Goal: Task Accomplishment & Management: Use online tool/utility

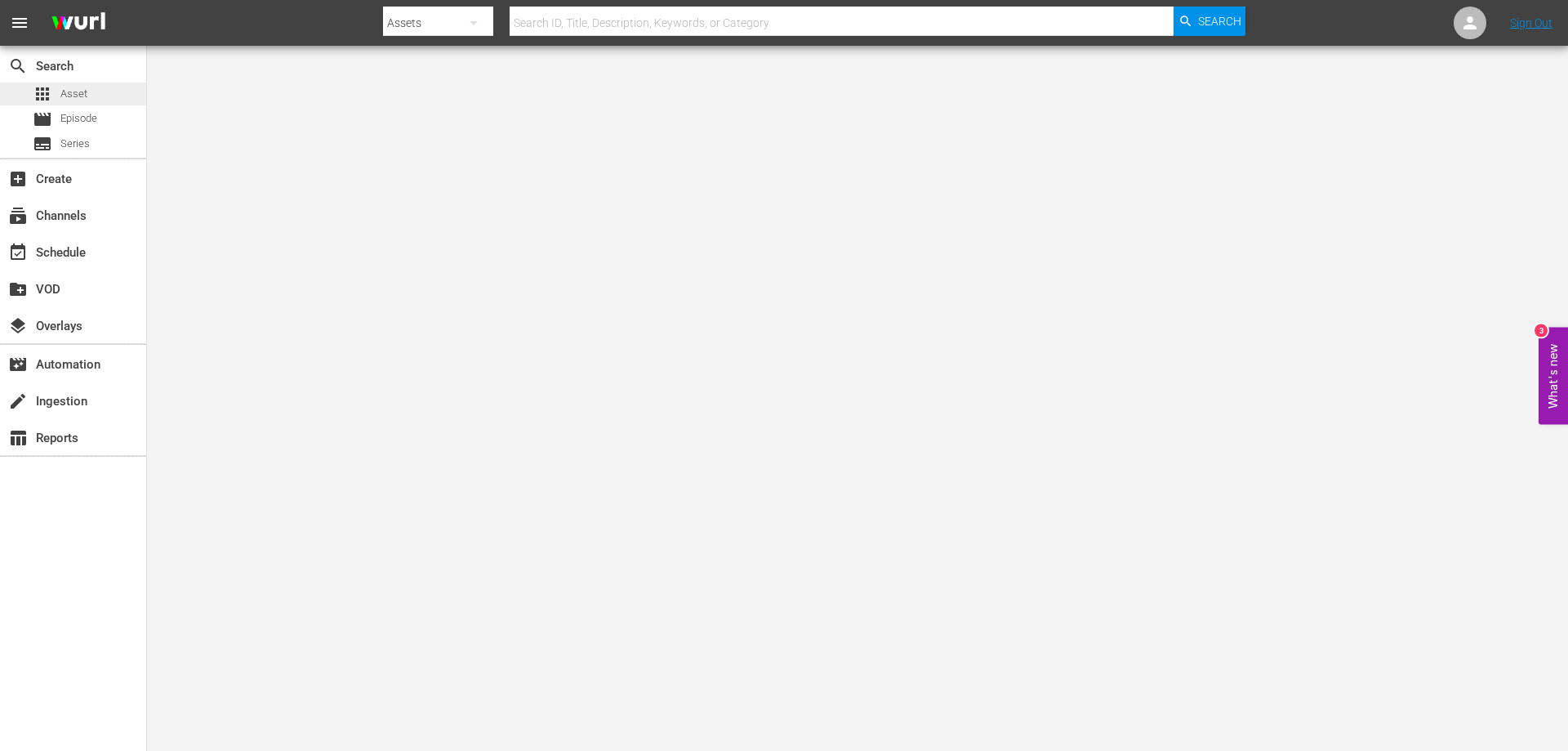
click at [54, 92] on div "apps Asset" at bounding box center [60, 93] width 54 height 22
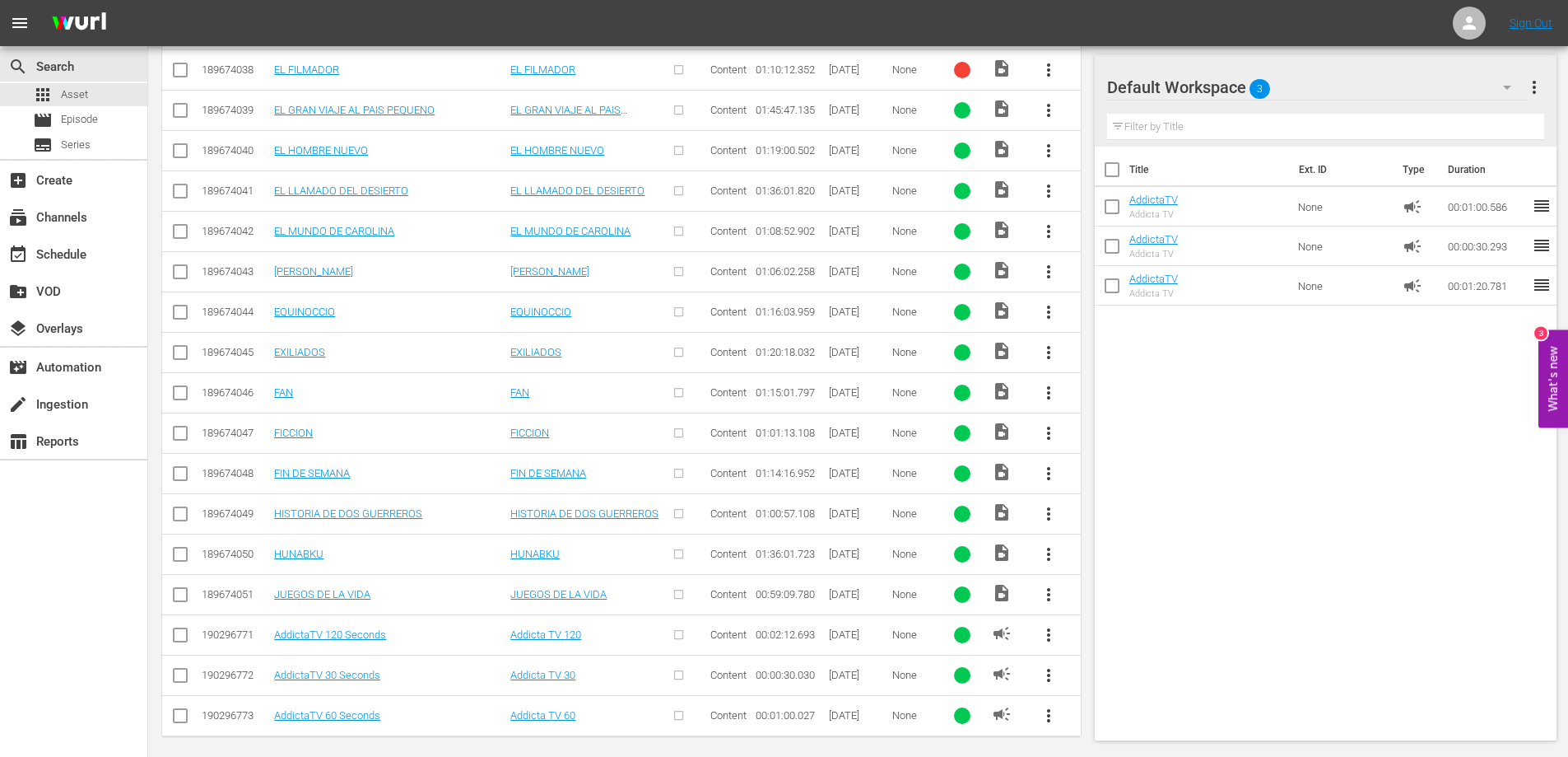
scroll to position [4067, 0]
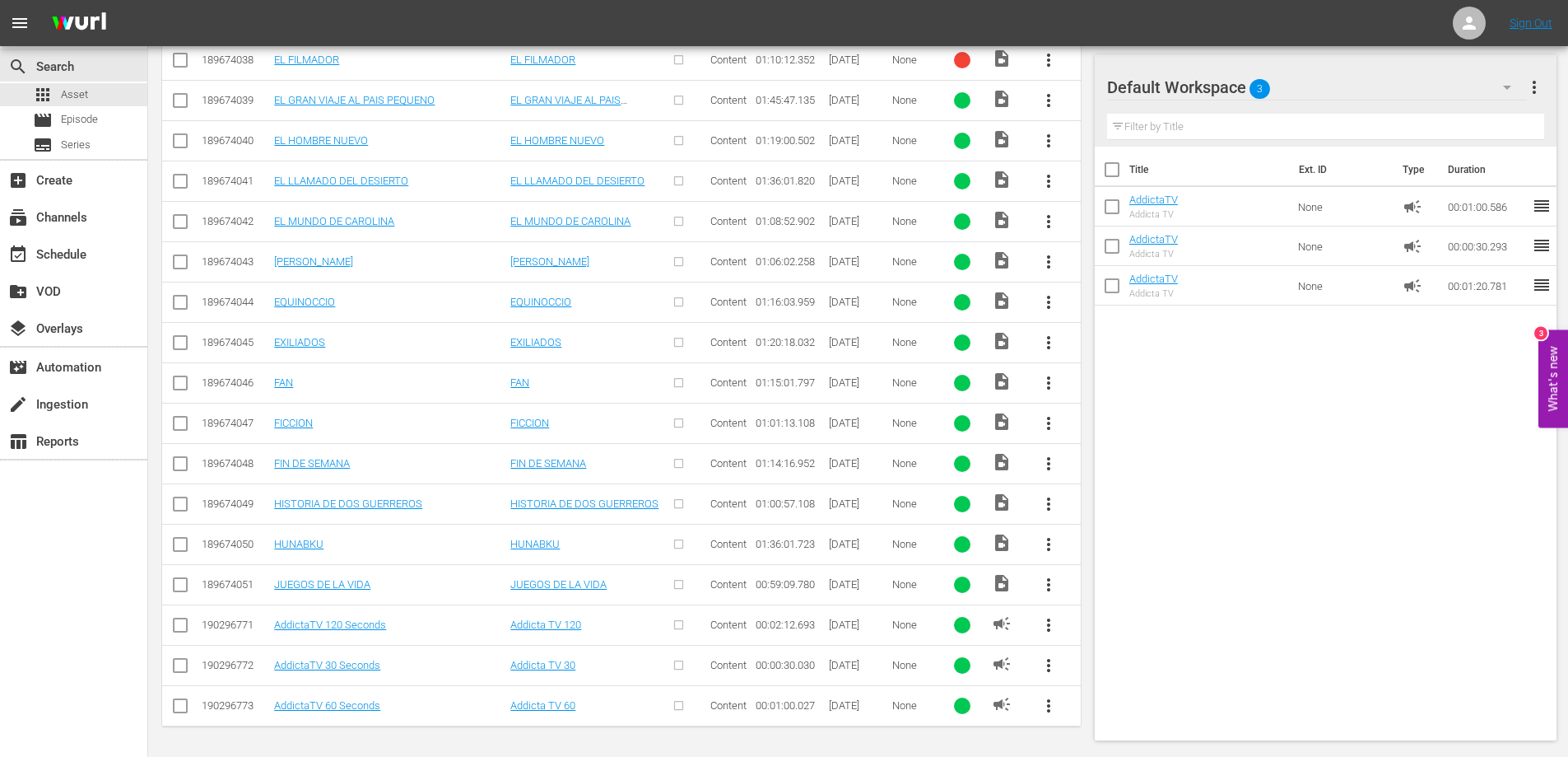
click at [1114, 208] on input "checkbox" at bounding box center [1112, 210] width 35 height 35
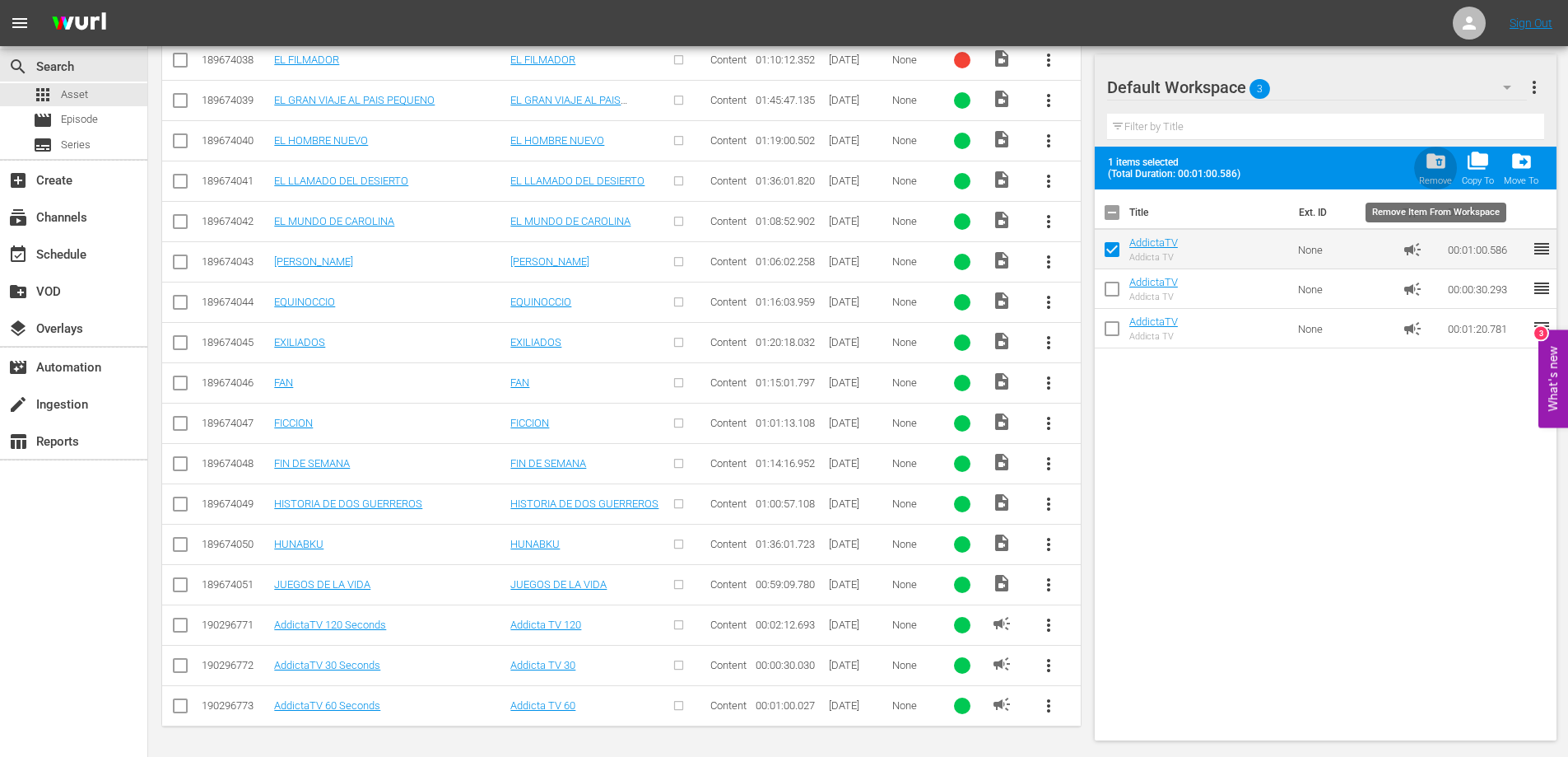
click at [1428, 160] on span "folder_delete" at bounding box center [1436, 160] width 22 height 22
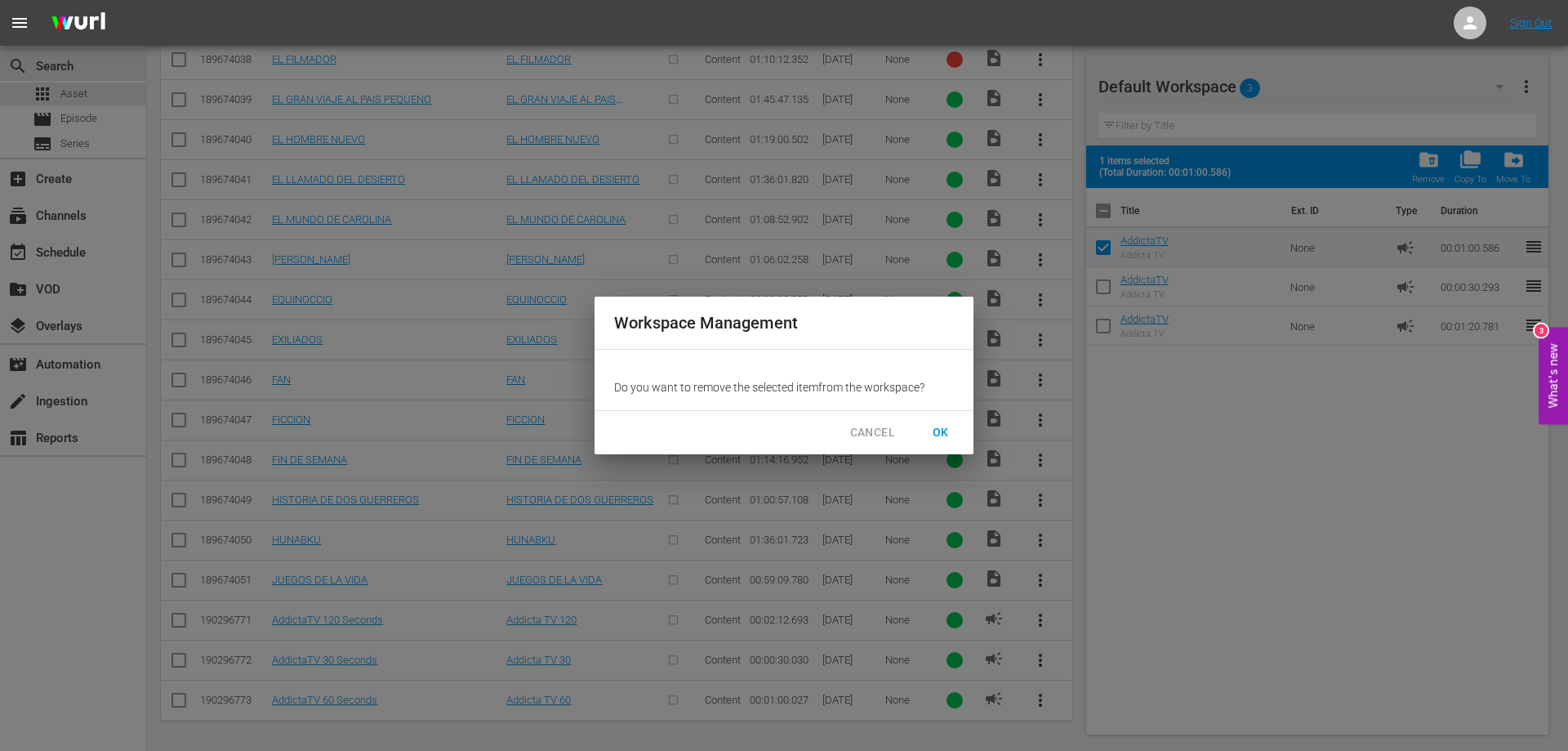
click at [931, 432] on span "OK" at bounding box center [941, 433] width 26 height 21
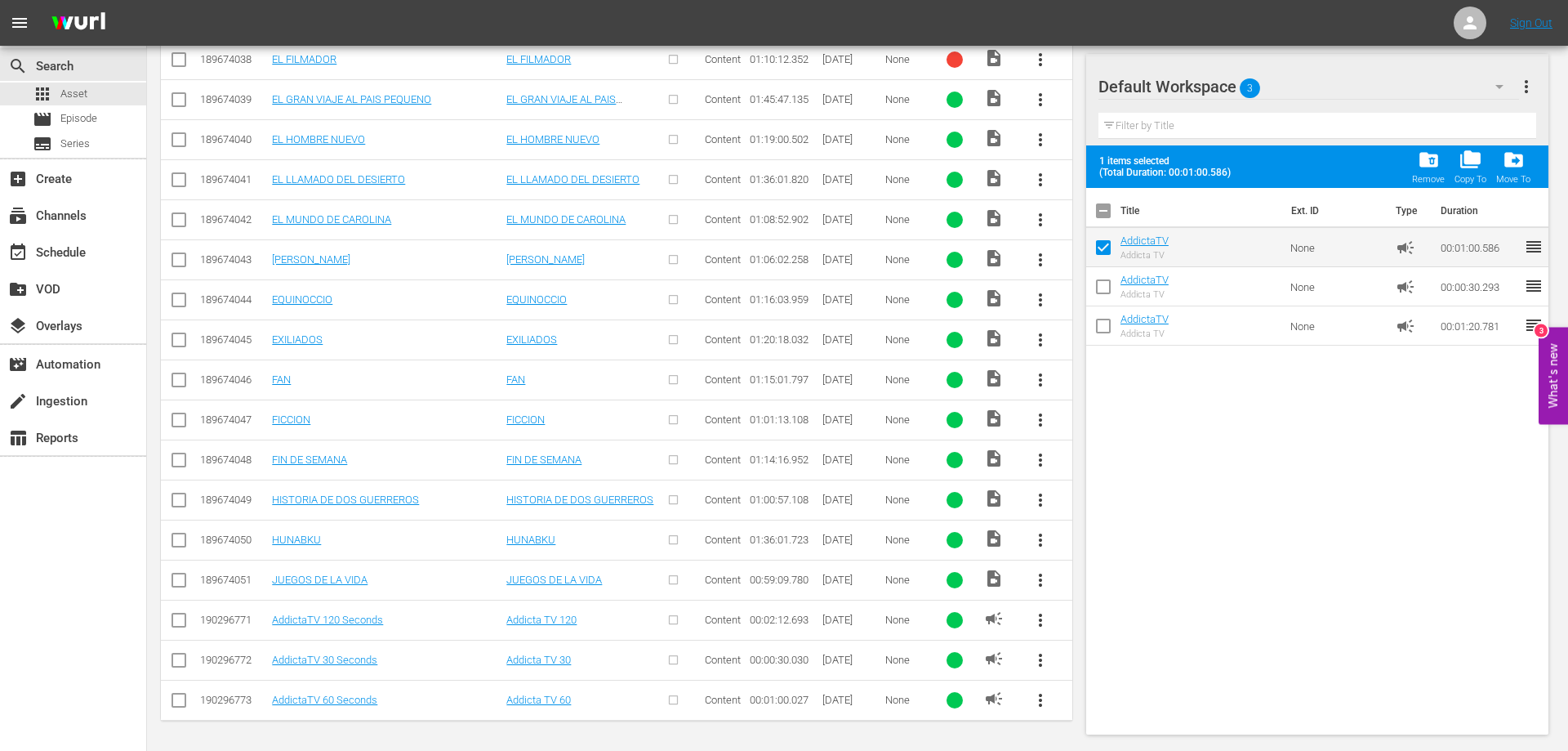
checkbox input "false"
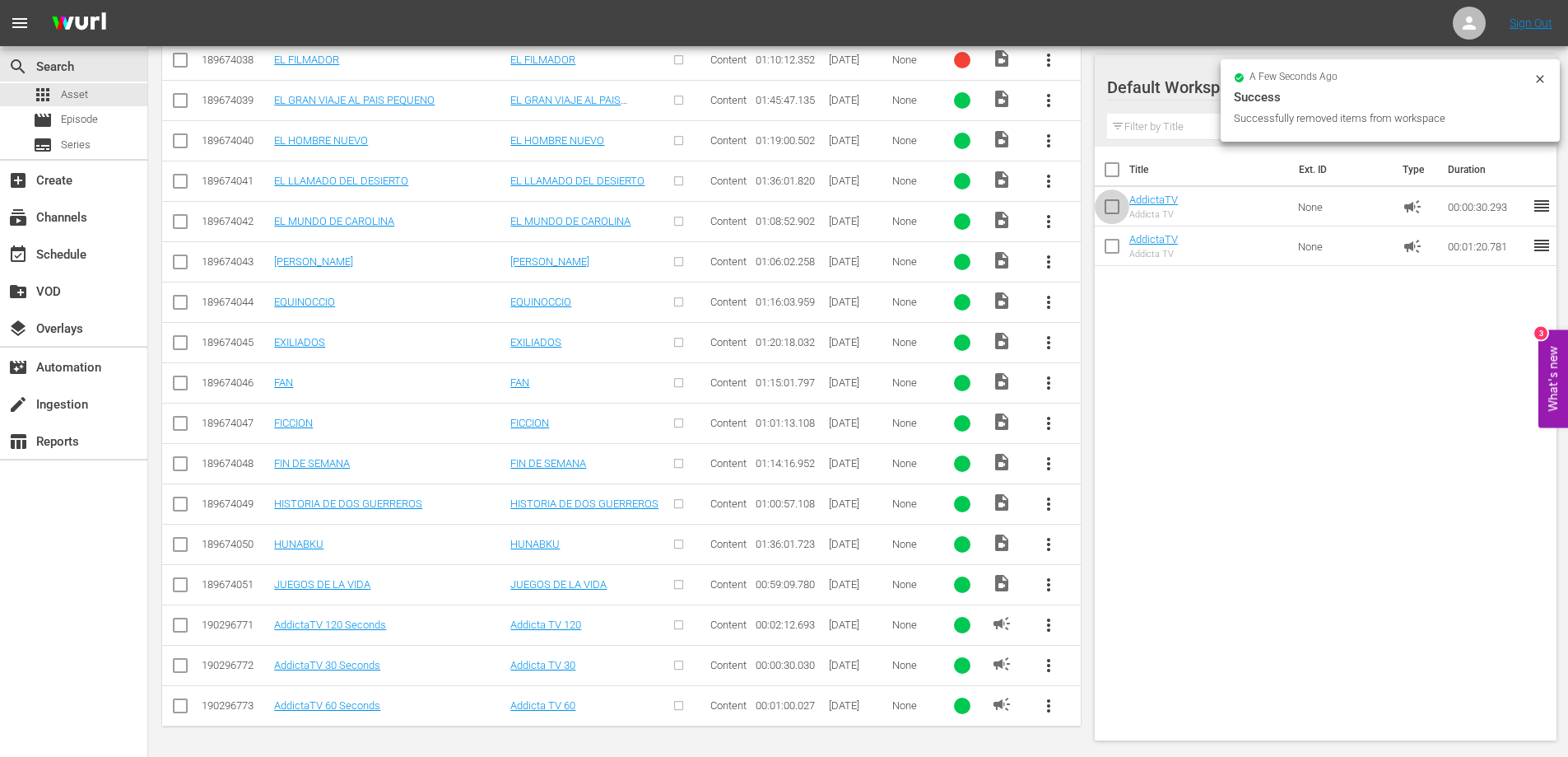
click at [1108, 205] on input "checkbox" at bounding box center [1112, 210] width 35 height 35
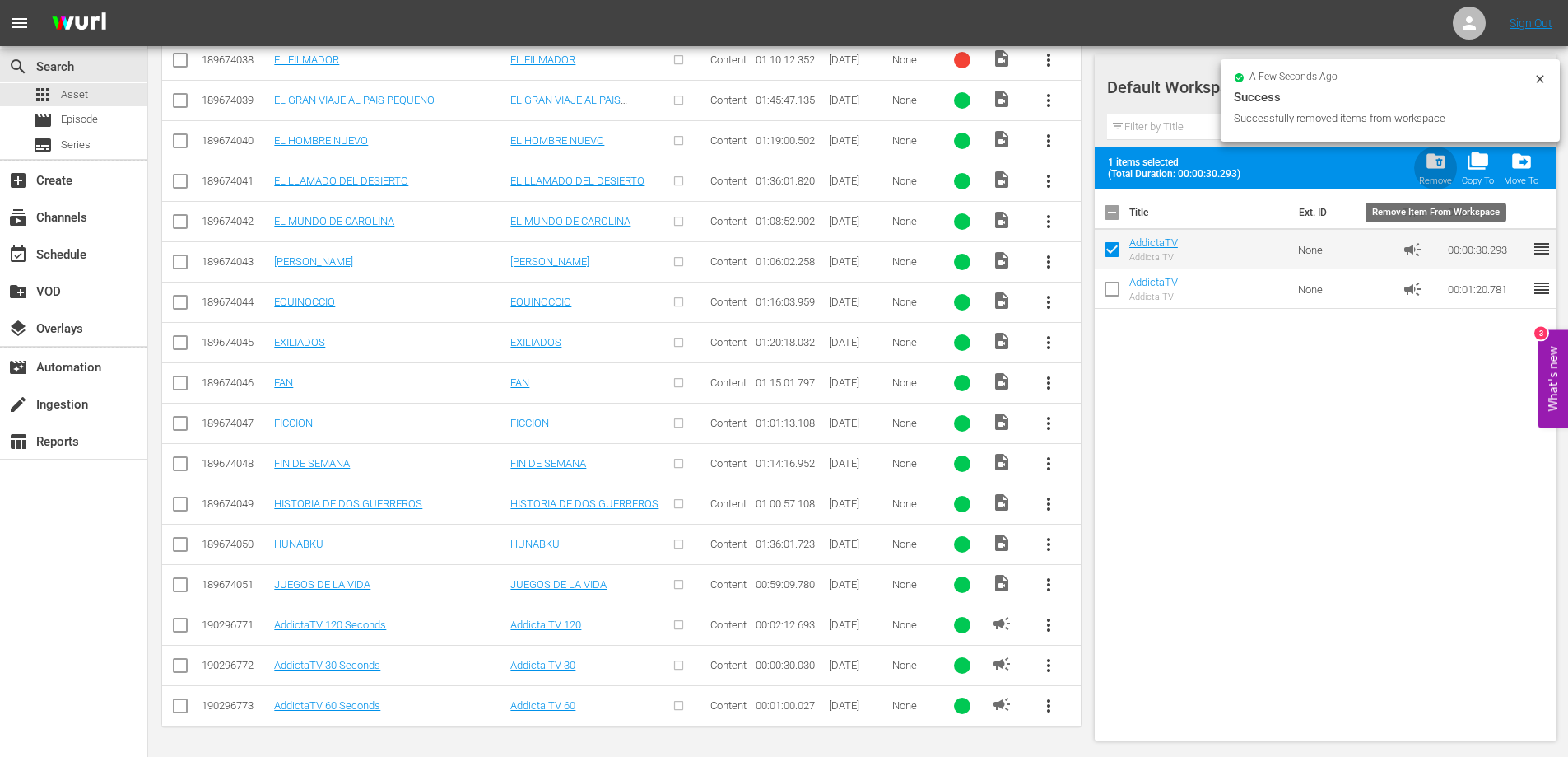
click at [1435, 154] on span "folder_delete" at bounding box center [1436, 160] width 22 height 22
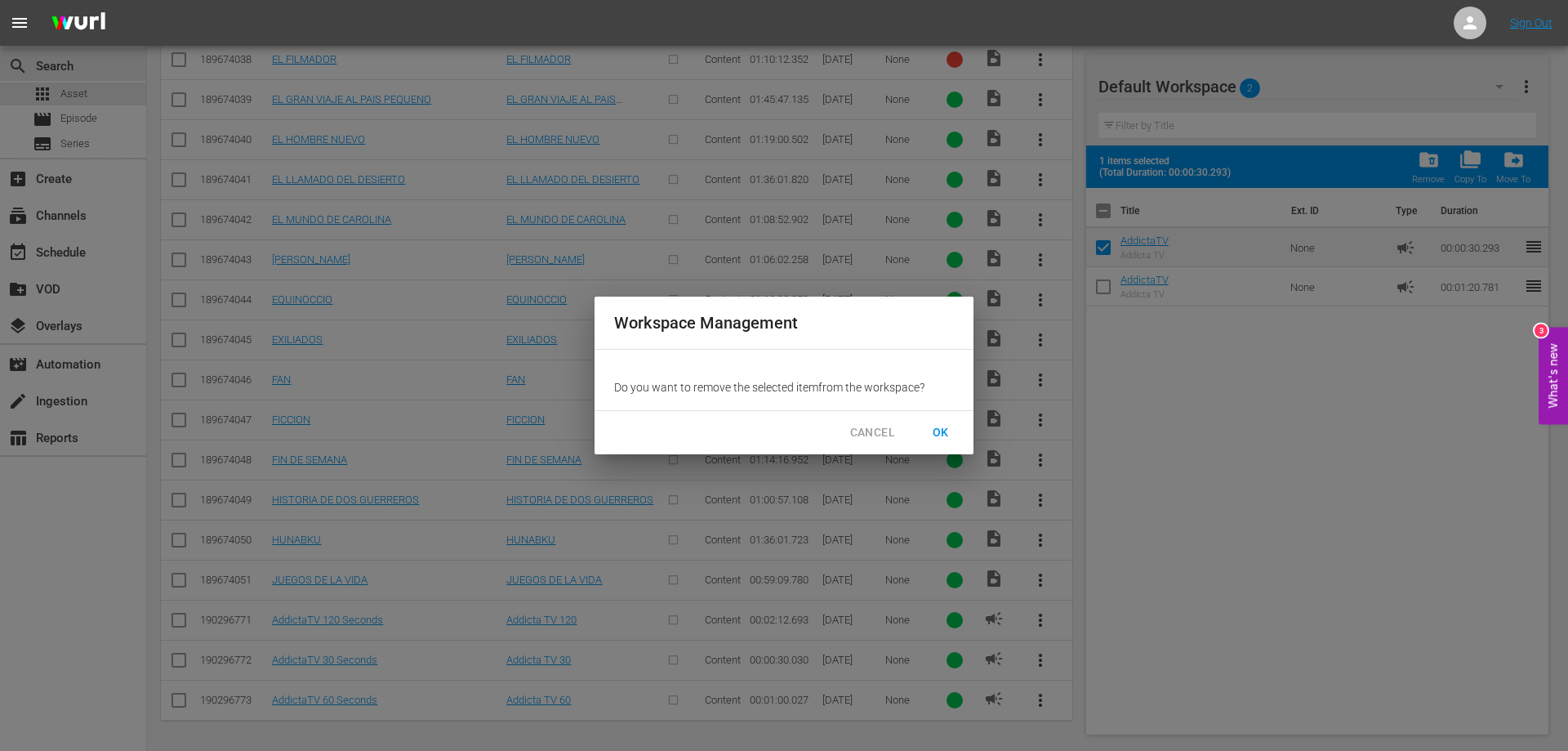
click at [933, 430] on span "OK" at bounding box center [941, 433] width 26 height 21
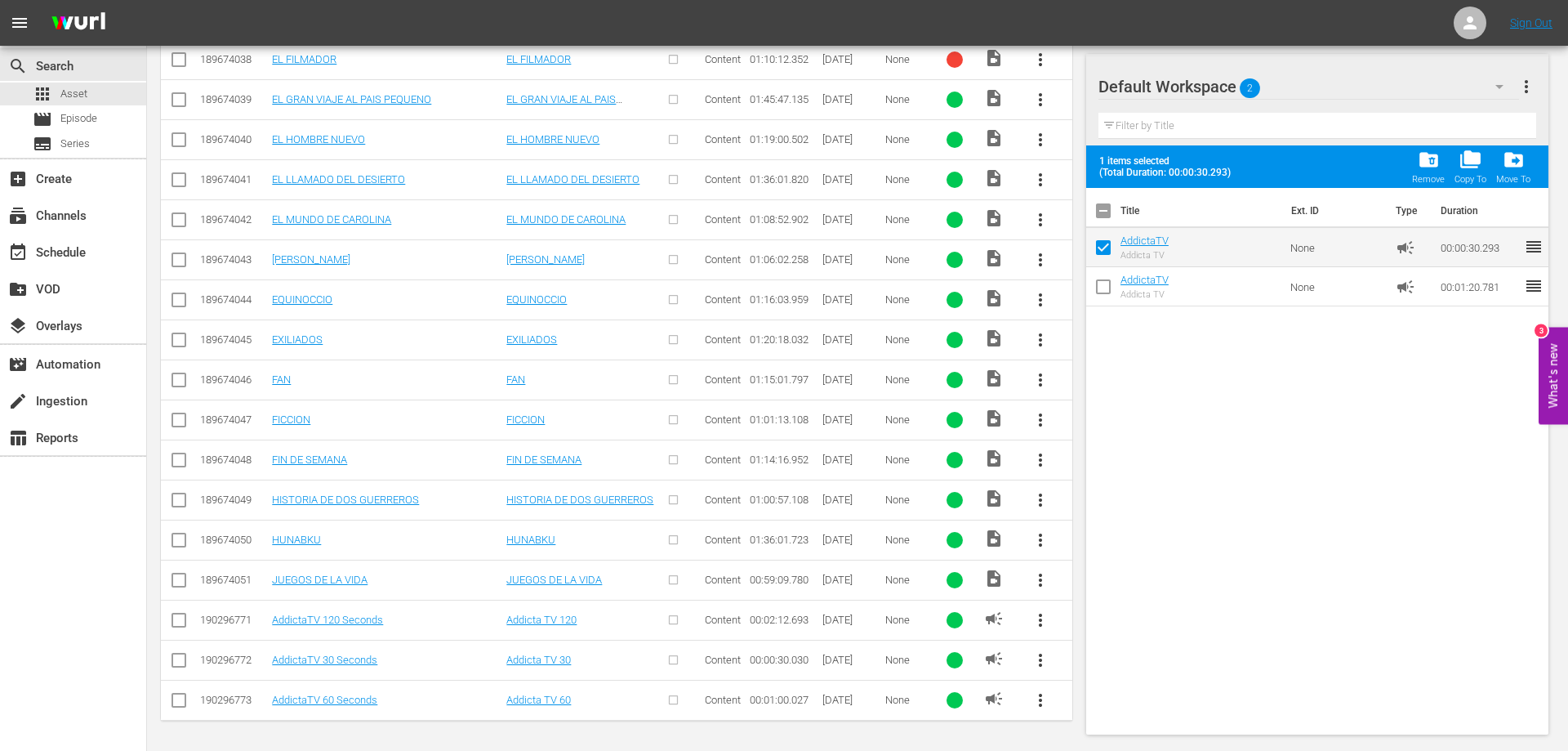
checkbox input "false"
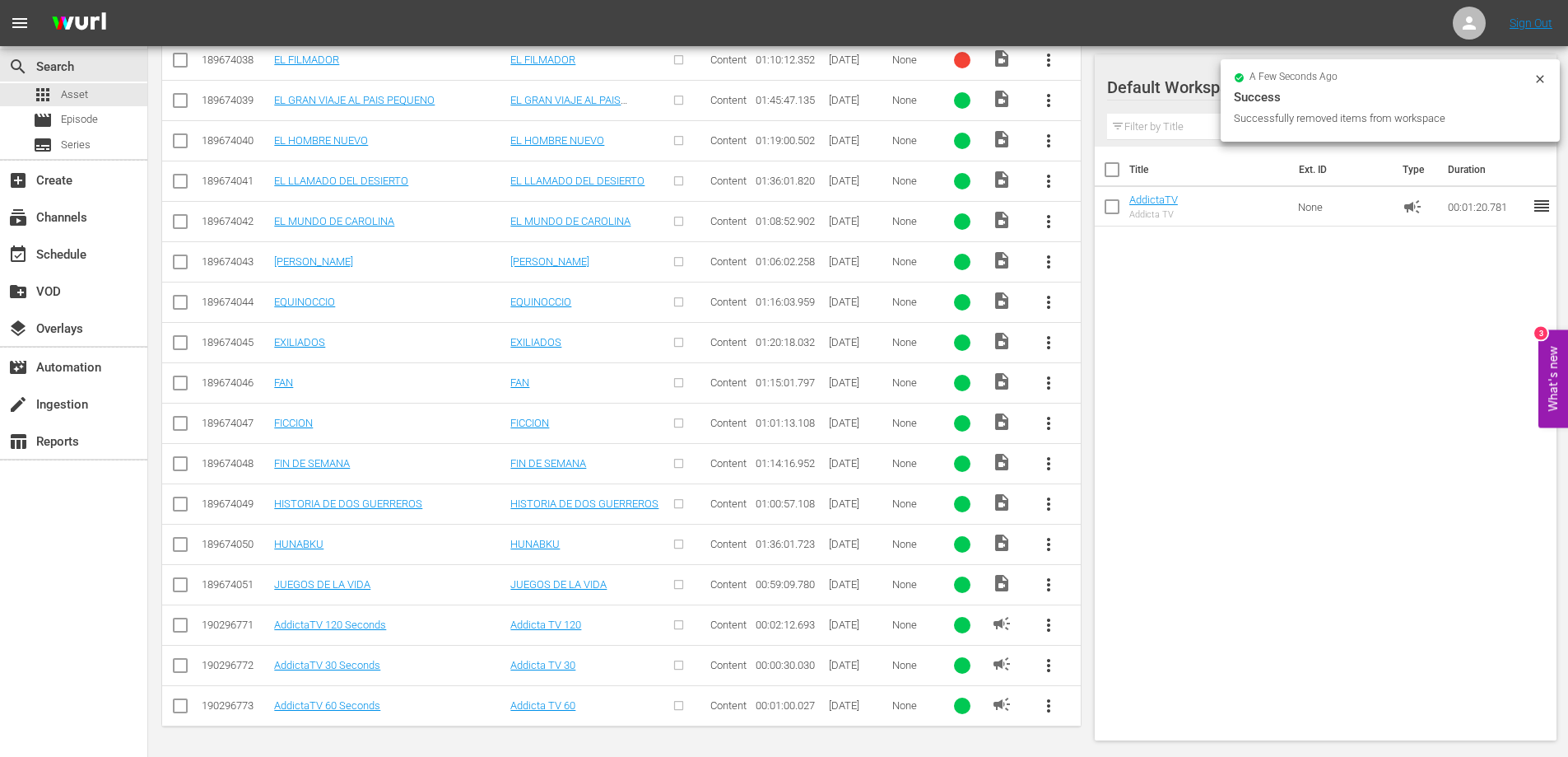
click at [1110, 213] on input "checkbox" at bounding box center [1112, 210] width 35 height 35
checkbox input "true"
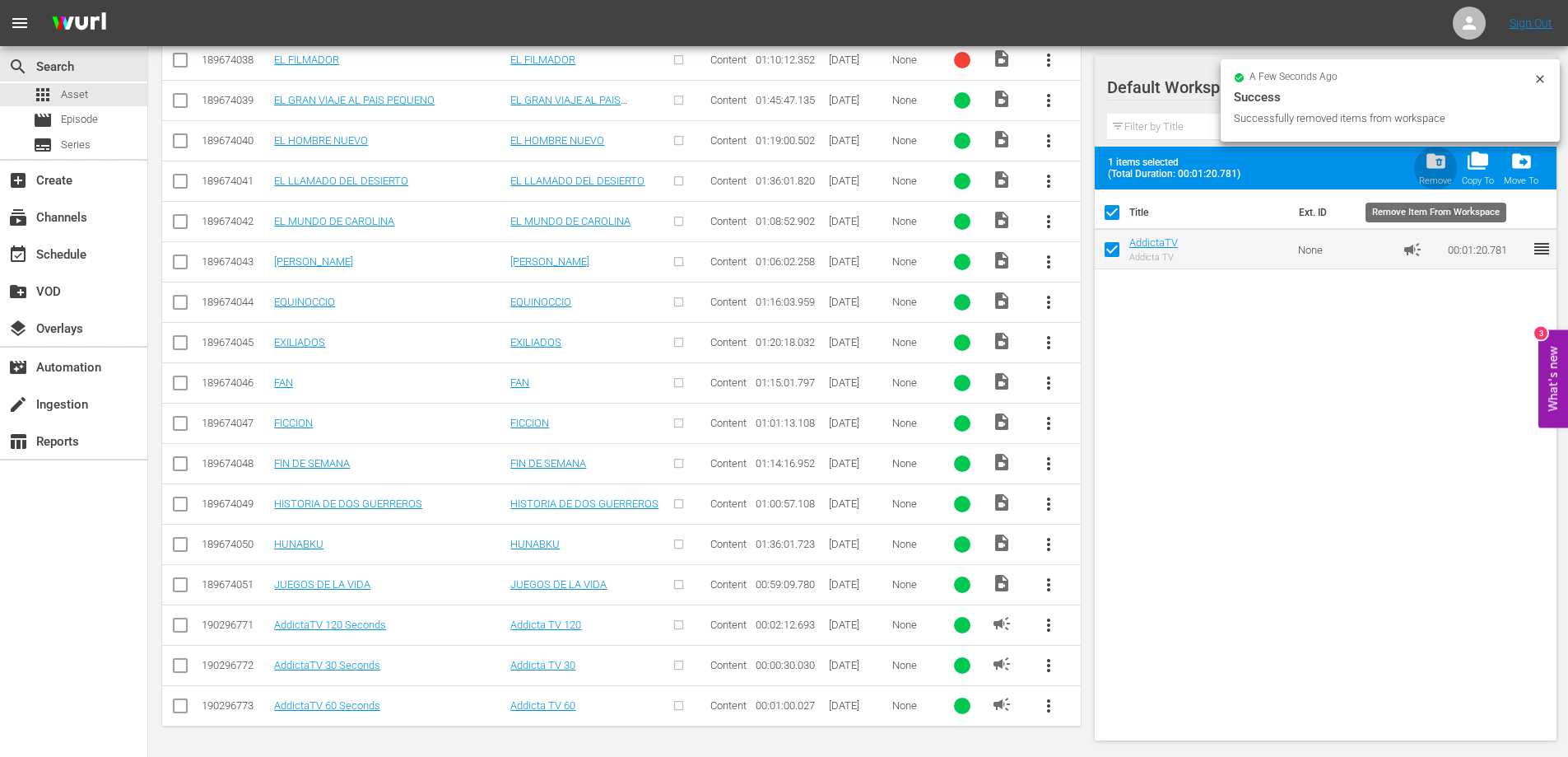
click at [1429, 165] on span "folder_delete" at bounding box center [1436, 160] width 22 height 22
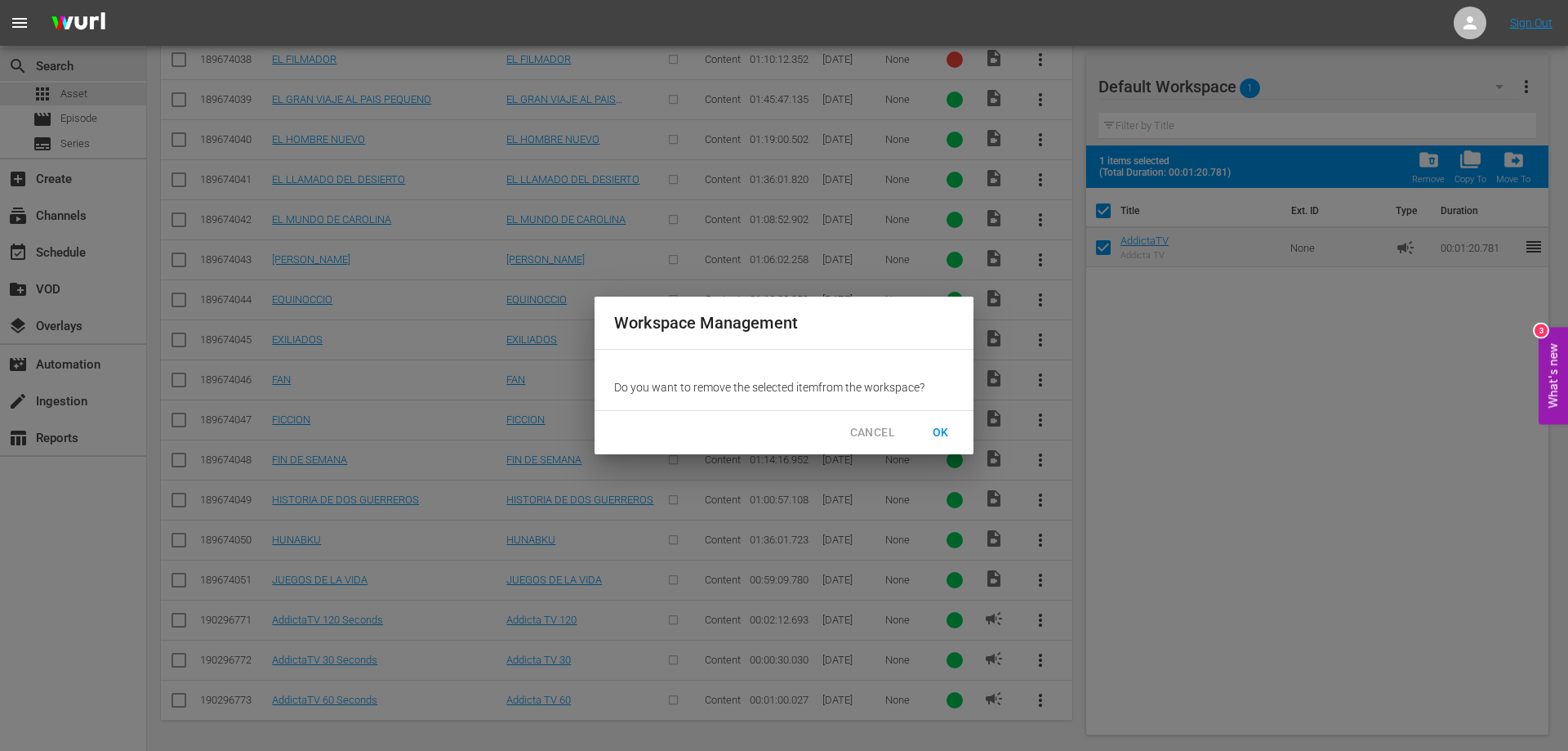
click at [937, 435] on span "OK" at bounding box center [941, 433] width 26 height 21
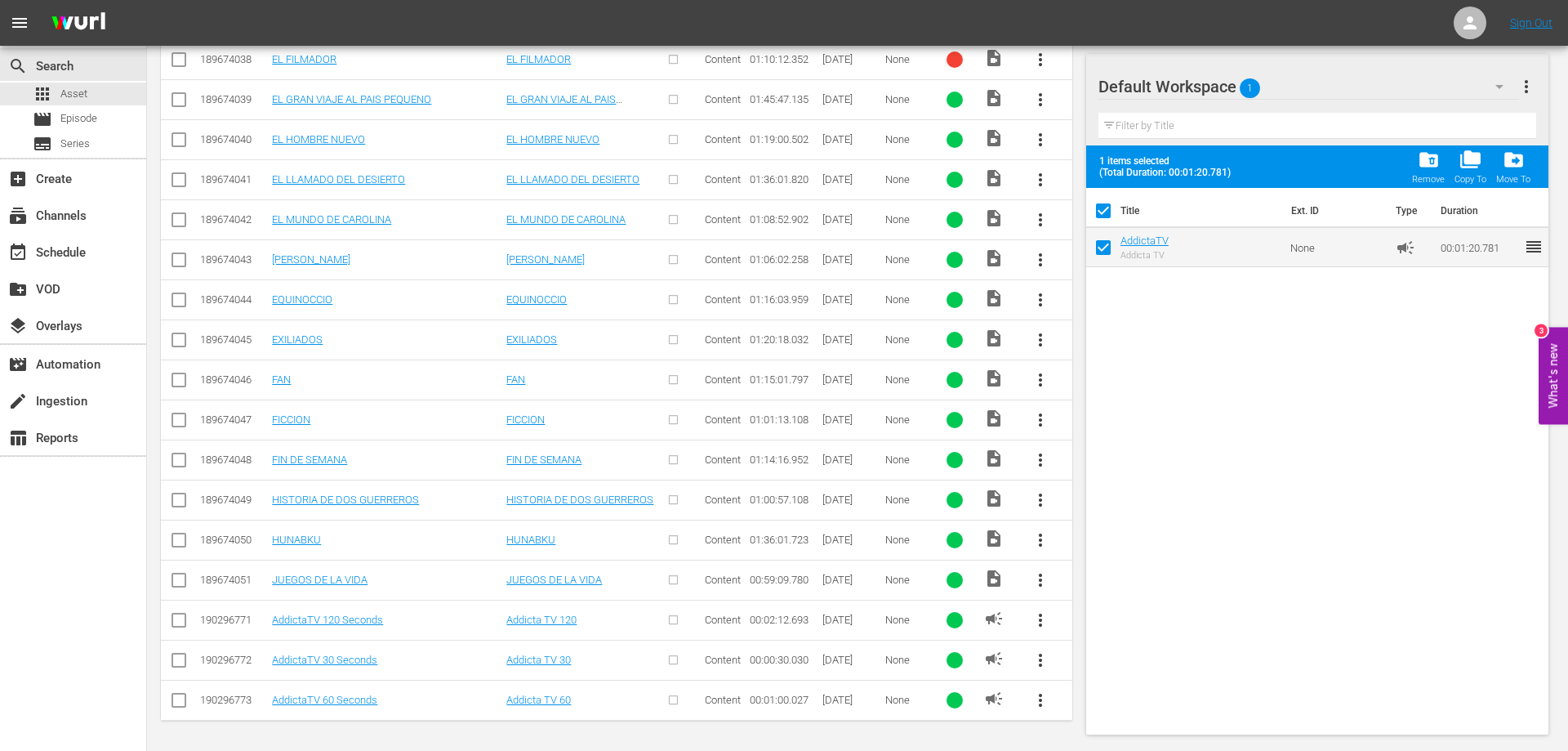
checkbox input "false"
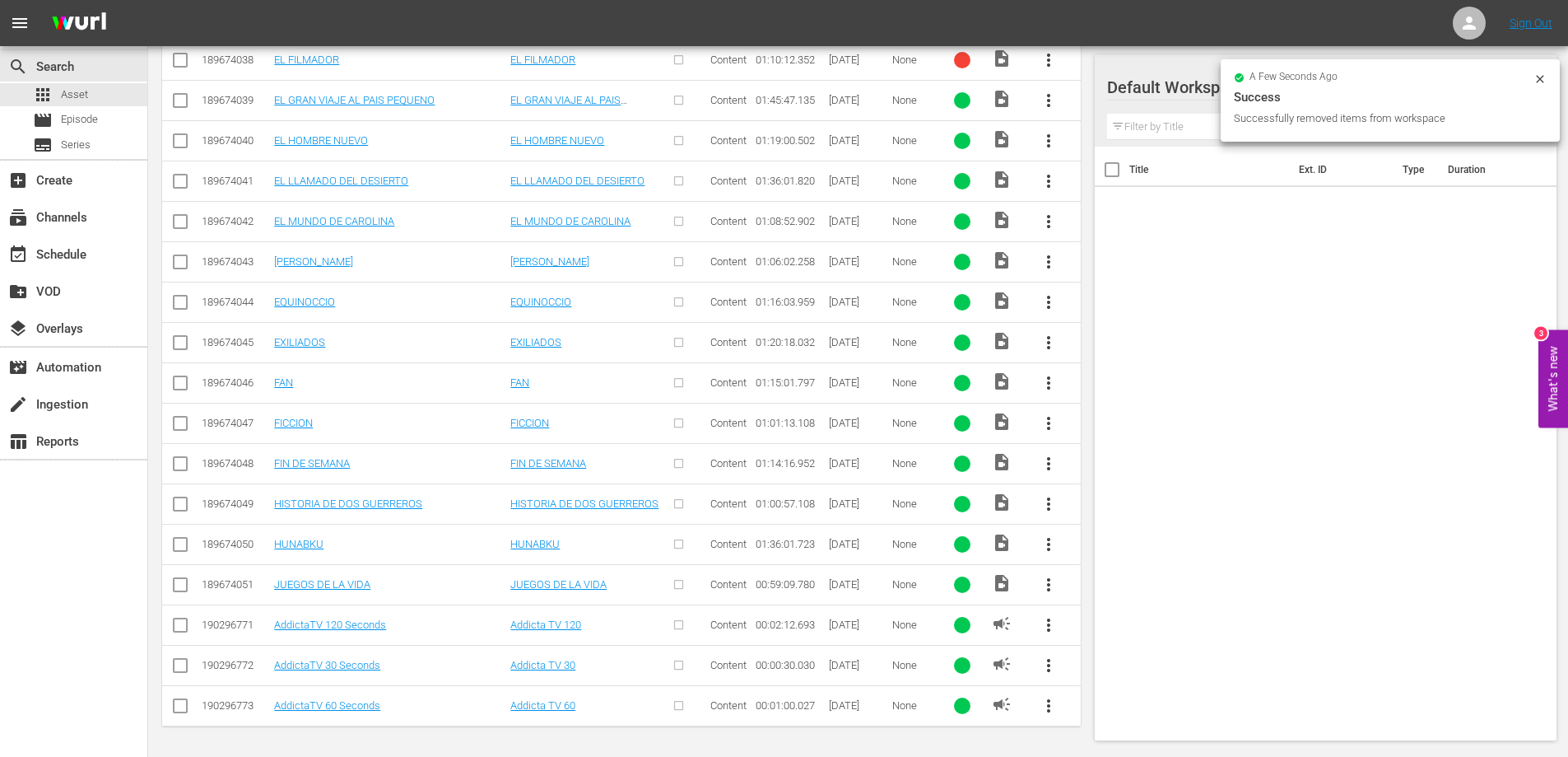
click at [175, 629] on input "checkbox" at bounding box center [180, 628] width 20 height 20
checkbox input "true"
click at [174, 670] on input "checkbox" at bounding box center [180, 669] width 20 height 20
checkbox input "true"
click at [176, 705] on input "checkbox" at bounding box center [180, 709] width 20 height 20
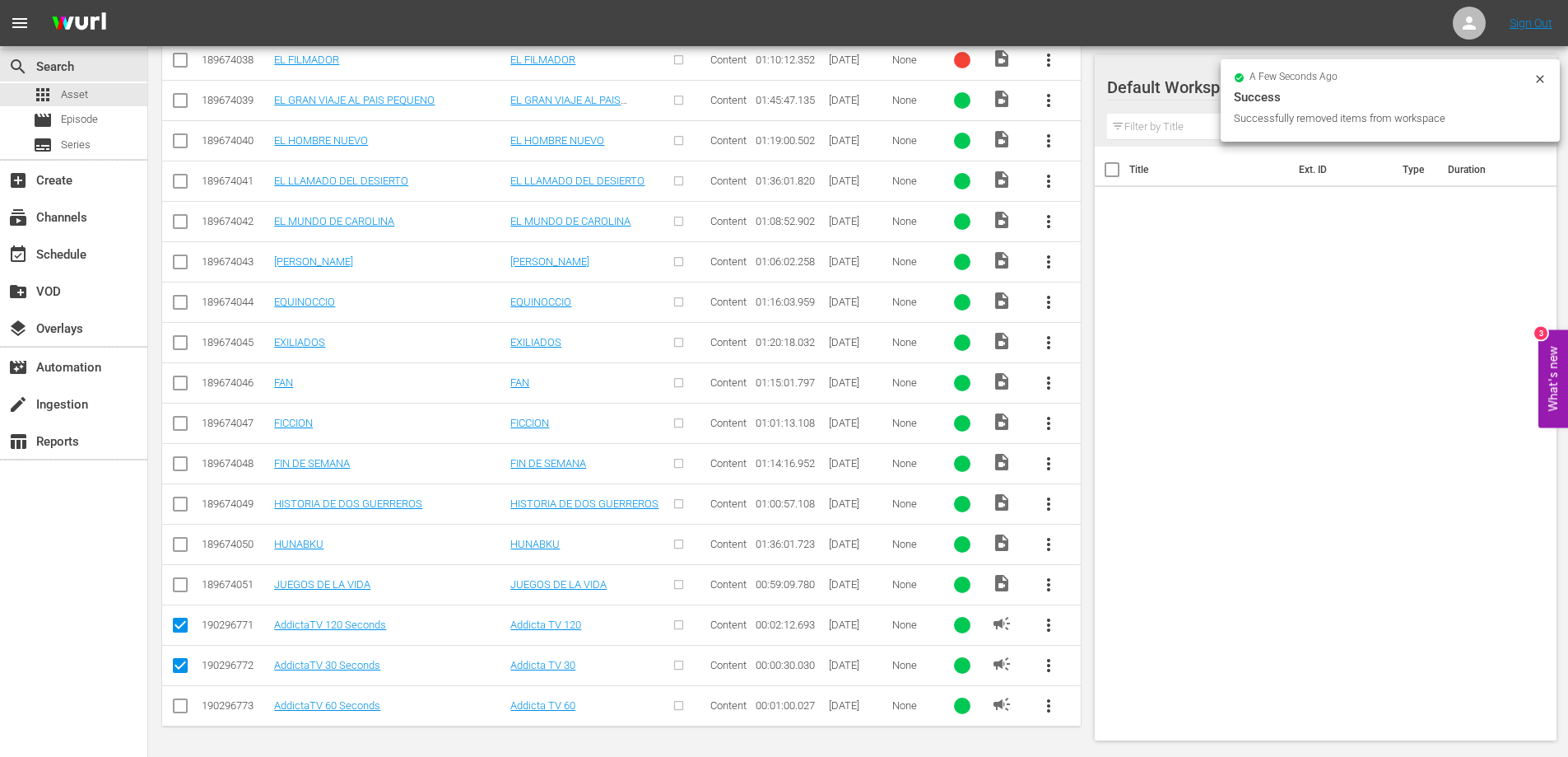
checkbox input "true"
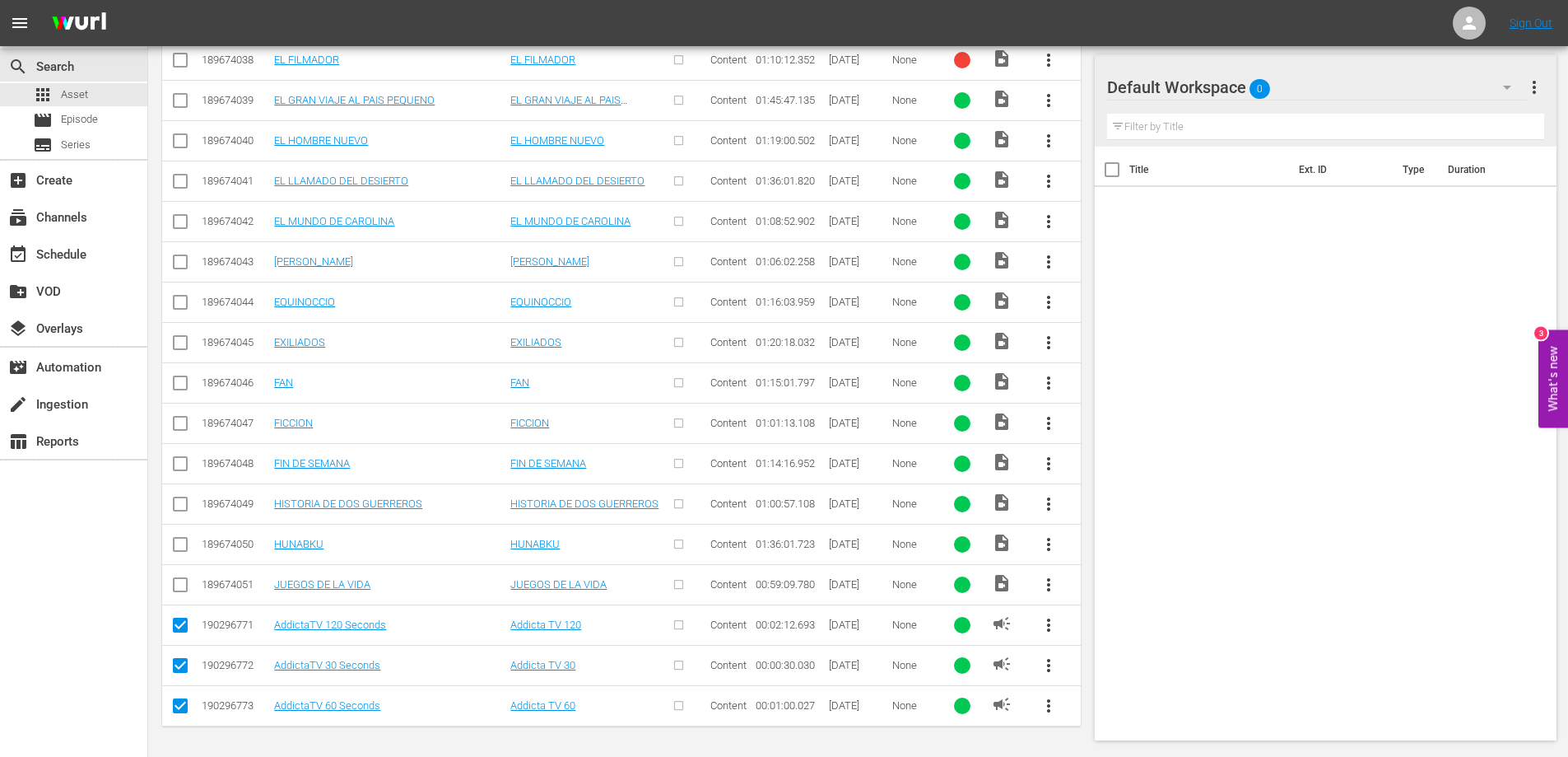
click at [1047, 629] on span "more_vert" at bounding box center [1049, 624] width 20 height 20
click at [1121, 530] on div "Workspace" at bounding box center [1160, 538] width 158 height 39
click at [1047, 628] on span "more_vert" at bounding box center [1049, 624] width 20 height 20
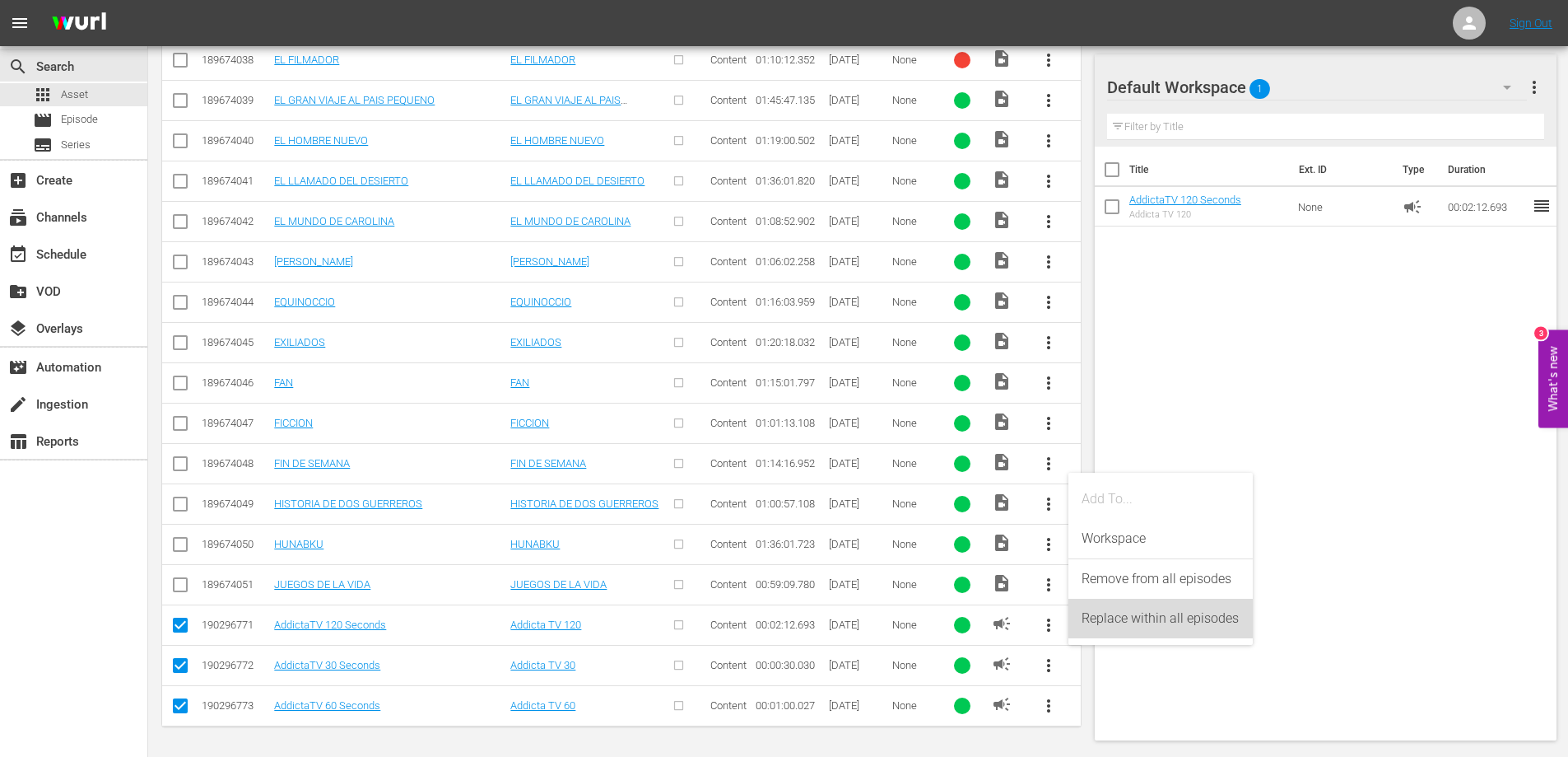
click at [1124, 608] on div "Replace within all episodes" at bounding box center [1160, 618] width 158 height 39
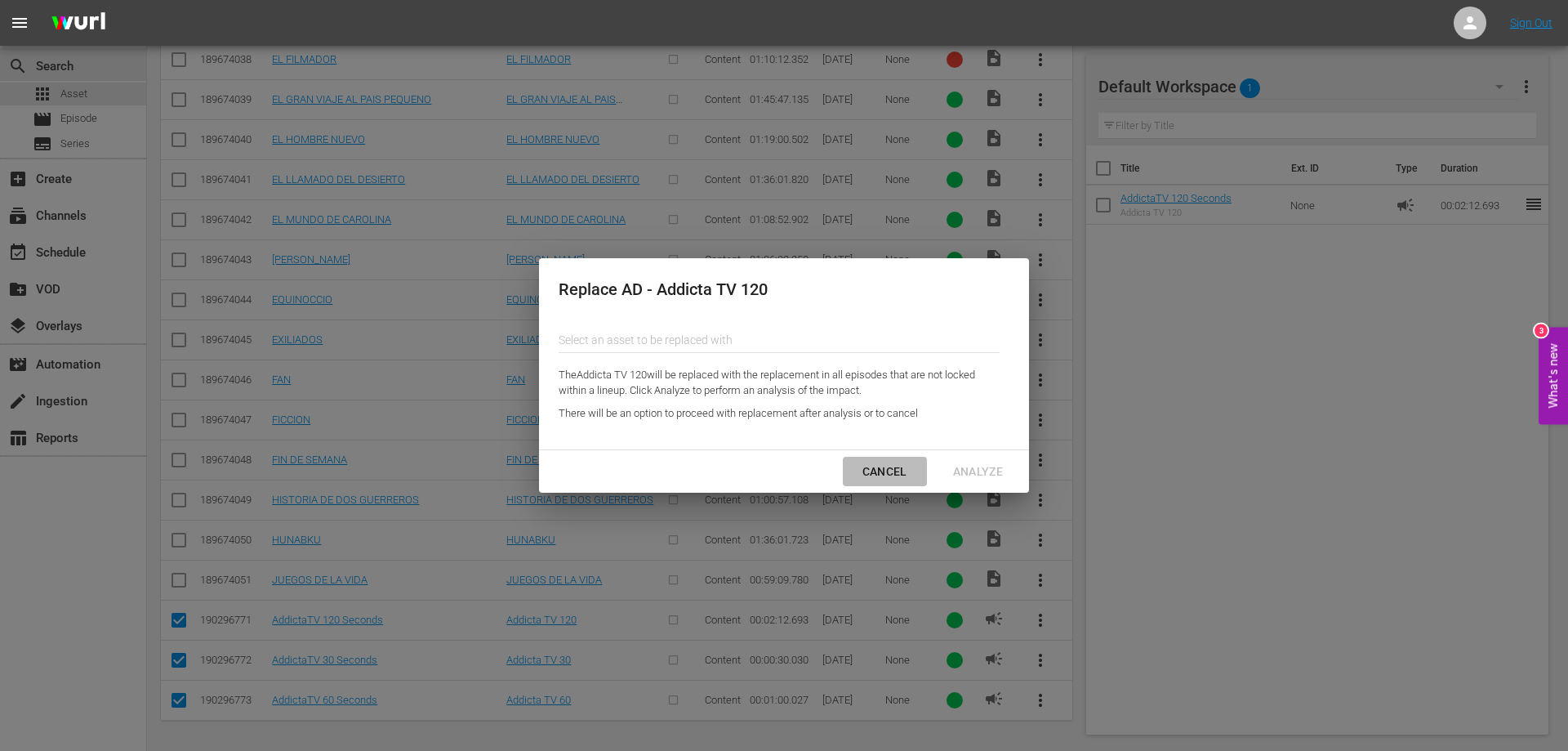
click at [889, 467] on div "Cancel" at bounding box center [885, 472] width 71 height 21
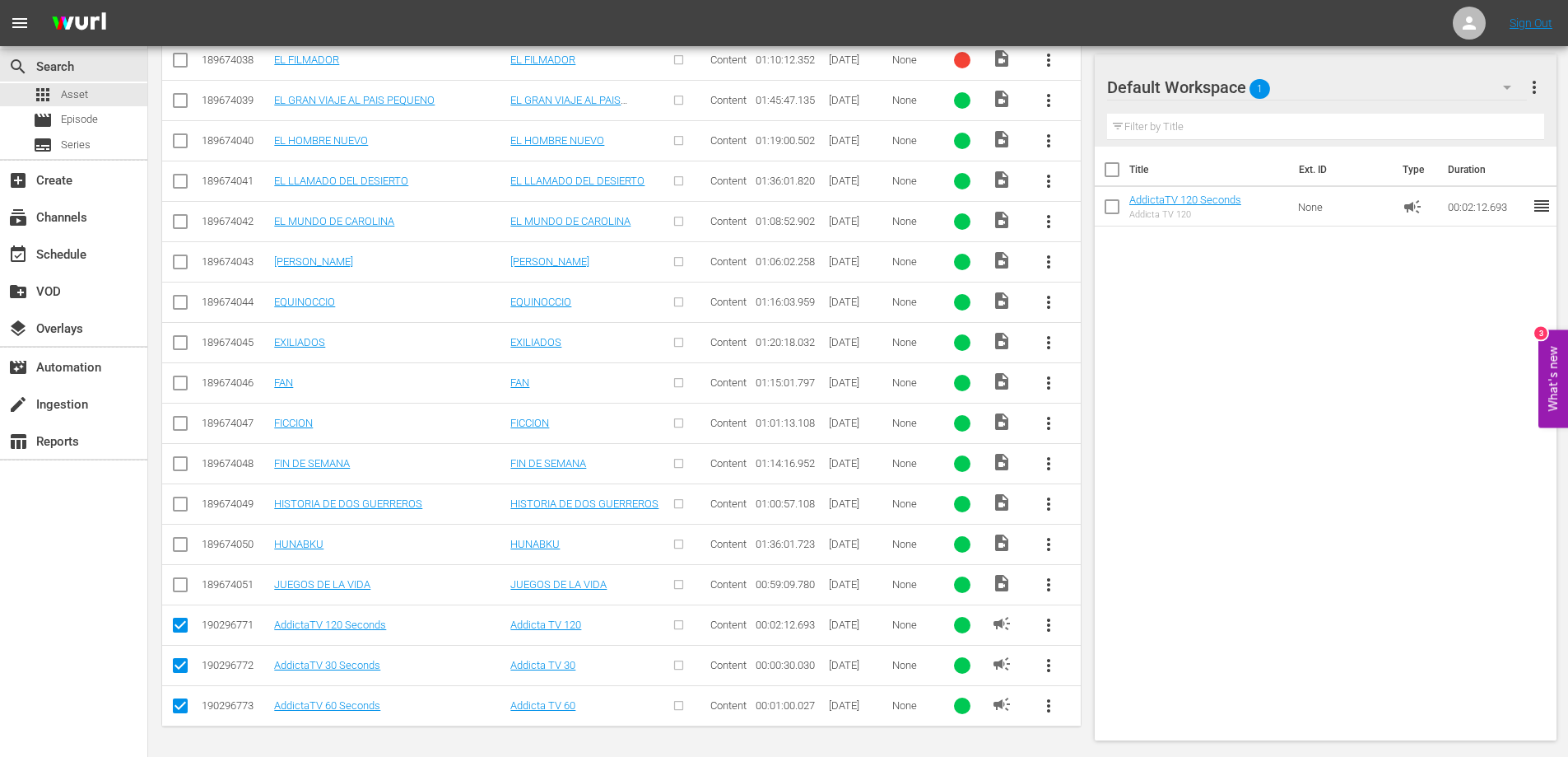
click at [178, 624] on input "checkbox" at bounding box center [180, 628] width 20 height 20
checkbox input "false"
click at [174, 663] on input "checkbox" at bounding box center [180, 669] width 20 height 20
checkbox input "false"
click at [180, 704] on input "checkbox" at bounding box center [180, 709] width 20 height 20
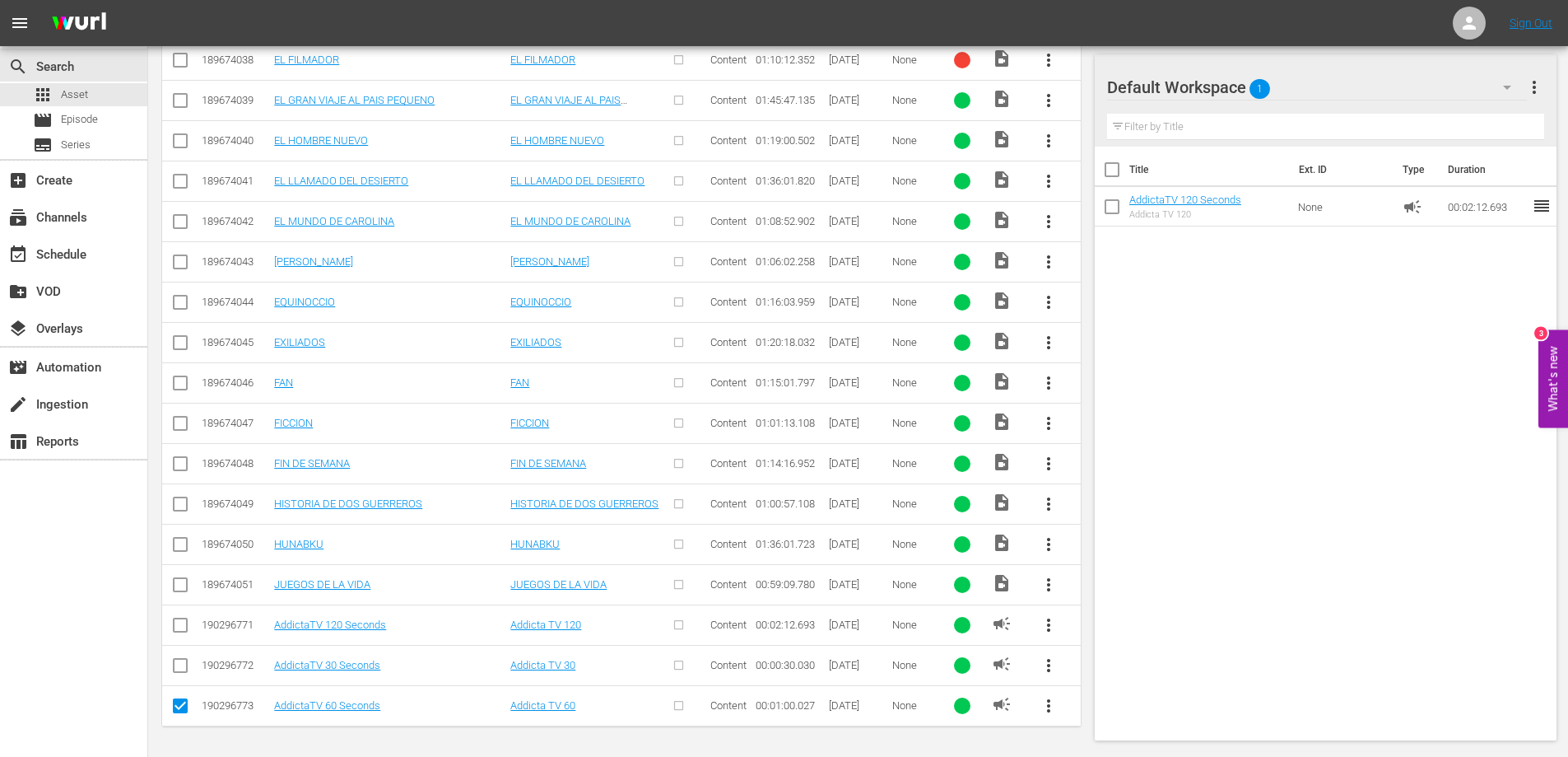
checkbox input "false"
click at [177, 662] on input "checkbox" at bounding box center [180, 669] width 20 height 20
click at [1049, 669] on span "more_vert" at bounding box center [1049, 665] width 20 height 20
click at [1129, 576] on div "Workspace" at bounding box center [1160, 578] width 158 height 39
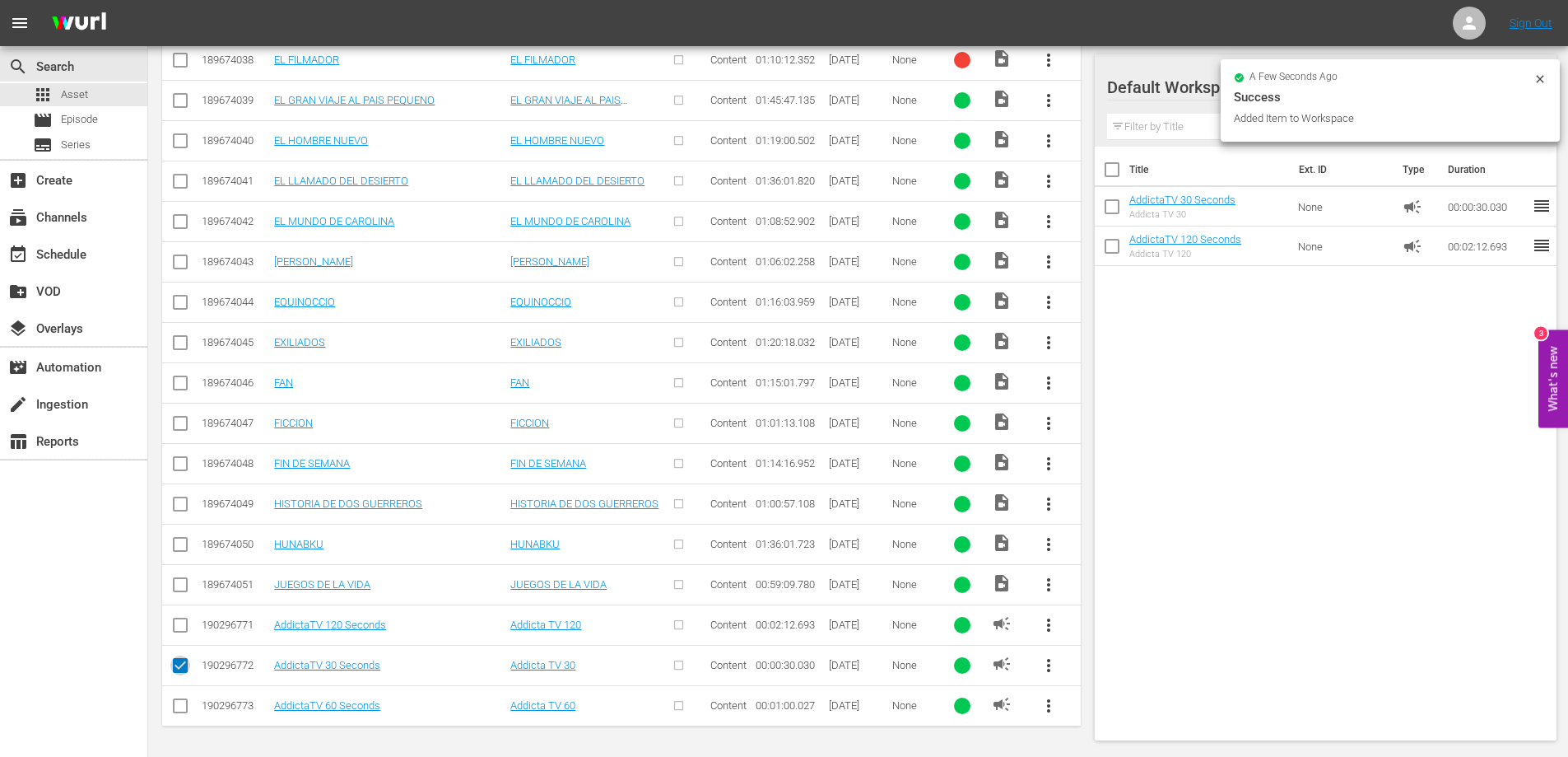
click at [174, 662] on input "checkbox" at bounding box center [180, 669] width 20 height 20
click at [1045, 705] on span "more_vert" at bounding box center [1049, 706] width 20 height 20
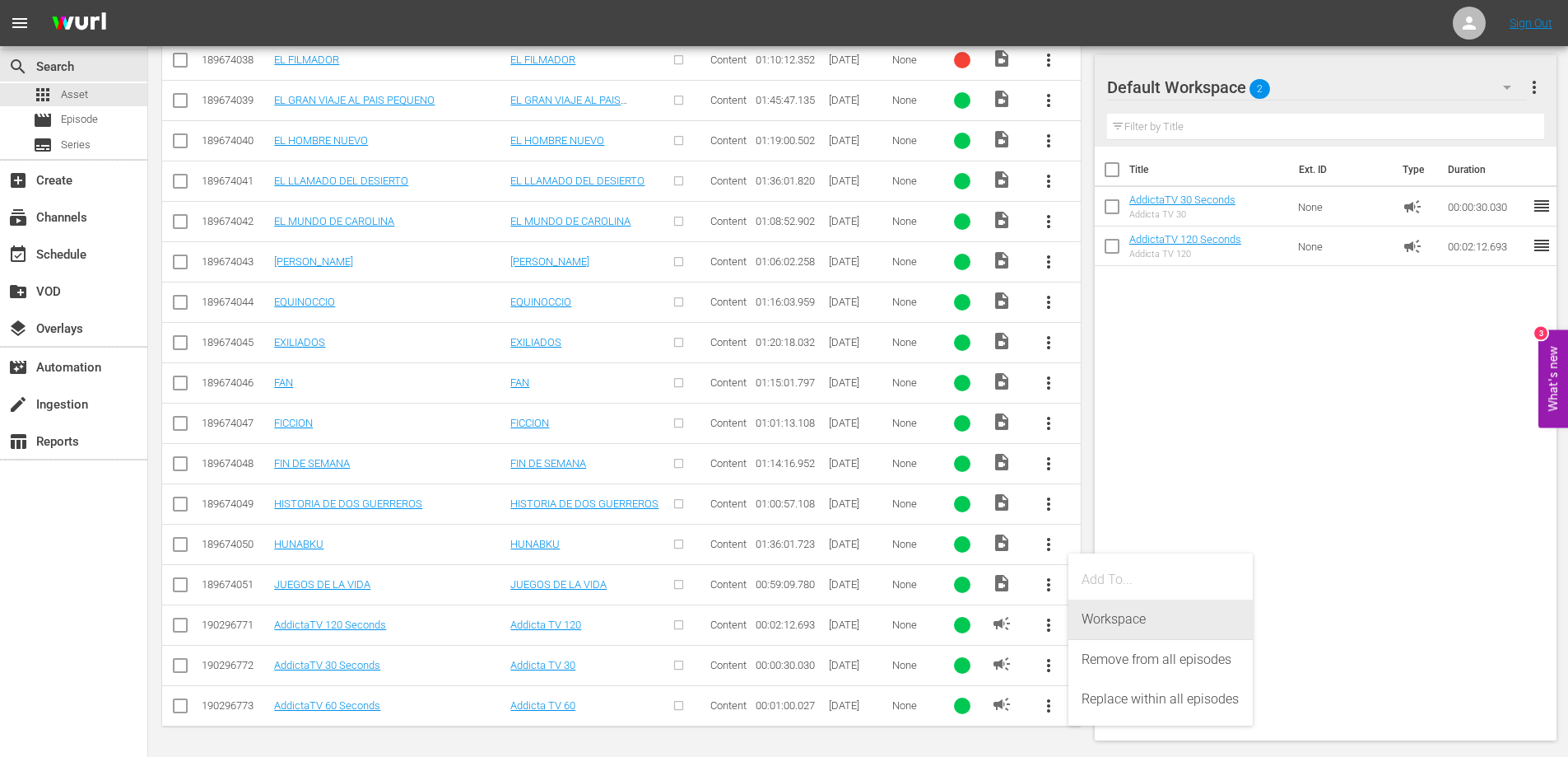
click at [1124, 616] on div "Workspace" at bounding box center [1160, 619] width 158 height 39
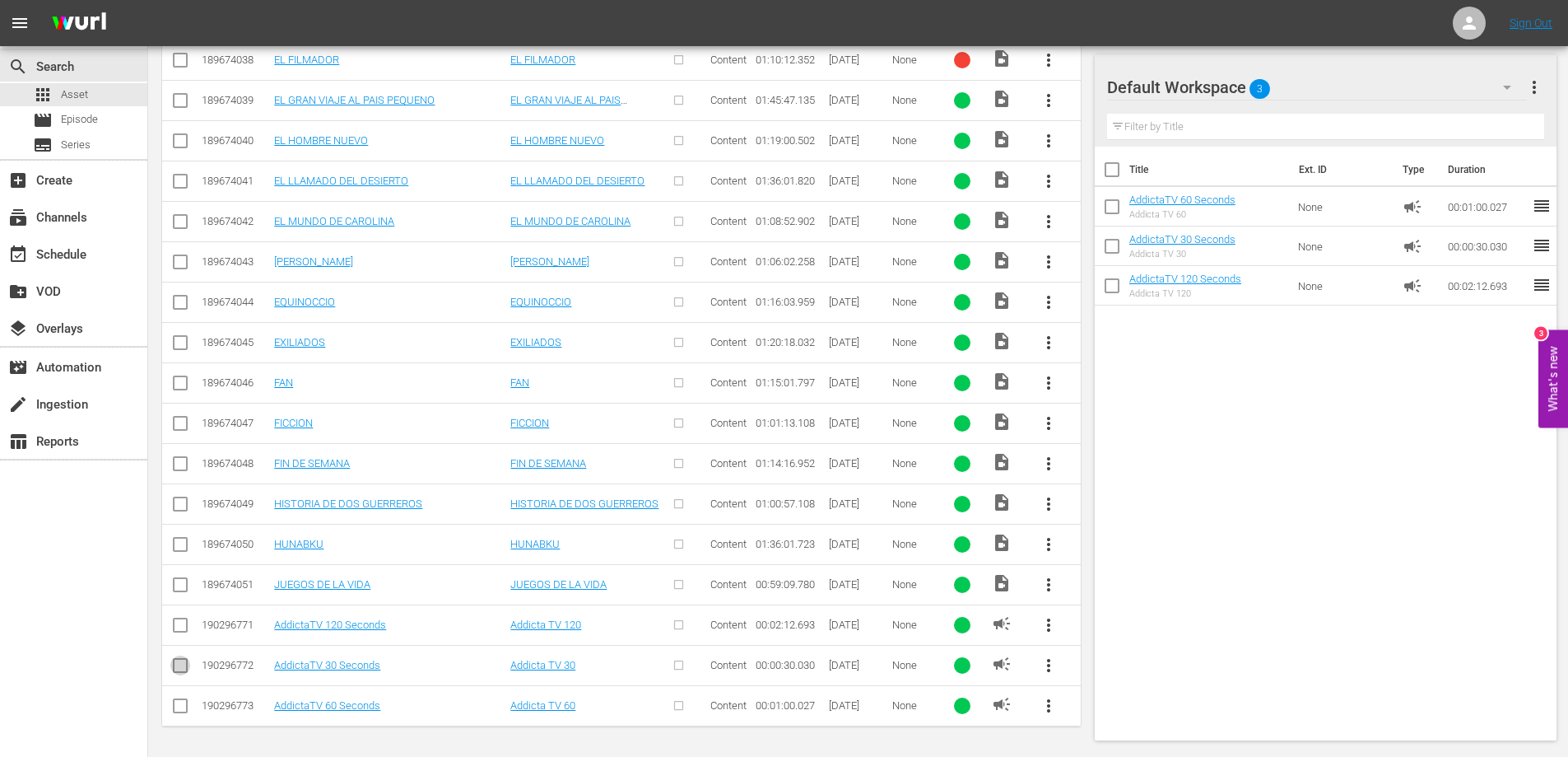
click at [176, 666] on input "checkbox" at bounding box center [180, 669] width 20 height 20
click at [1044, 667] on span "more_vert" at bounding box center [1049, 665] width 20 height 20
click at [180, 668] on input "checkbox" at bounding box center [180, 669] width 20 height 20
checkbox input "false"
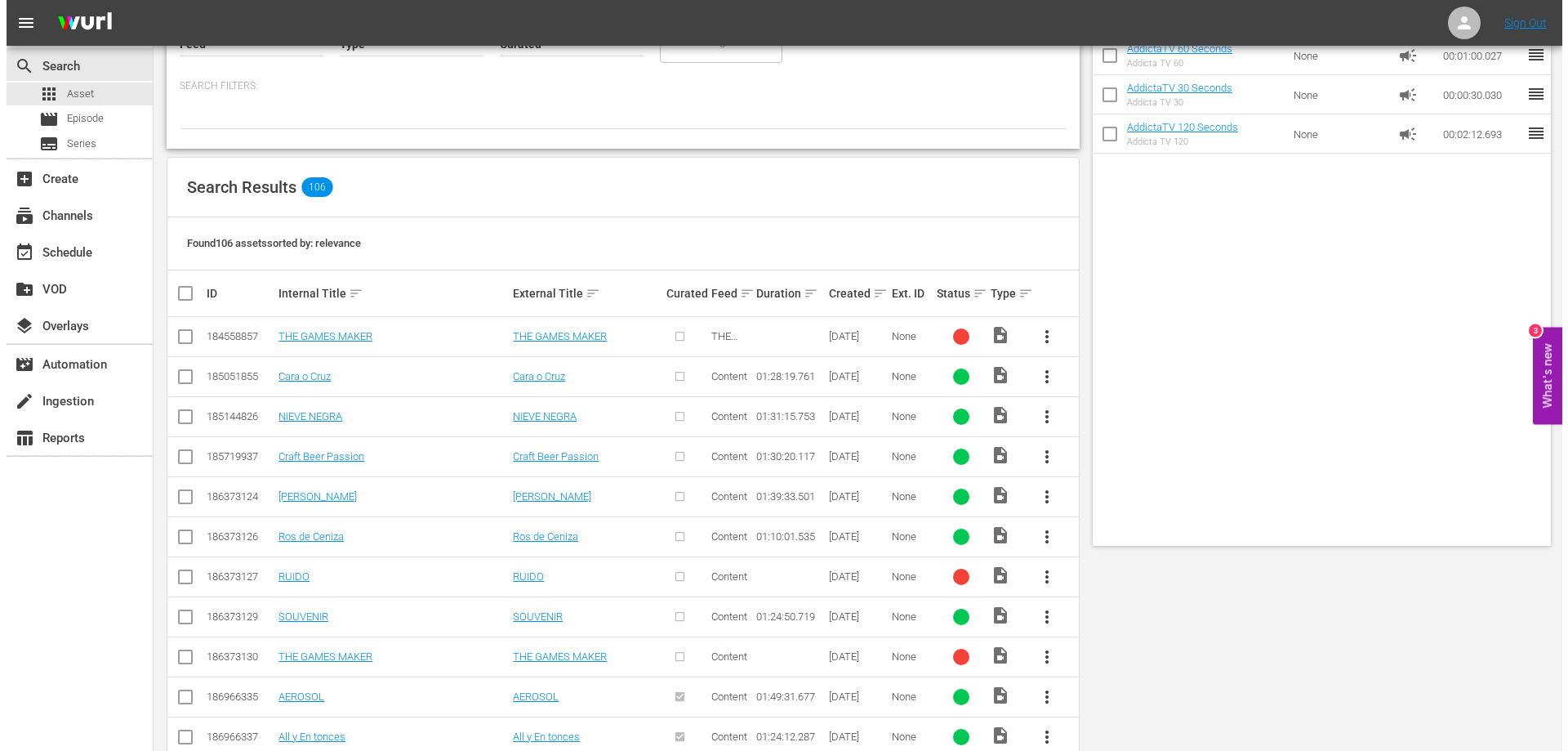
scroll to position [0, 0]
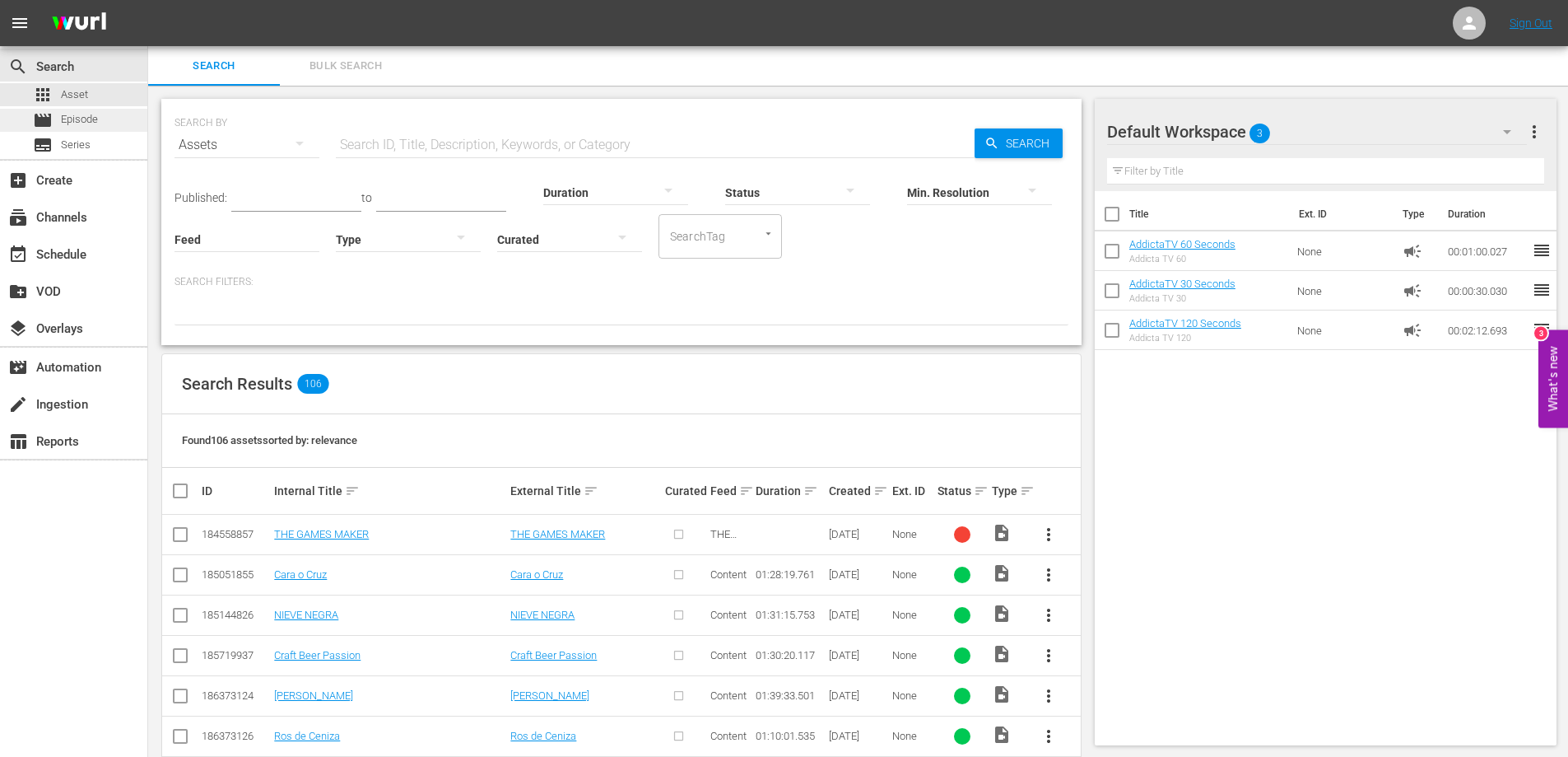
click at [75, 119] on span "Episode" at bounding box center [79, 119] width 37 height 17
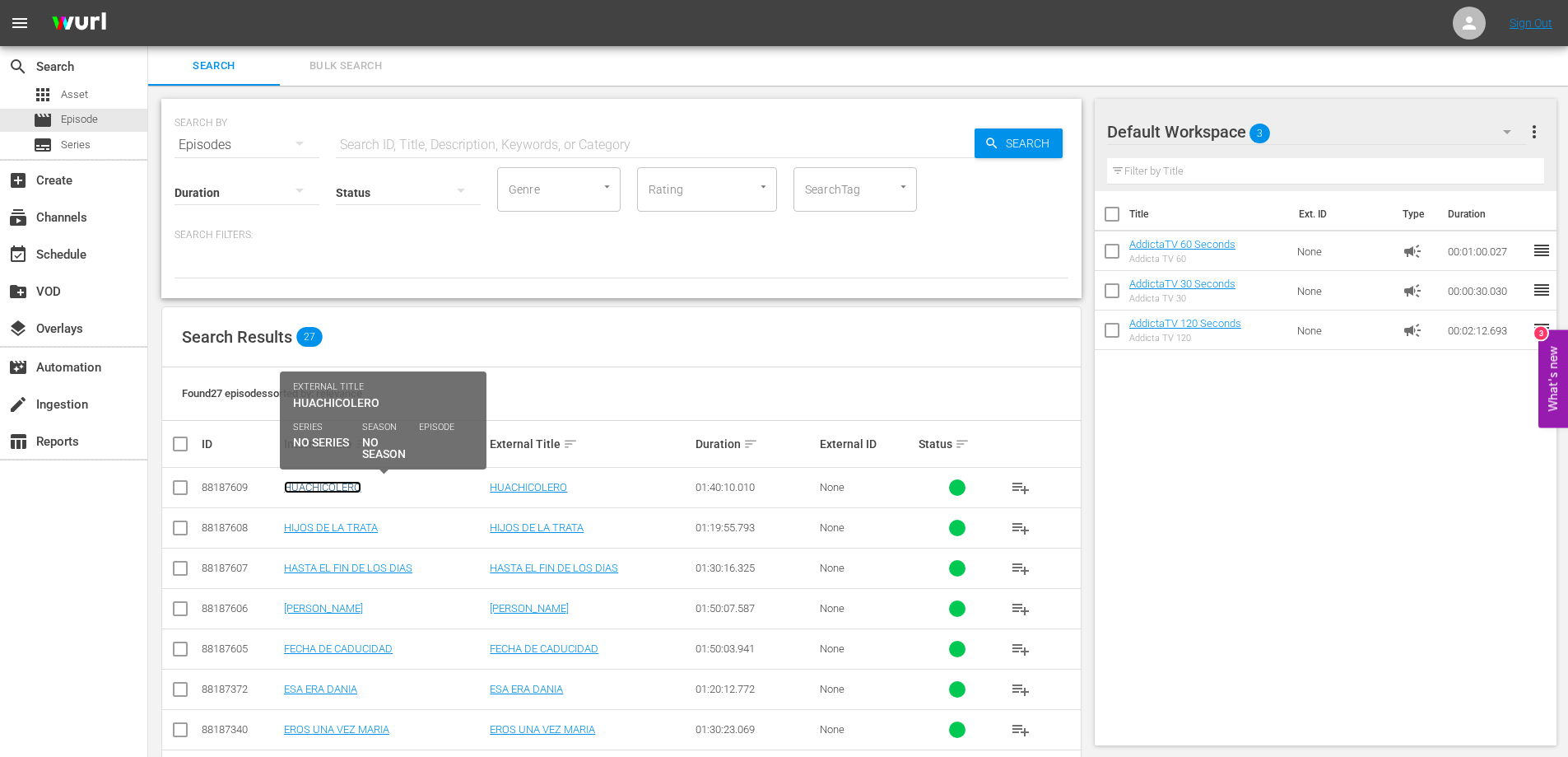
click at [309, 482] on link "HUACHICOLERO" at bounding box center [322, 488] width 78 height 12
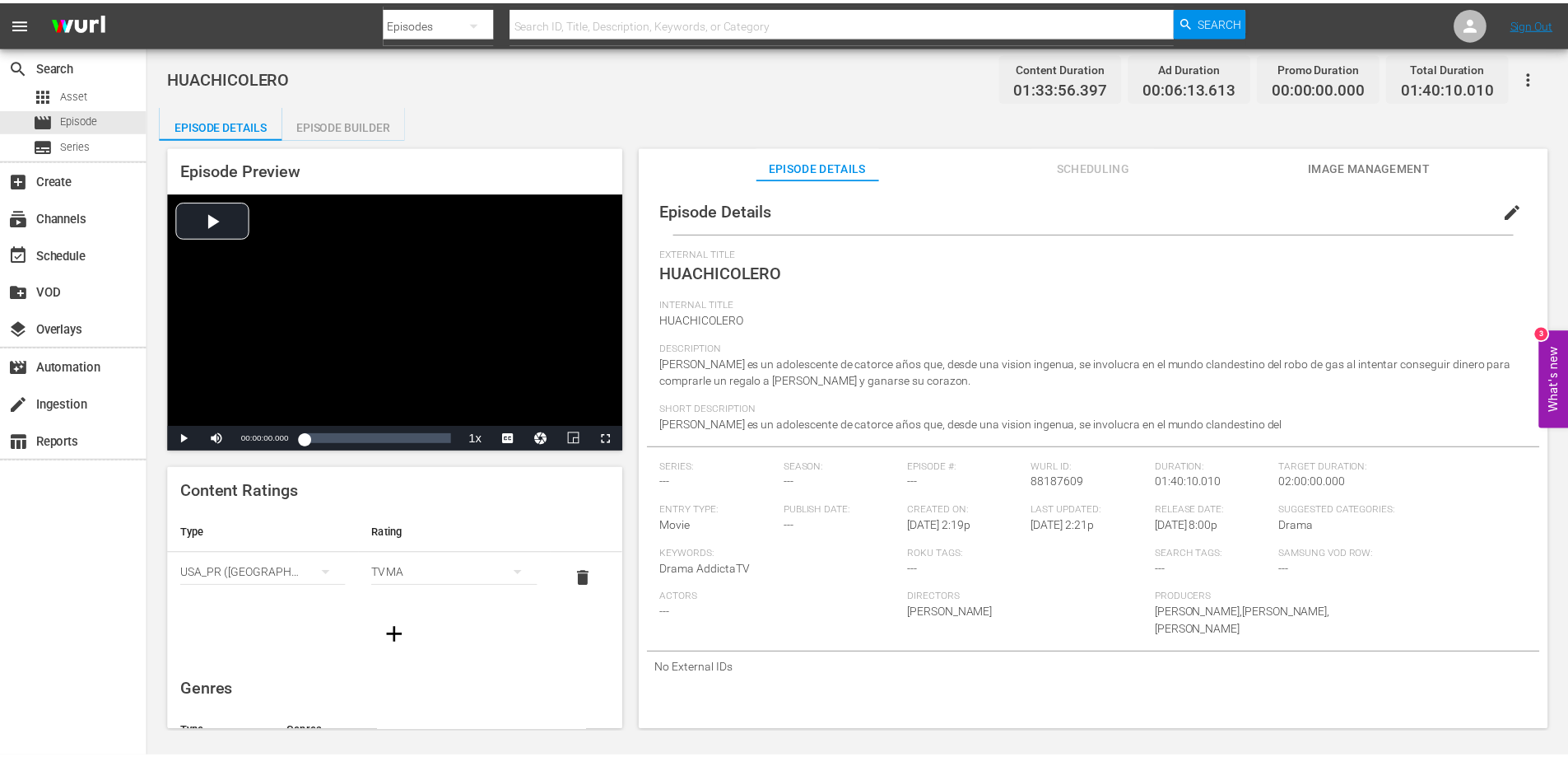
scroll to position [327, 0]
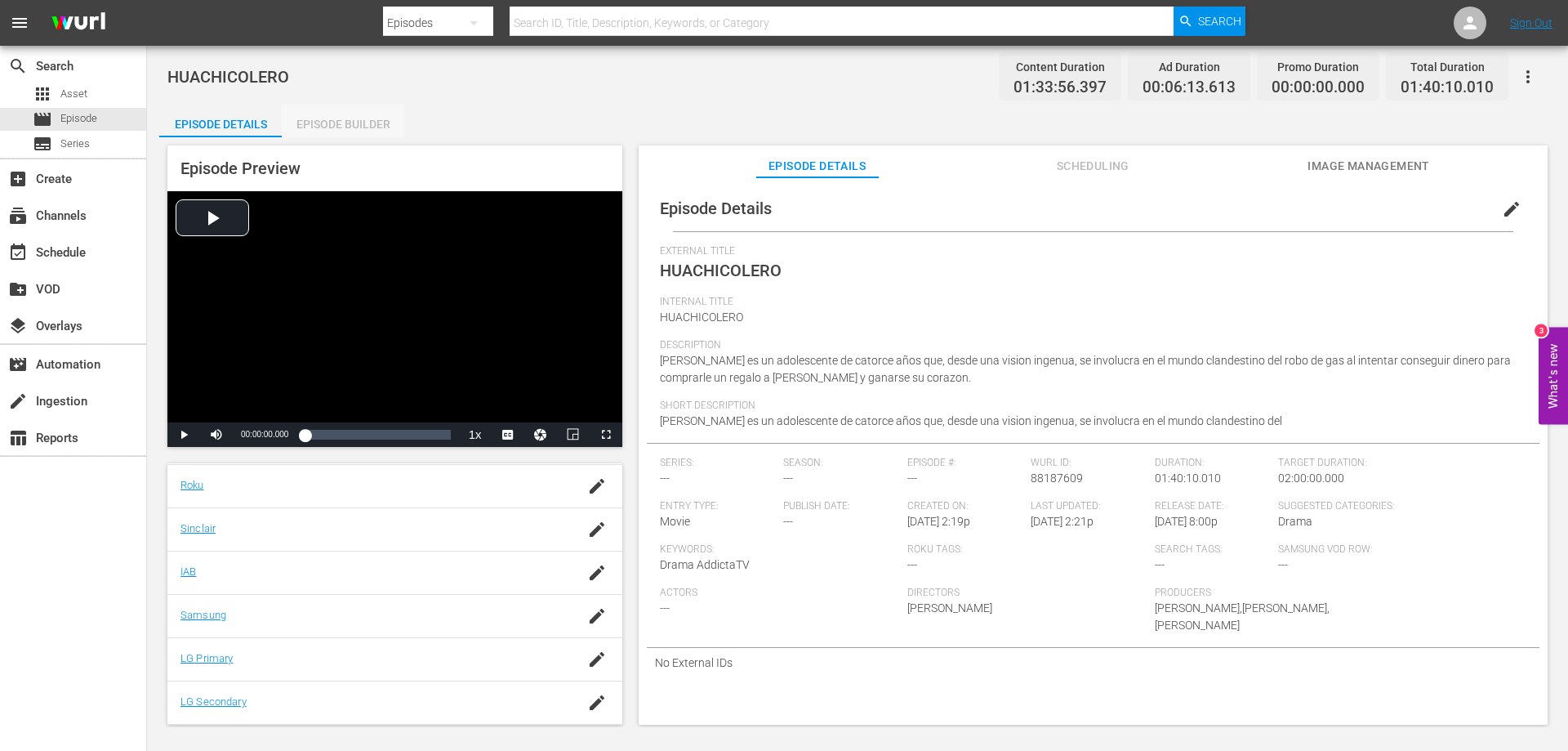
click at [378, 121] on div "Episode Builder" at bounding box center [343, 124] width 123 height 39
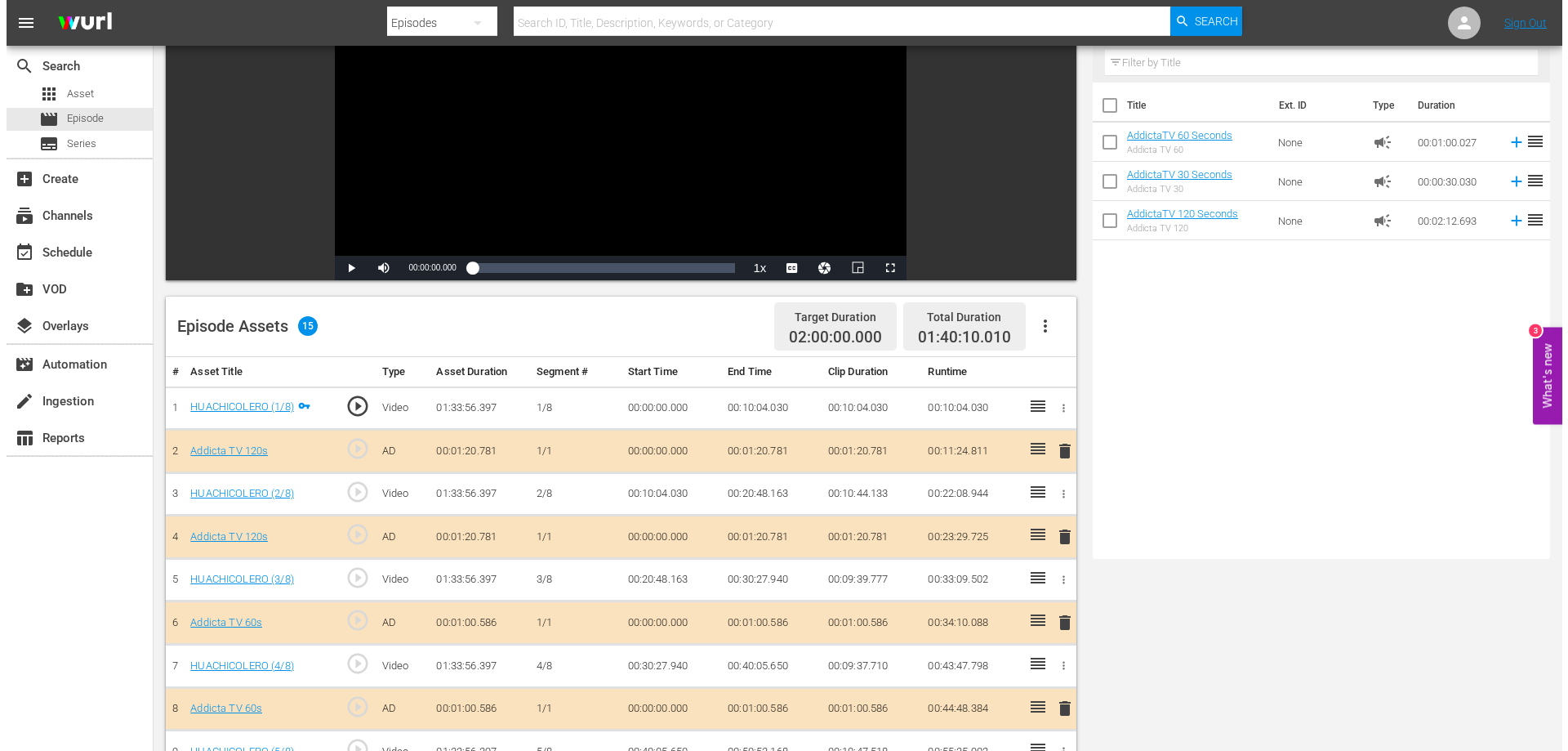
scroll to position [245, 0]
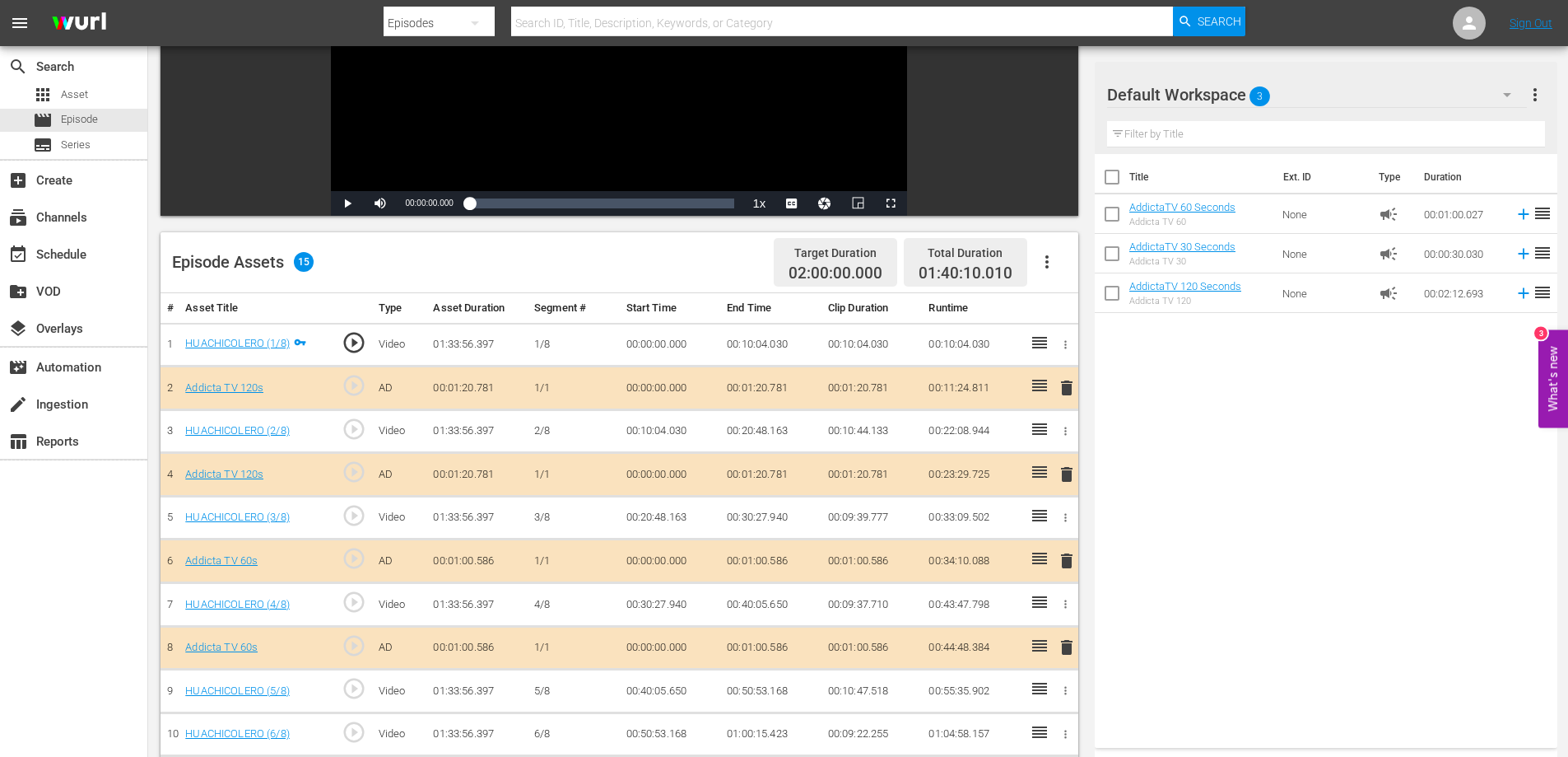
click at [1063, 390] on span "delete" at bounding box center [1067, 387] width 20 height 20
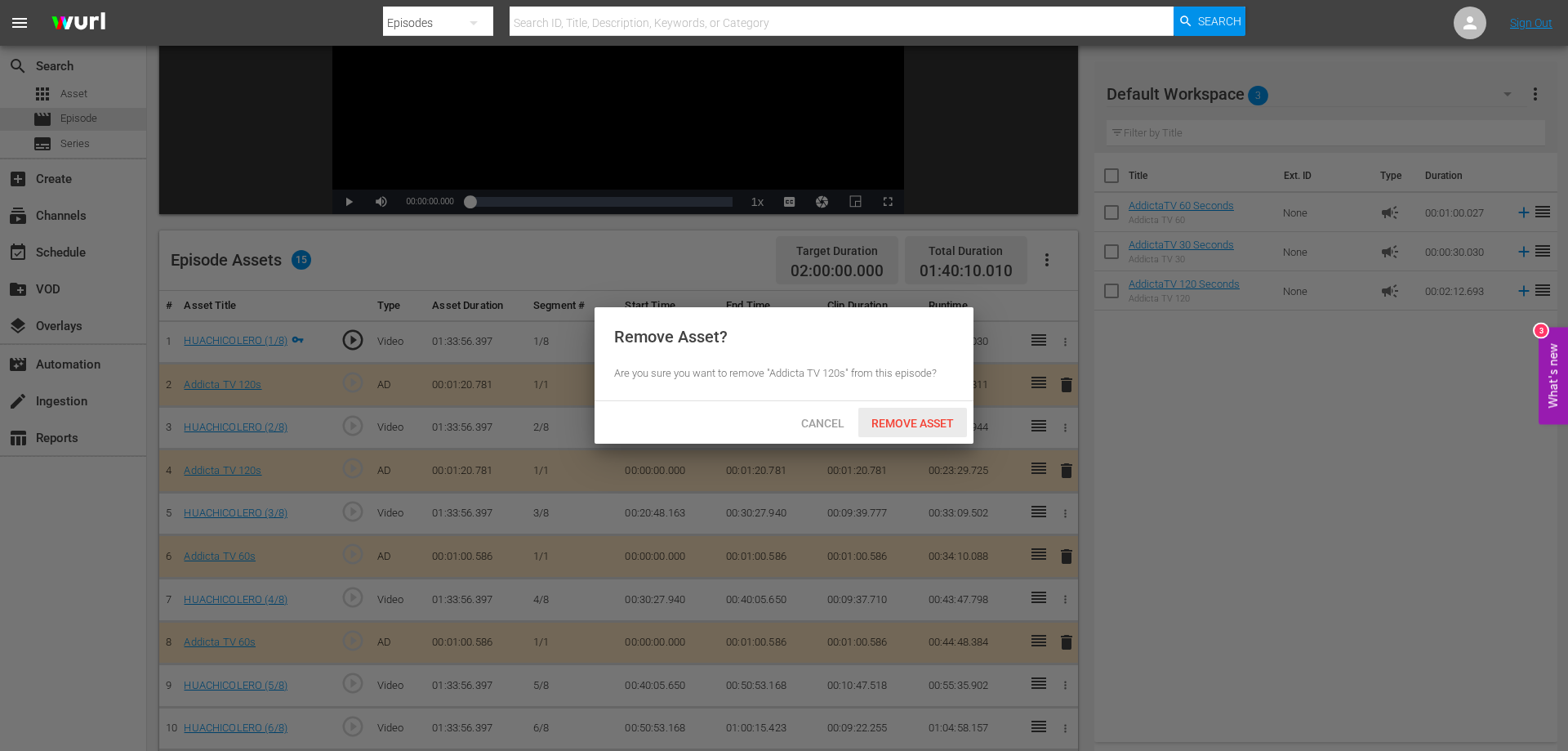
click at [923, 427] on span "Remove Asset" at bounding box center [913, 423] width 109 height 13
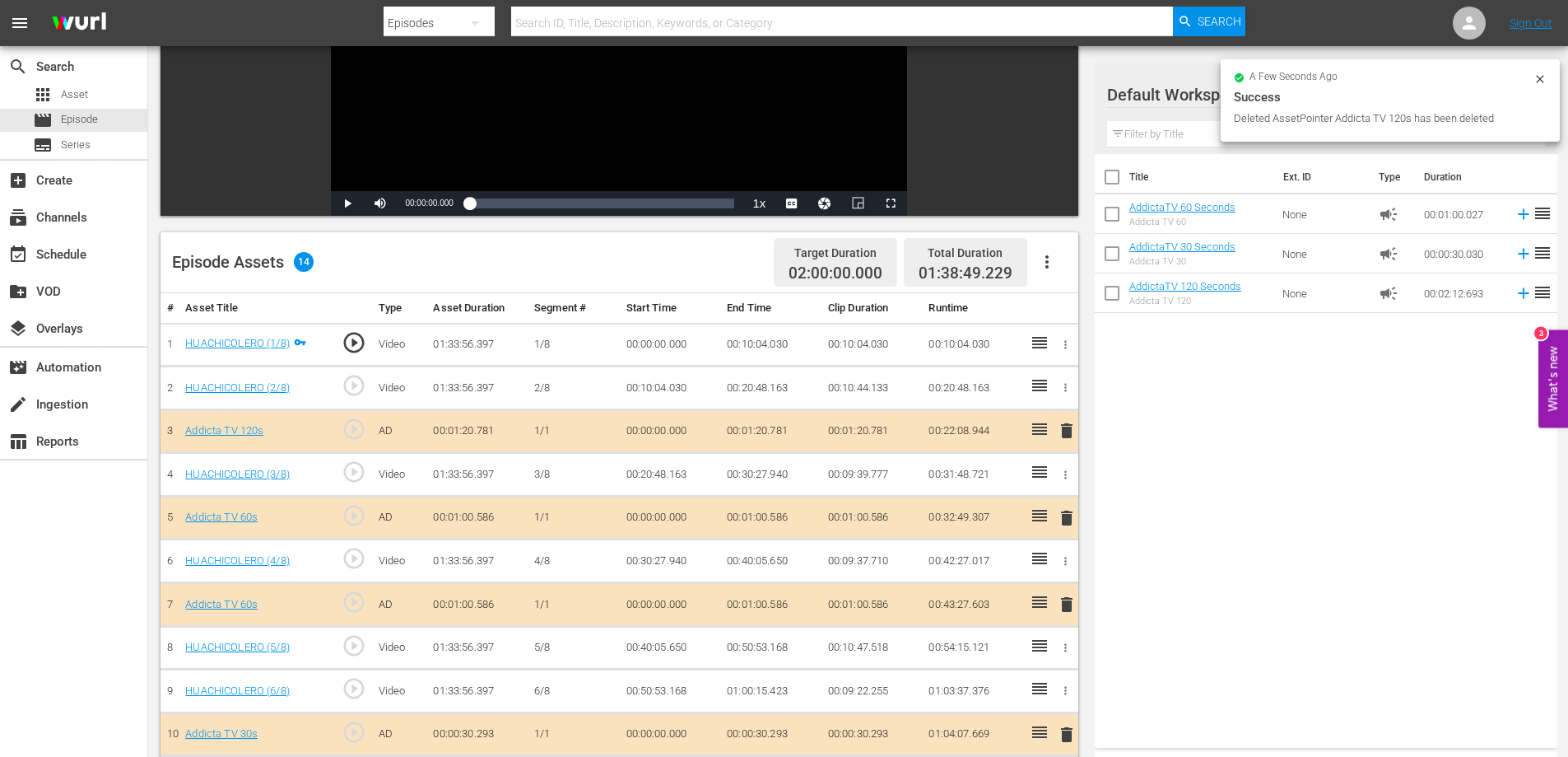
click at [1070, 429] on span "delete" at bounding box center [1067, 431] width 20 height 20
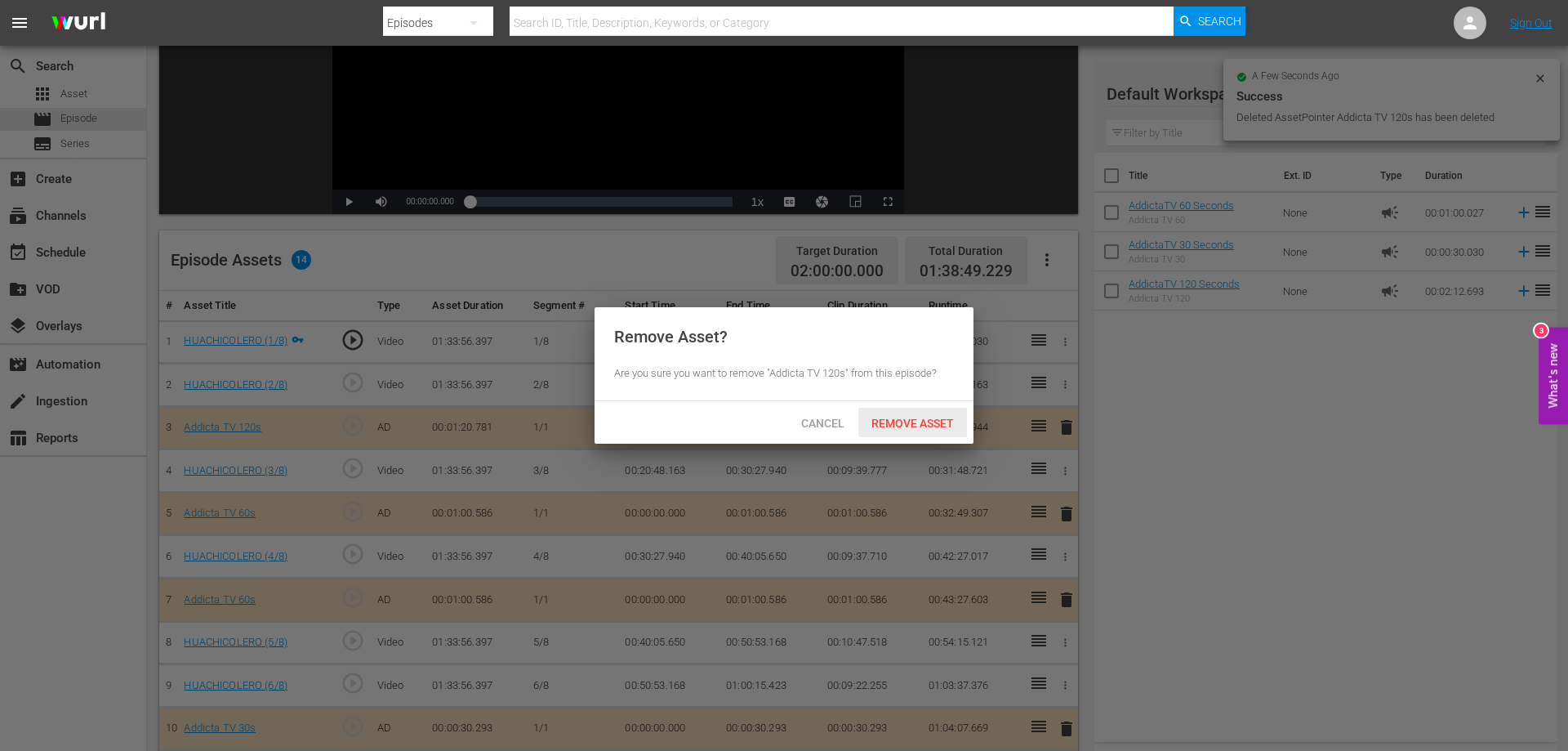
click at [921, 422] on span "Remove Asset" at bounding box center [913, 423] width 109 height 13
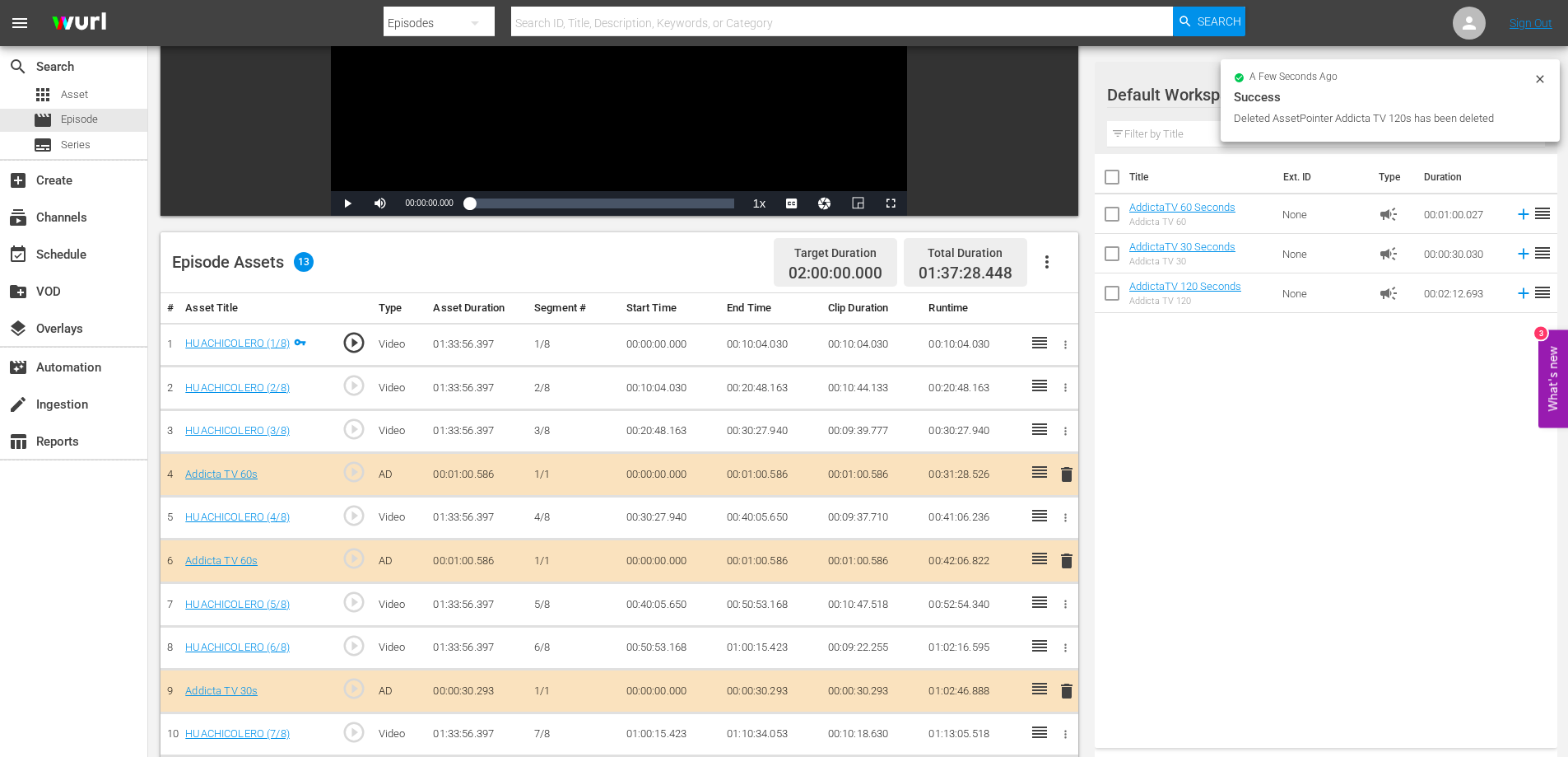
click at [1064, 474] on span "delete" at bounding box center [1067, 474] width 20 height 20
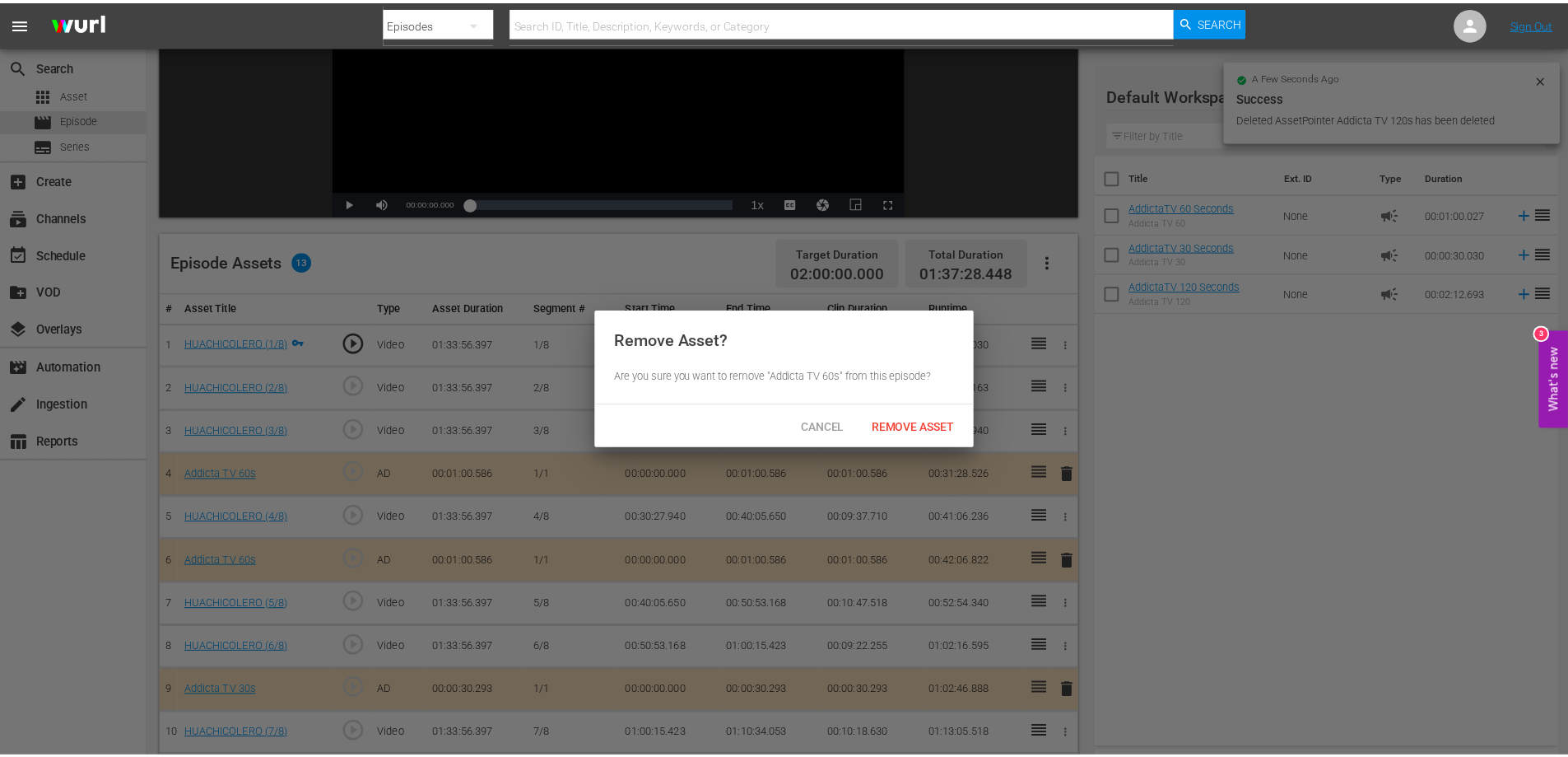
scroll to position [327, 0]
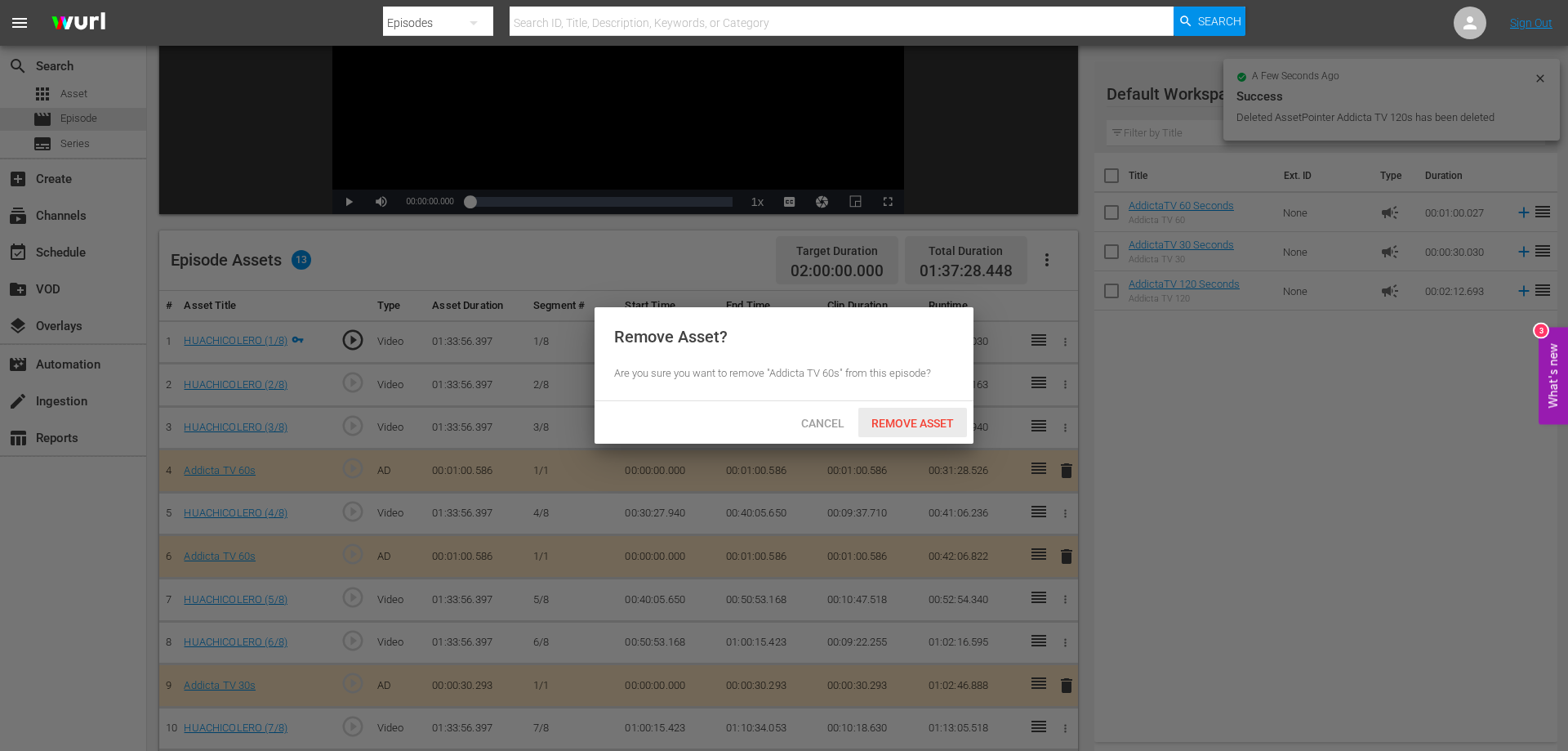
click at [912, 424] on span "Remove Asset" at bounding box center [913, 423] width 109 height 13
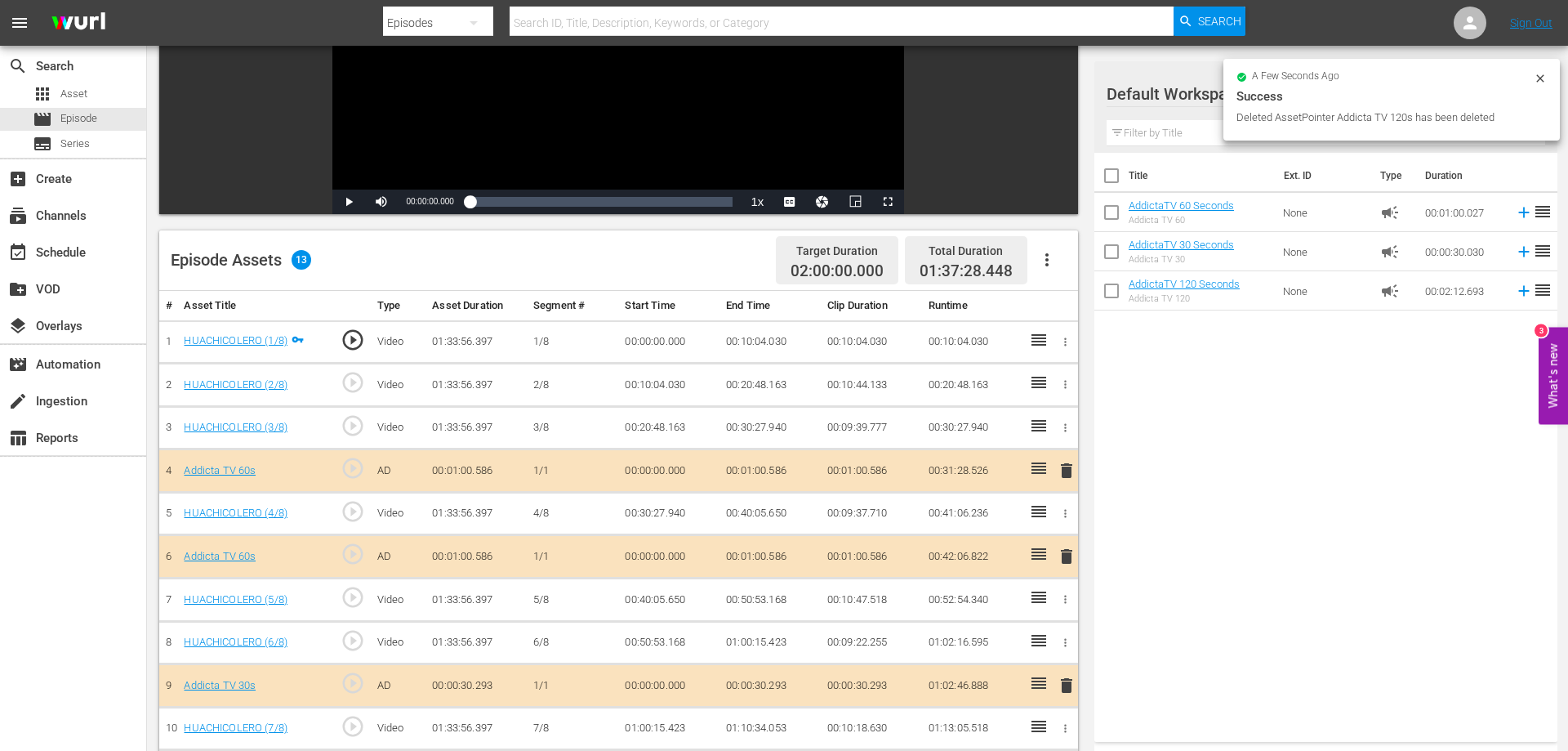
scroll to position [322, 0]
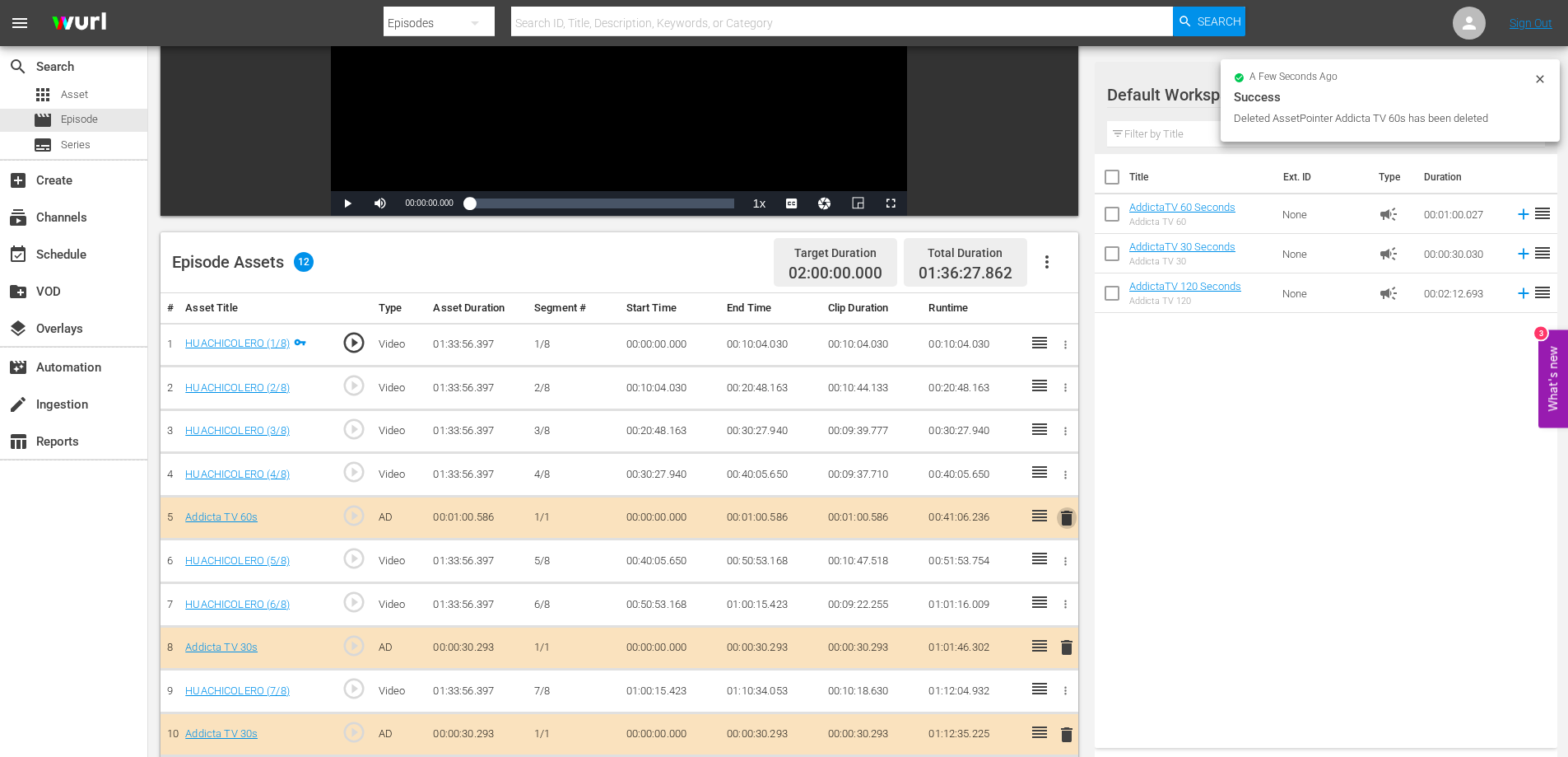
click at [1069, 517] on span "delete" at bounding box center [1067, 518] width 20 height 20
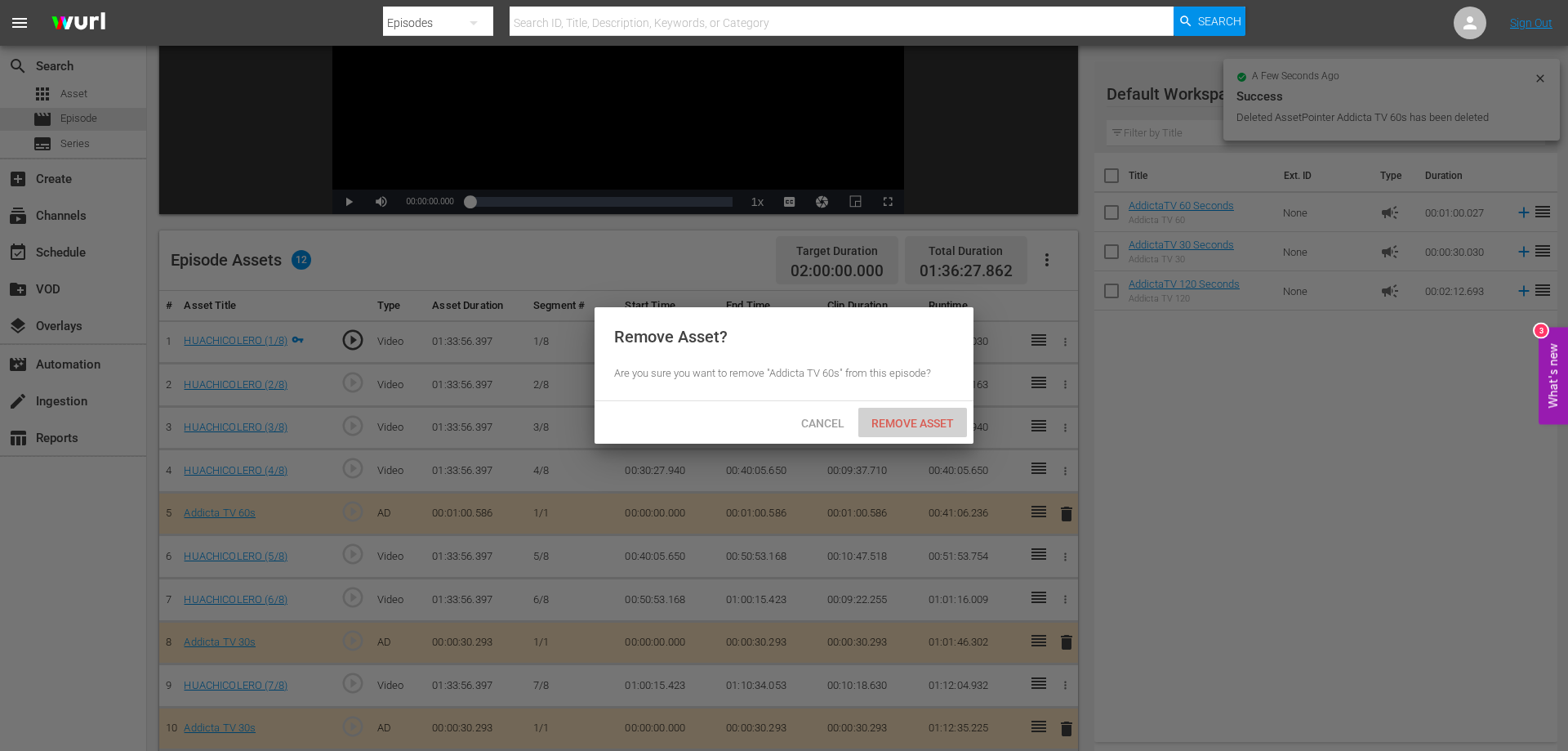
click at [888, 417] on span "Remove Asset" at bounding box center [913, 423] width 109 height 13
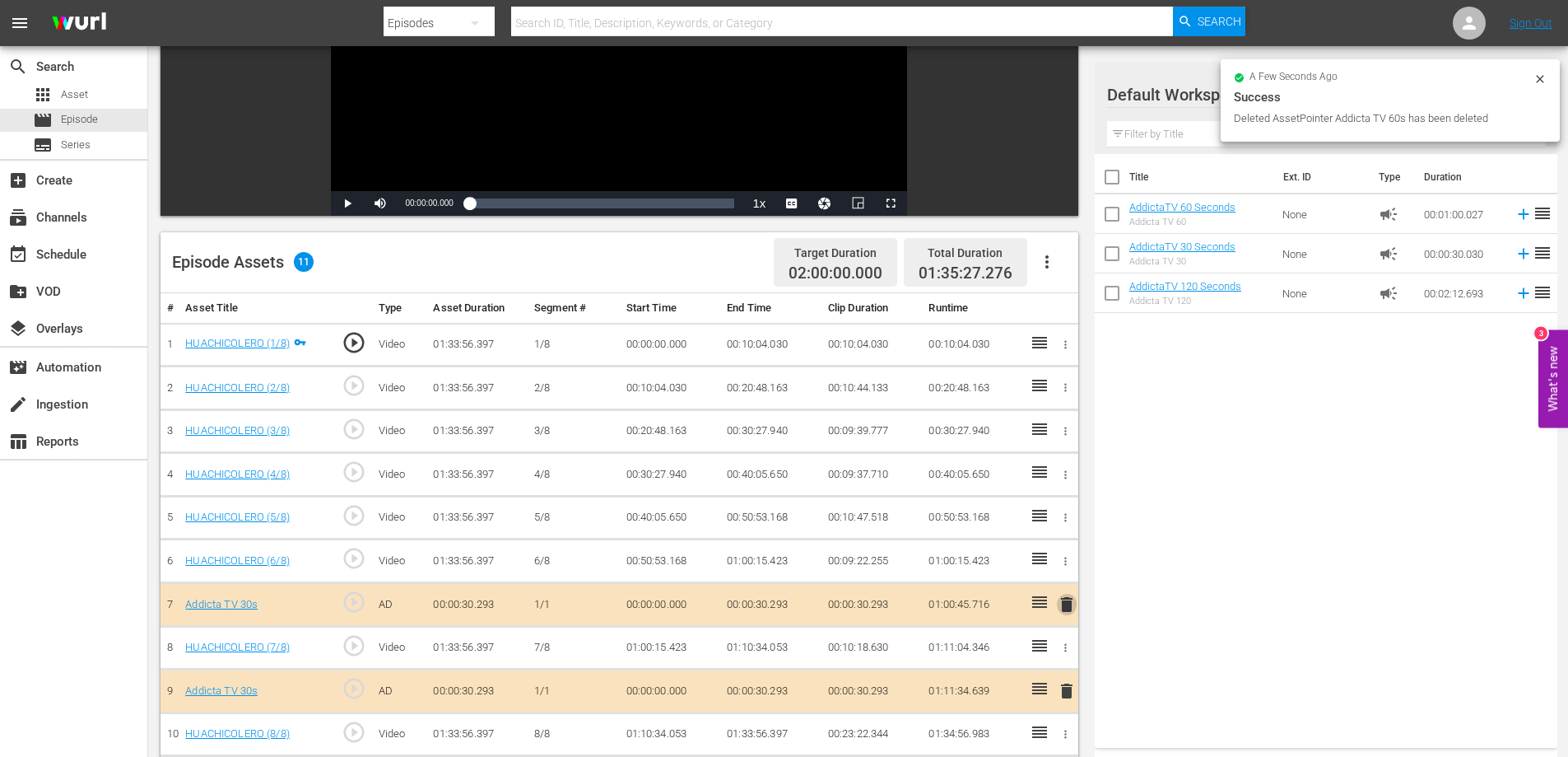
click at [1070, 604] on span "delete" at bounding box center [1067, 604] width 20 height 20
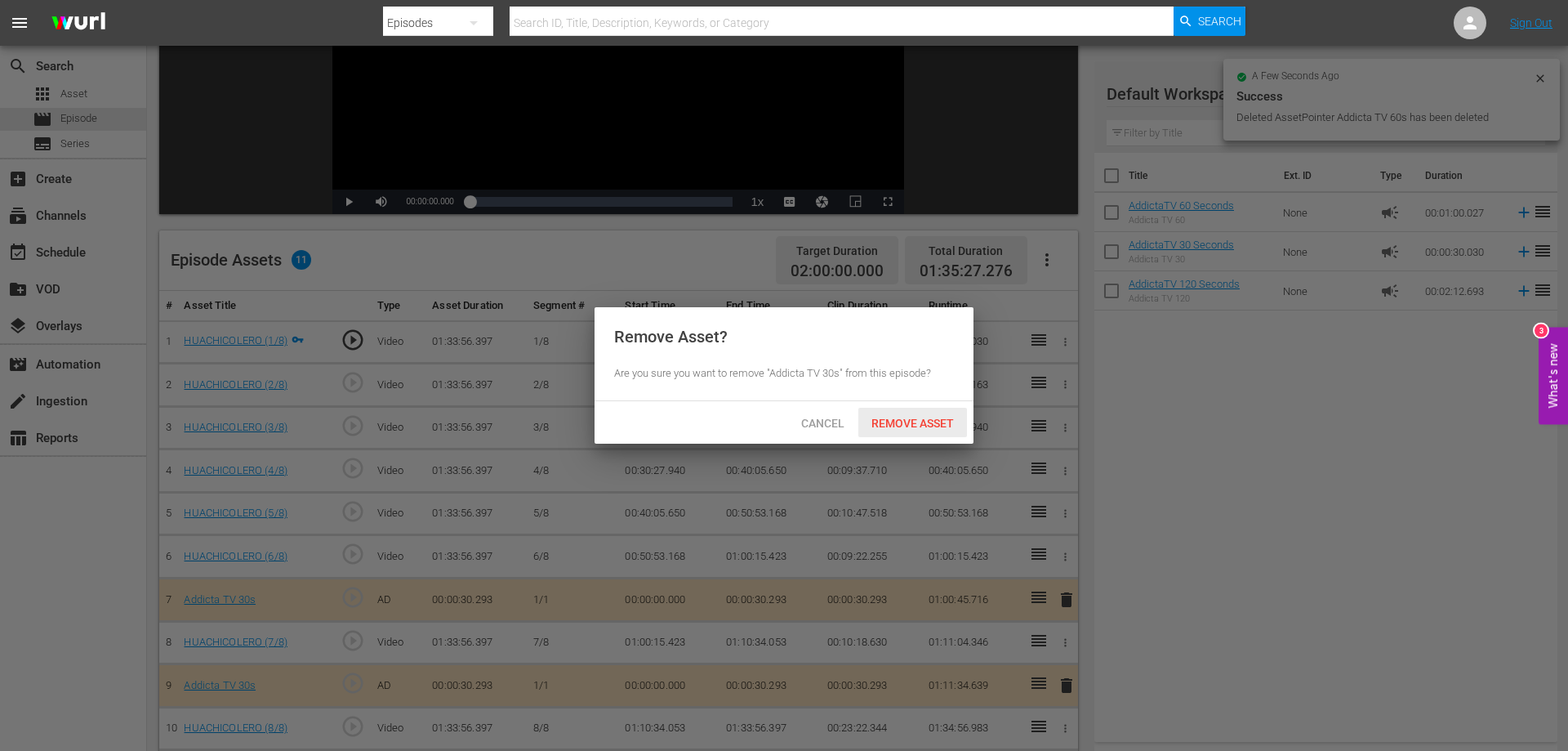
click at [912, 426] on span "Remove Asset" at bounding box center [913, 423] width 109 height 13
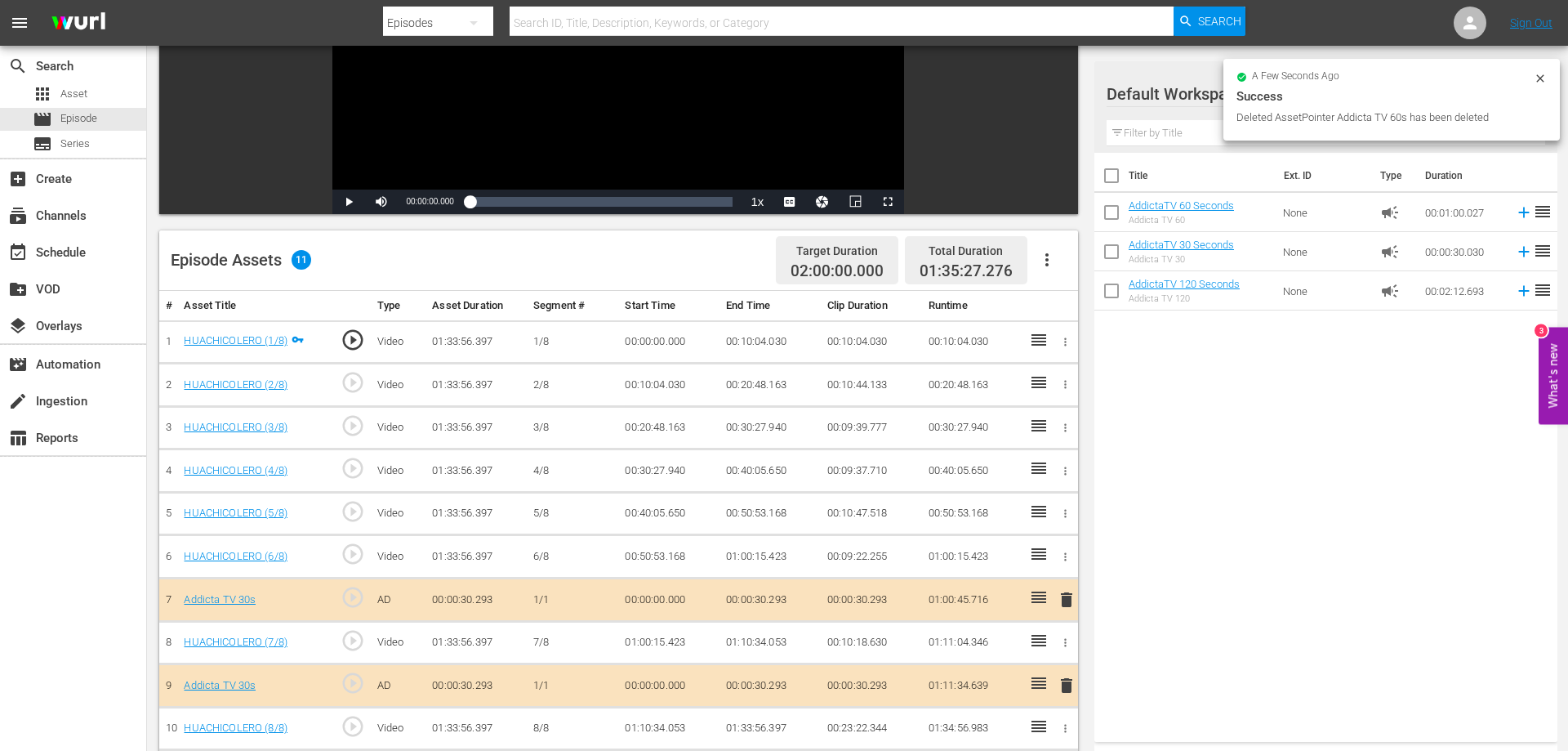
scroll to position [322, 0]
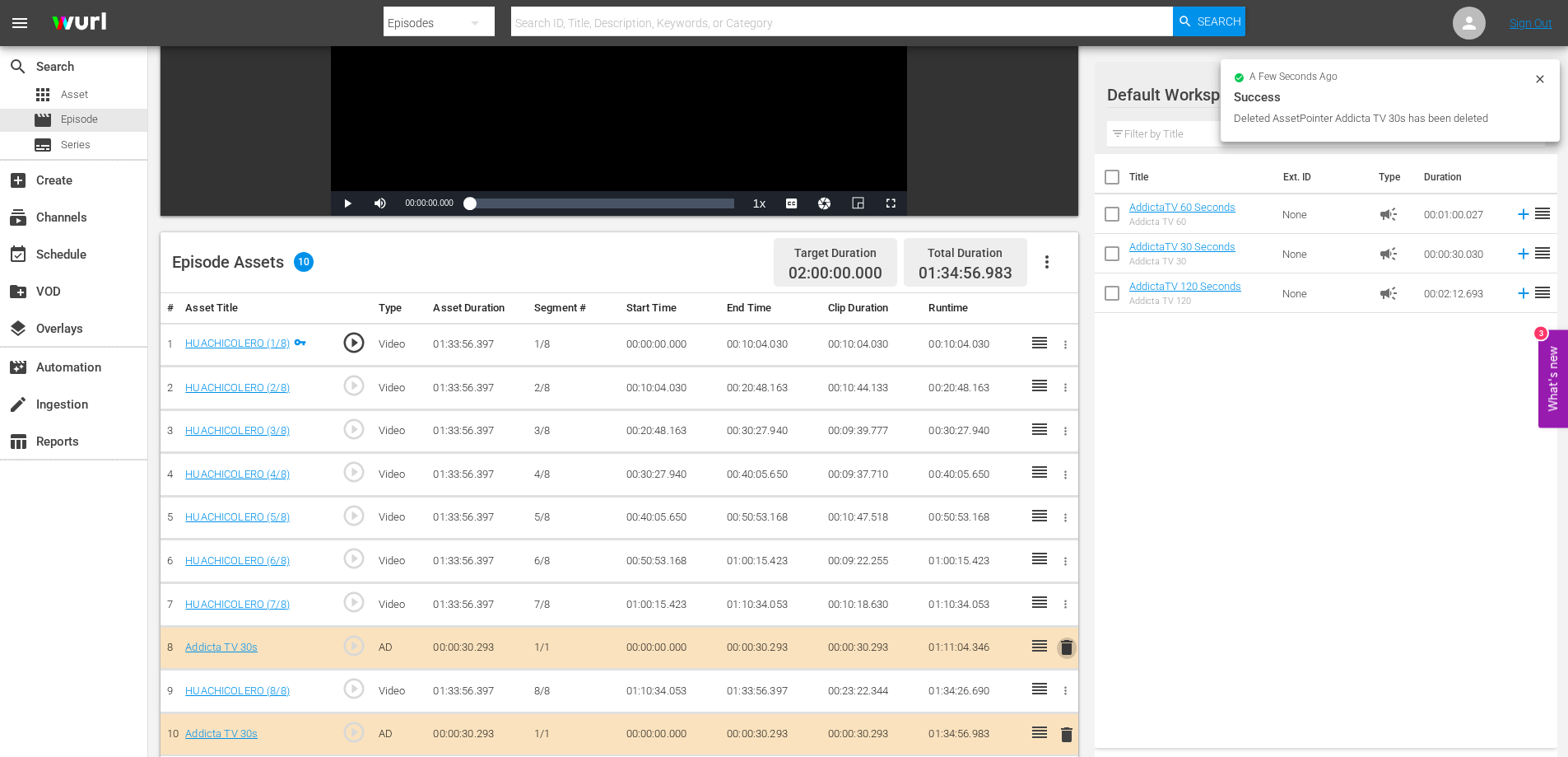
click at [1065, 644] on span "delete" at bounding box center [1067, 647] width 20 height 20
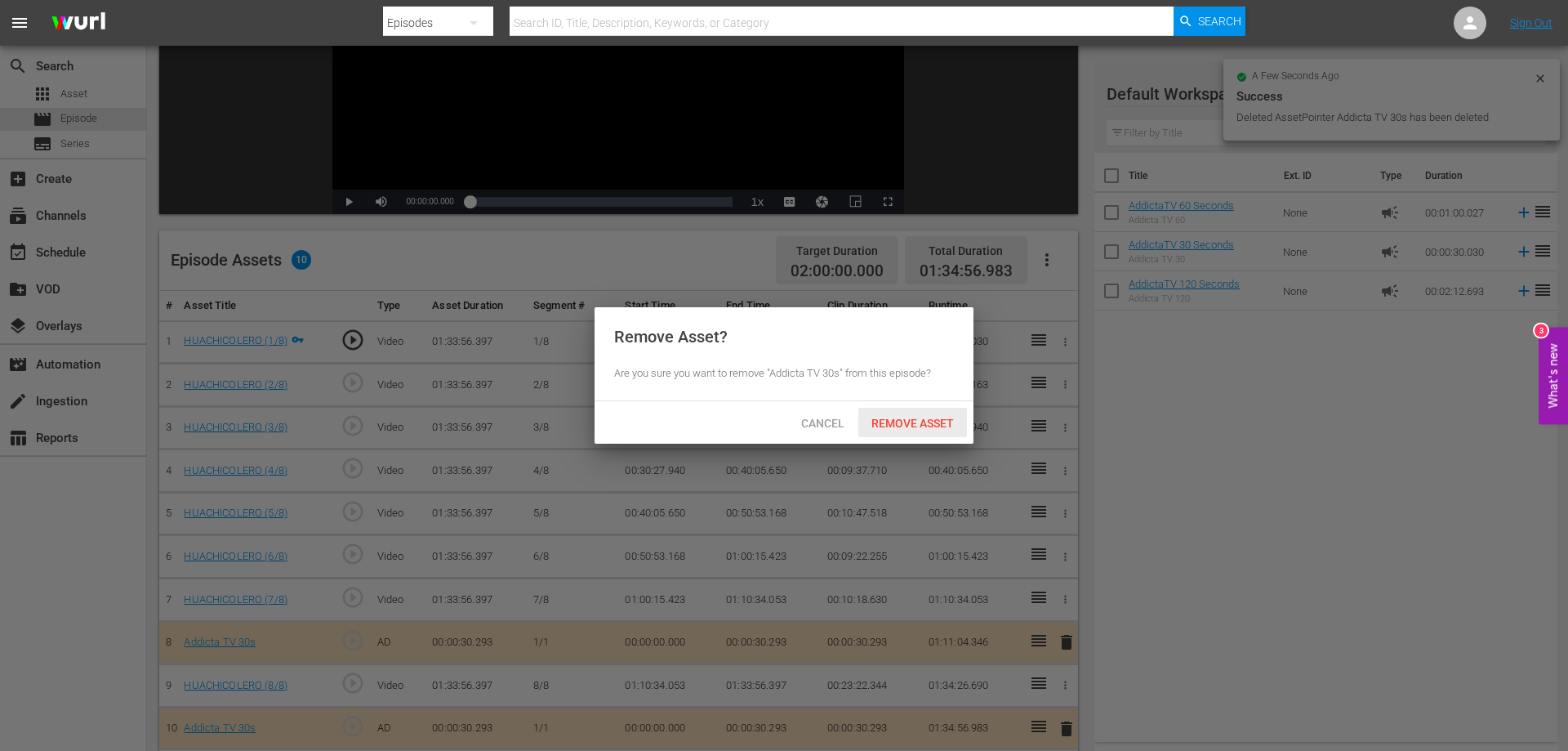
click at [925, 427] on span "Remove Asset" at bounding box center [913, 423] width 109 height 13
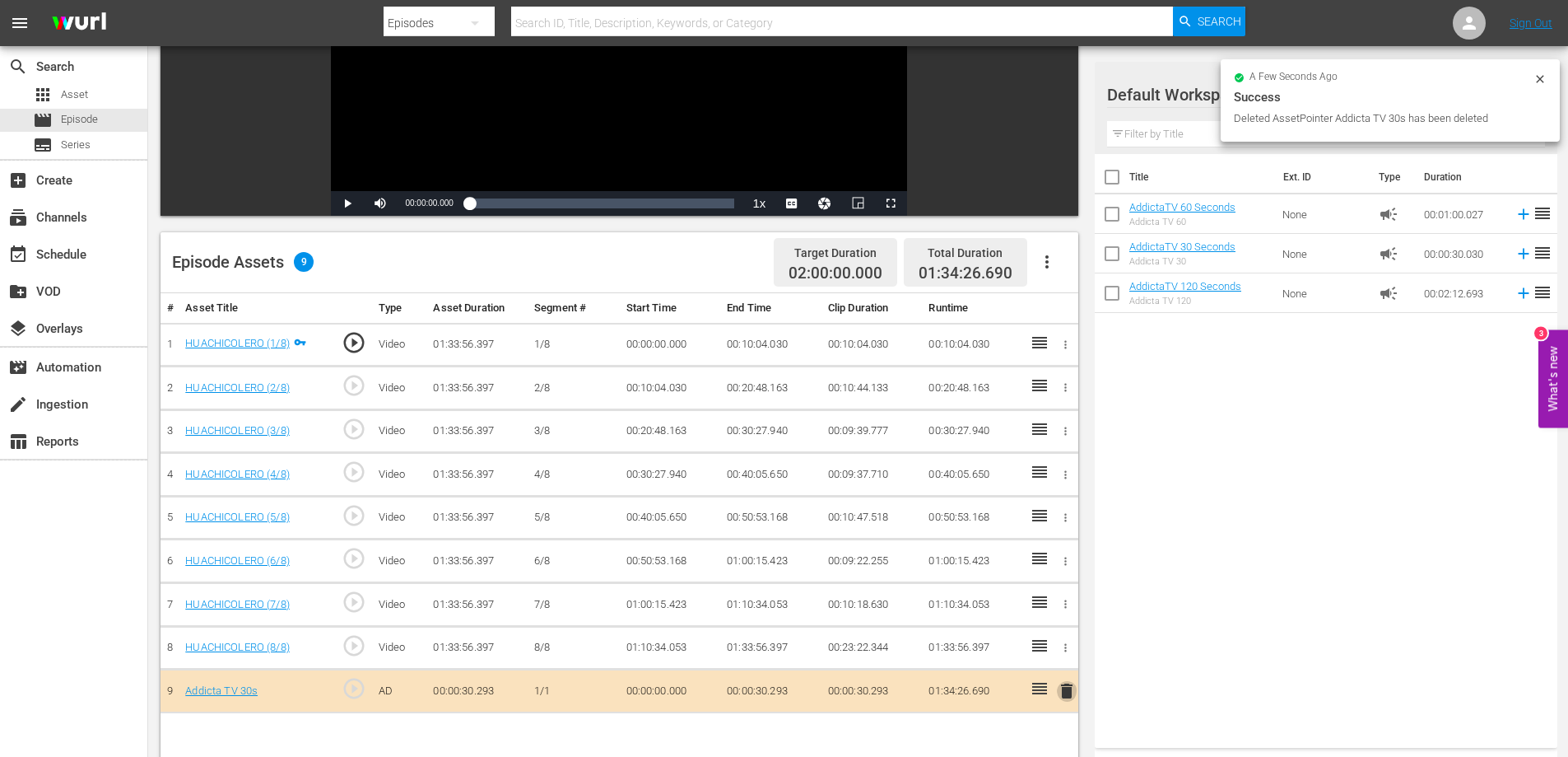
click at [1068, 693] on span "delete" at bounding box center [1067, 691] width 20 height 20
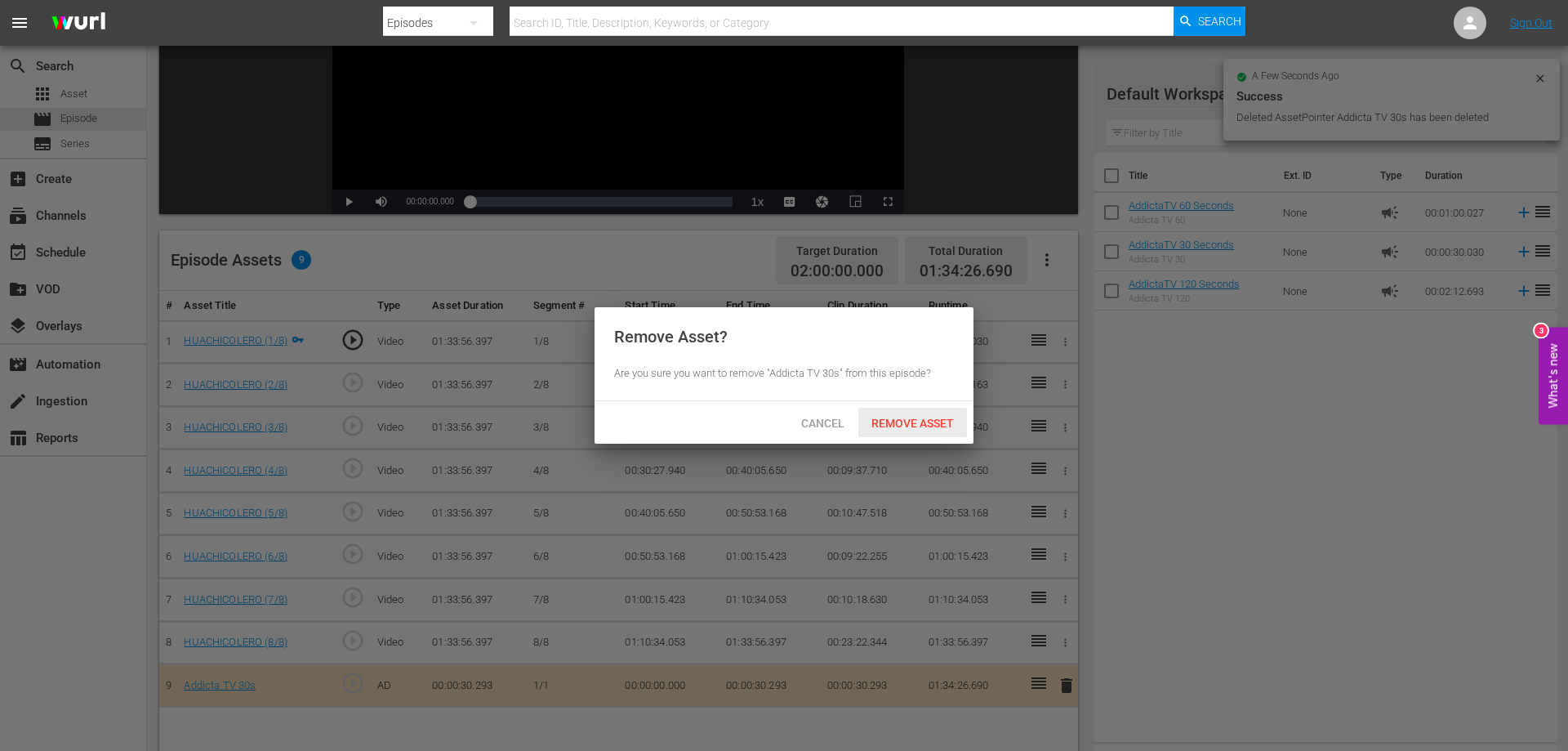
click at [893, 425] on span "Remove Asset" at bounding box center [913, 423] width 109 height 13
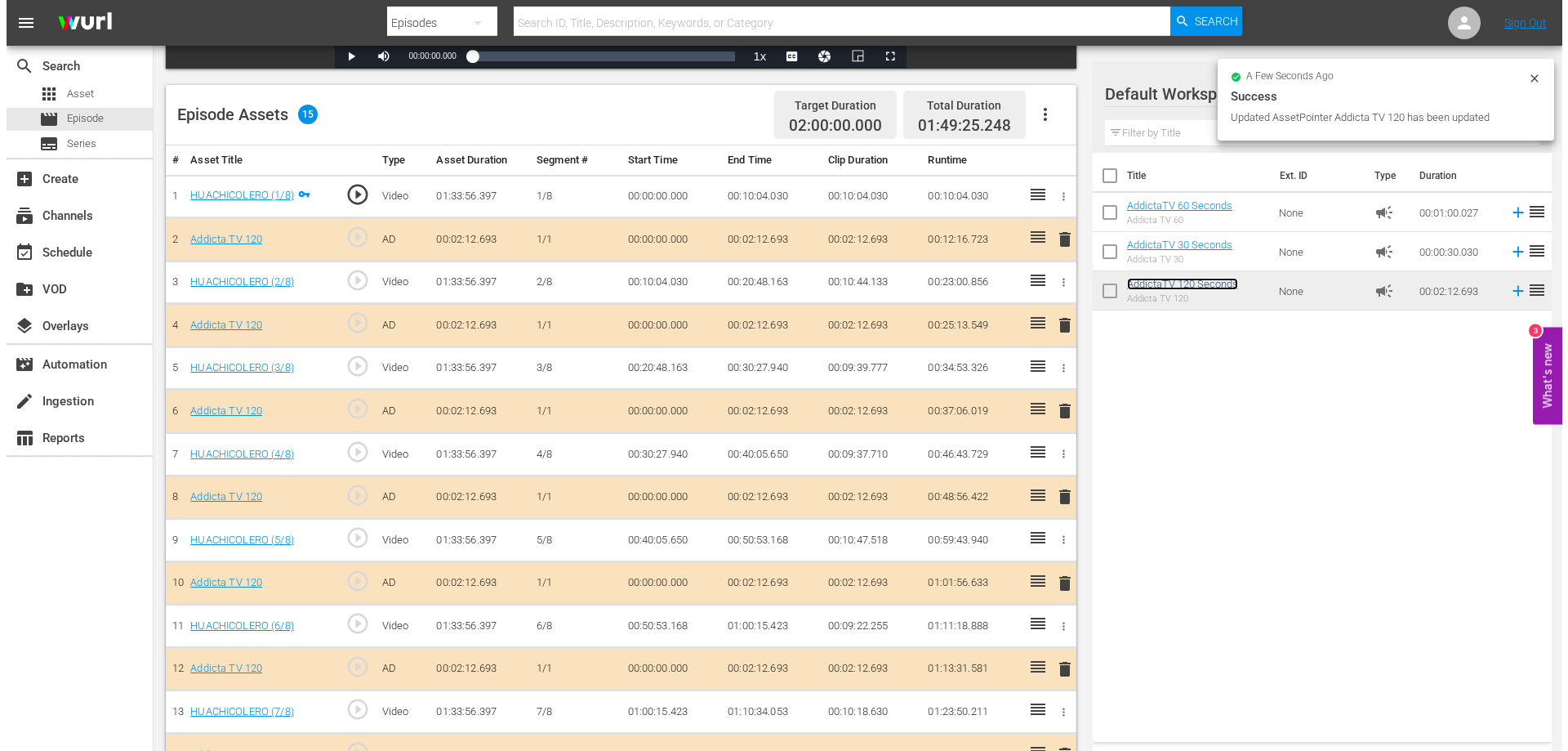
scroll to position [308, 0]
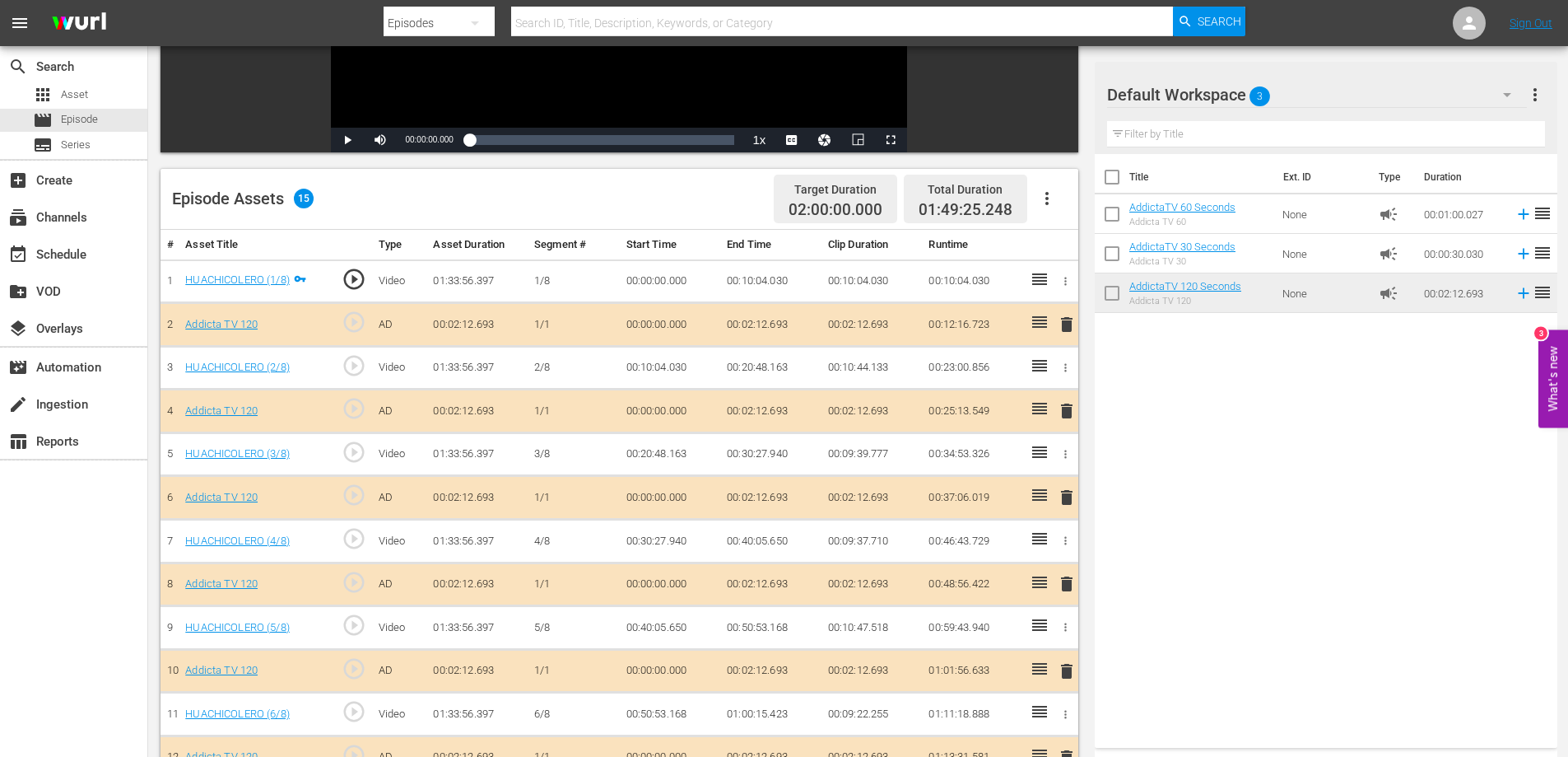
click at [1069, 324] on span "delete" at bounding box center [1067, 324] width 20 height 20
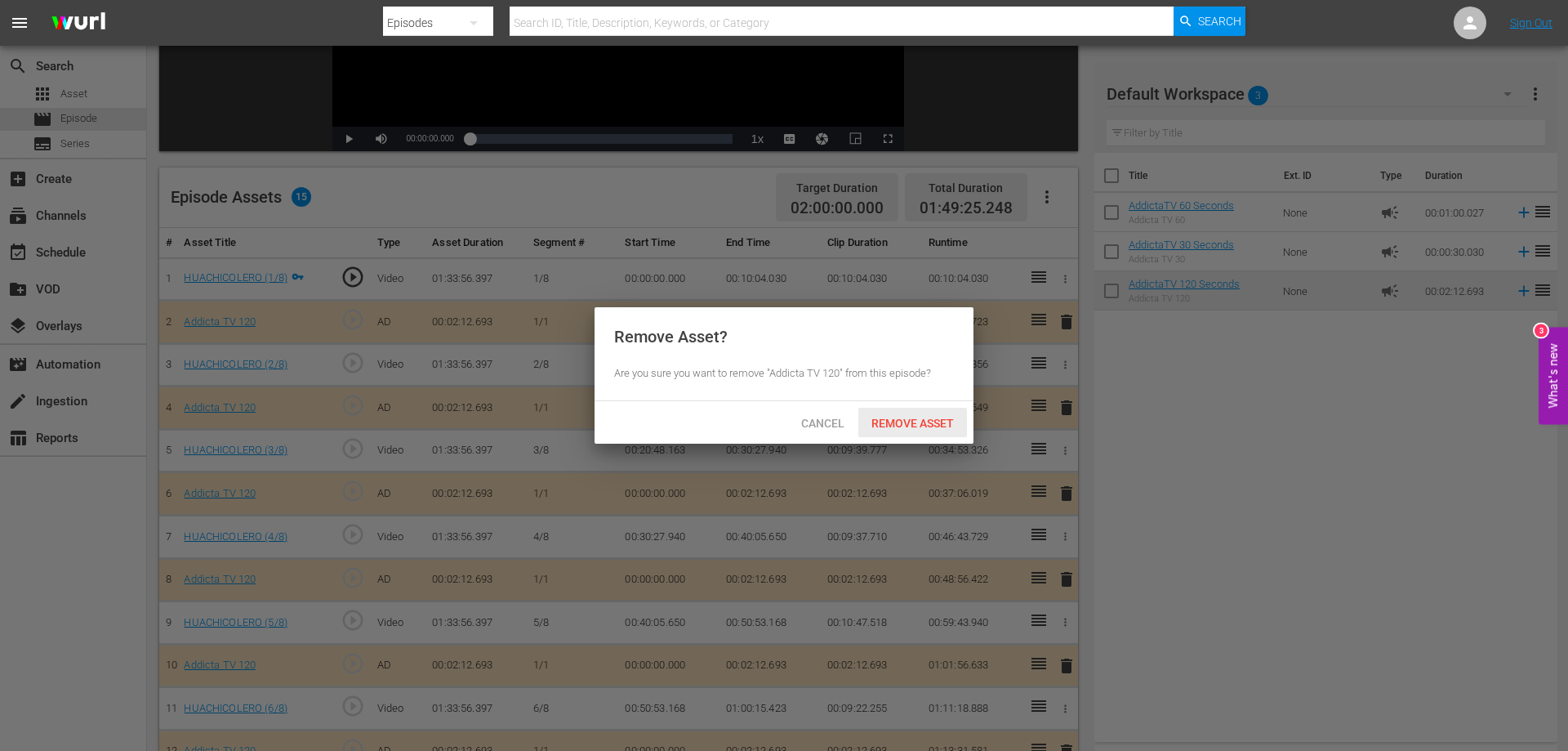
click at [890, 426] on span "Remove Asset" at bounding box center [913, 423] width 109 height 13
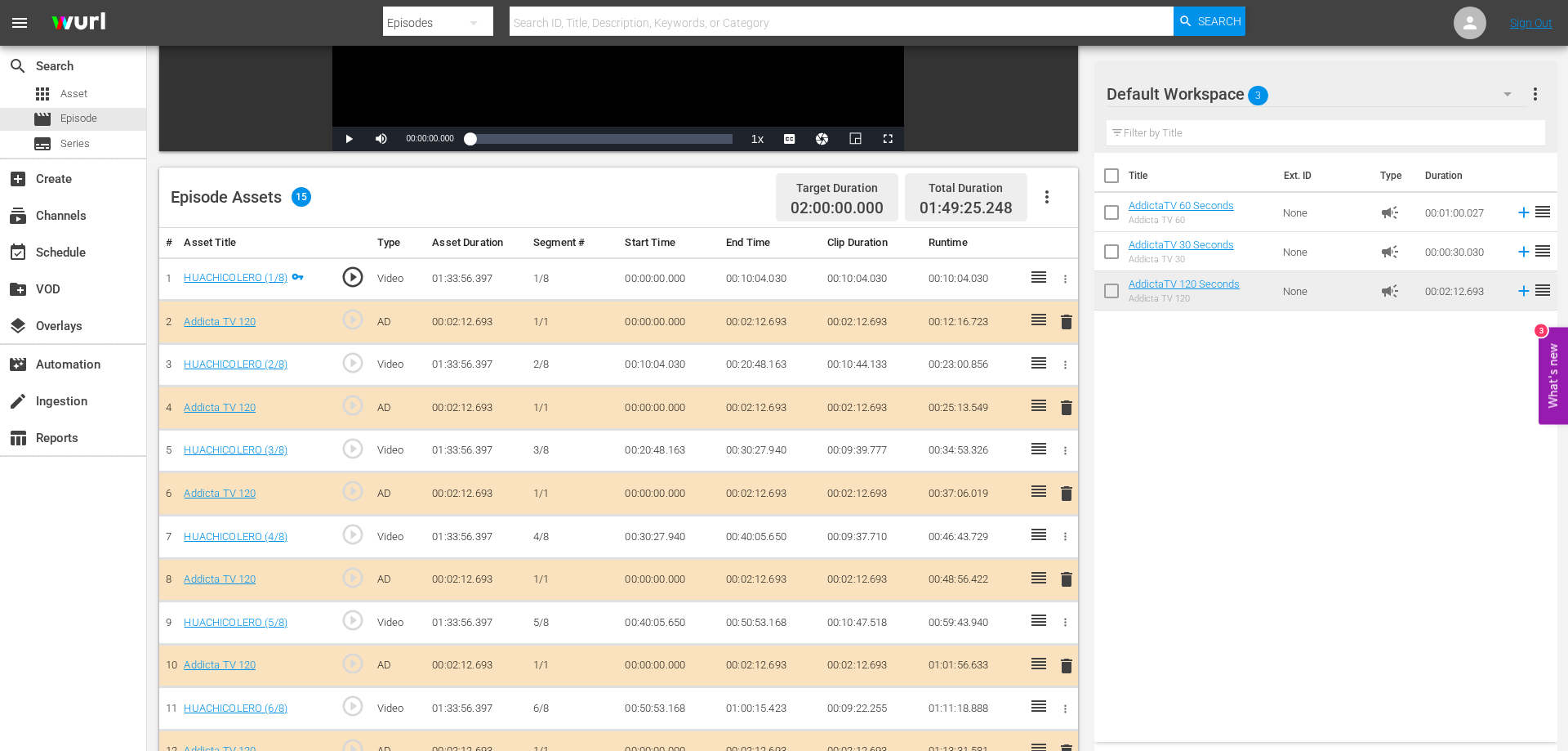
scroll to position [322, 0]
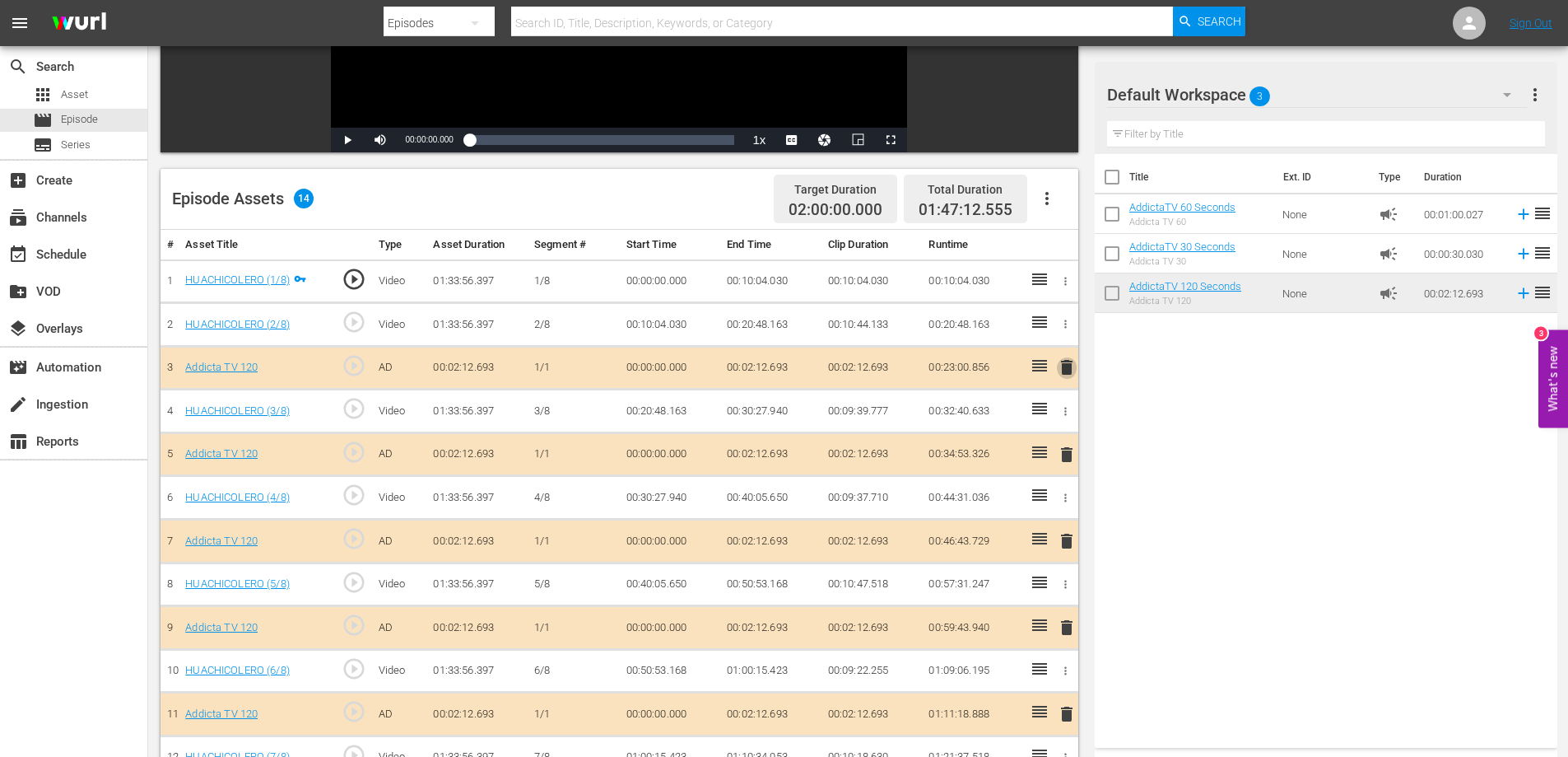
click at [1066, 368] on span "delete" at bounding box center [1067, 367] width 20 height 20
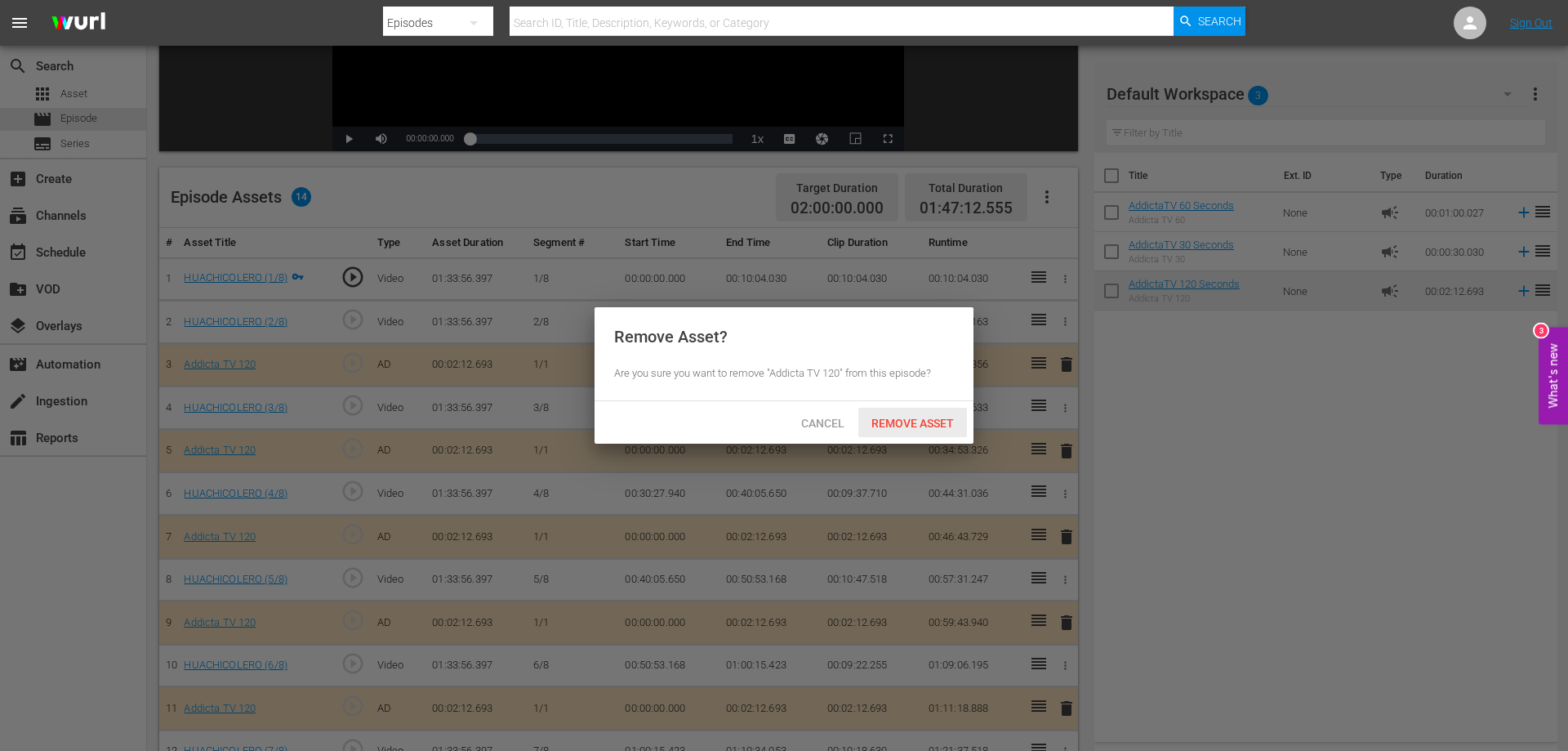
click at [926, 427] on span "Remove Asset" at bounding box center [913, 423] width 109 height 13
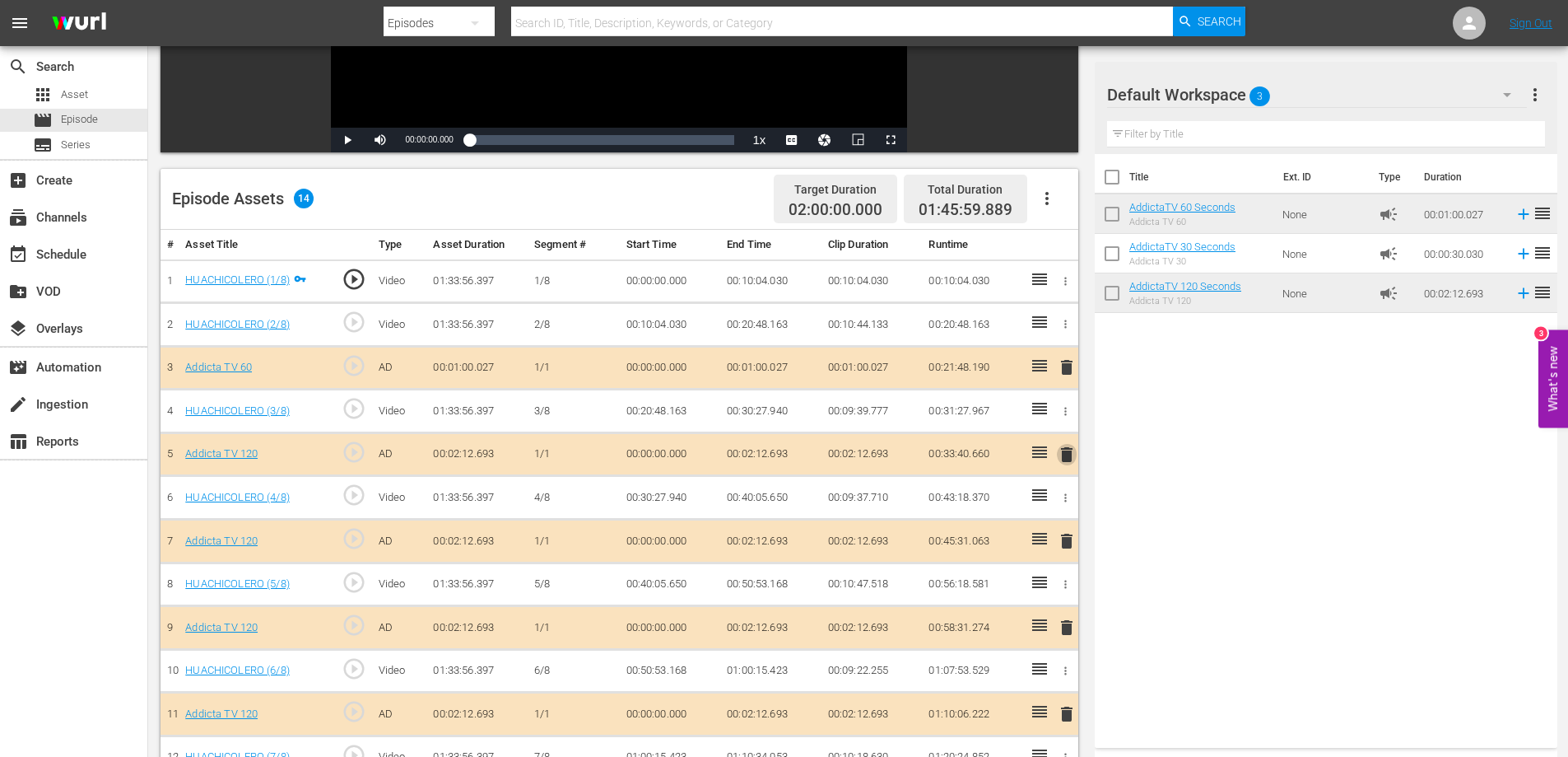
click at [1064, 452] on span "delete" at bounding box center [1067, 454] width 20 height 20
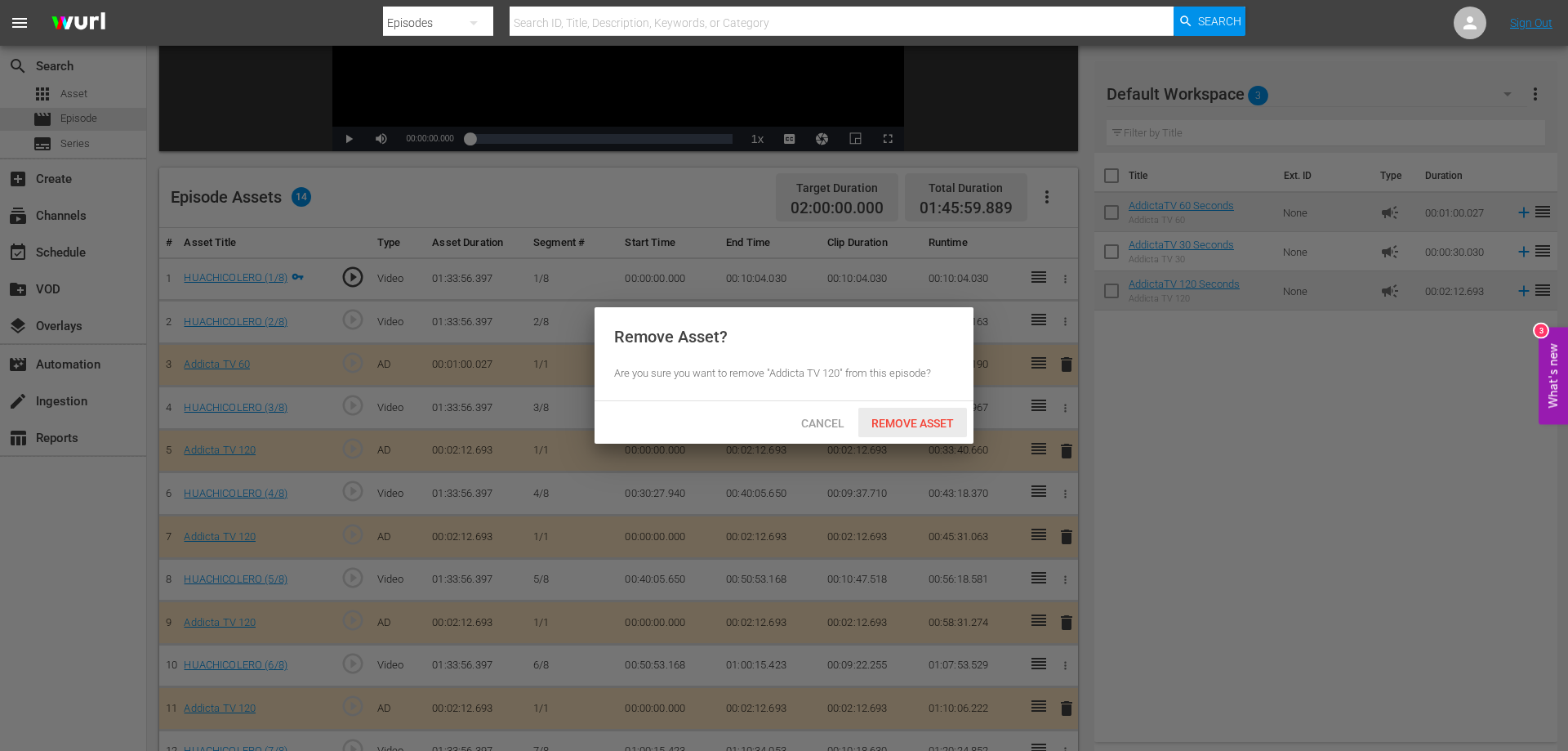
click at [892, 423] on span "Remove Asset" at bounding box center [913, 423] width 109 height 13
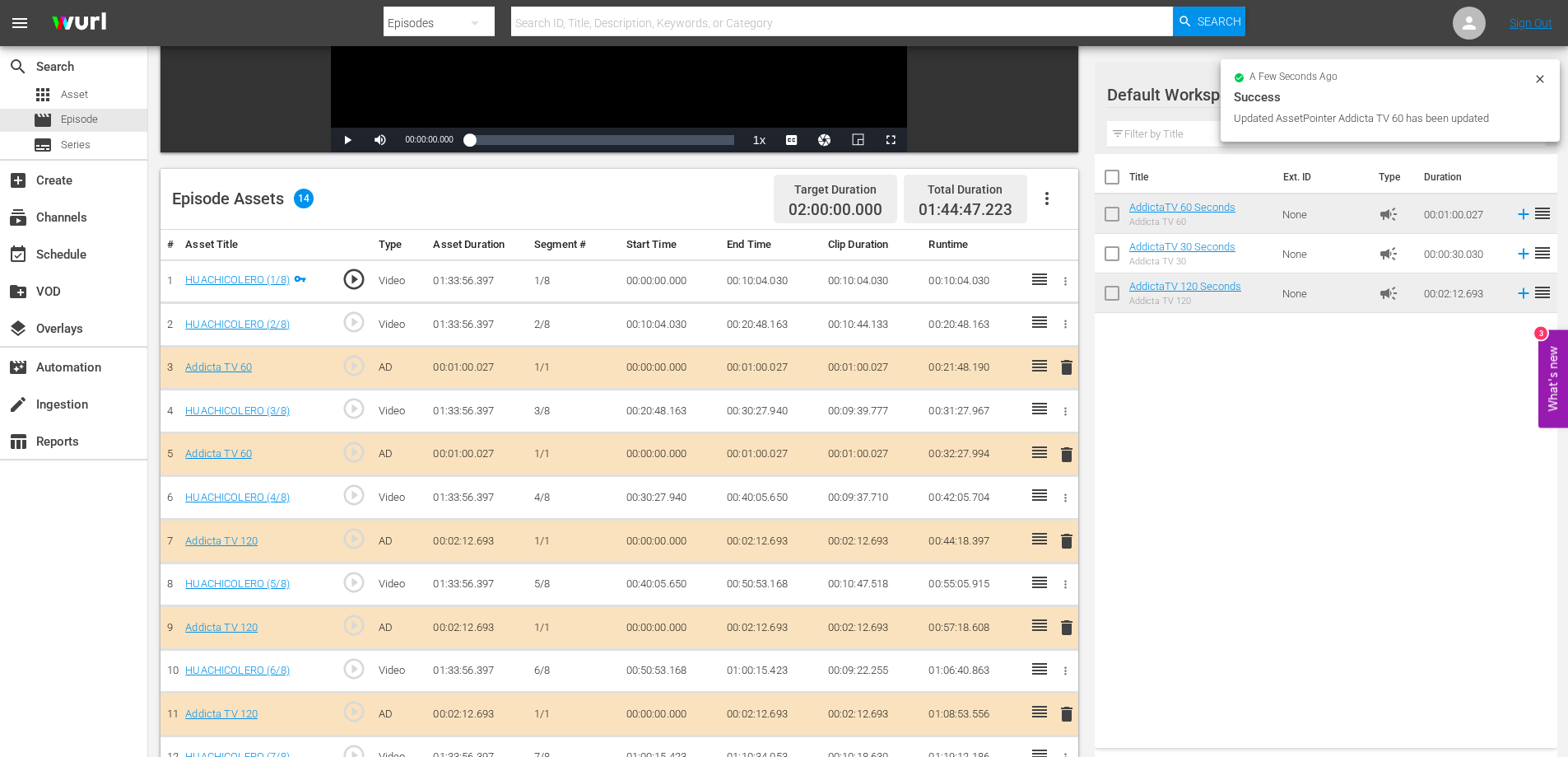
click at [1066, 540] on span "delete" at bounding box center [1067, 541] width 20 height 20
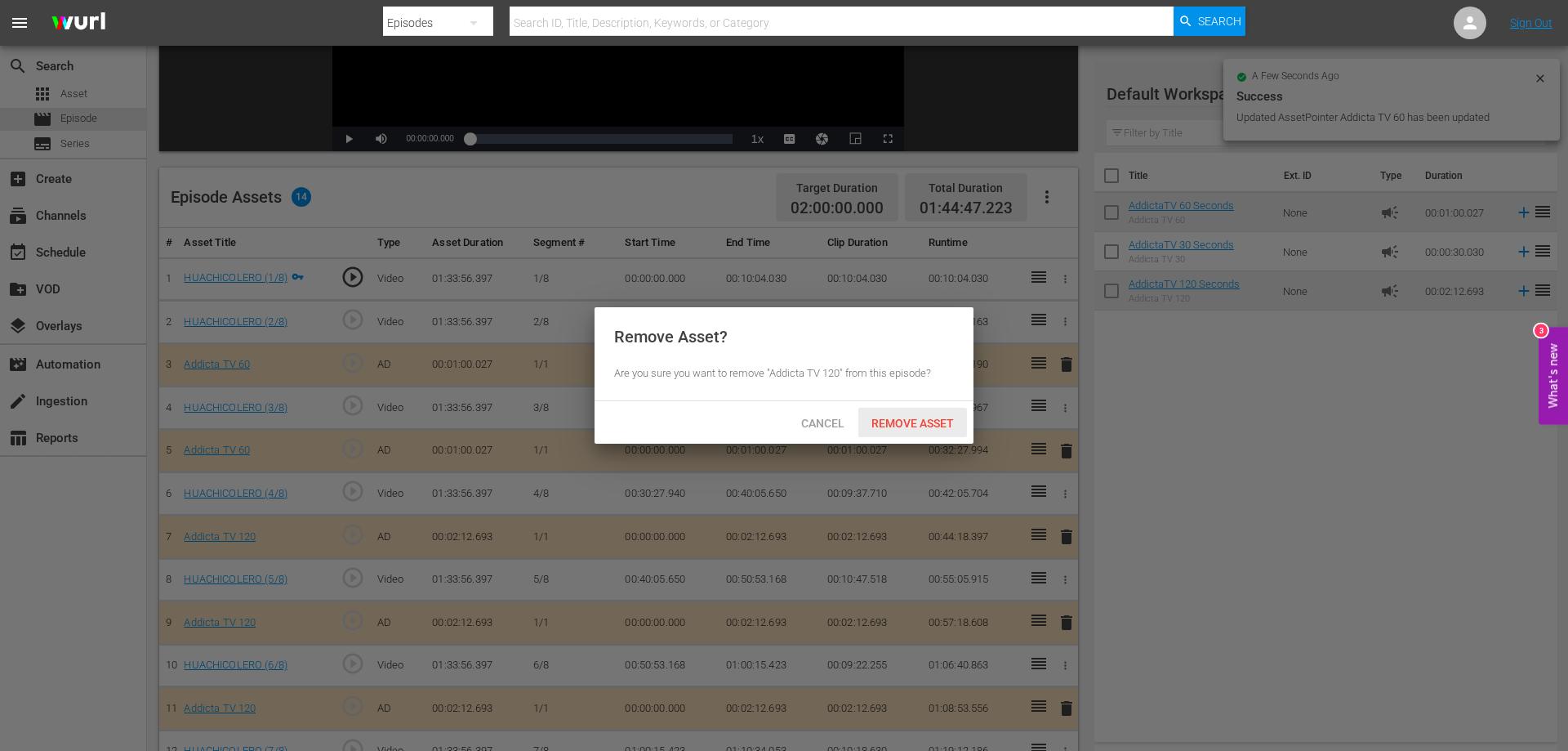
click at [909, 423] on span "Remove Asset" at bounding box center [913, 423] width 109 height 13
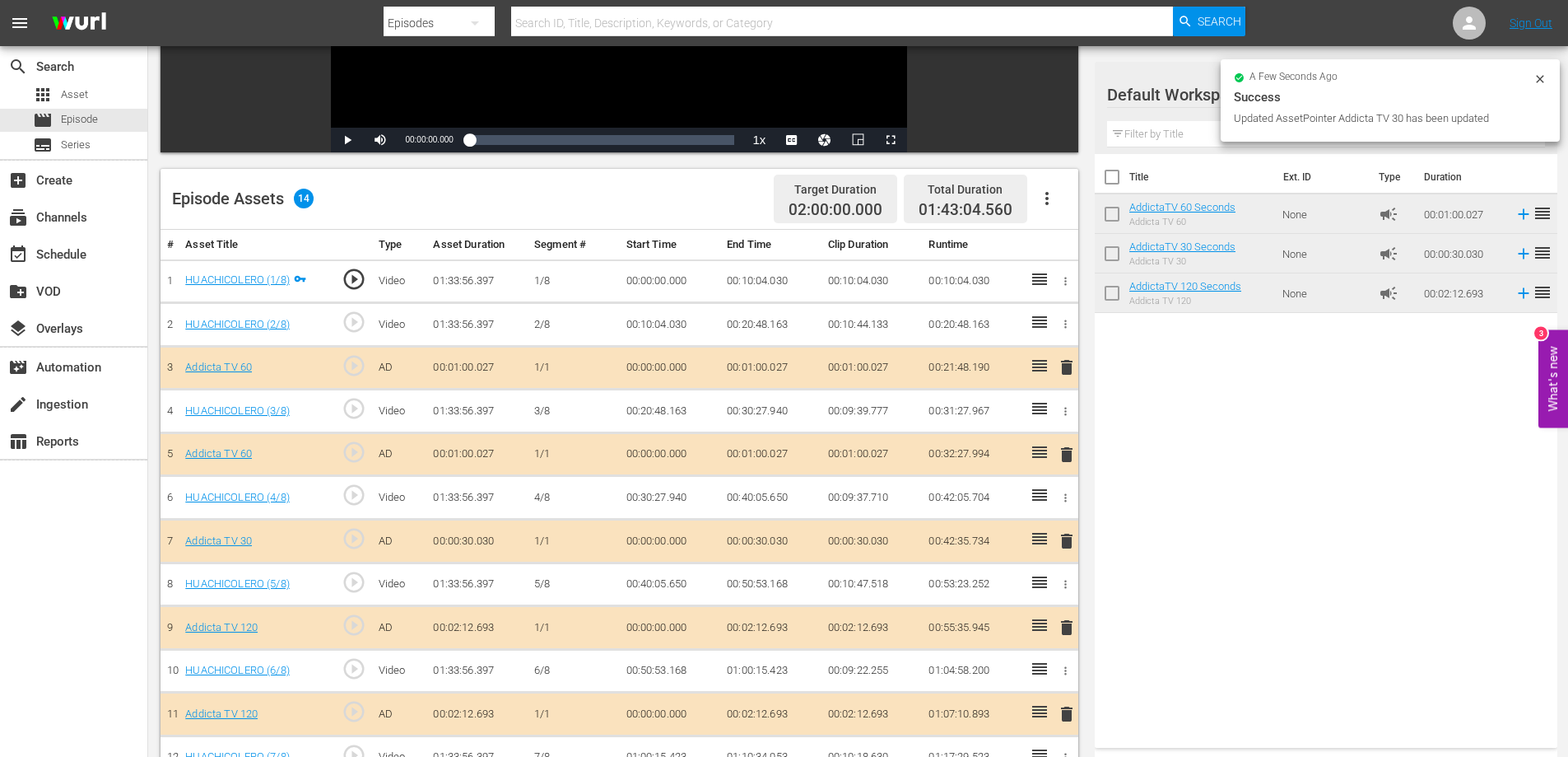
click at [1071, 538] on span "delete" at bounding box center [1067, 541] width 20 height 20
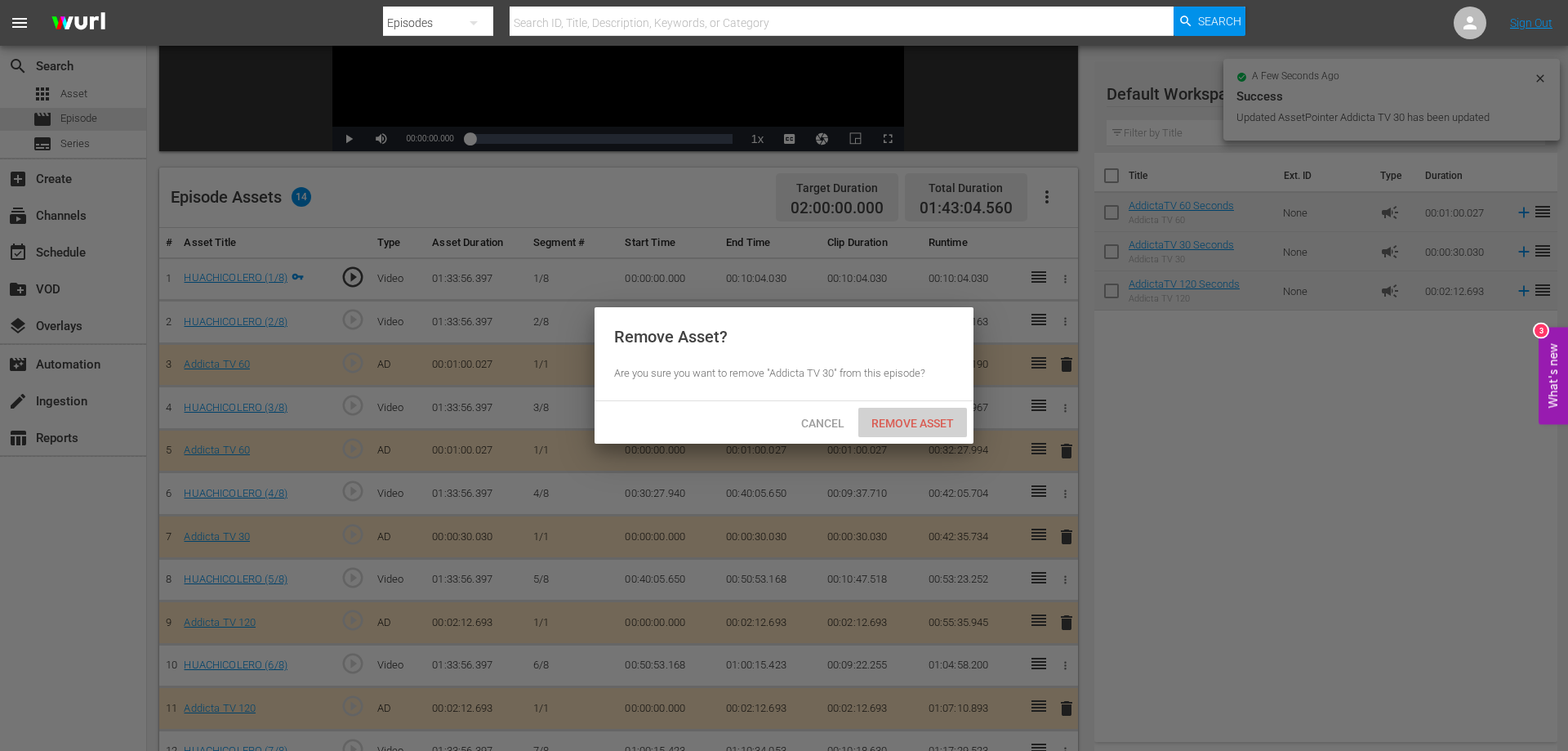
drag, startPoint x: 899, startPoint y: 414, endPoint x: 1137, endPoint y: 331, distance: 252.1
click at [900, 414] on div "Remove Asset" at bounding box center [913, 422] width 109 height 30
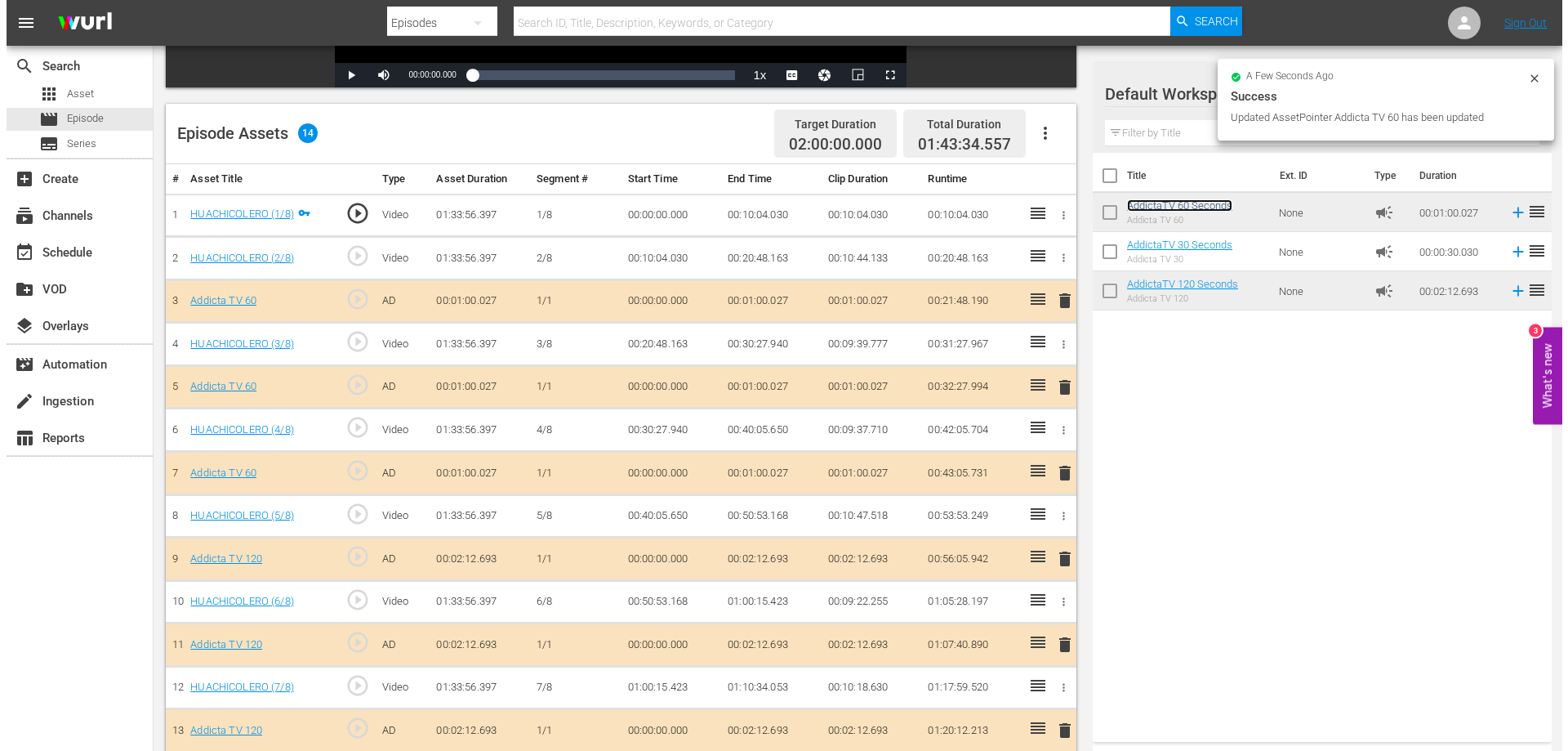
scroll to position [429, 0]
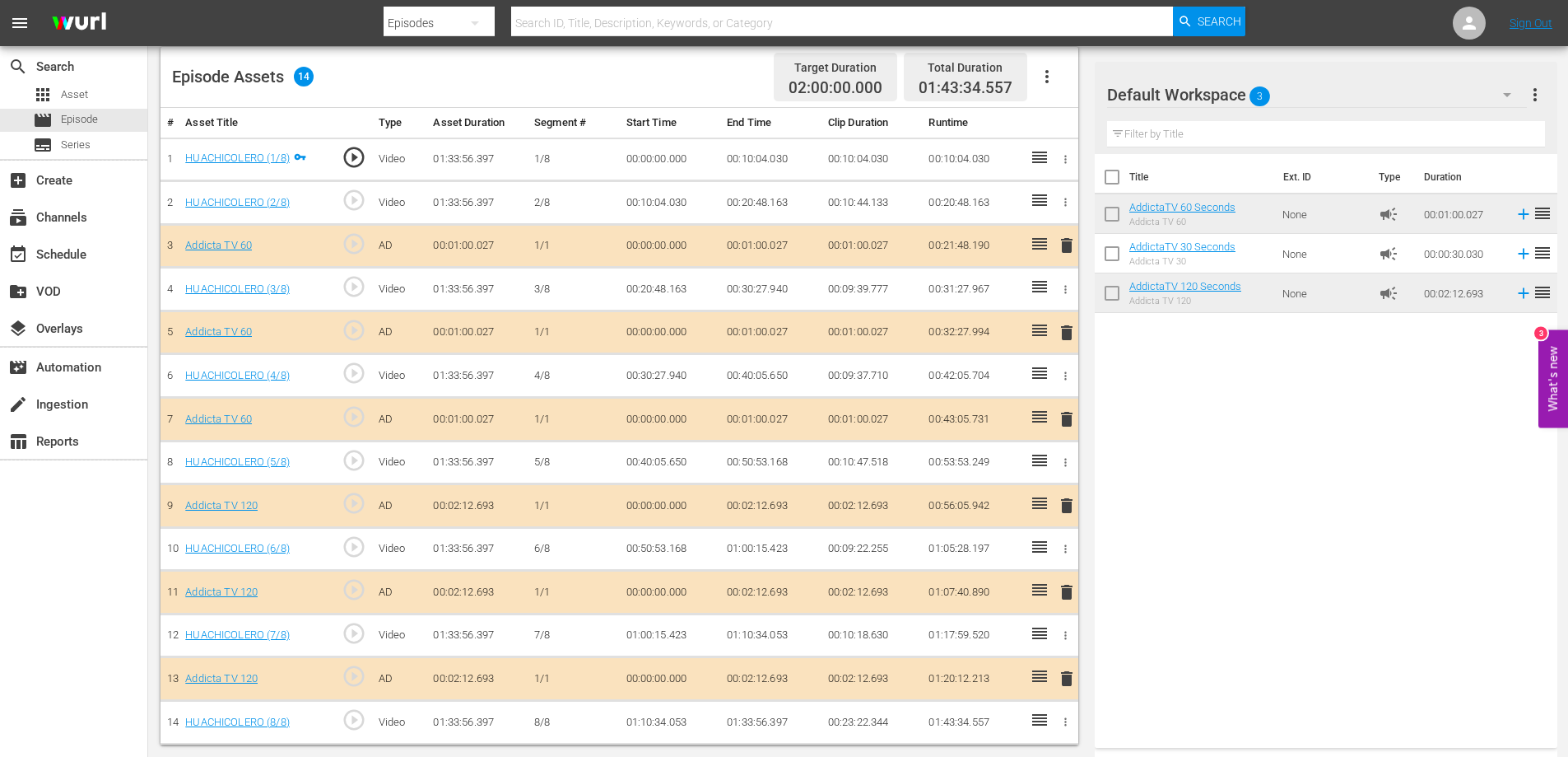
click at [1067, 503] on span "delete" at bounding box center [1067, 506] width 20 height 20
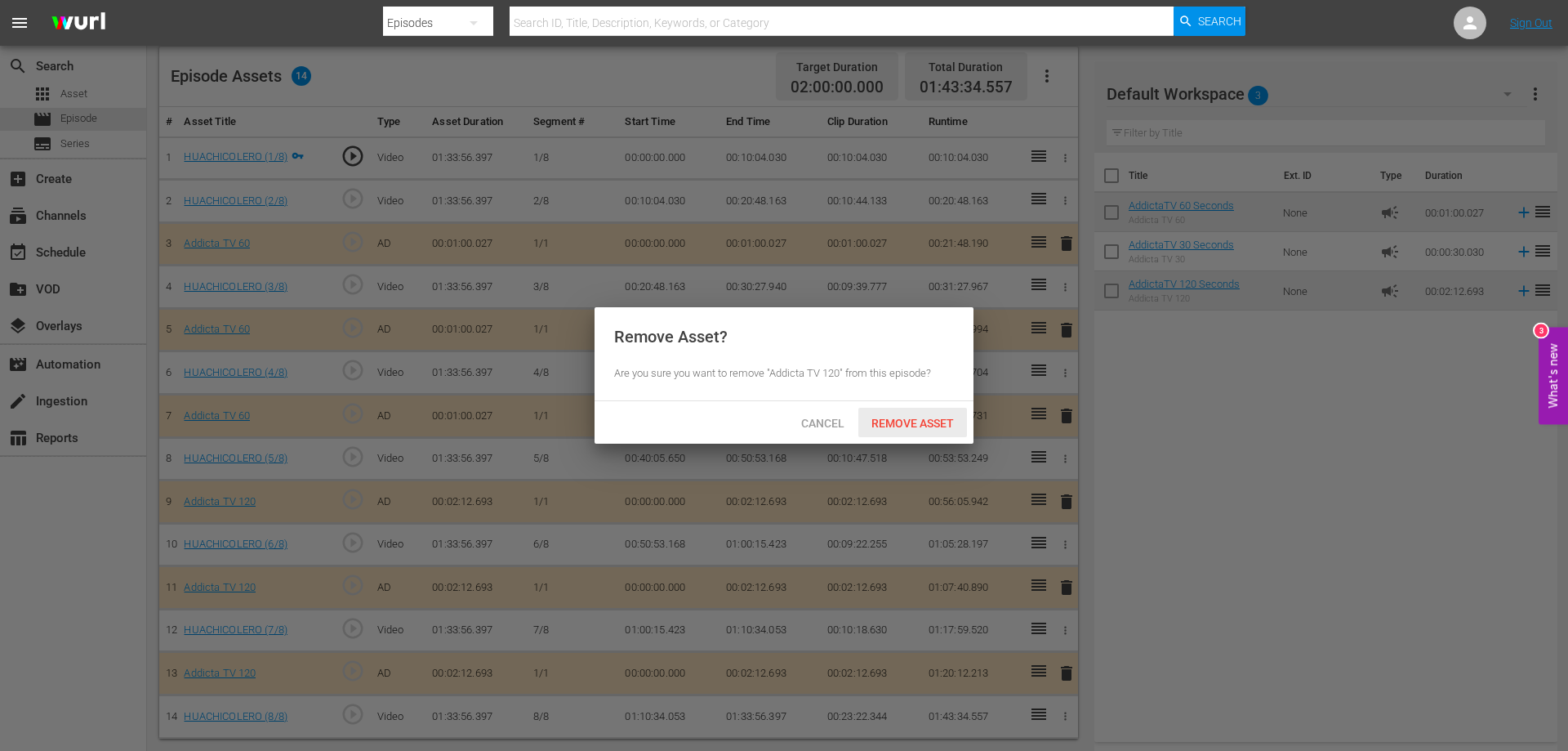
click at [906, 417] on span "Remove Asset" at bounding box center [913, 423] width 109 height 13
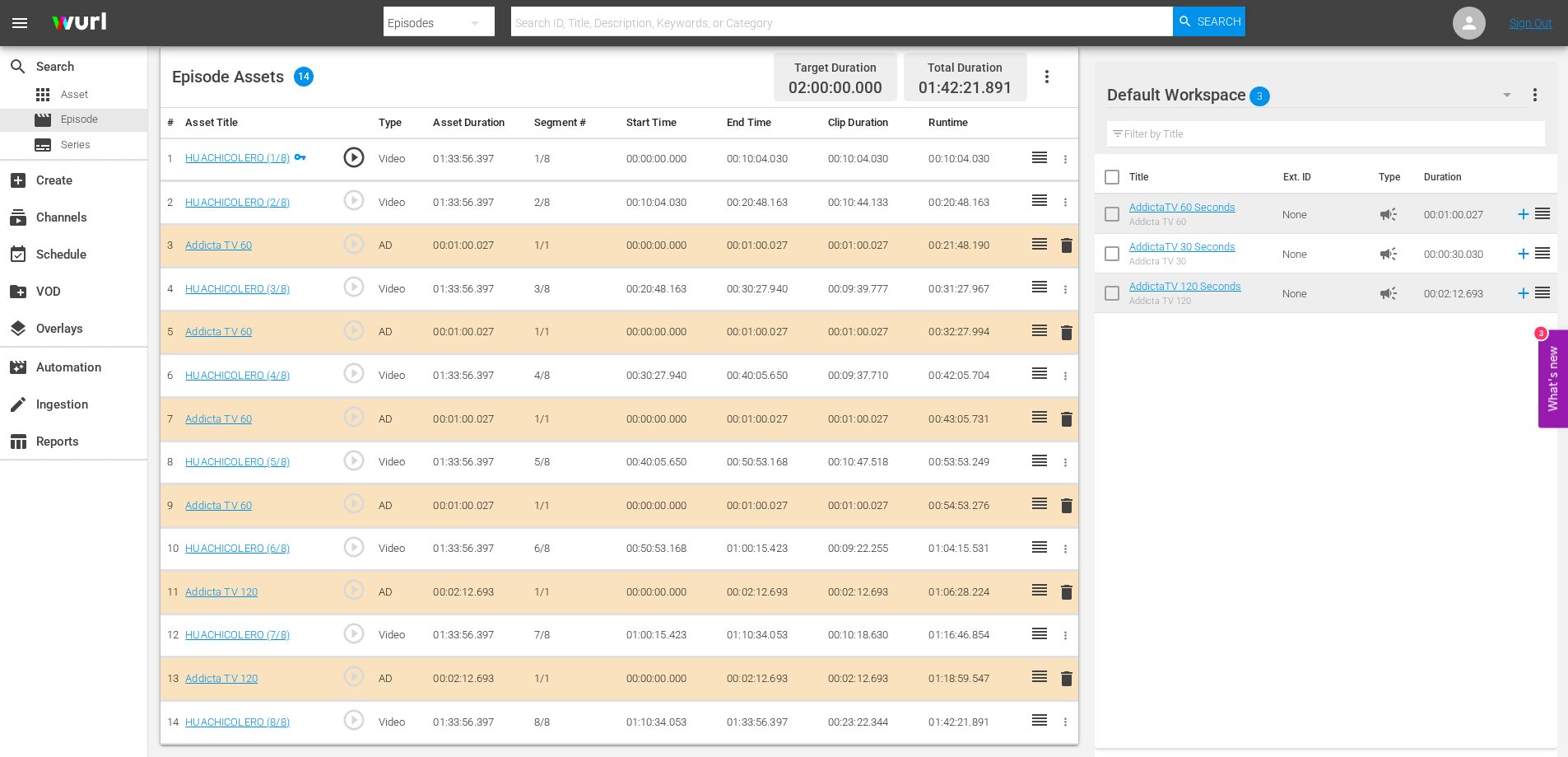
click at [1072, 594] on span "delete" at bounding box center [1067, 592] width 20 height 20
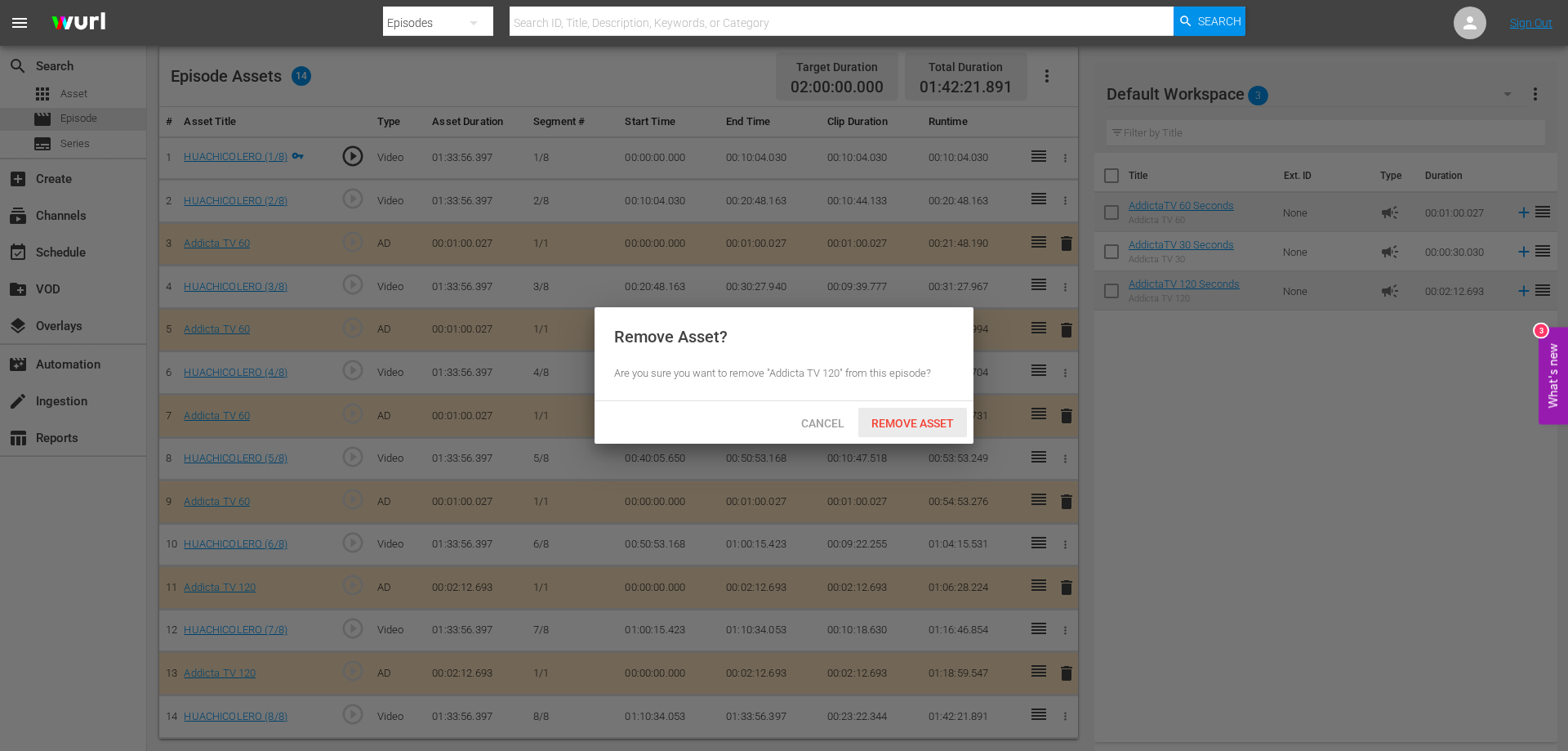
click at [920, 421] on span "Remove Asset" at bounding box center [913, 423] width 109 height 13
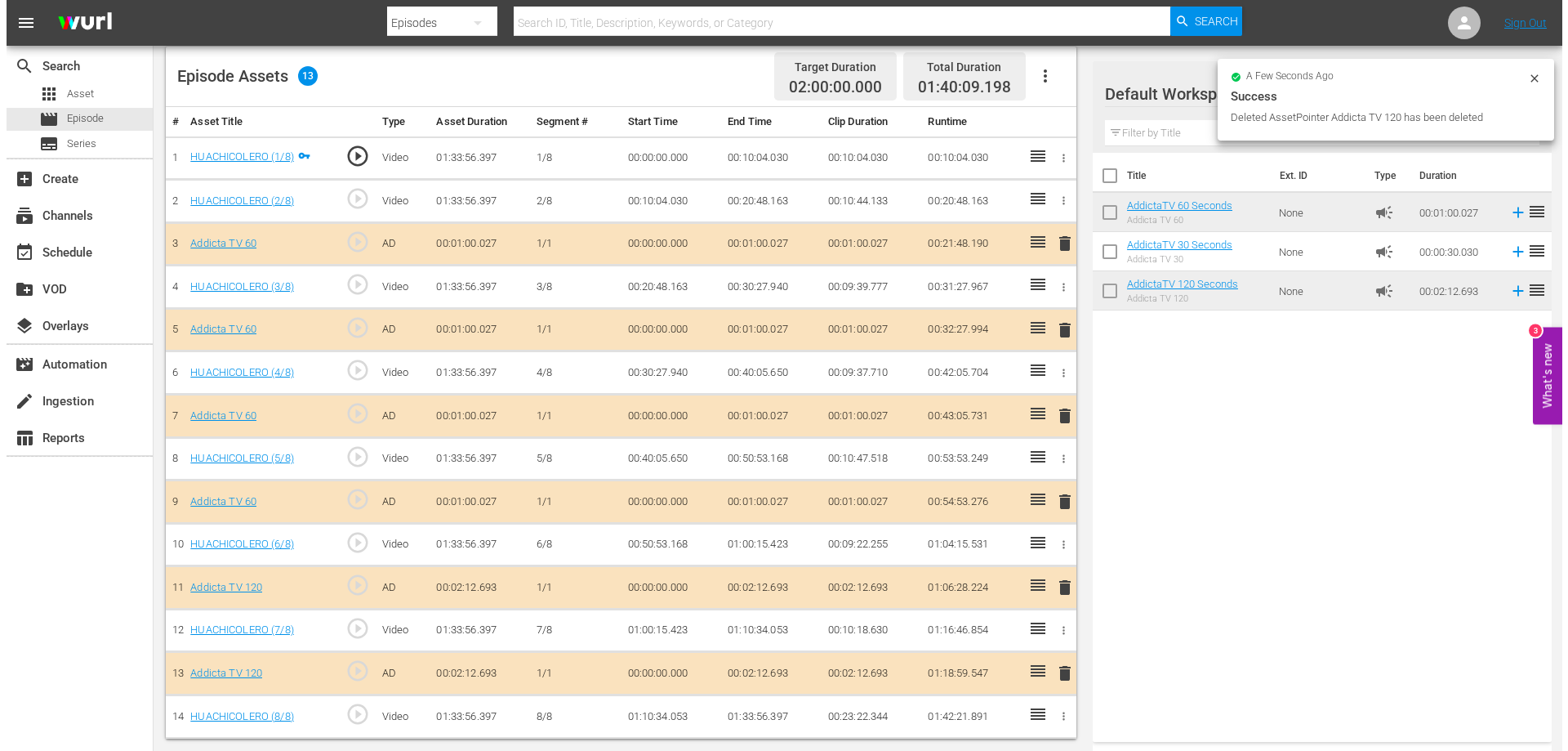
scroll to position [426, 0]
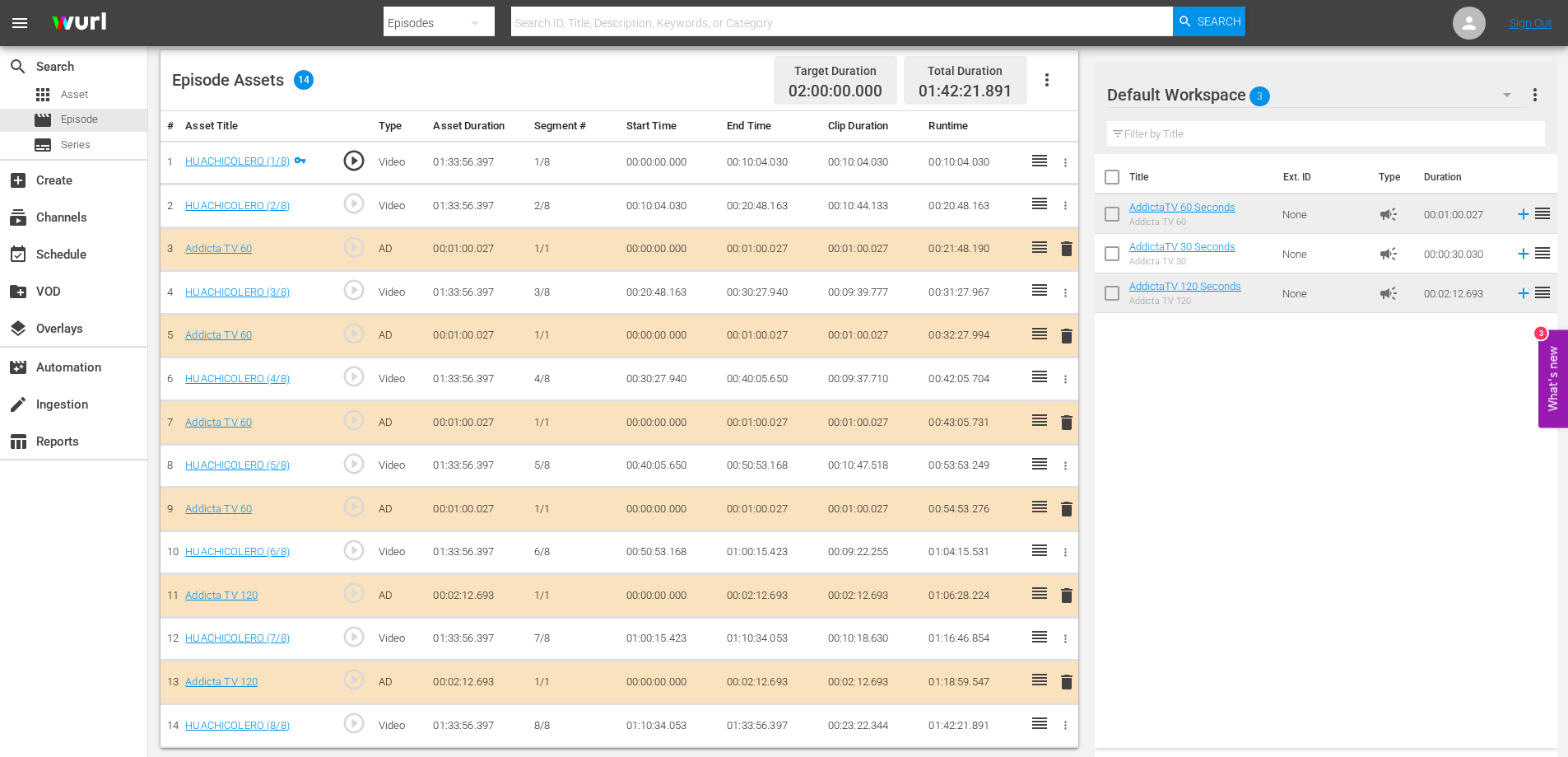
click at [1066, 591] on span "delete" at bounding box center [1067, 595] width 20 height 20
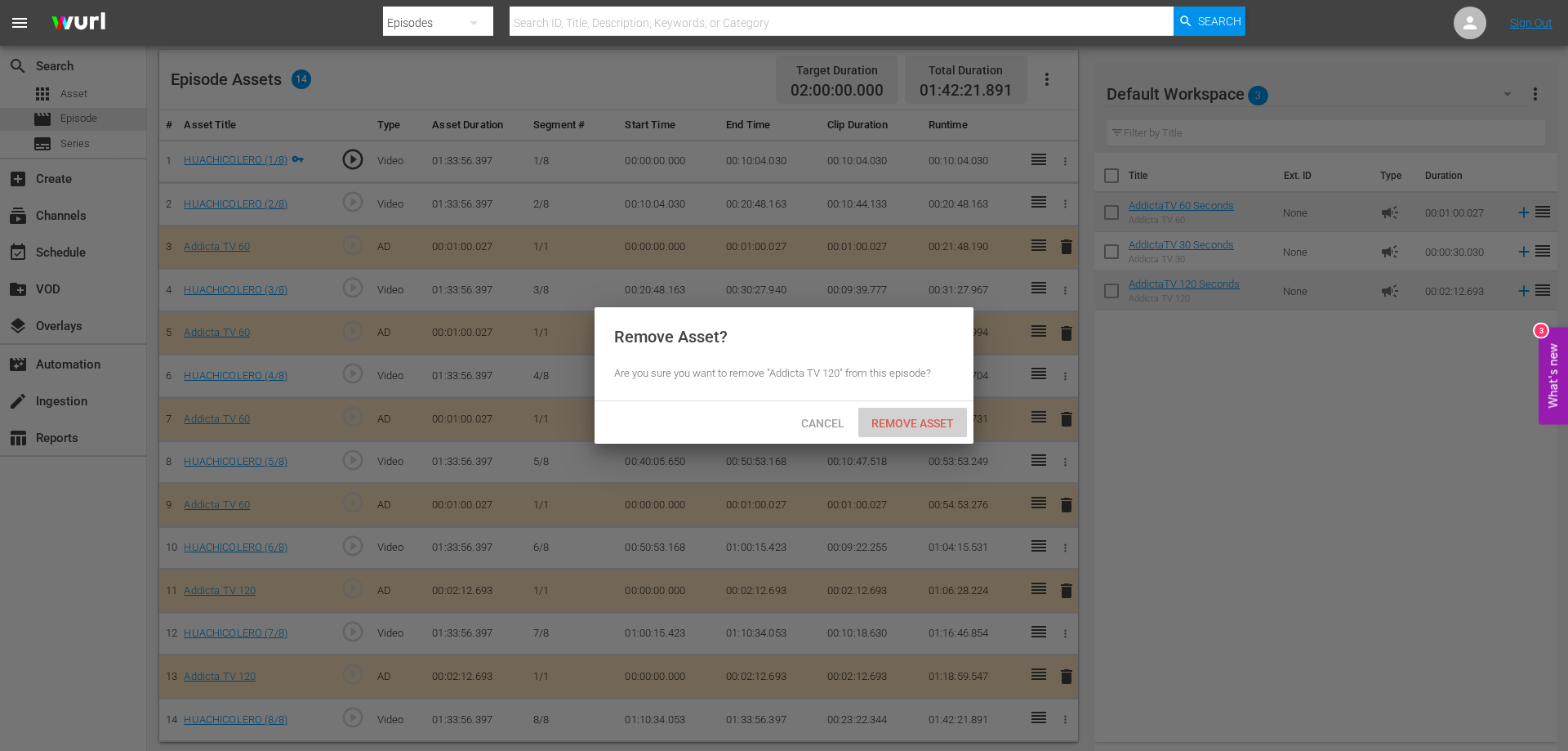
click at [896, 419] on span "Remove Asset" at bounding box center [913, 423] width 109 height 13
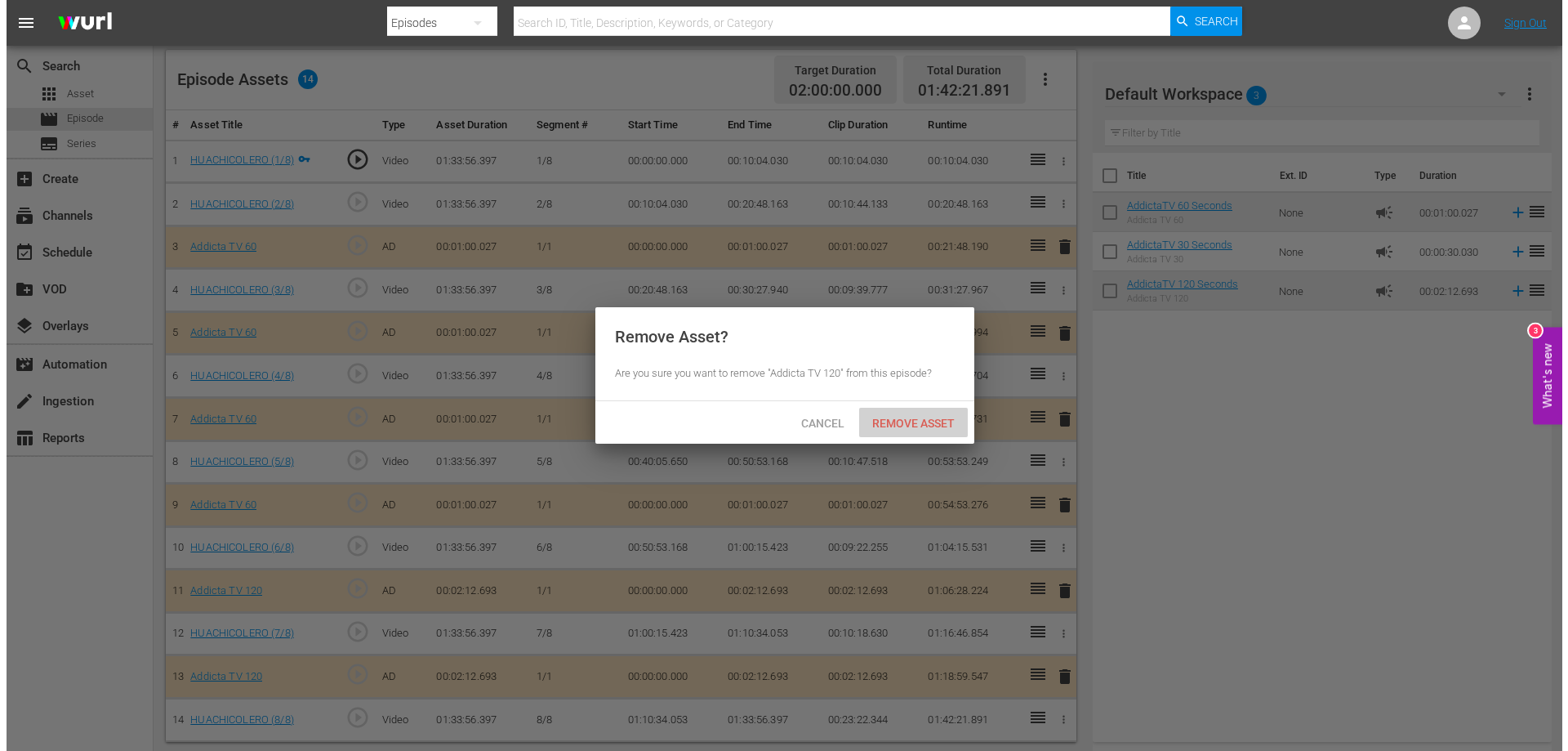
scroll to position [322, 0]
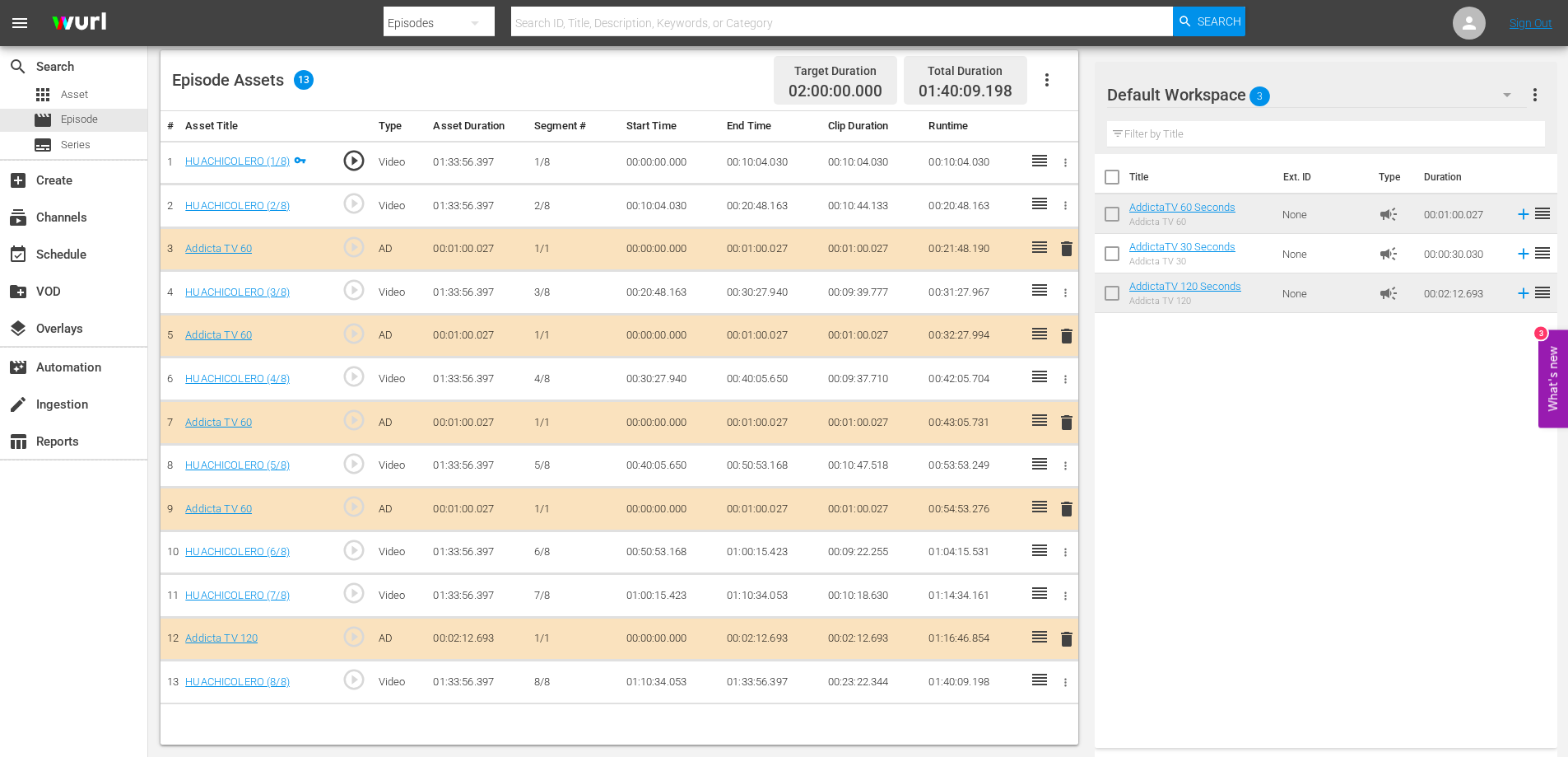
click at [1065, 640] on span "delete" at bounding box center [1067, 639] width 20 height 20
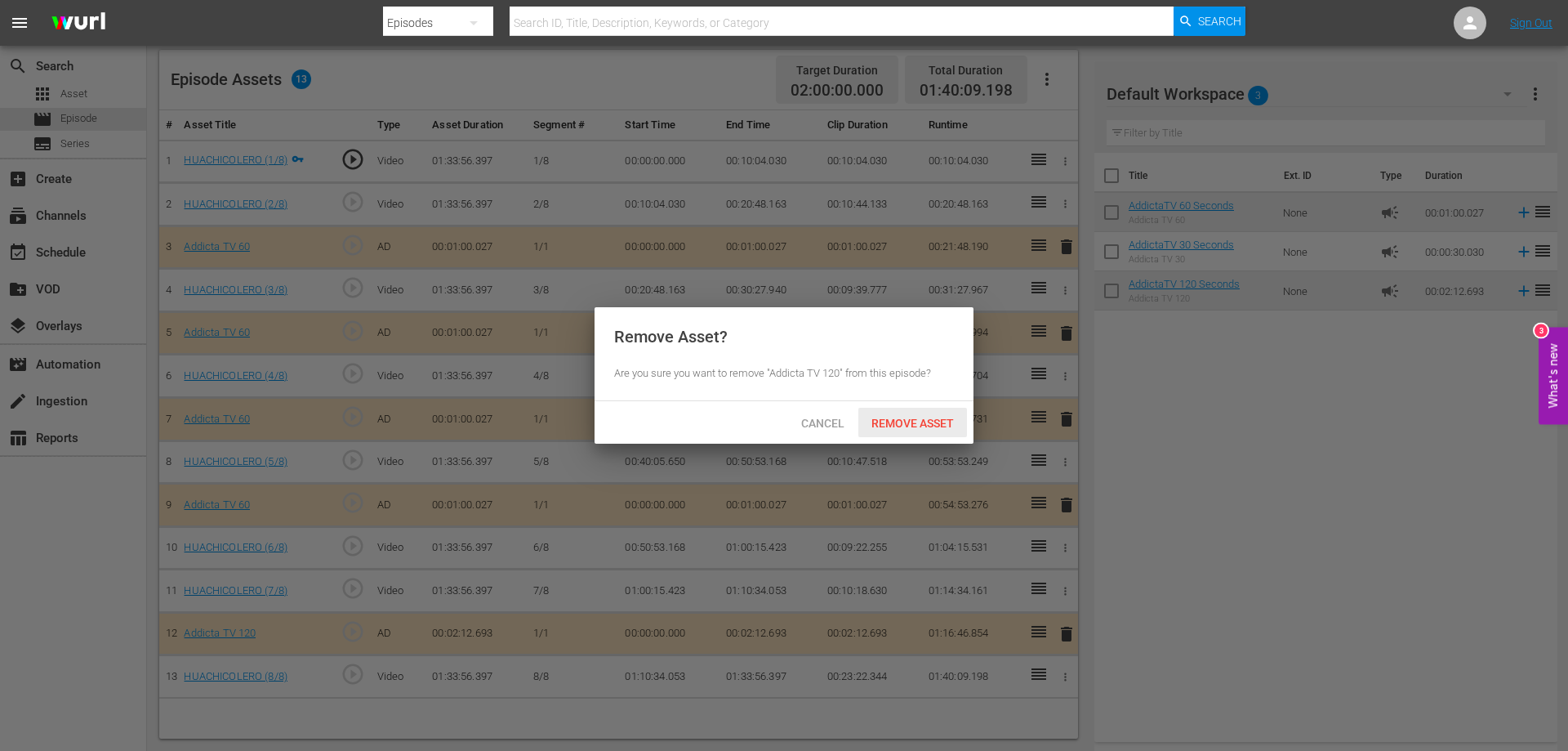
click at [912, 419] on span "Remove Asset" at bounding box center [913, 423] width 109 height 13
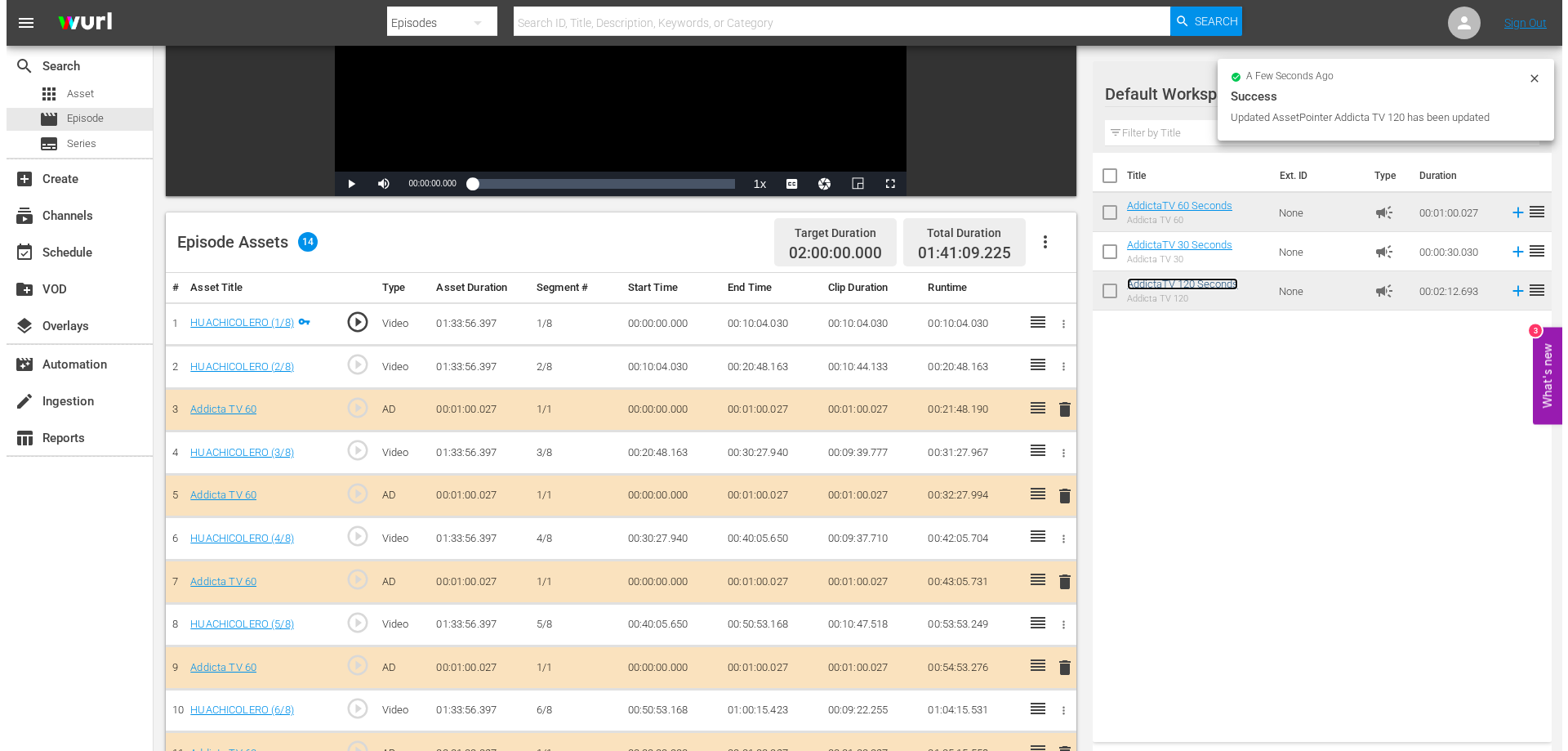
scroll to position [262, 0]
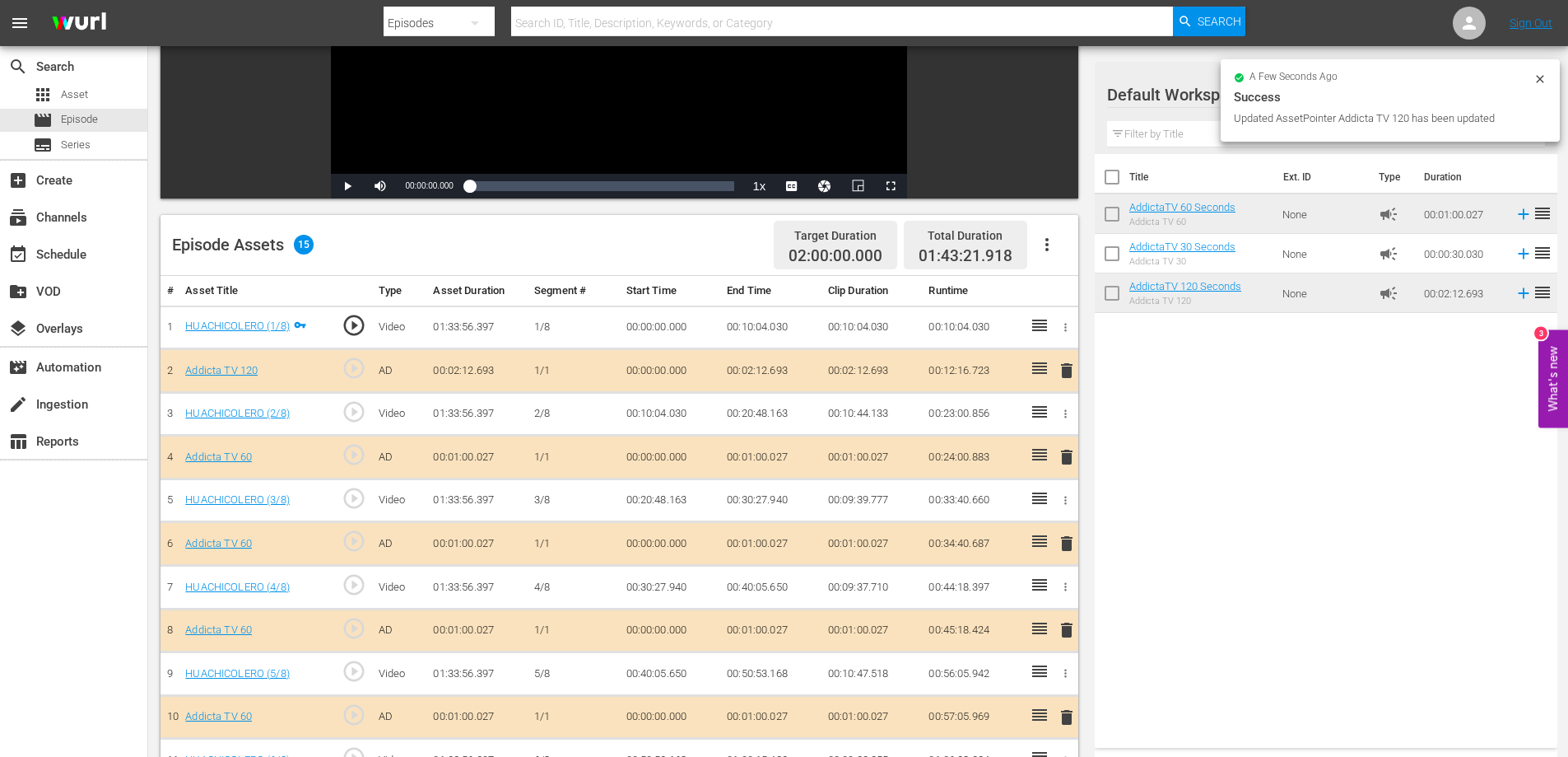
click at [1064, 459] on span "delete" at bounding box center [1067, 457] width 20 height 20
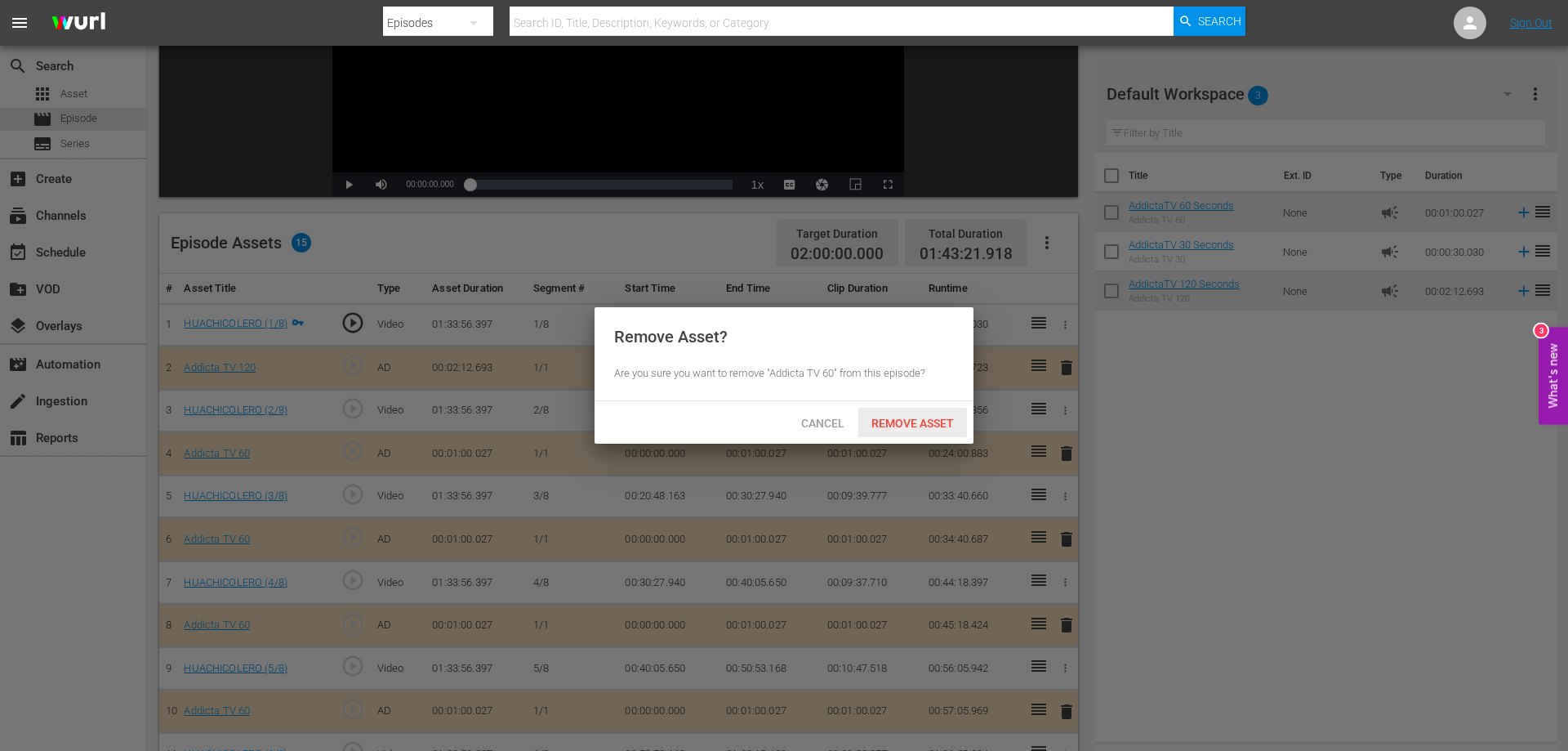
click at [928, 422] on span "Remove Asset" at bounding box center [913, 423] width 109 height 13
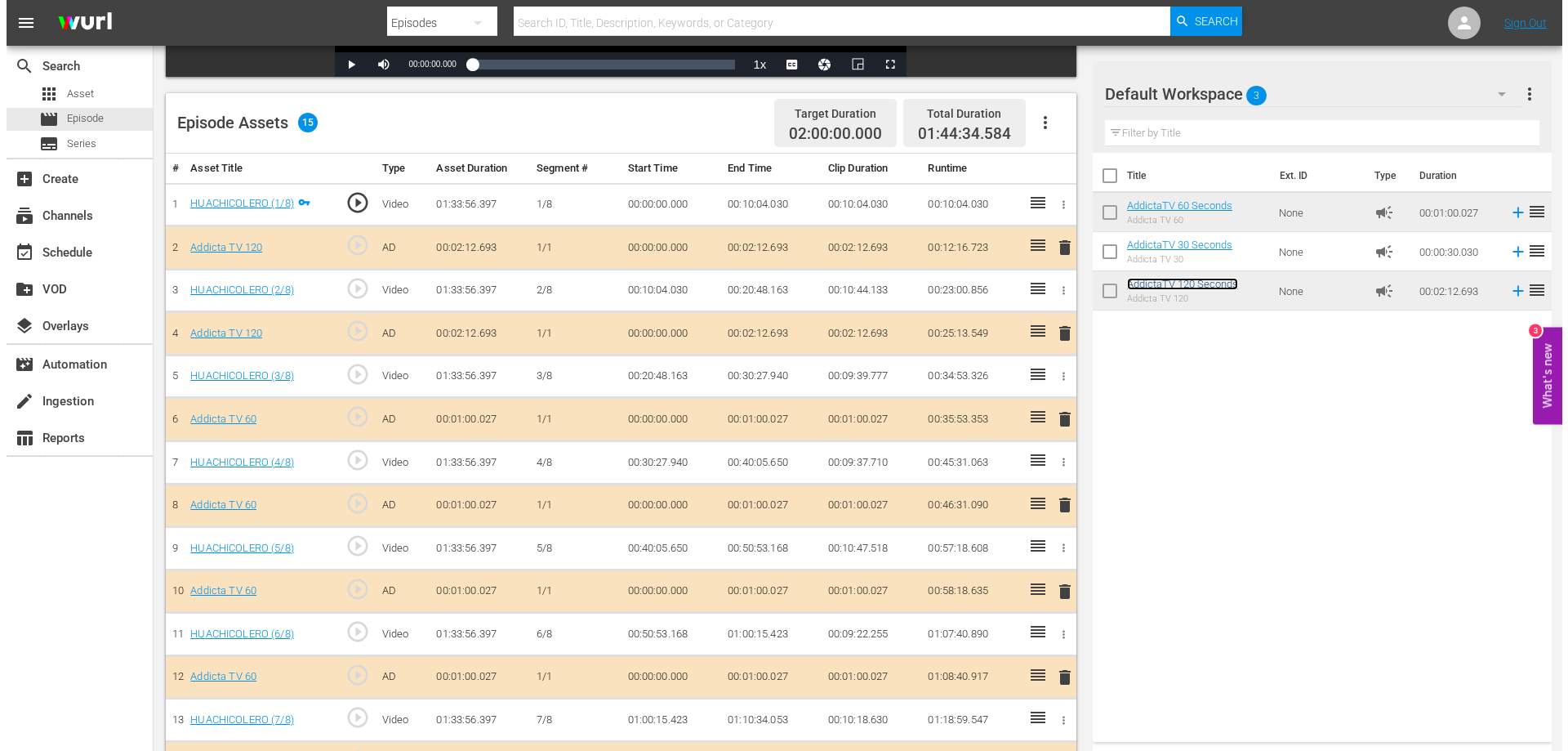
scroll to position [472, 0]
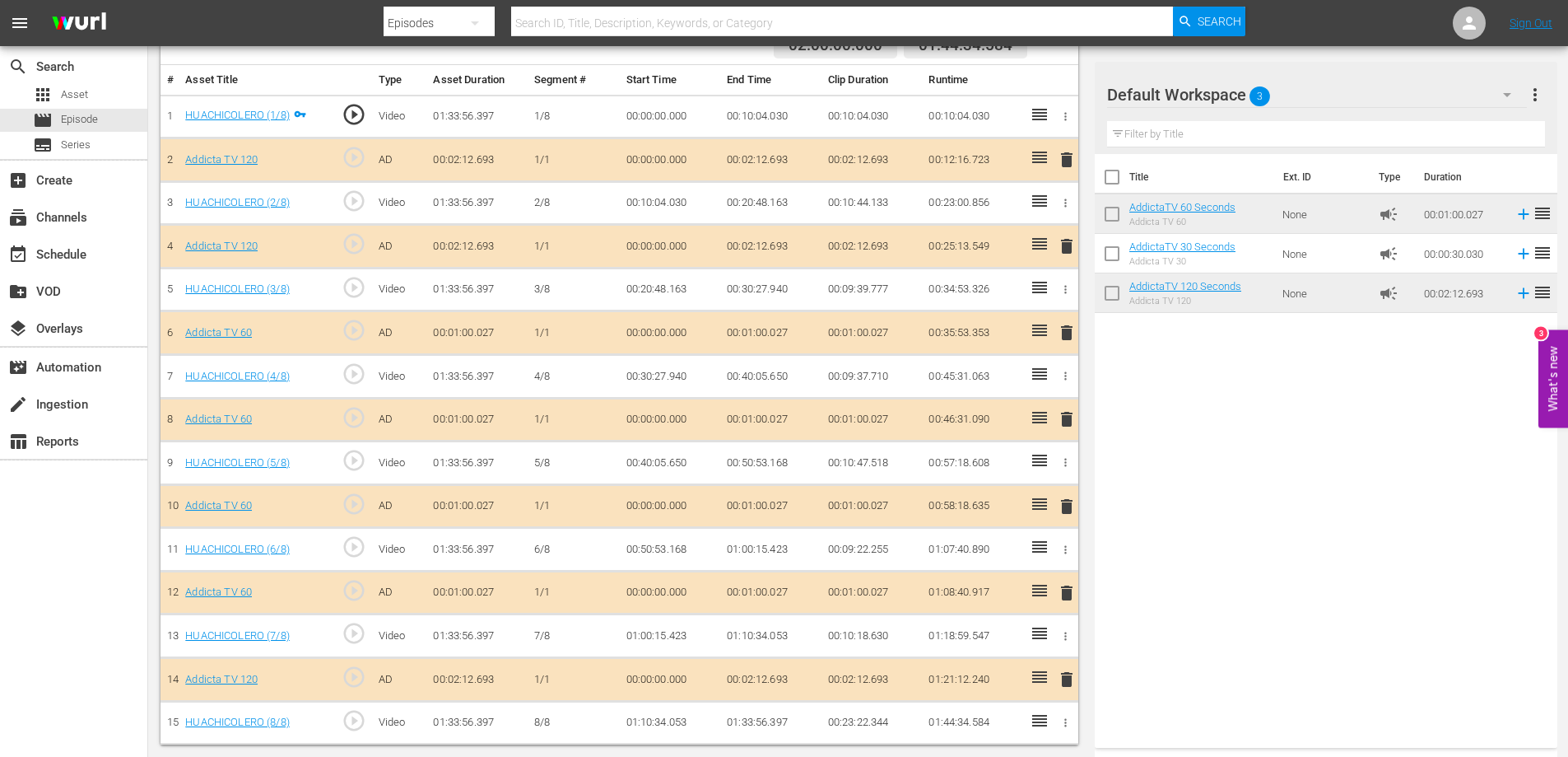
click at [1068, 682] on span "delete" at bounding box center [1067, 679] width 20 height 20
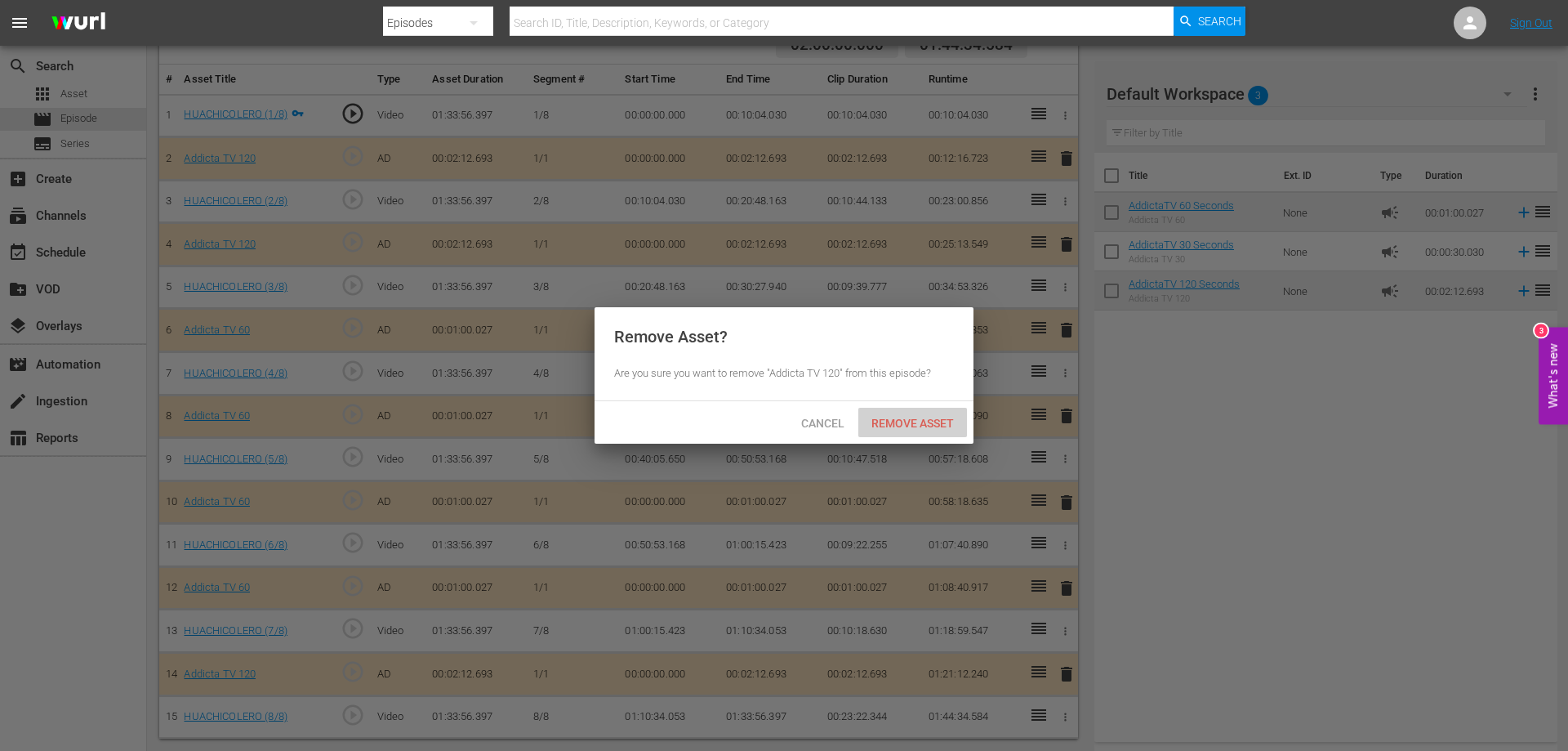
drag, startPoint x: 898, startPoint y: 424, endPoint x: 1110, endPoint y: 329, distance: 232.3
click at [900, 424] on span "Remove Asset" at bounding box center [913, 423] width 109 height 13
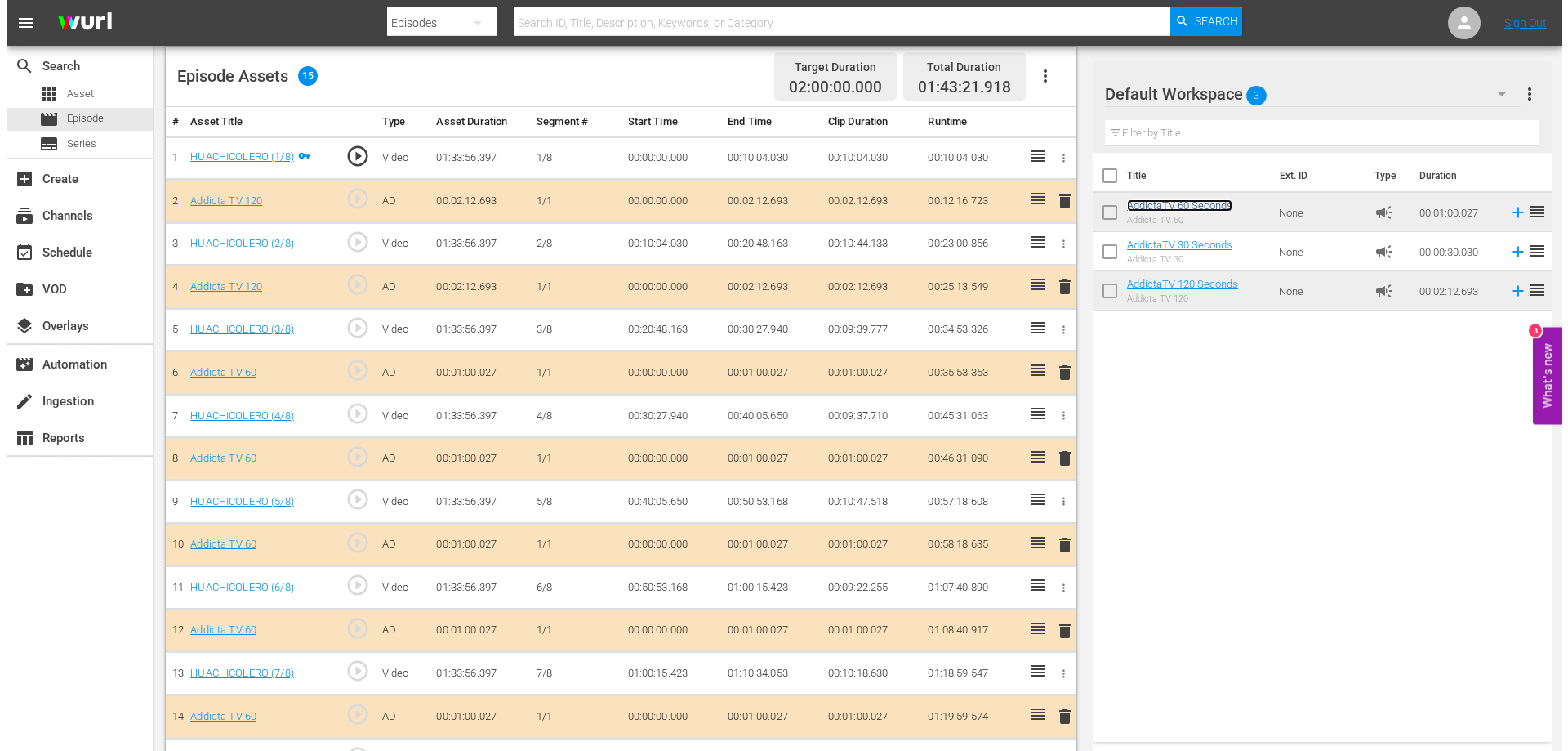
scroll to position [347, 0]
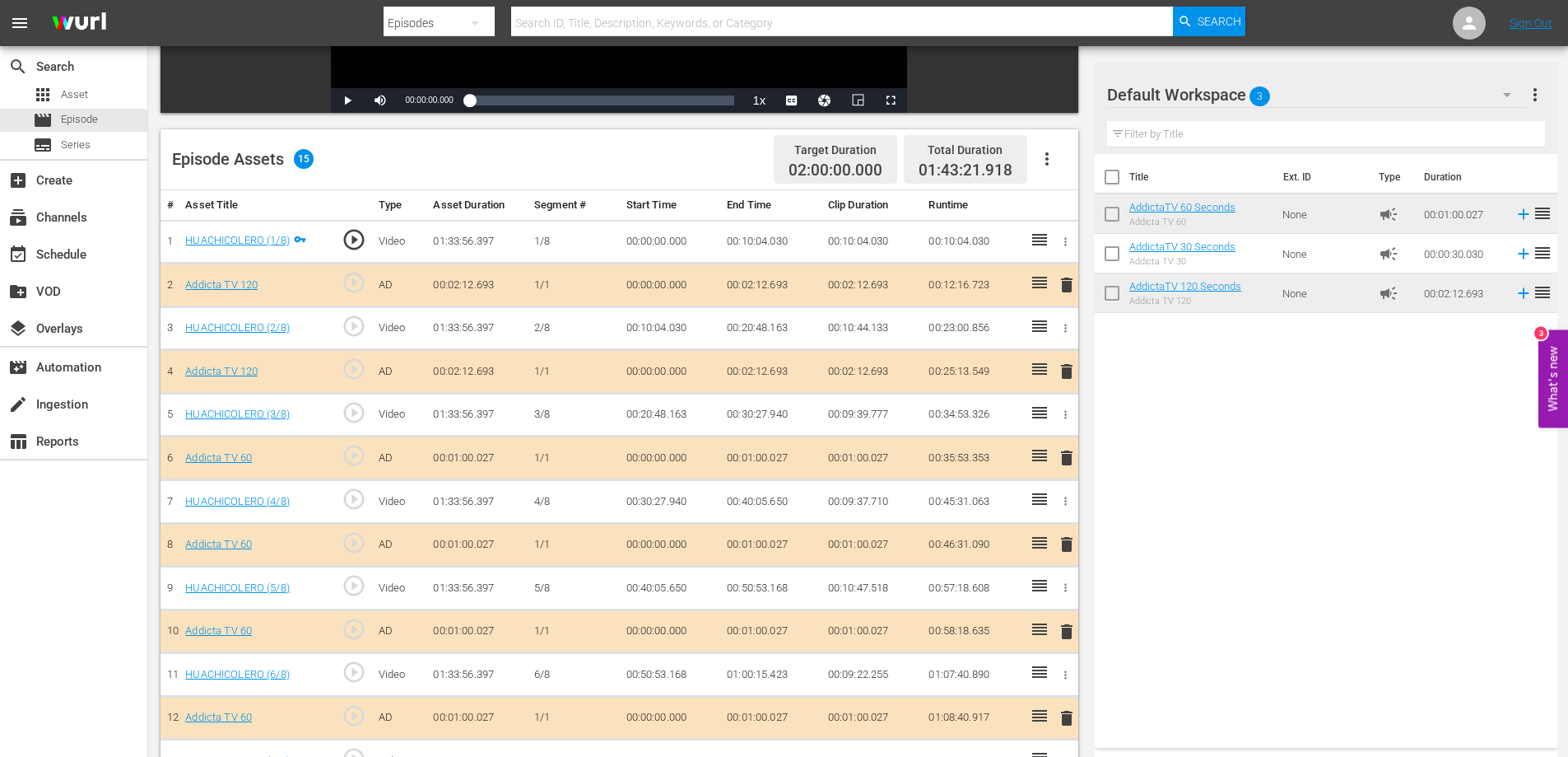
click at [1057, 458] on td "delete" at bounding box center [1063, 459] width 27 height 44
click at [1066, 460] on span "delete" at bounding box center [1067, 458] width 20 height 20
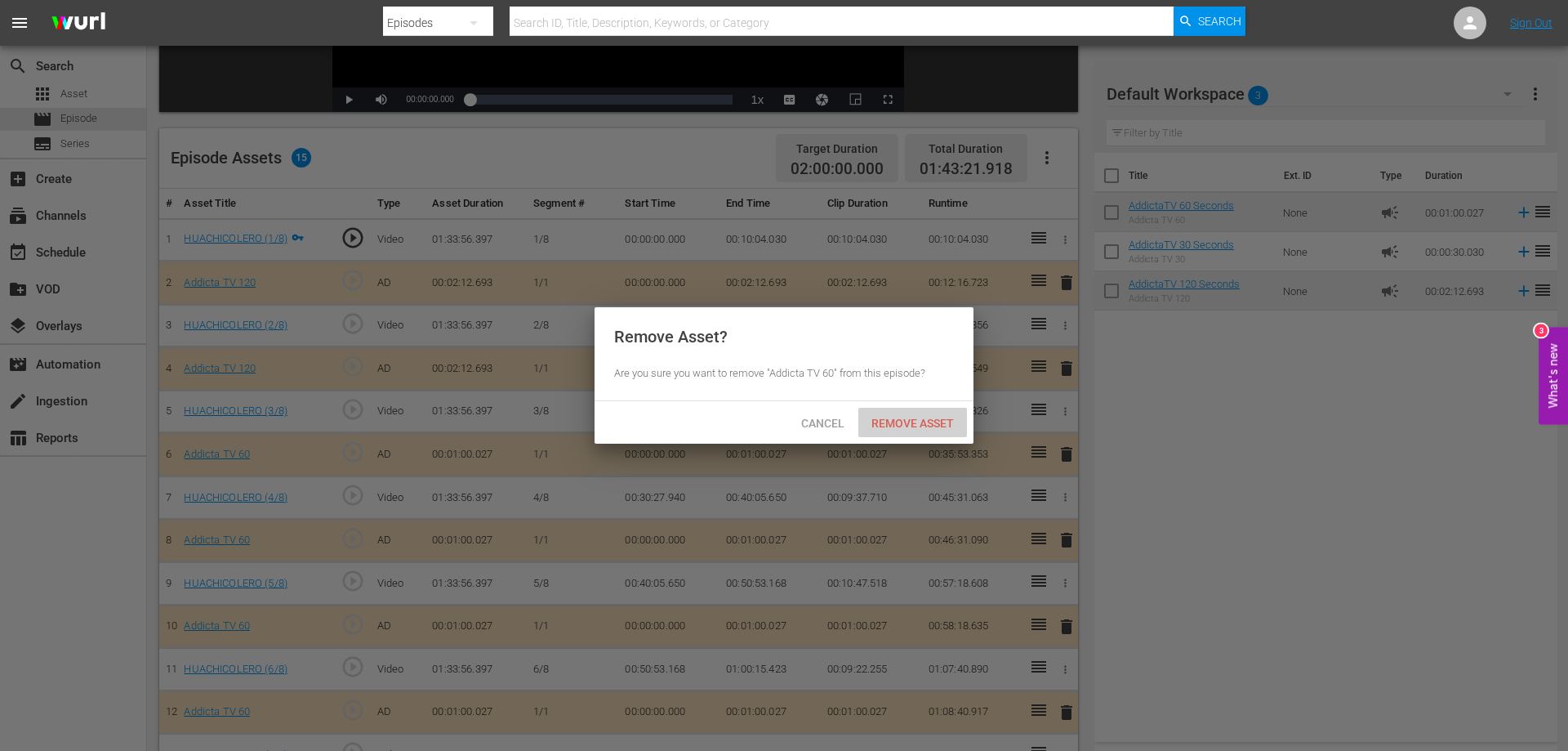
click at [912, 418] on span "Remove Asset" at bounding box center [913, 423] width 109 height 13
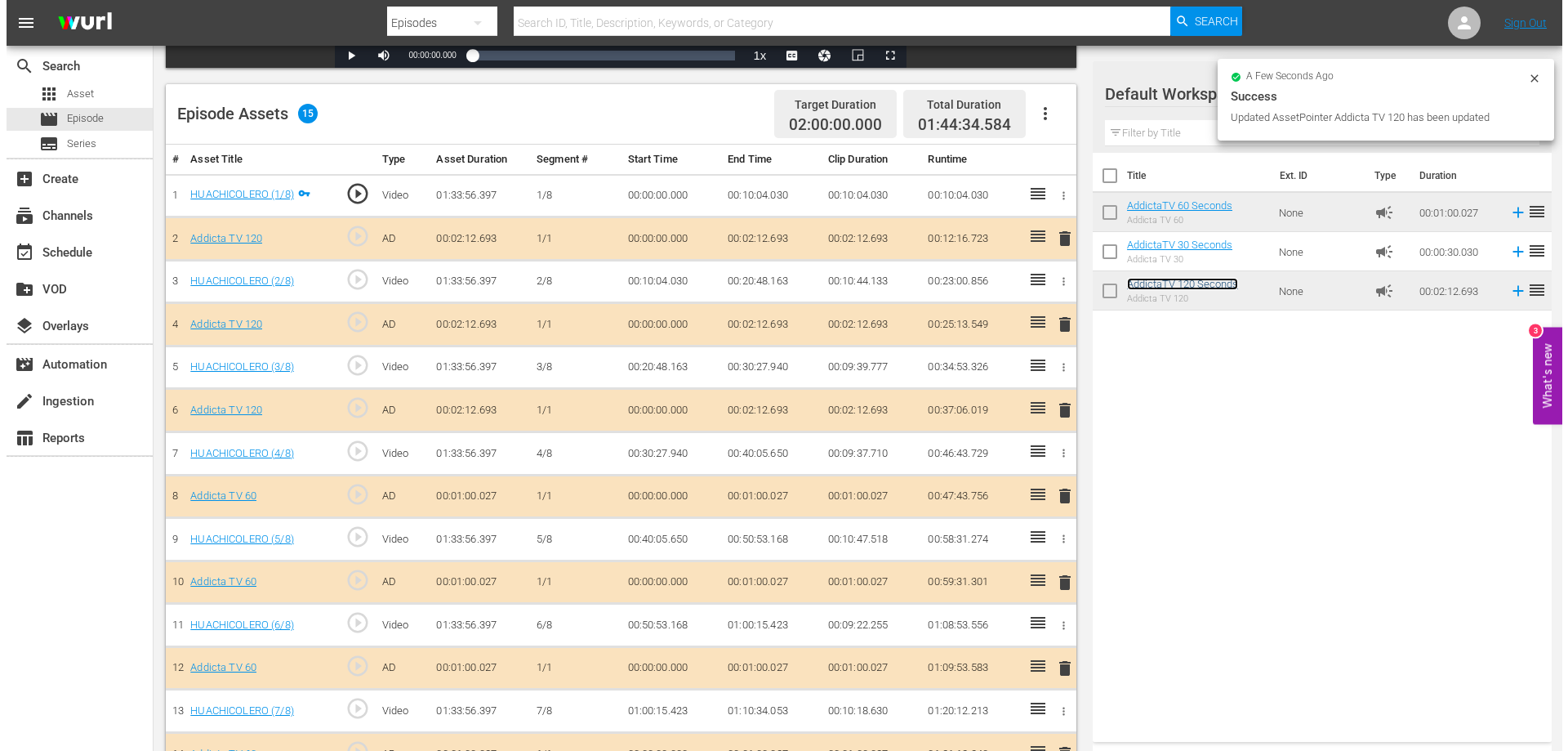
scroll to position [472, 0]
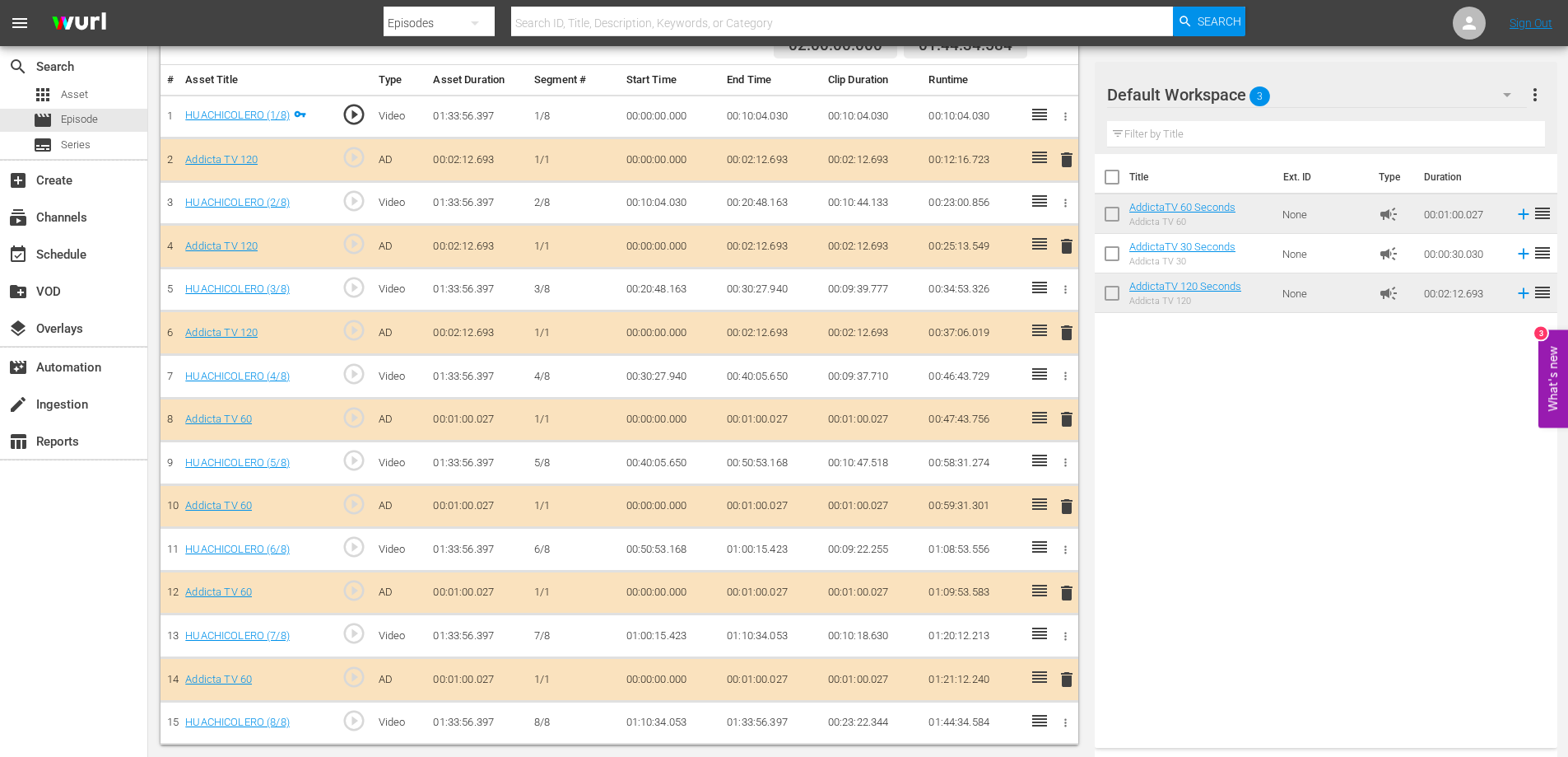
click at [1062, 420] on span "delete" at bounding box center [1067, 419] width 20 height 20
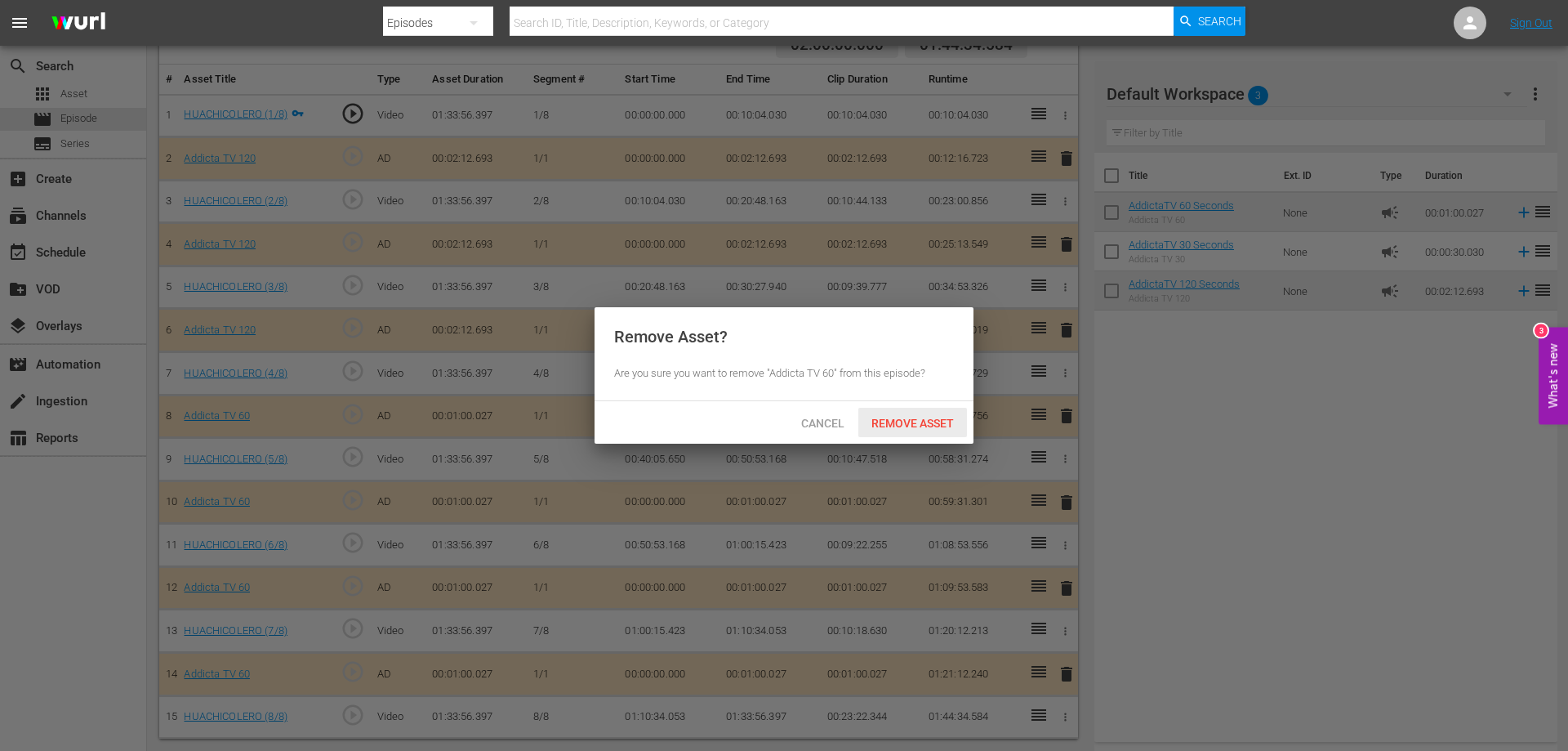
click at [915, 420] on span "Remove Asset" at bounding box center [913, 423] width 109 height 13
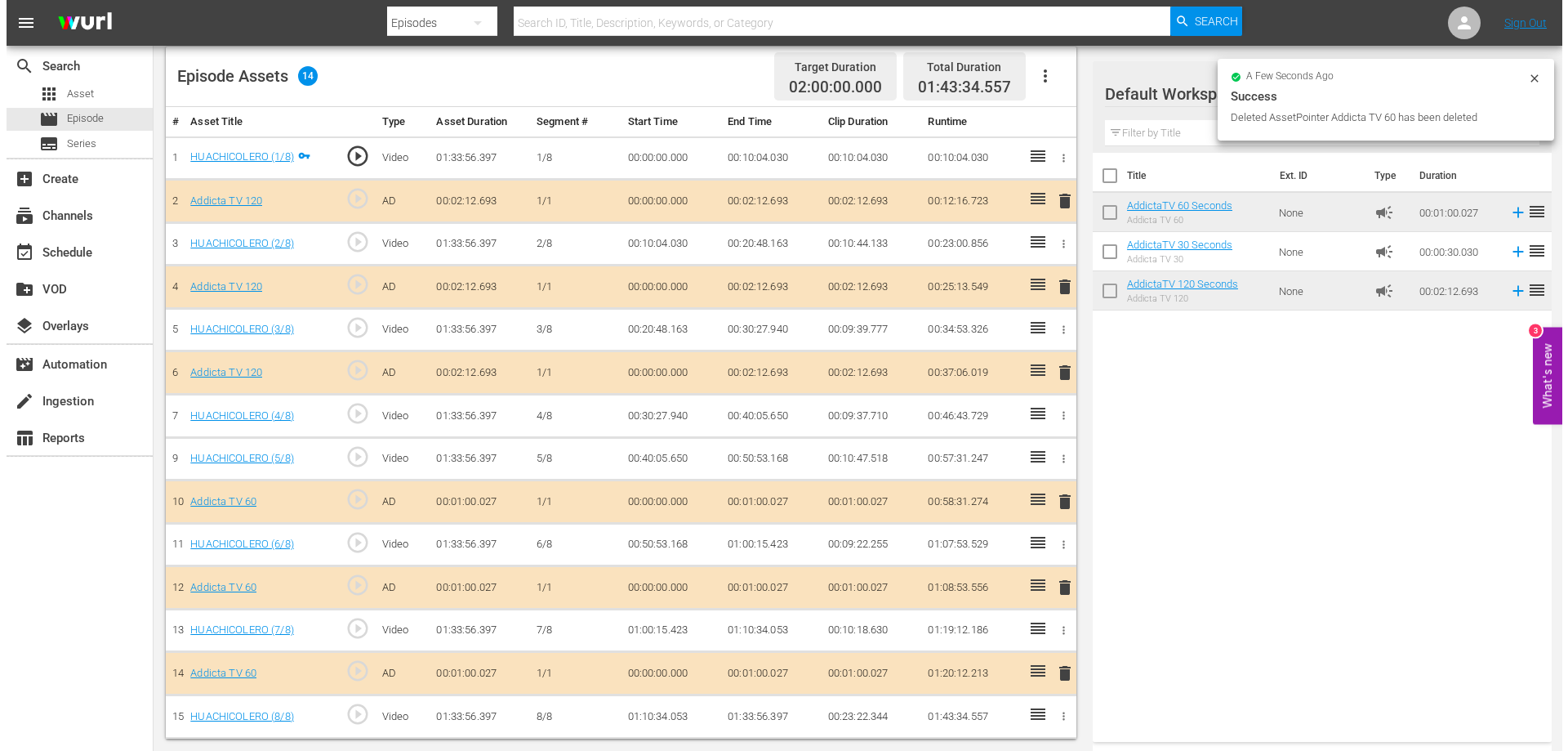
scroll to position [429, 0]
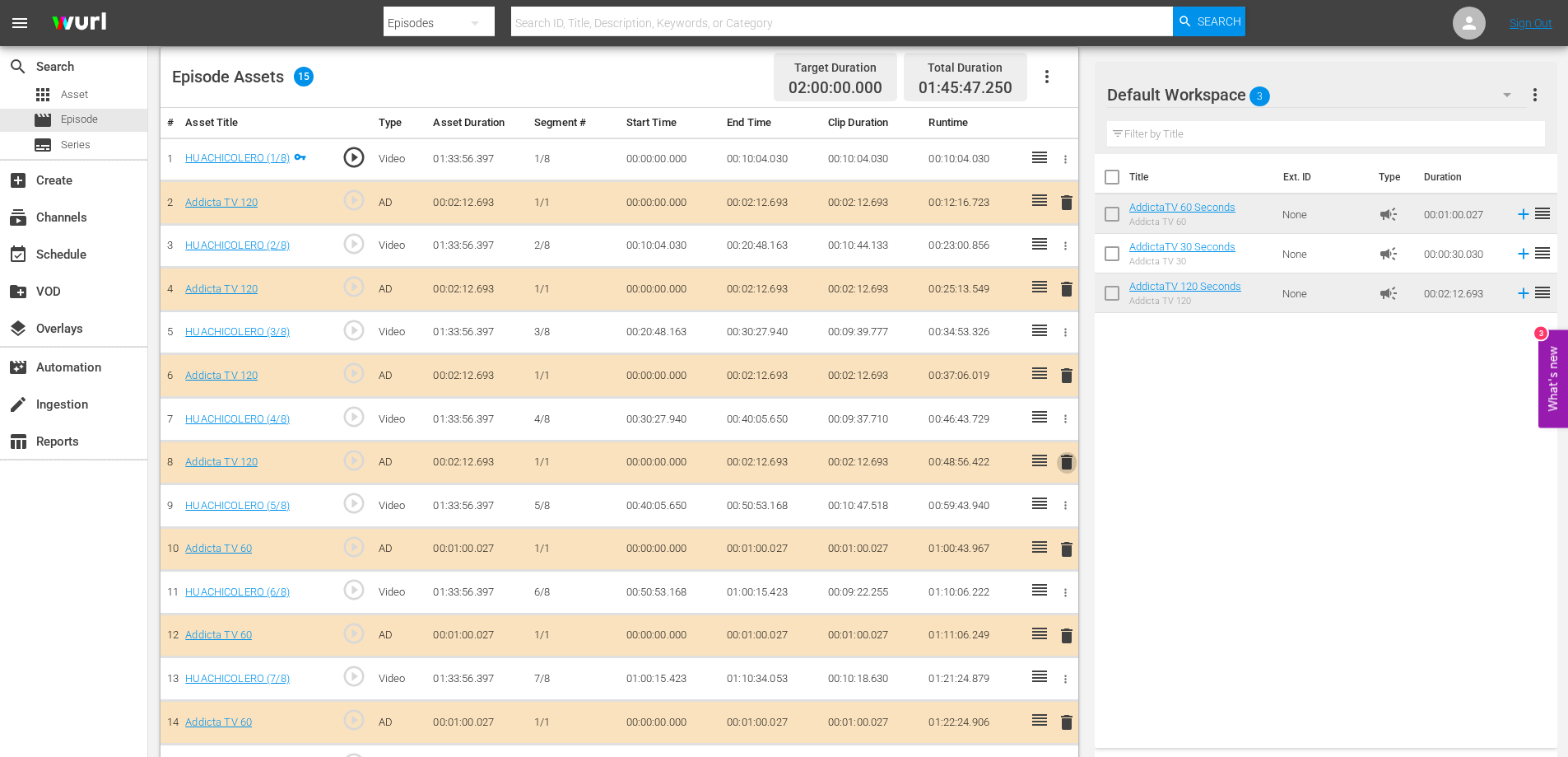
click at [1067, 466] on span "delete" at bounding box center [1067, 461] width 20 height 20
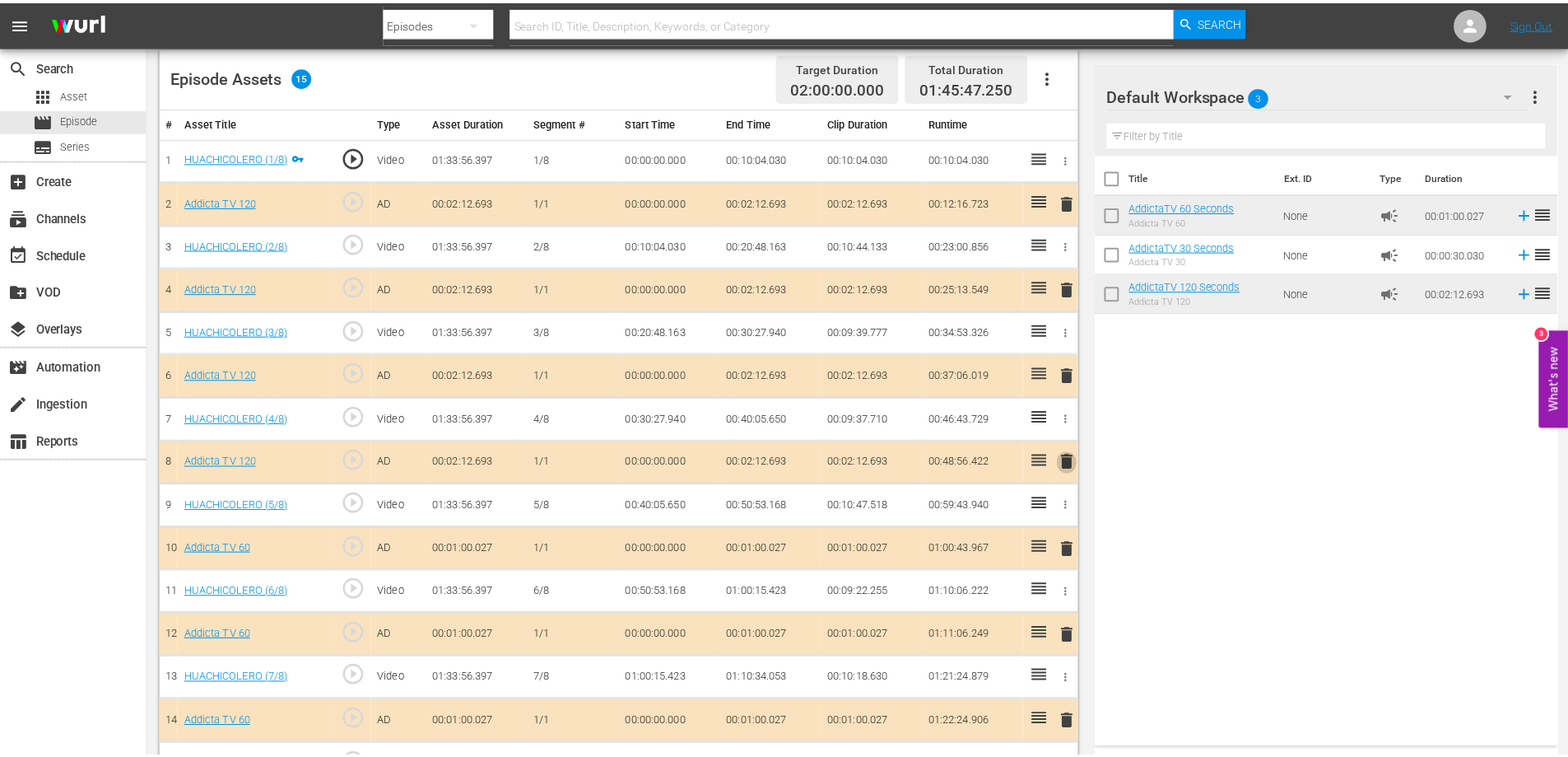
scroll to position [327, 0]
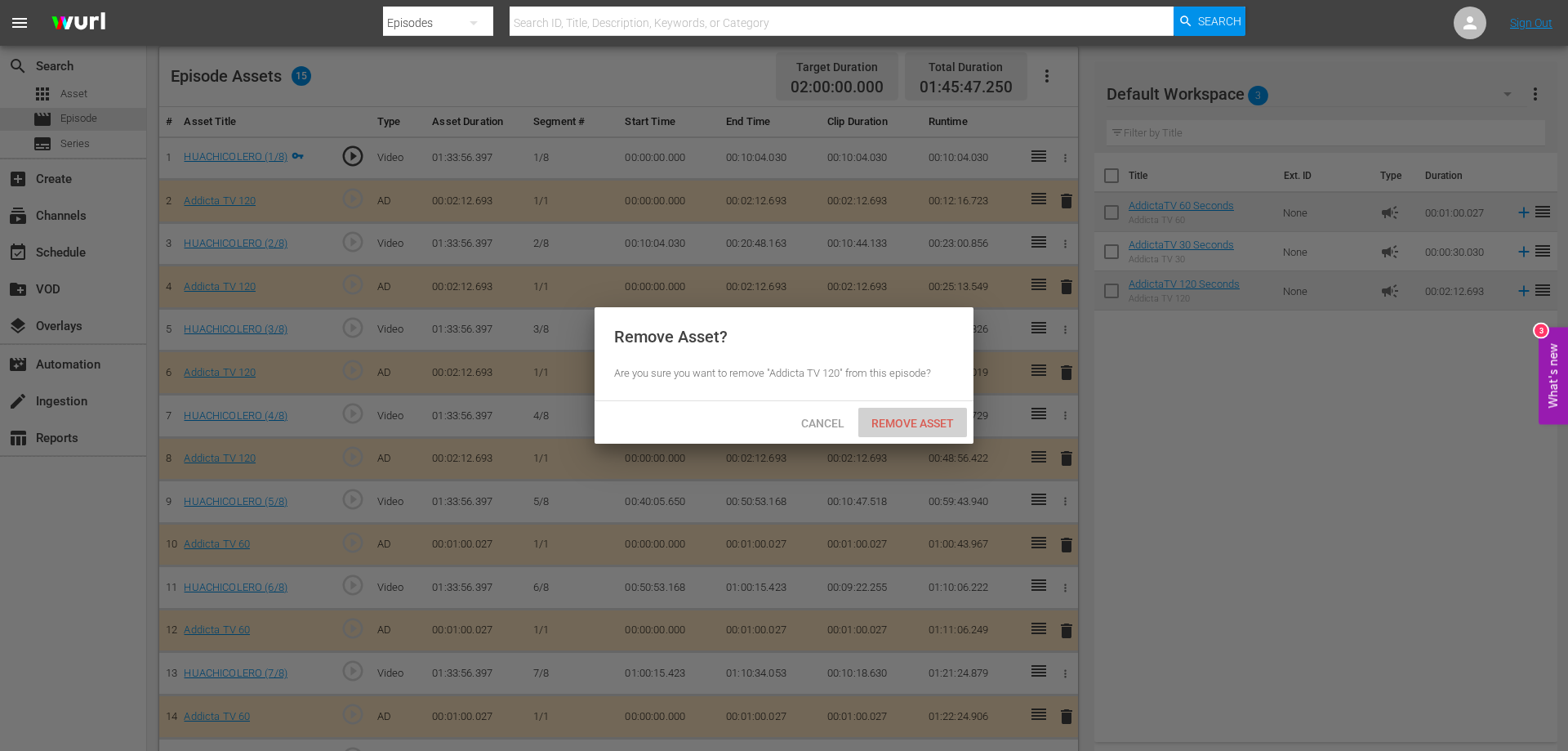
click at [903, 417] on span "Remove Asset" at bounding box center [913, 423] width 109 height 13
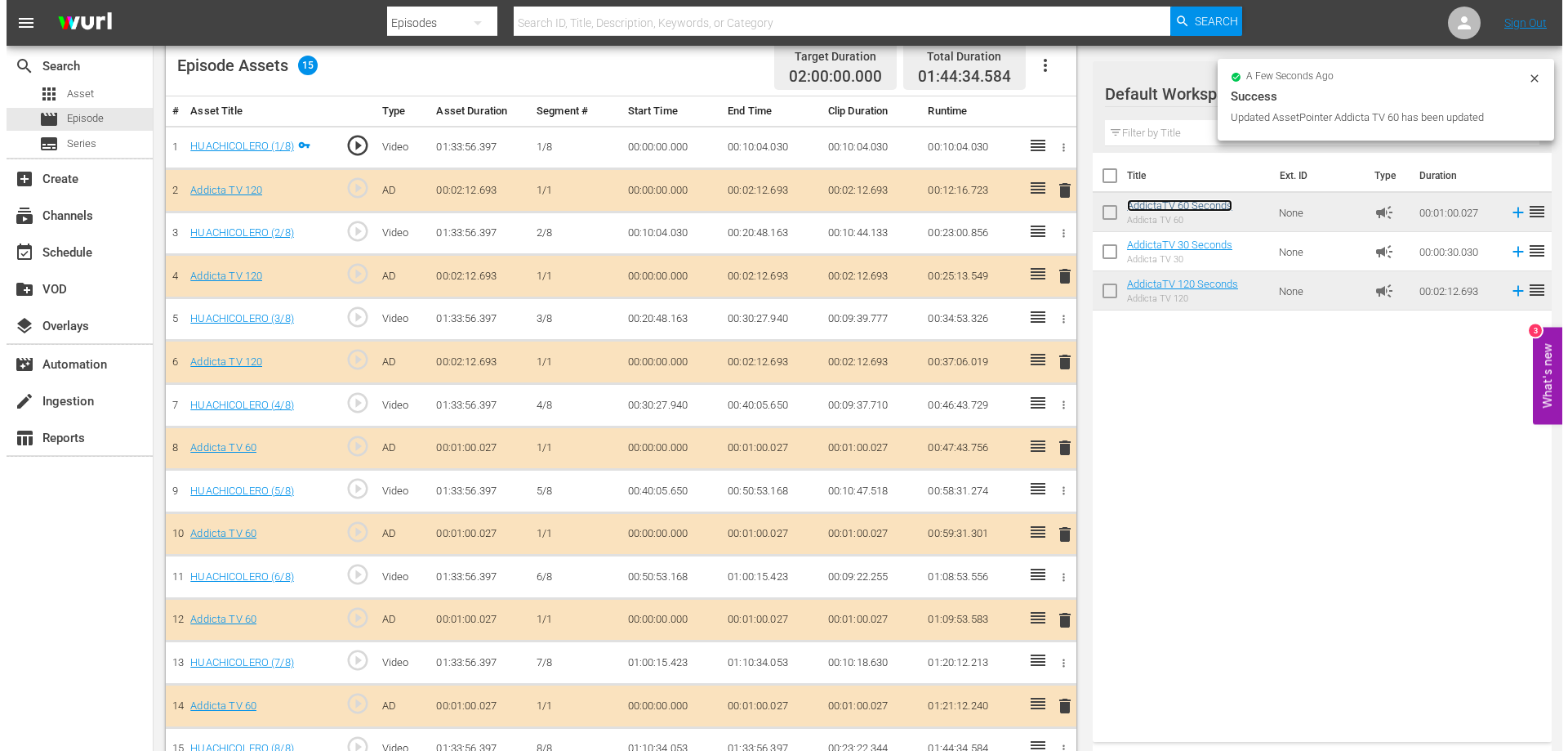
scroll to position [472, 0]
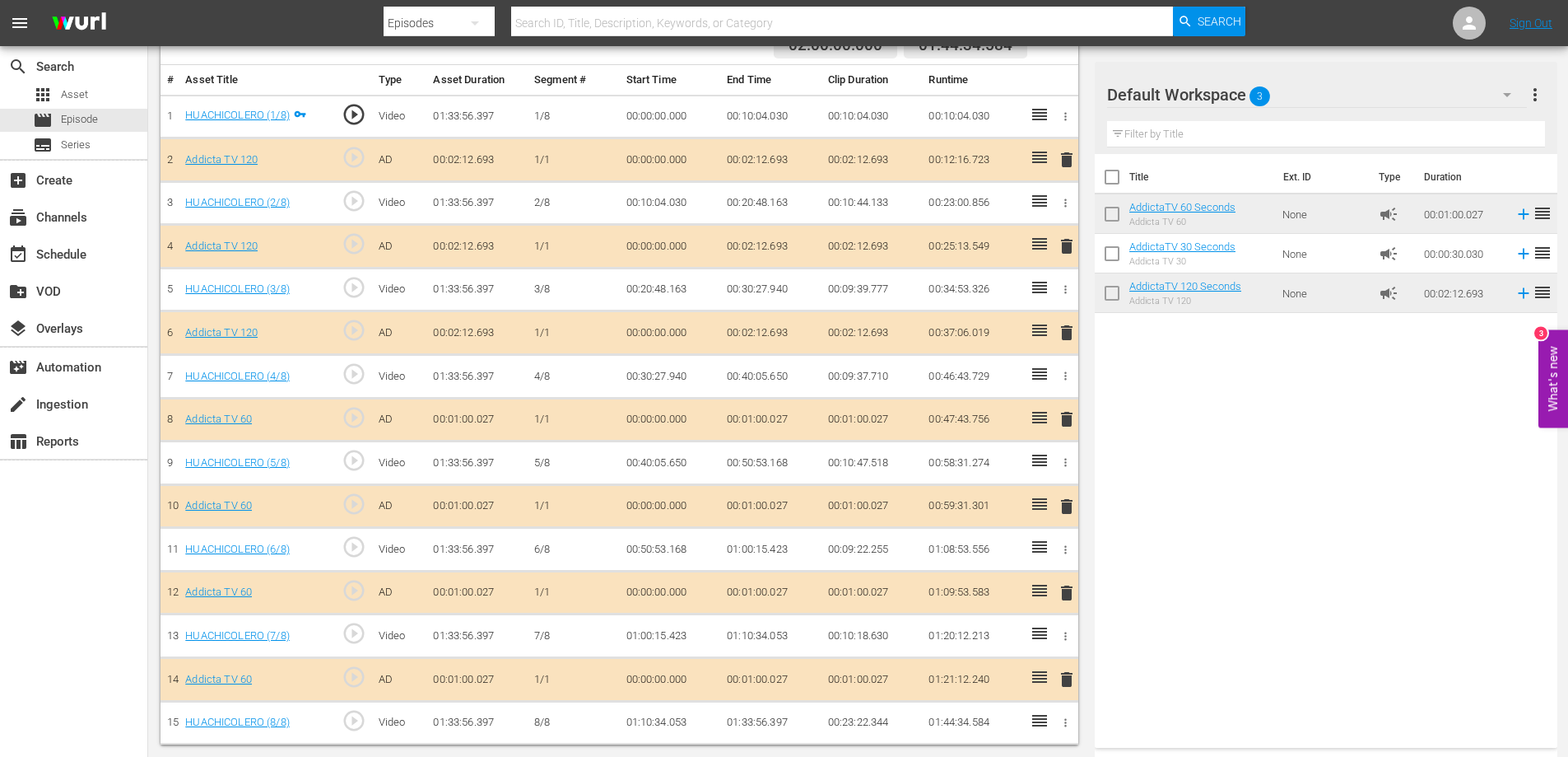
click at [1065, 245] on span "delete" at bounding box center [1067, 246] width 20 height 20
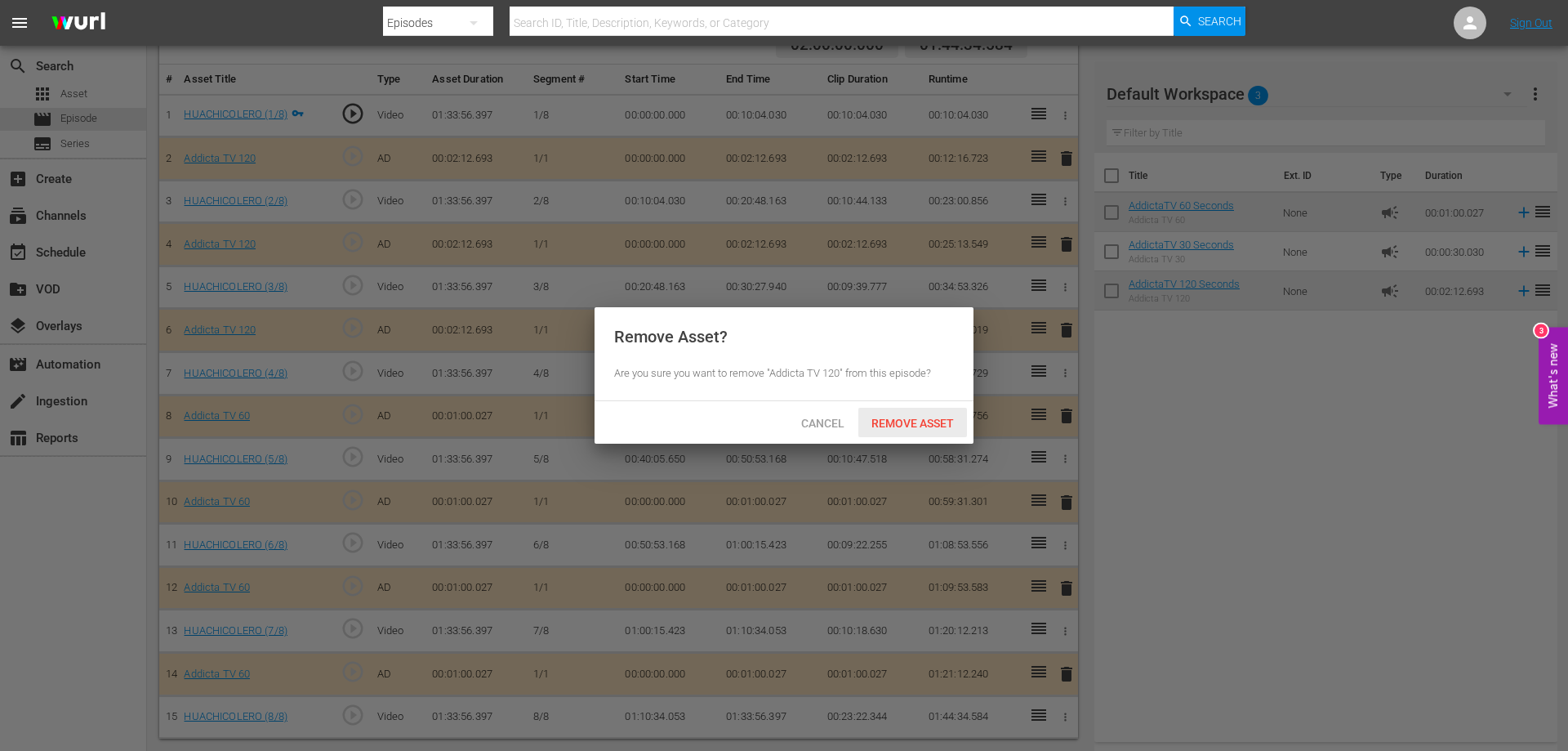
click at [888, 425] on span "Remove Asset" at bounding box center [913, 423] width 109 height 13
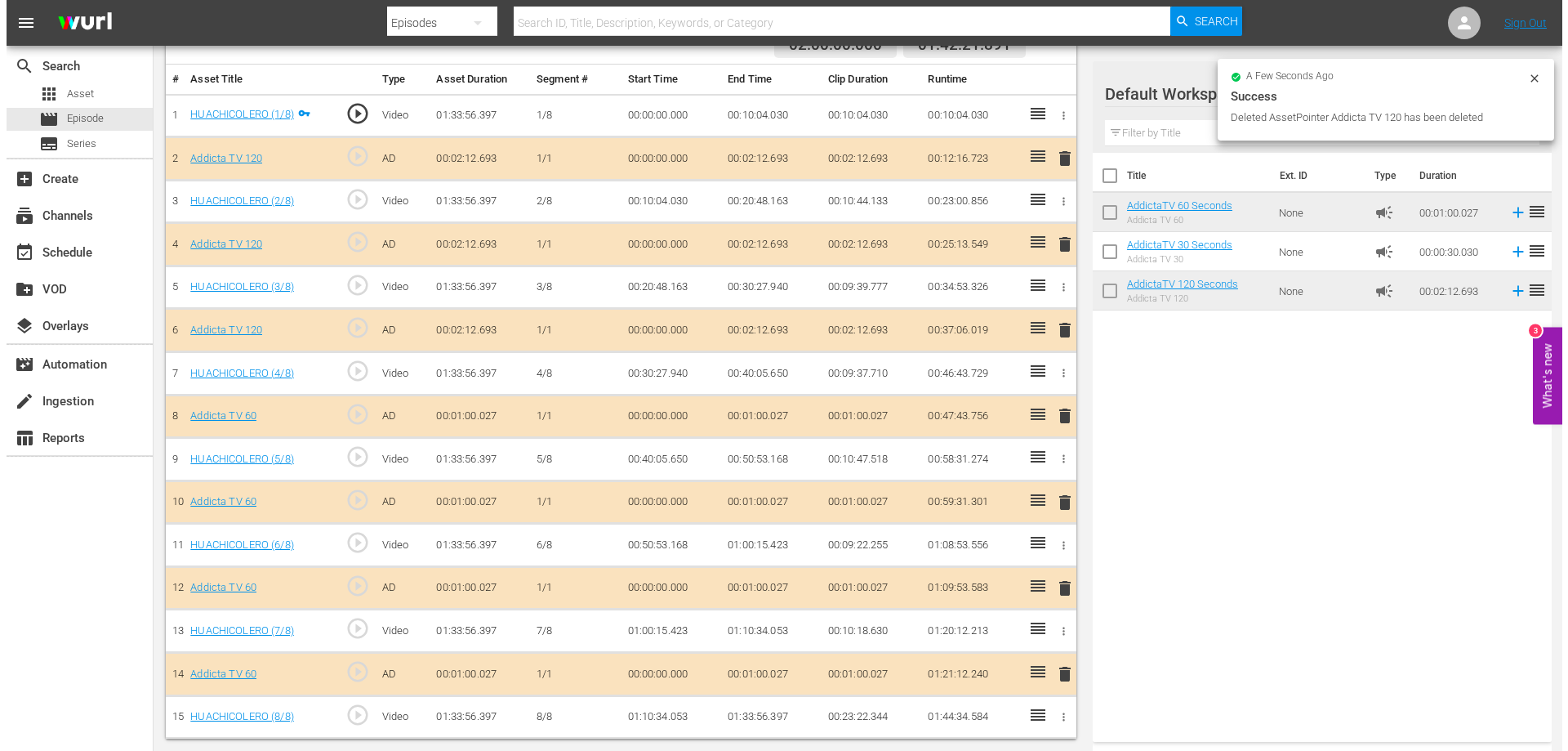
scroll to position [429, 0]
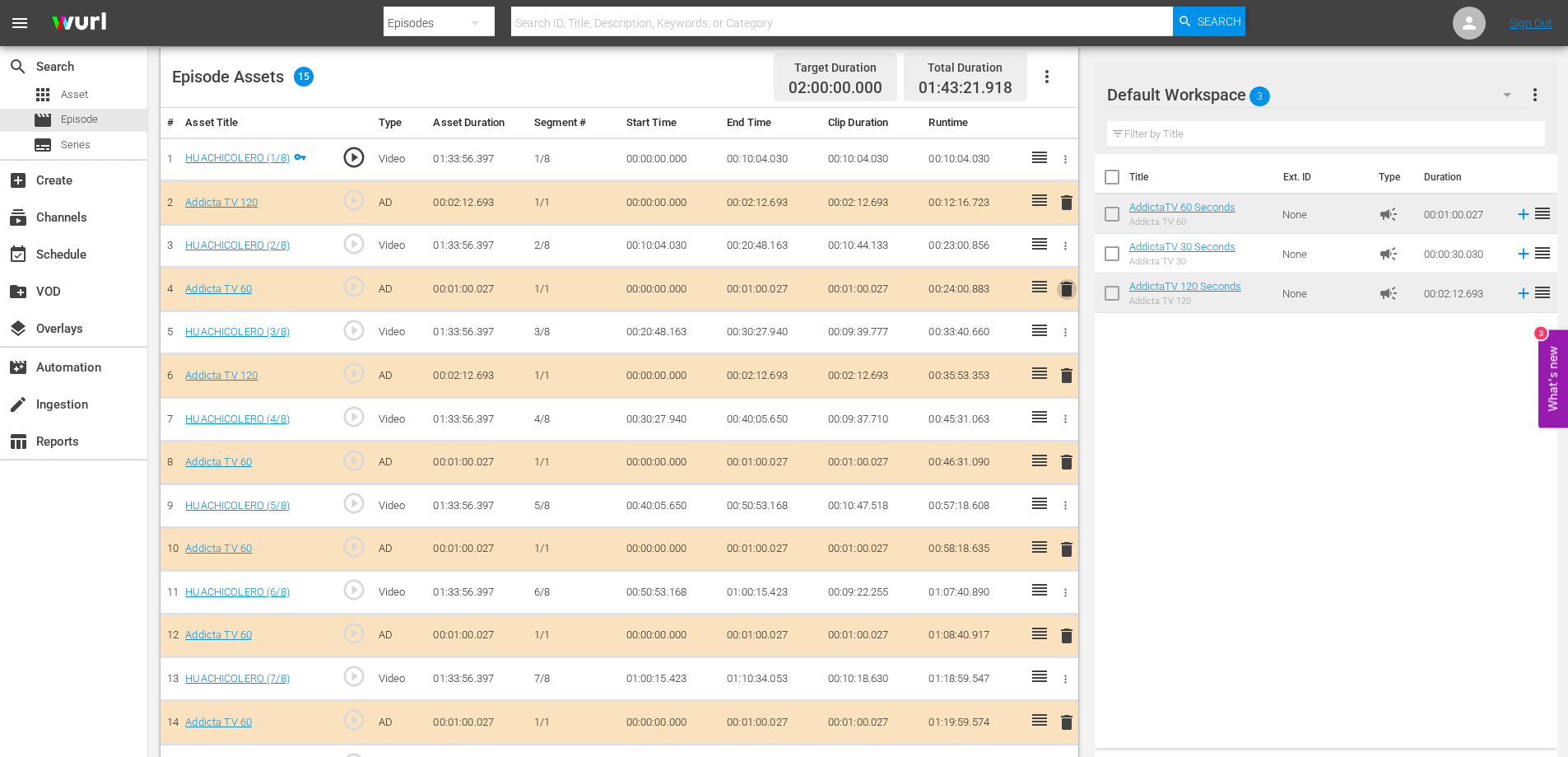
click at [1074, 288] on span "delete" at bounding box center [1067, 289] width 20 height 20
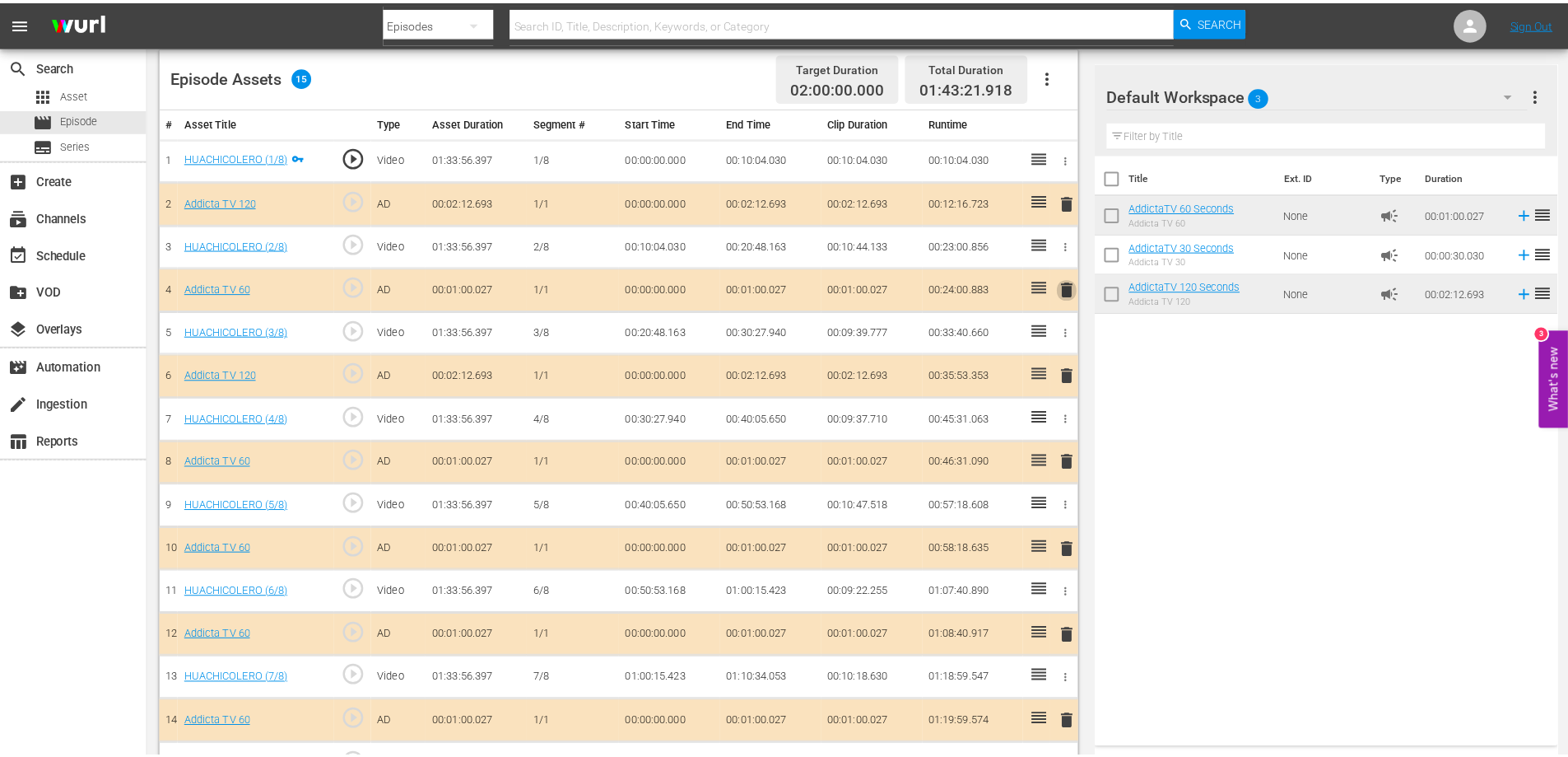
scroll to position [327, 0]
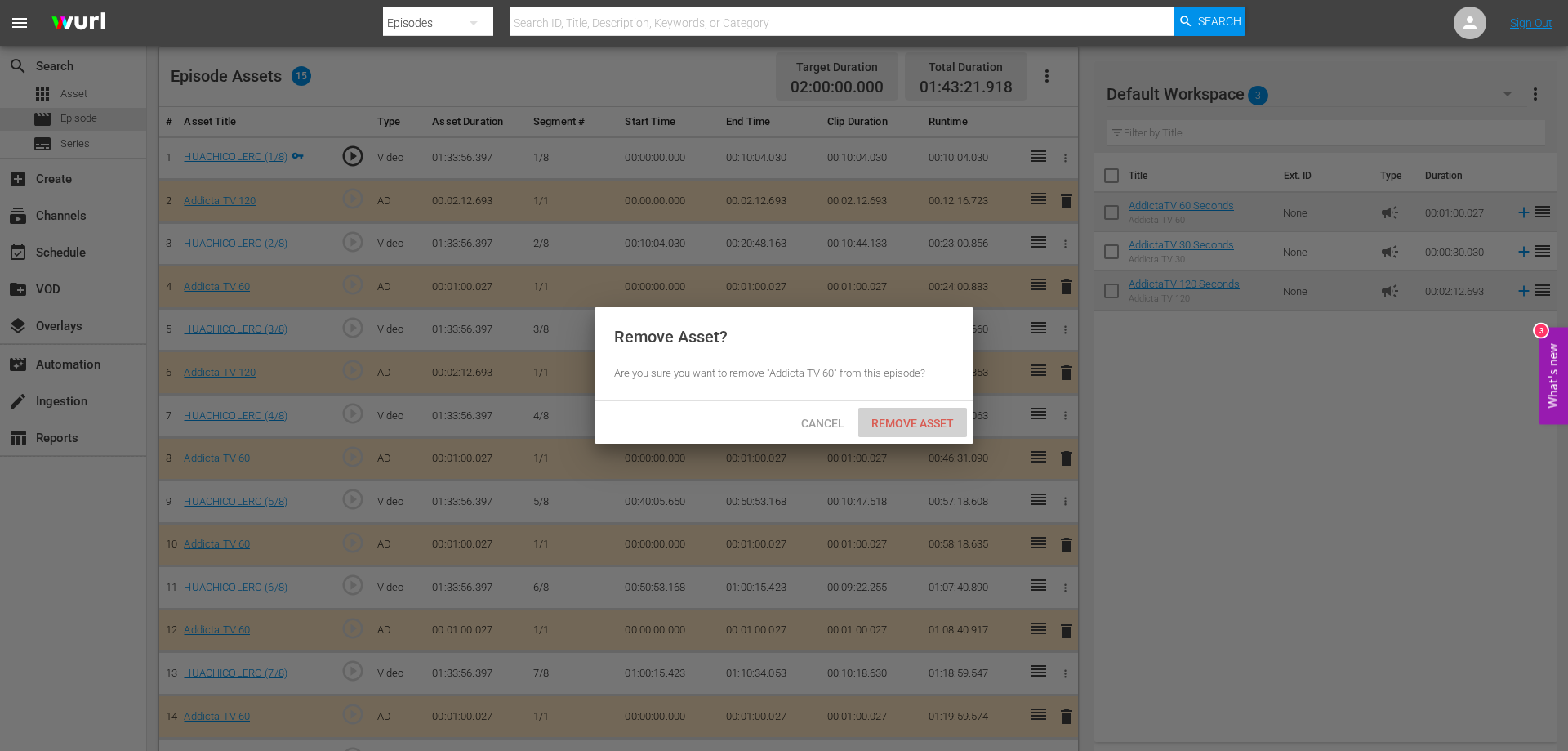
drag, startPoint x: 934, startPoint y: 418, endPoint x: 1045, endPoint y: 307, distance: 157.0
click at [934, 419] on span "Remove Asset" at bounding box center [913, 423] width 109 height 13
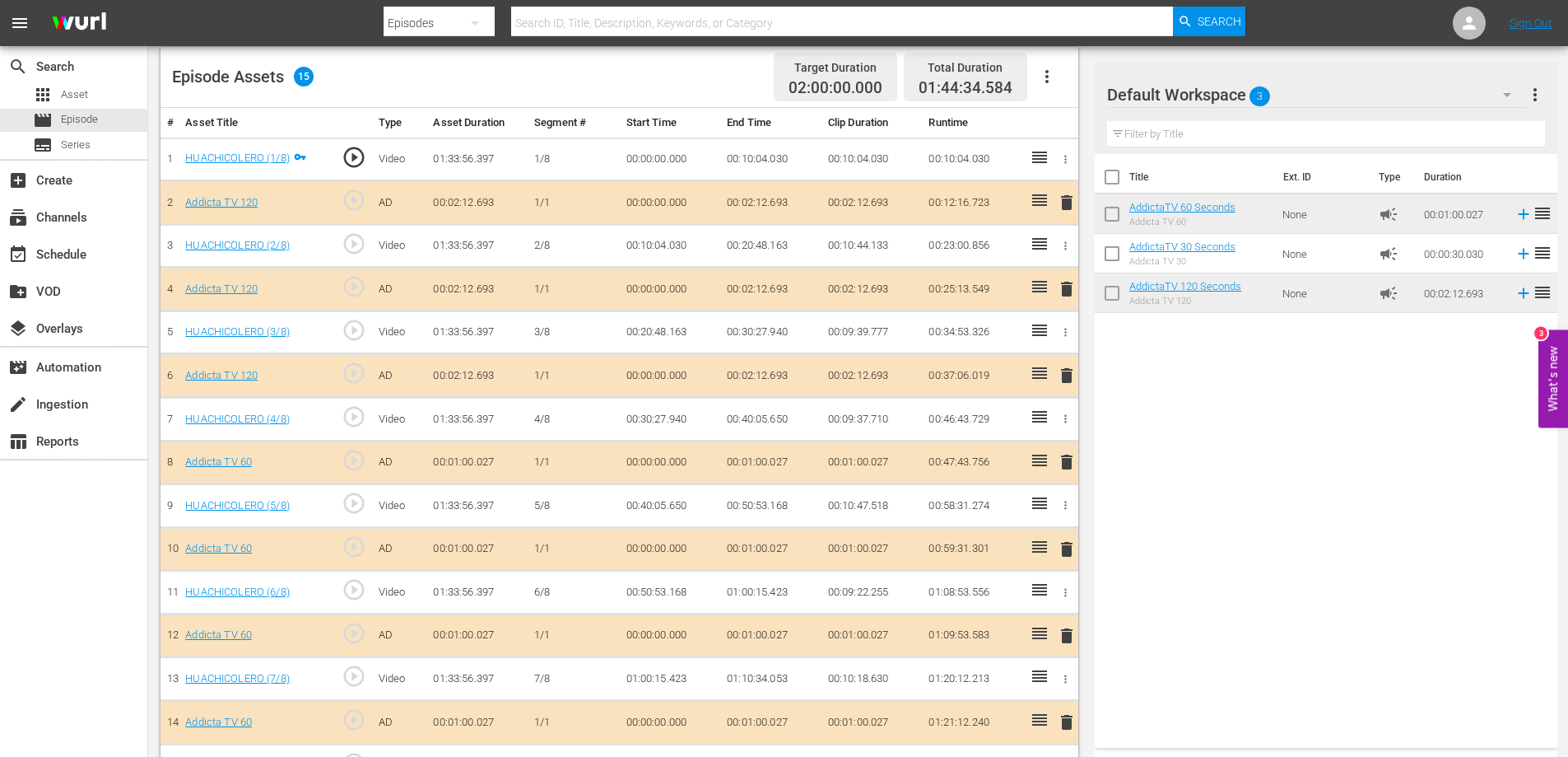
click at [1063, 462] on span "delete" at bounding box center [1067, 461] width 20 height 20
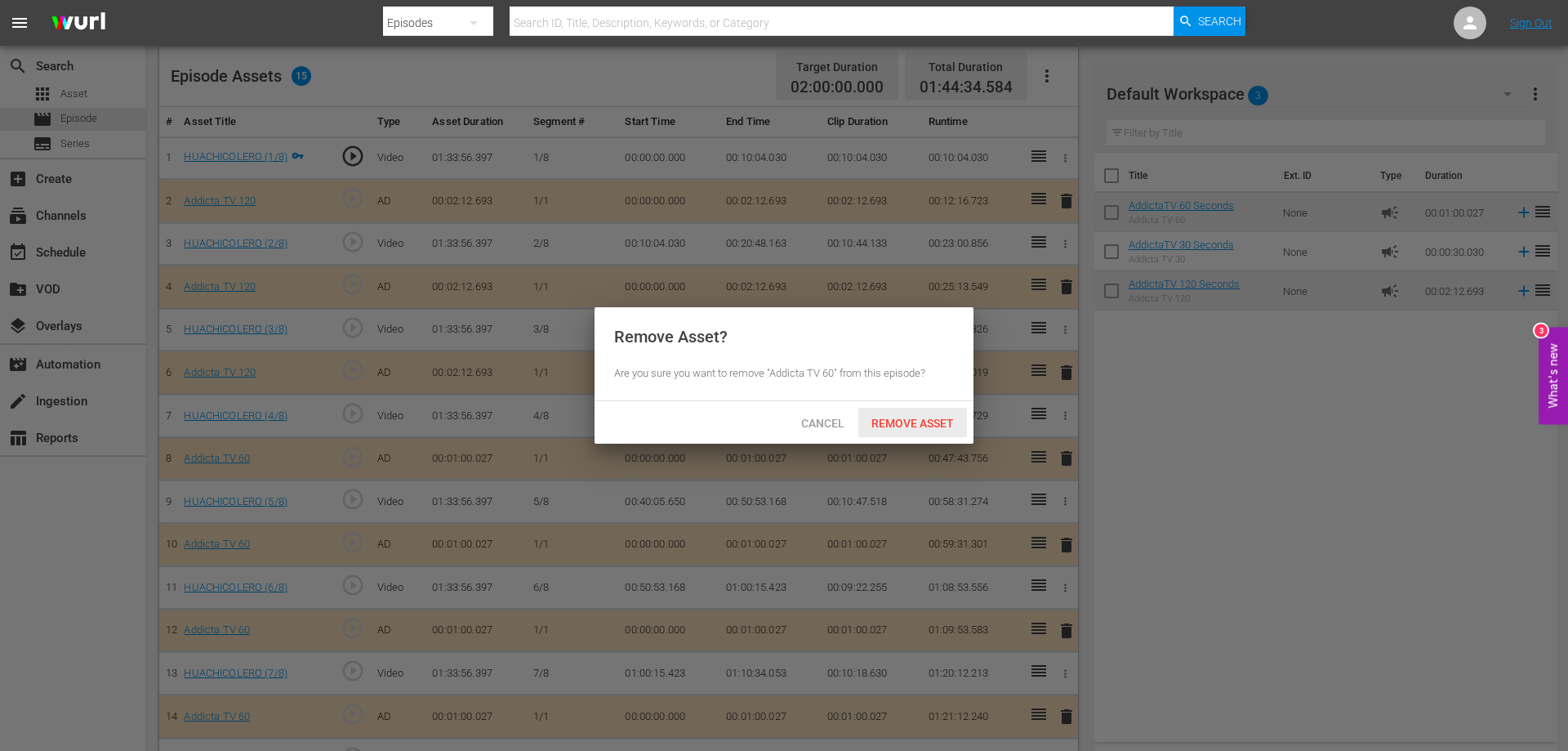
click at [911, 420] on span "Remove Asset" at bounding box center [913, 423] width 109 height 13
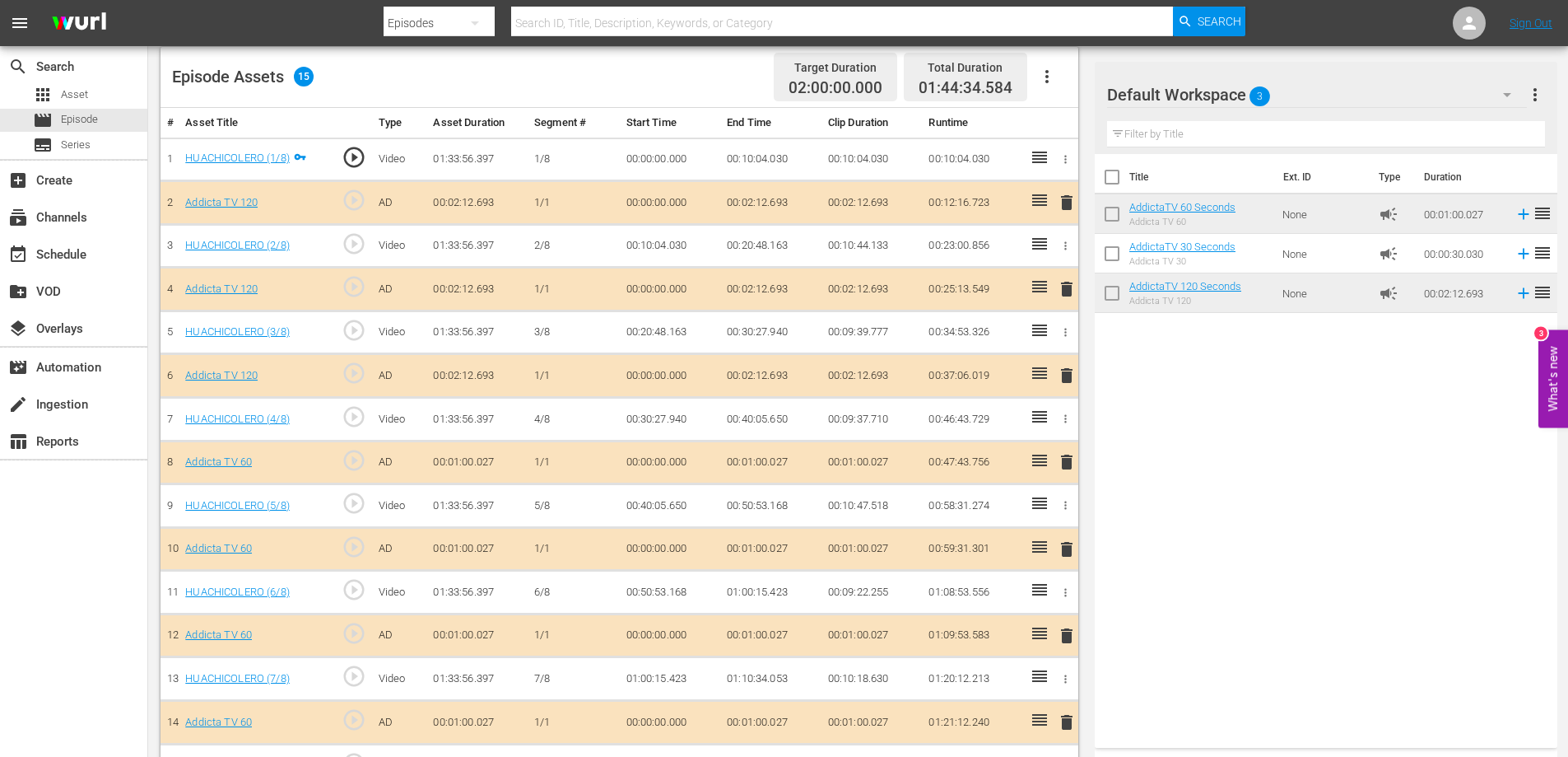
click at [1068, 466] on span "delete" at bounding box center [1067, 461] width 20 height 20
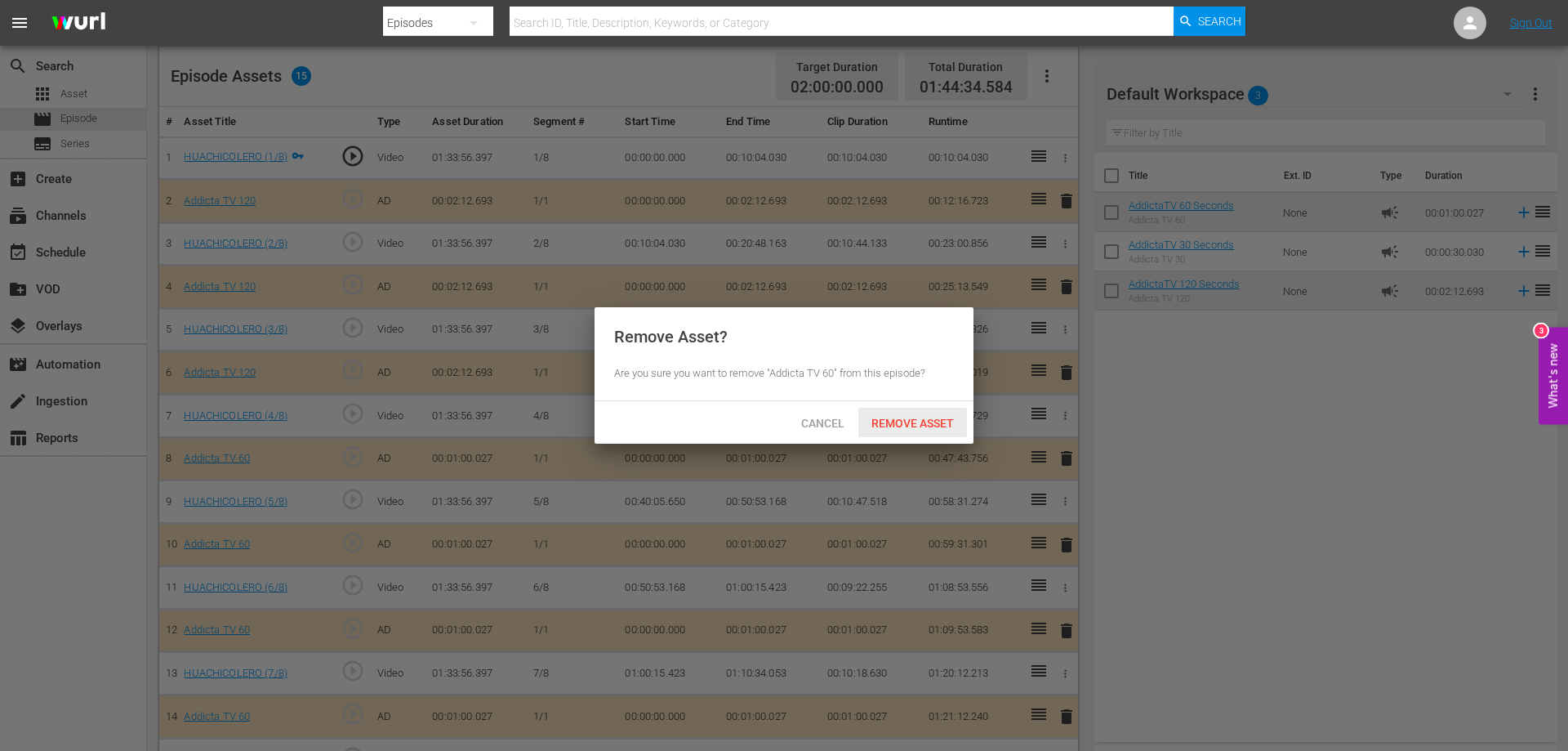
click at [894, 433] on div "Remove Asset" at bounding box center [913, 422] width 109 height 30
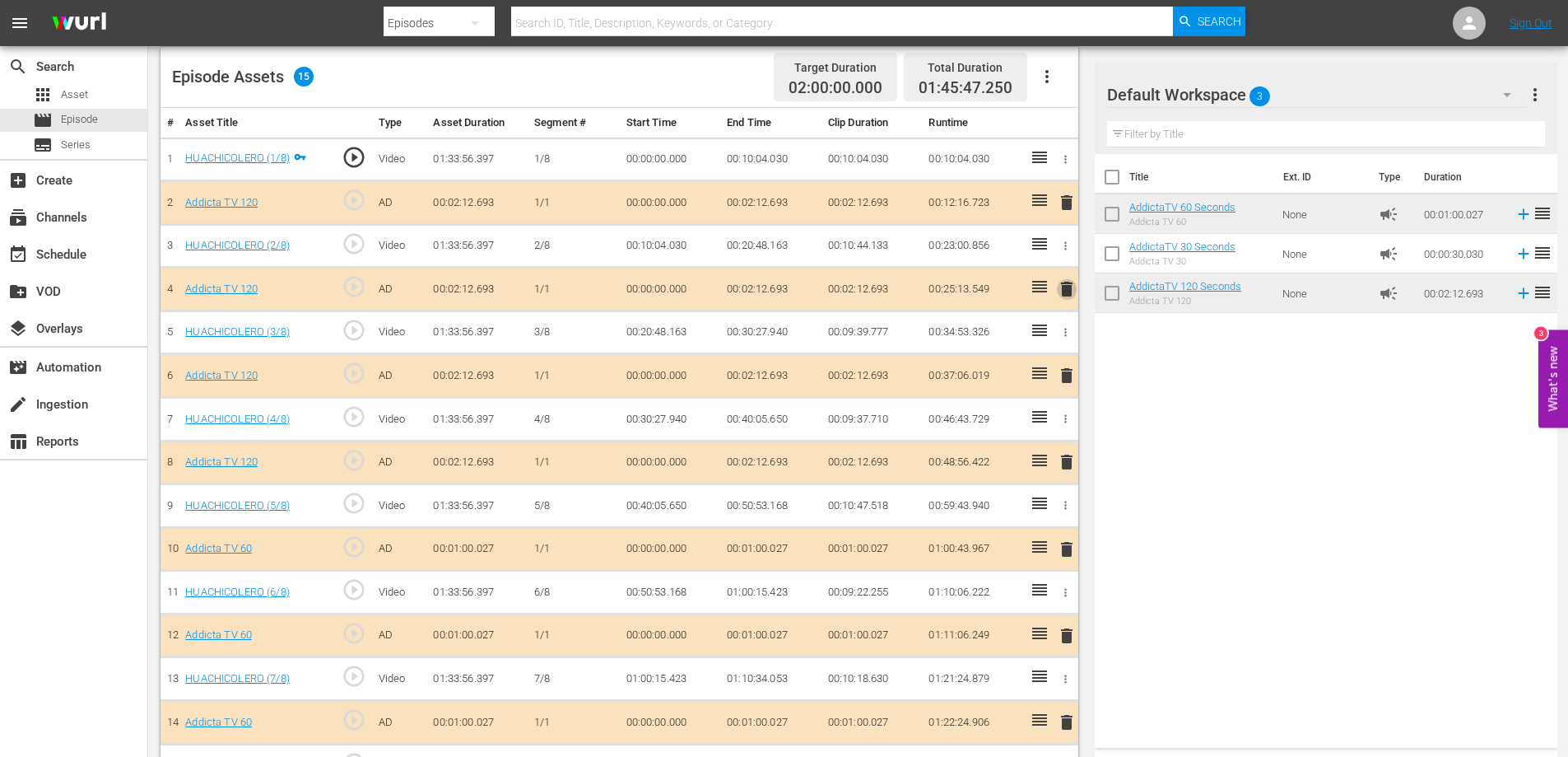
click at [1069, 286] on span "delete" at bounding box center [1067, 289] width 20 height 20
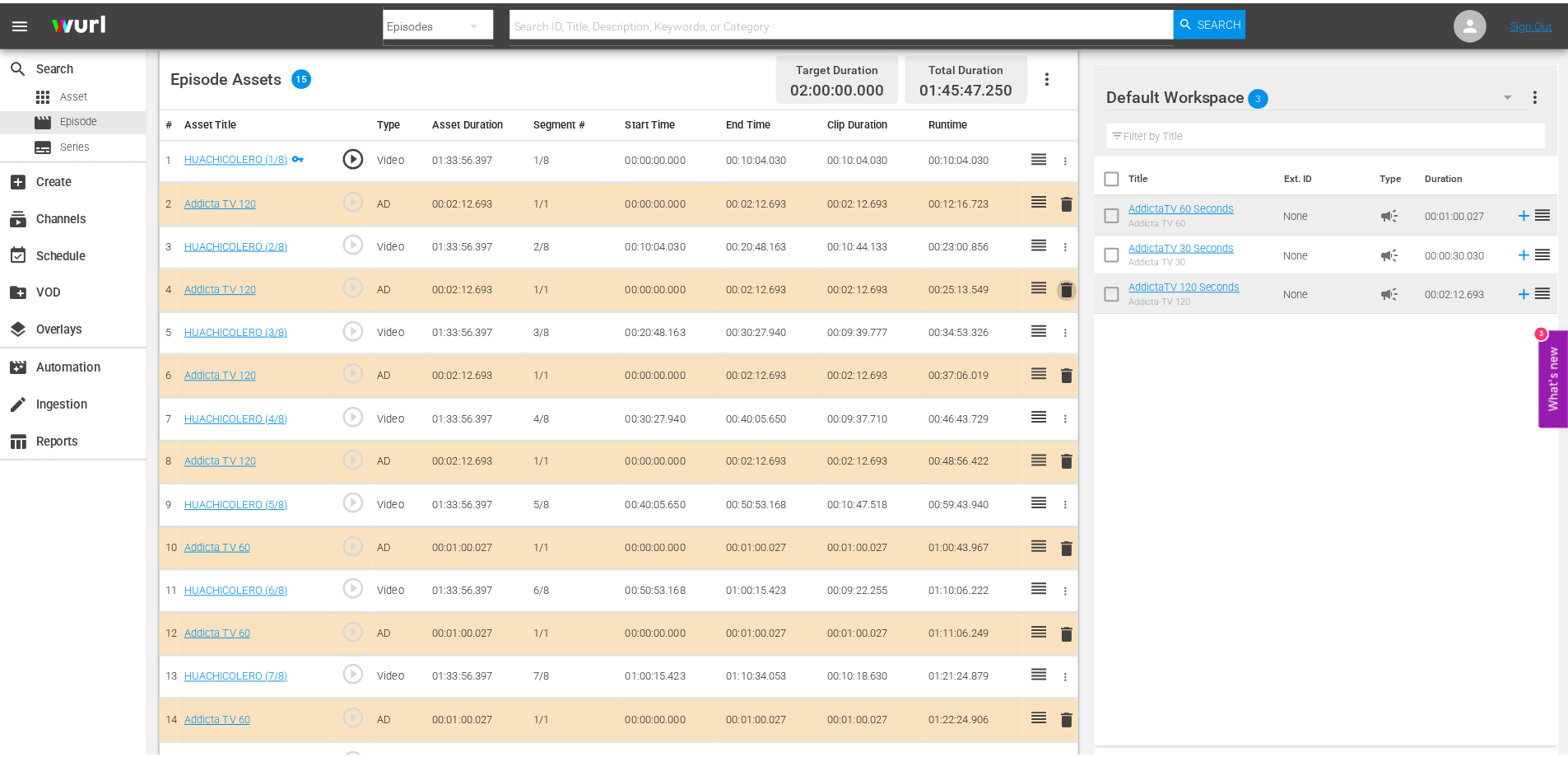
scroll to position [327, 0]
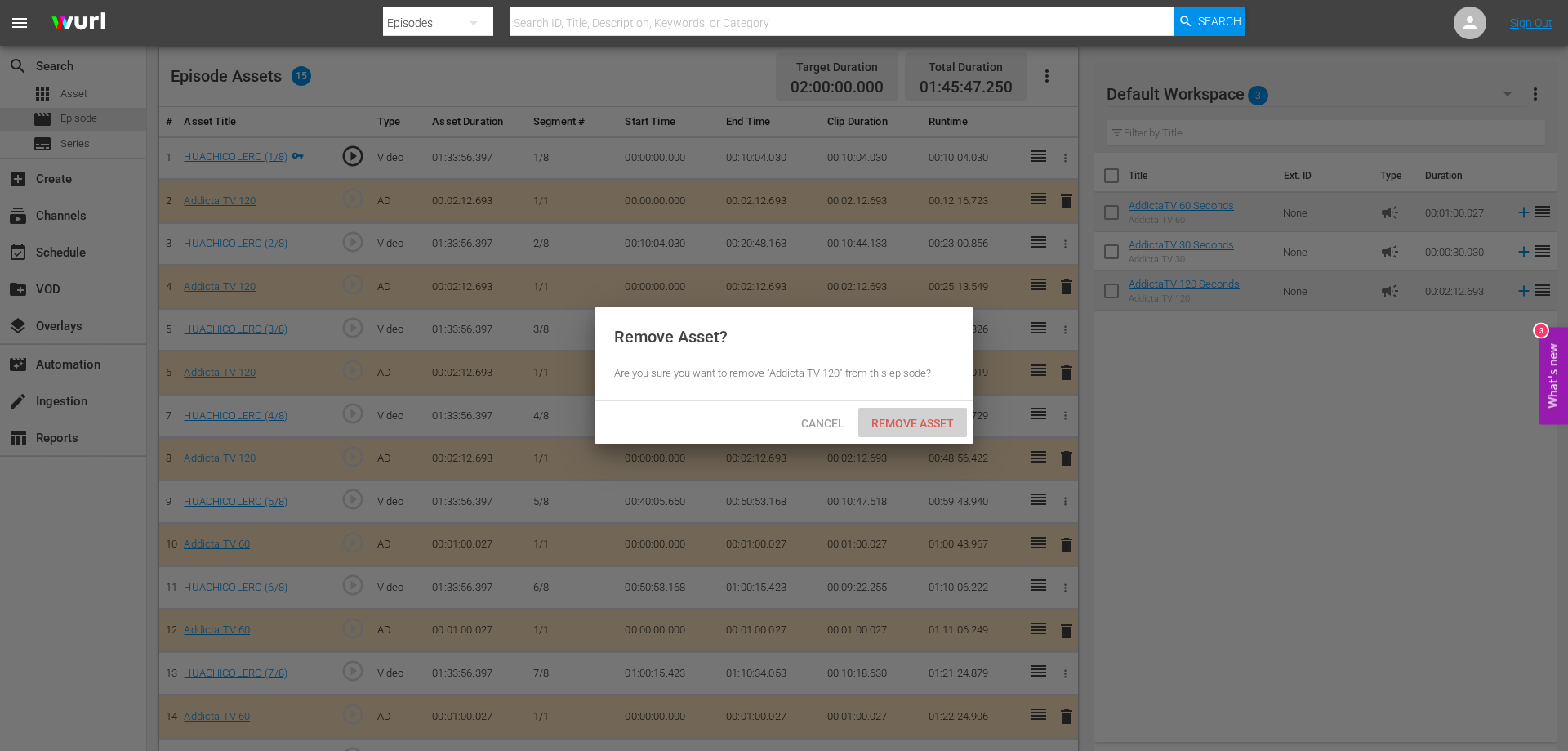
click at [910, 426] on span "Remove Asset" at bounding box center [913, 423] width 109 height 13
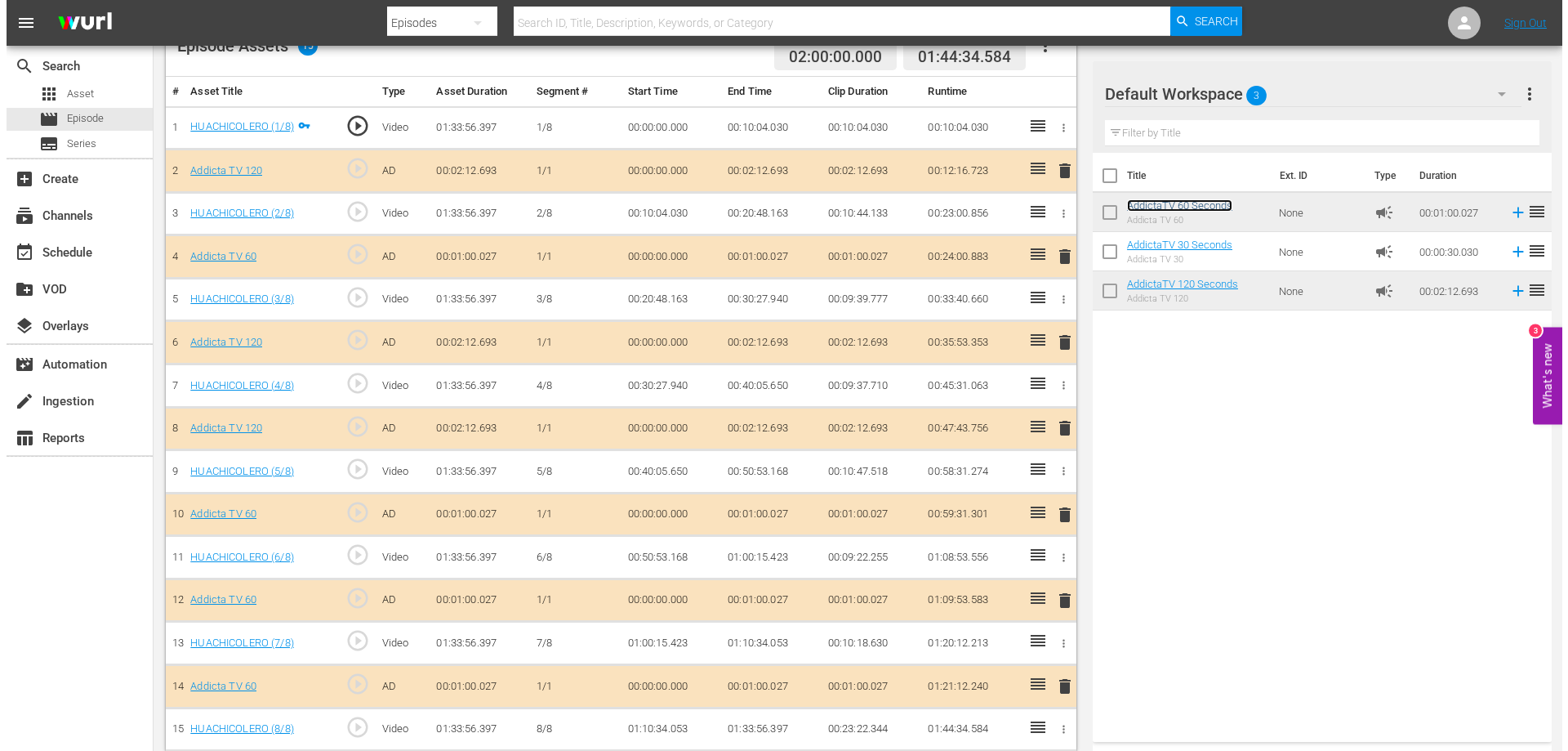
scroll to position [472, 0]
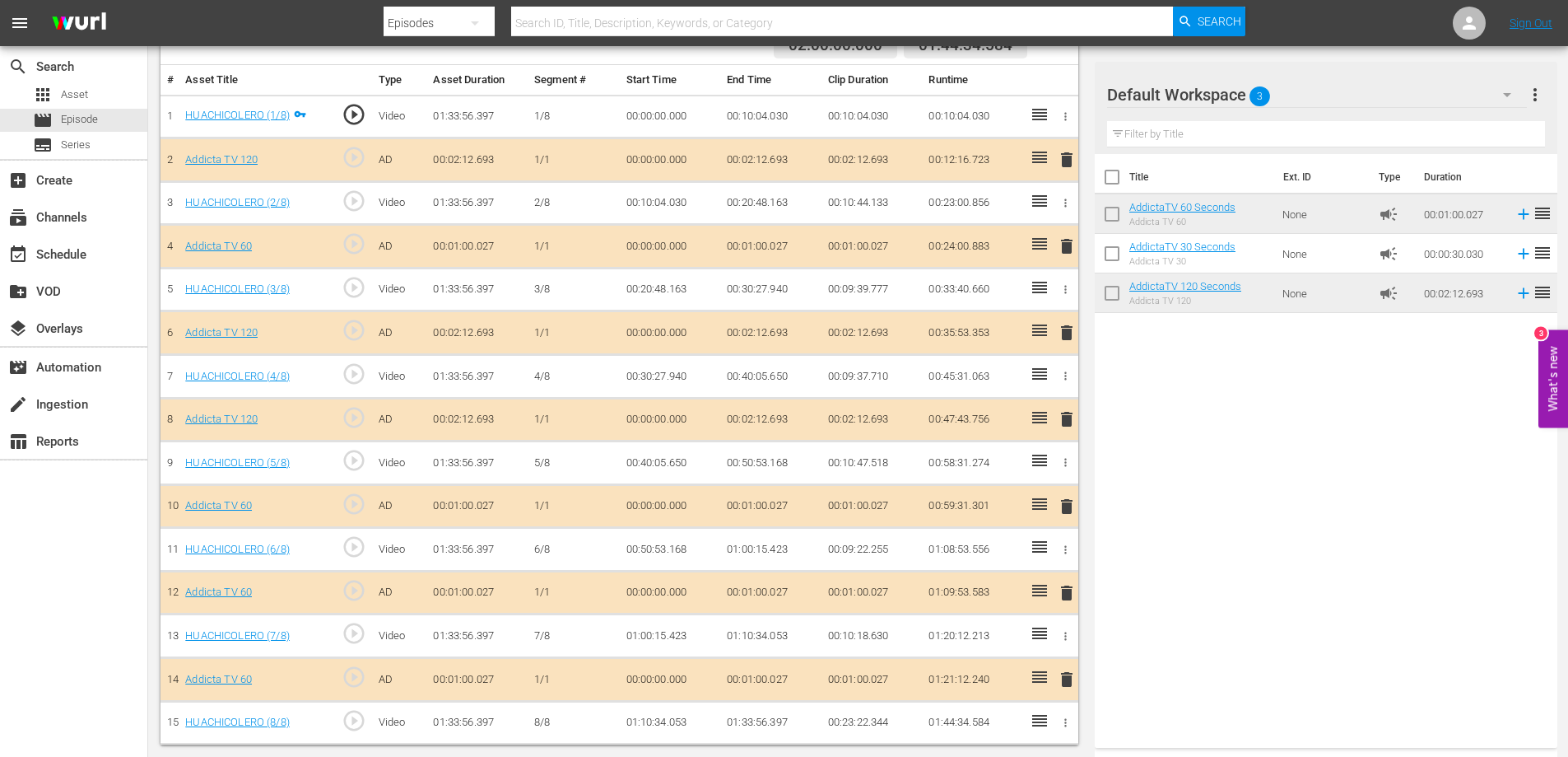
click at [1069, 504] on span "delete" at bounding box center [1067, 506] width 20 height 20
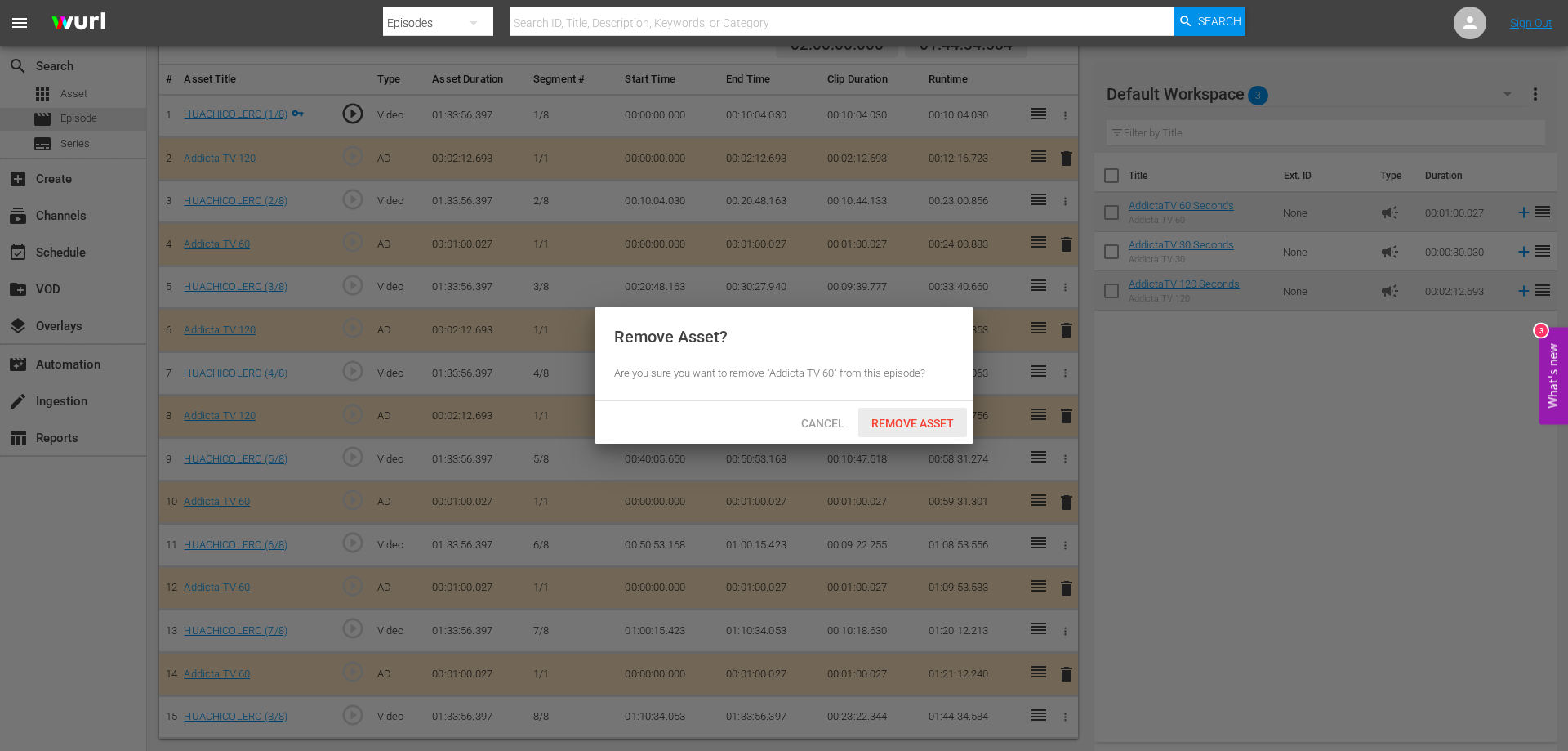
click at [904, 417] on span "Remove Asset" at bounding box center [913, 423] width 109 height 13
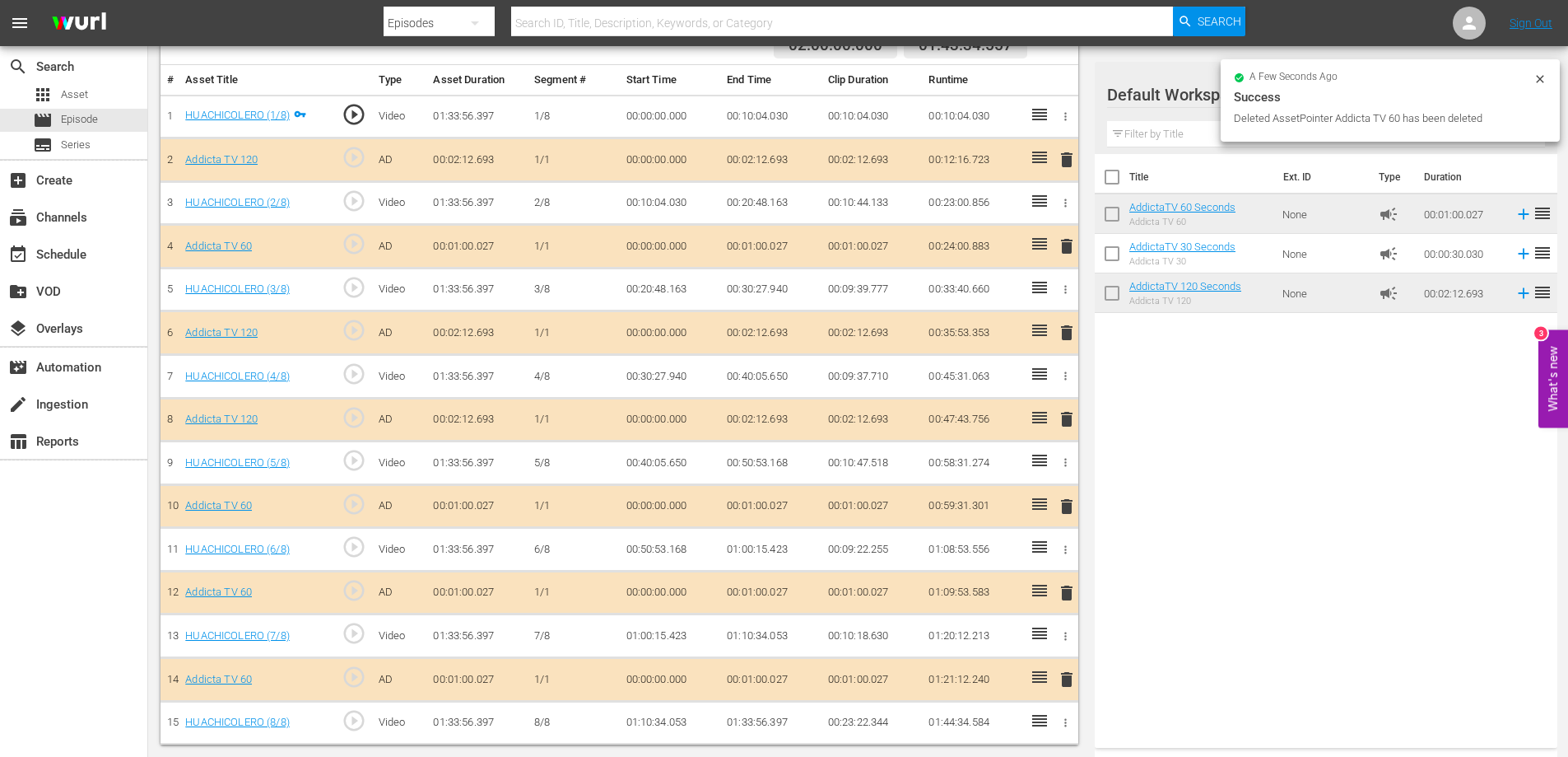
scroll to position [433, 0]
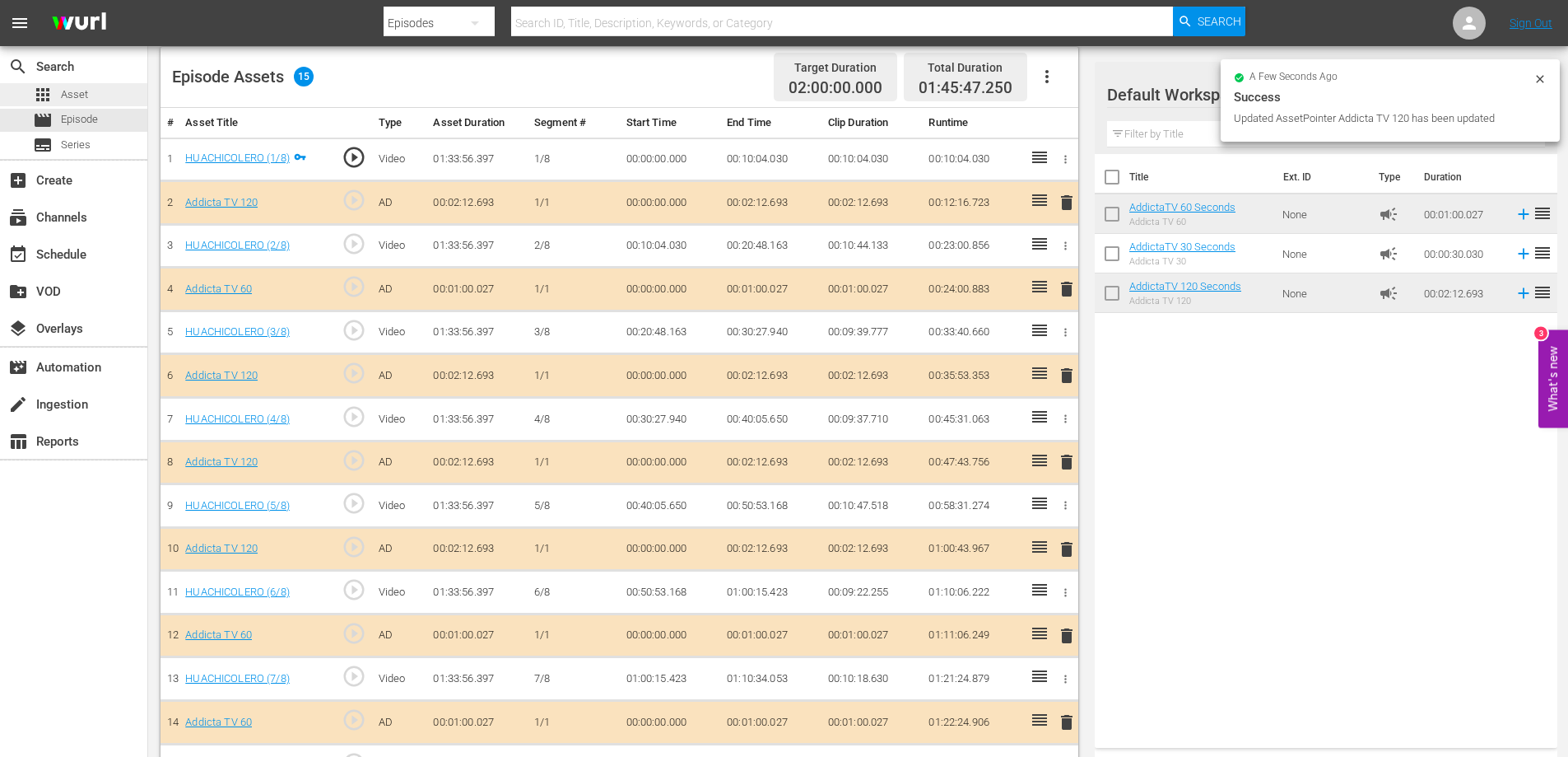
click at [74, 92] on span "Asset" at bounding box center [74, 94] width 27 height 17
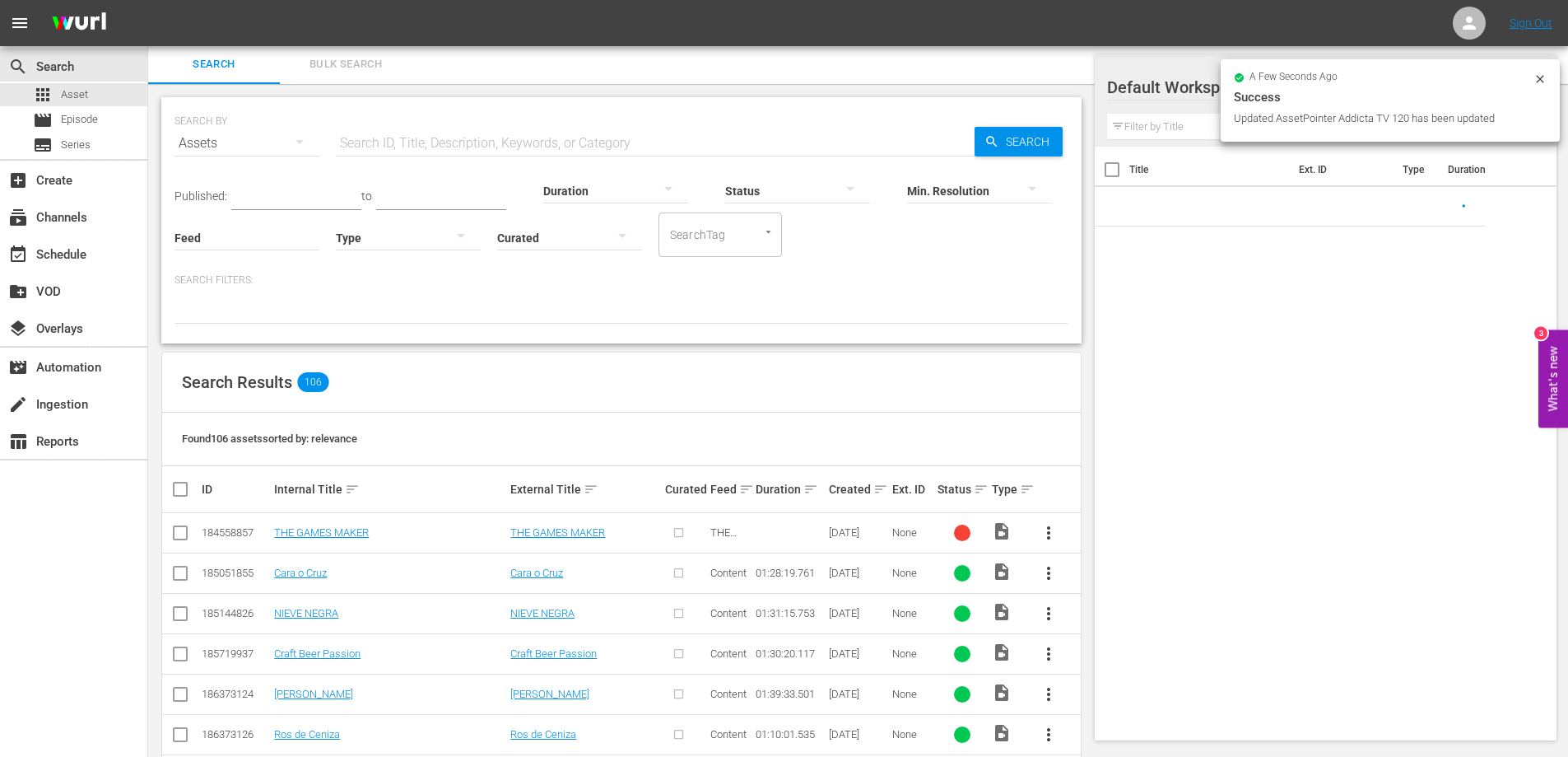
scroll to position [433, 0]
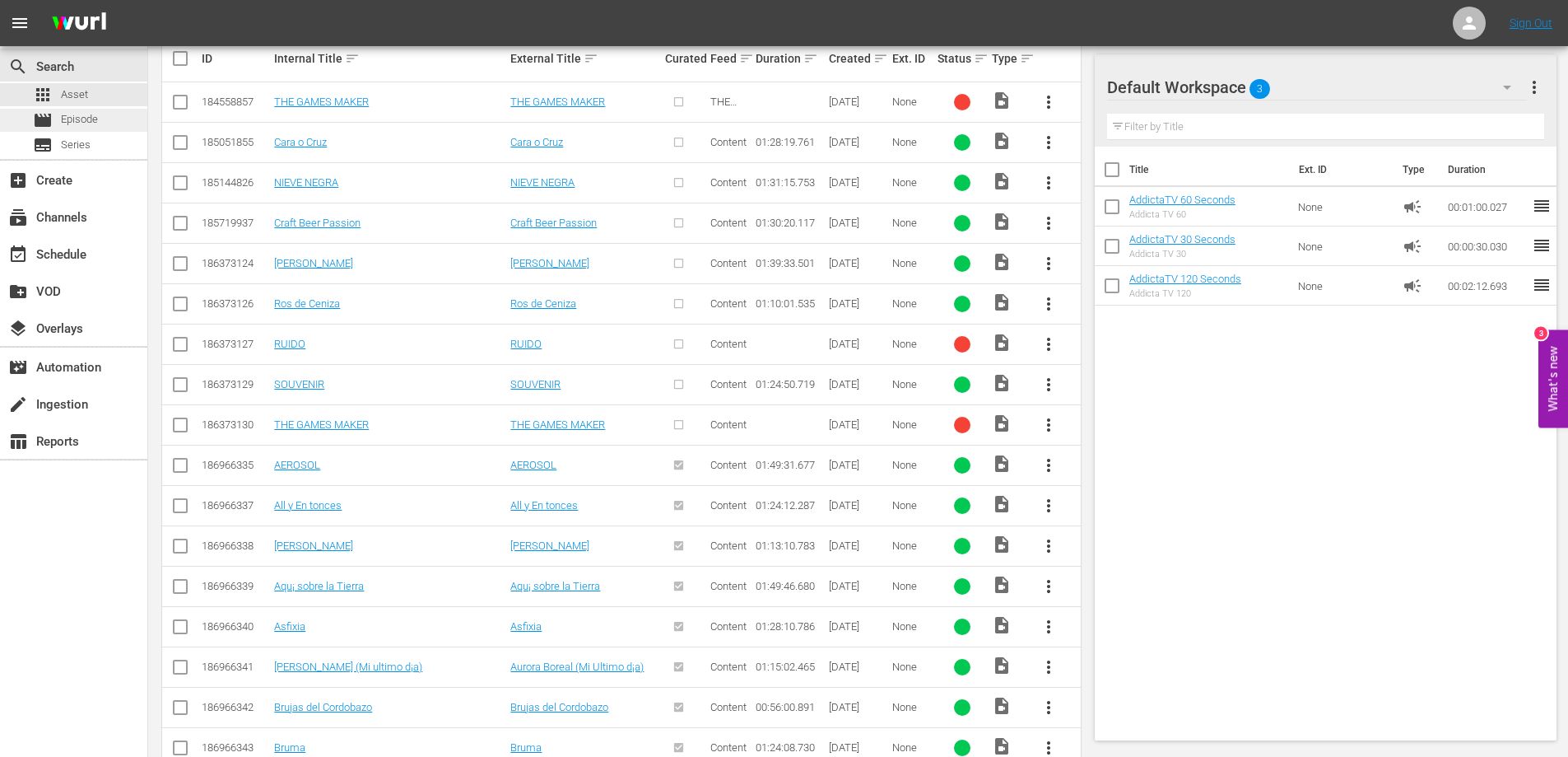
click at [71, 120] on span "Episode" at bounding box center [79, 119] width 37 height 17
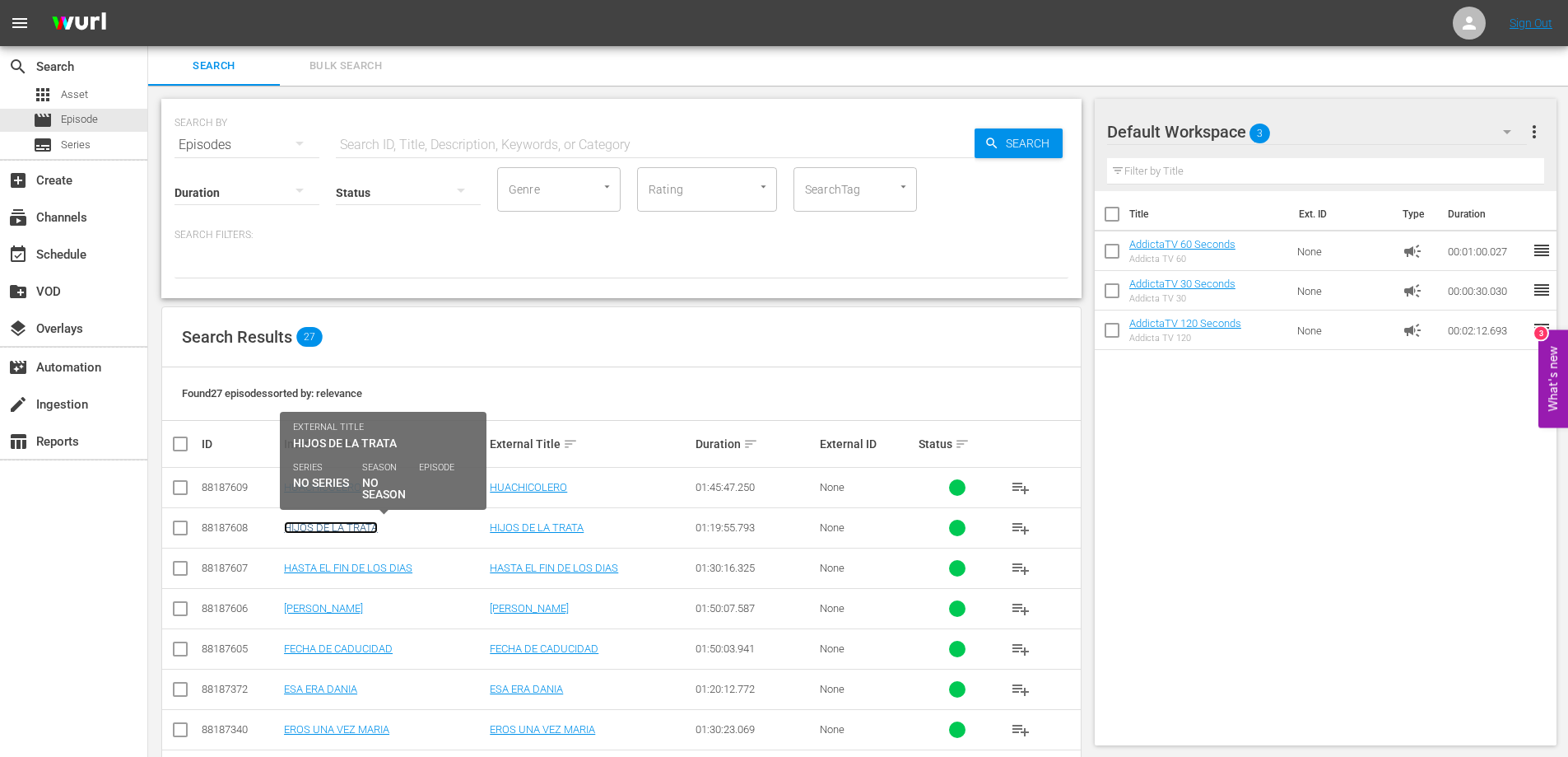
click at [337, 529] on link "HIJOS DE LA TRATA" at bounding box center [331, 528] width 94 height 12
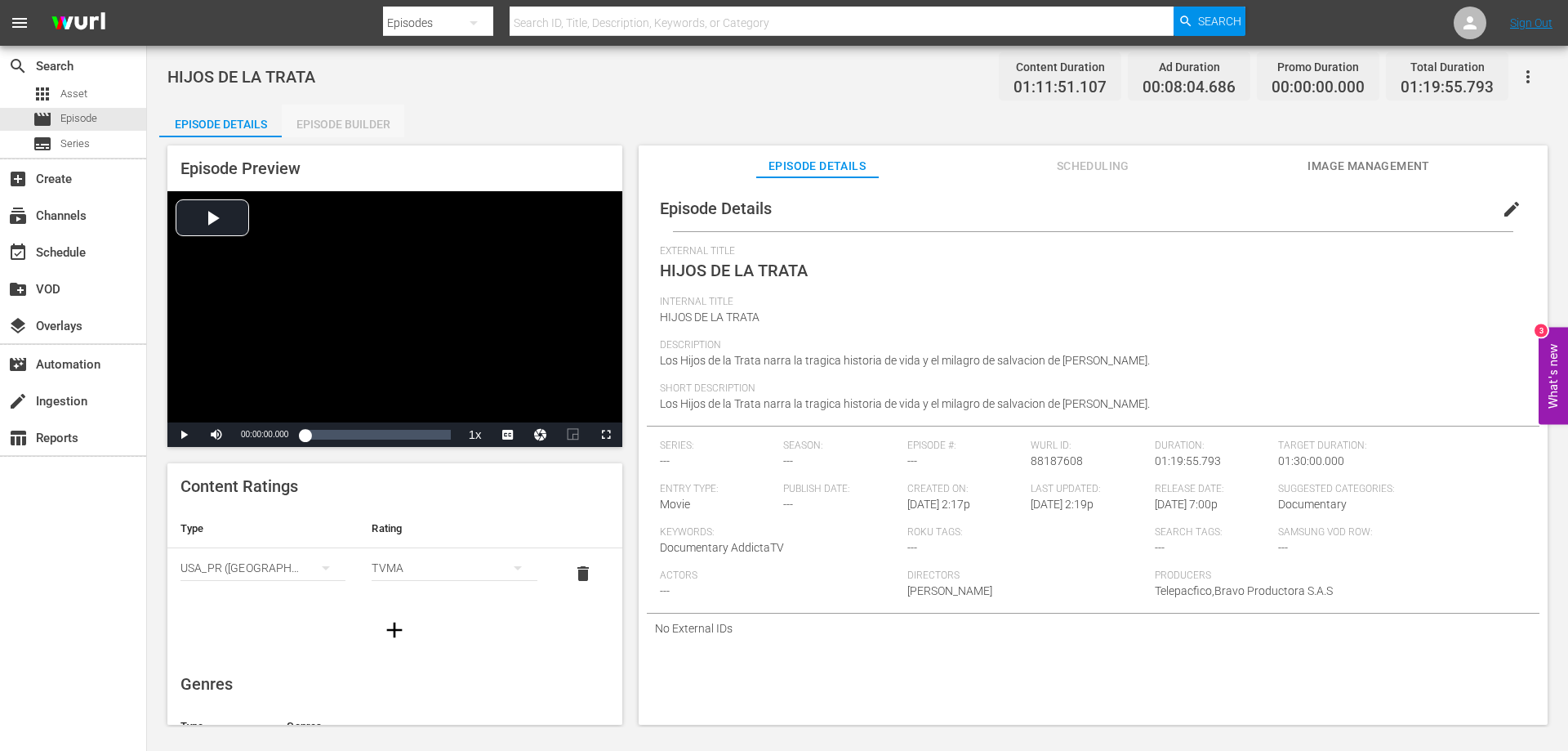
click at [332, 117] on div "Episode Builder" at bounding box center [343, 124] width 123 height 39
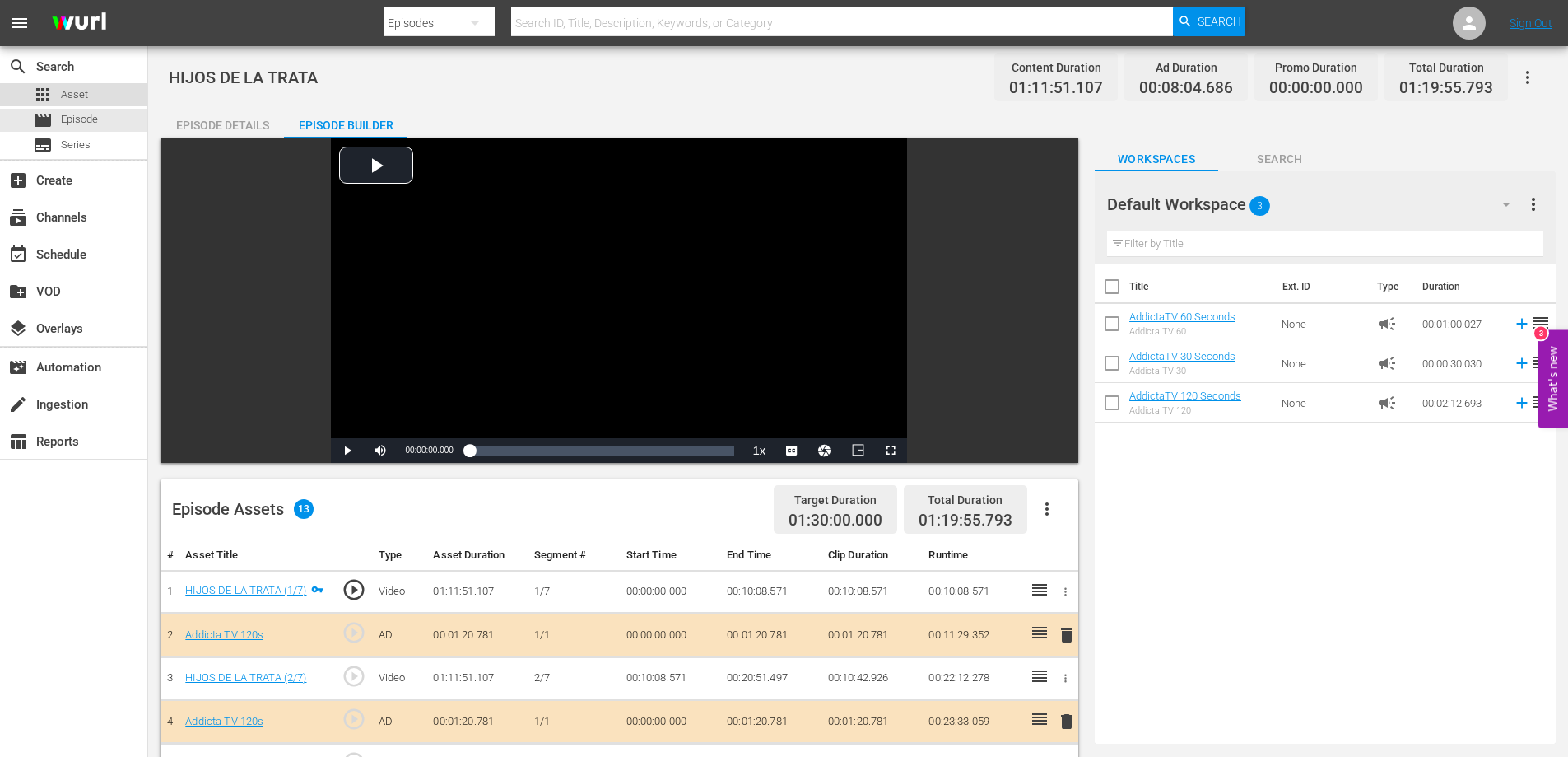
click at [67, 92] on span "Asset" at bounding box center [74, 94] width 27 height 17
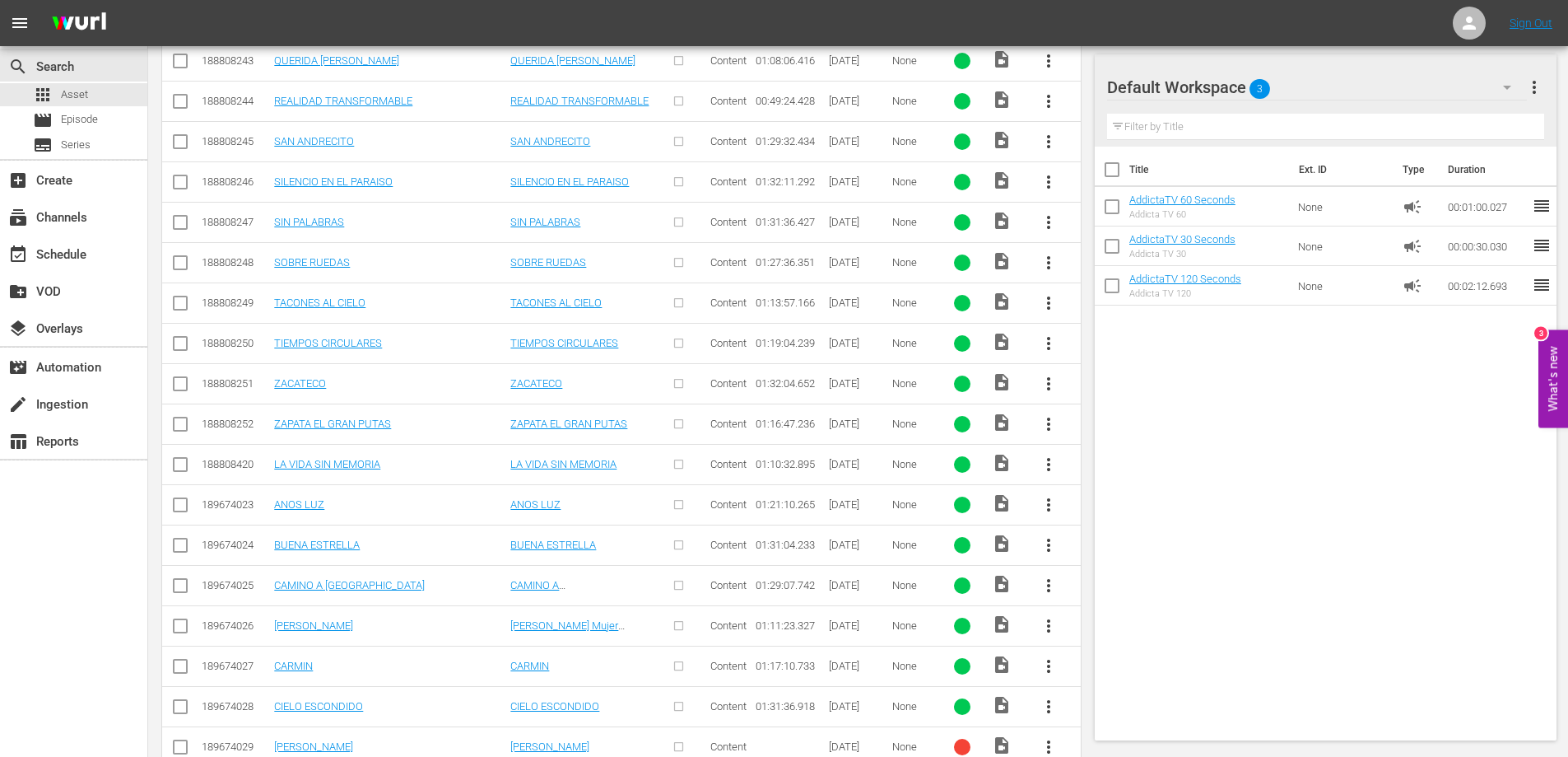
scroll to position [3863, 0]
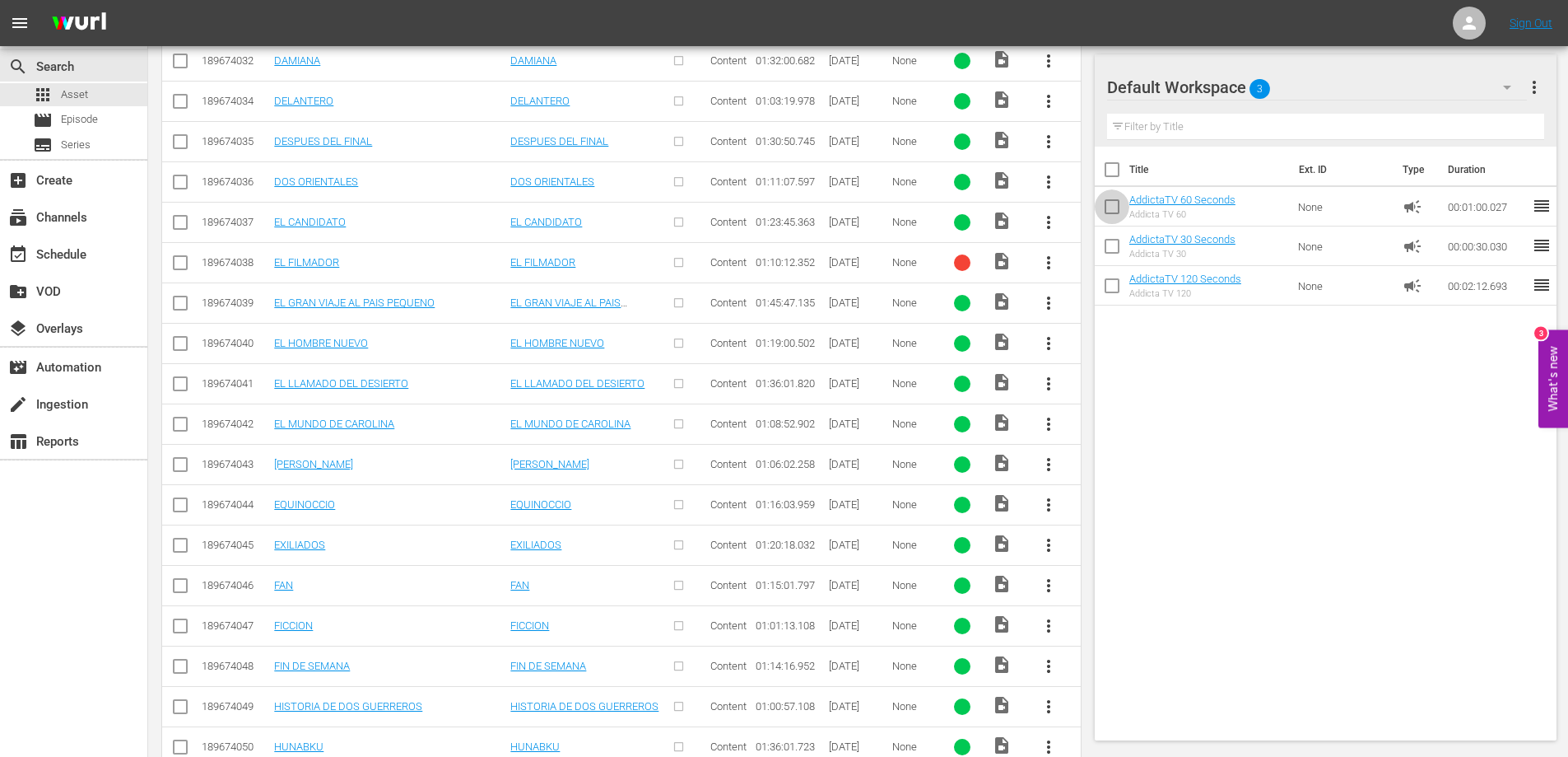
click at [1113, 207] on input "checkbox" at bounding box center [1112, 210] width 35 height 35
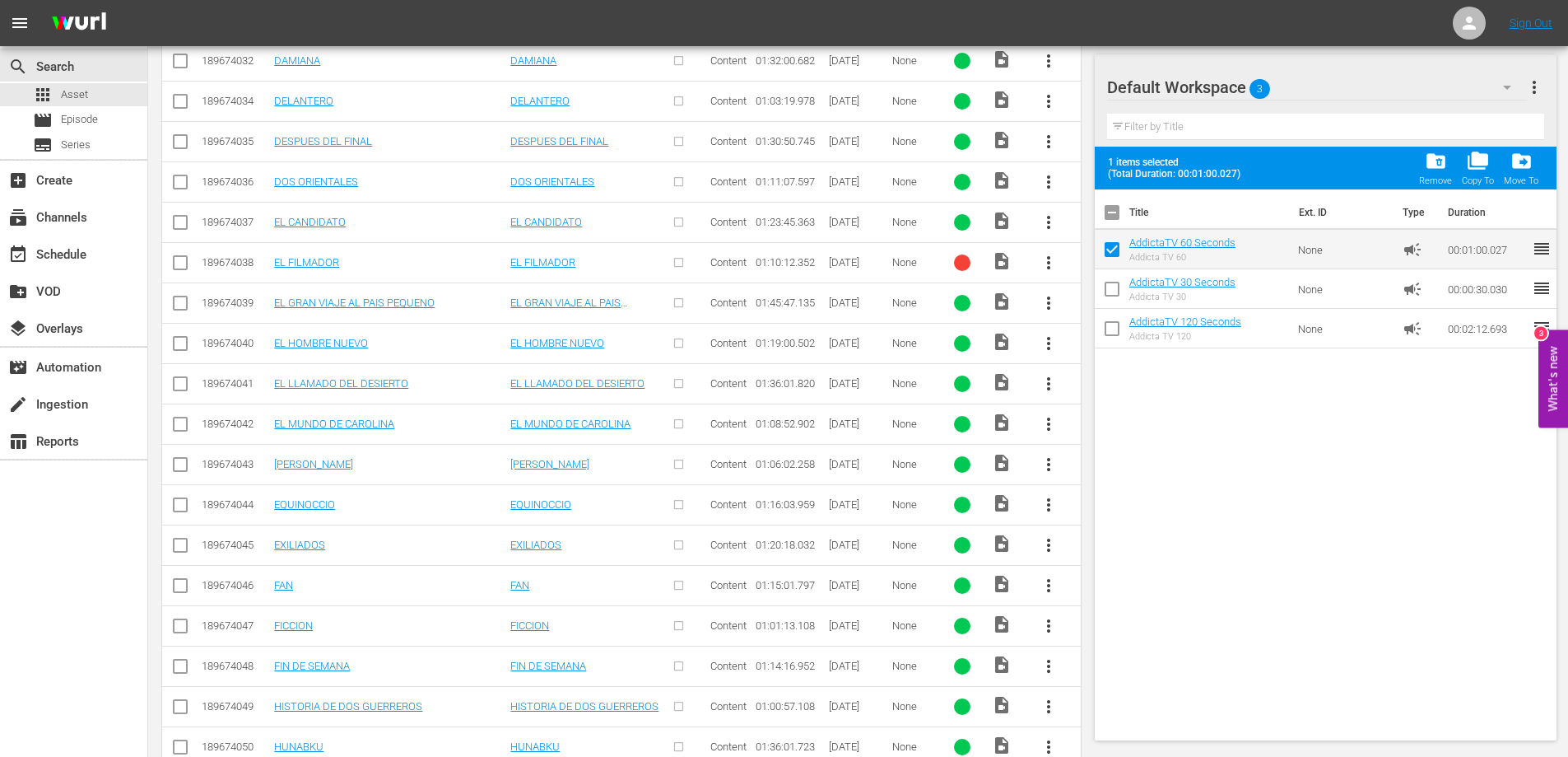
click at [1110, 253] on input "checkbox" at bounding box center [1112, 253] width 35 height 35
checkbox input "false"
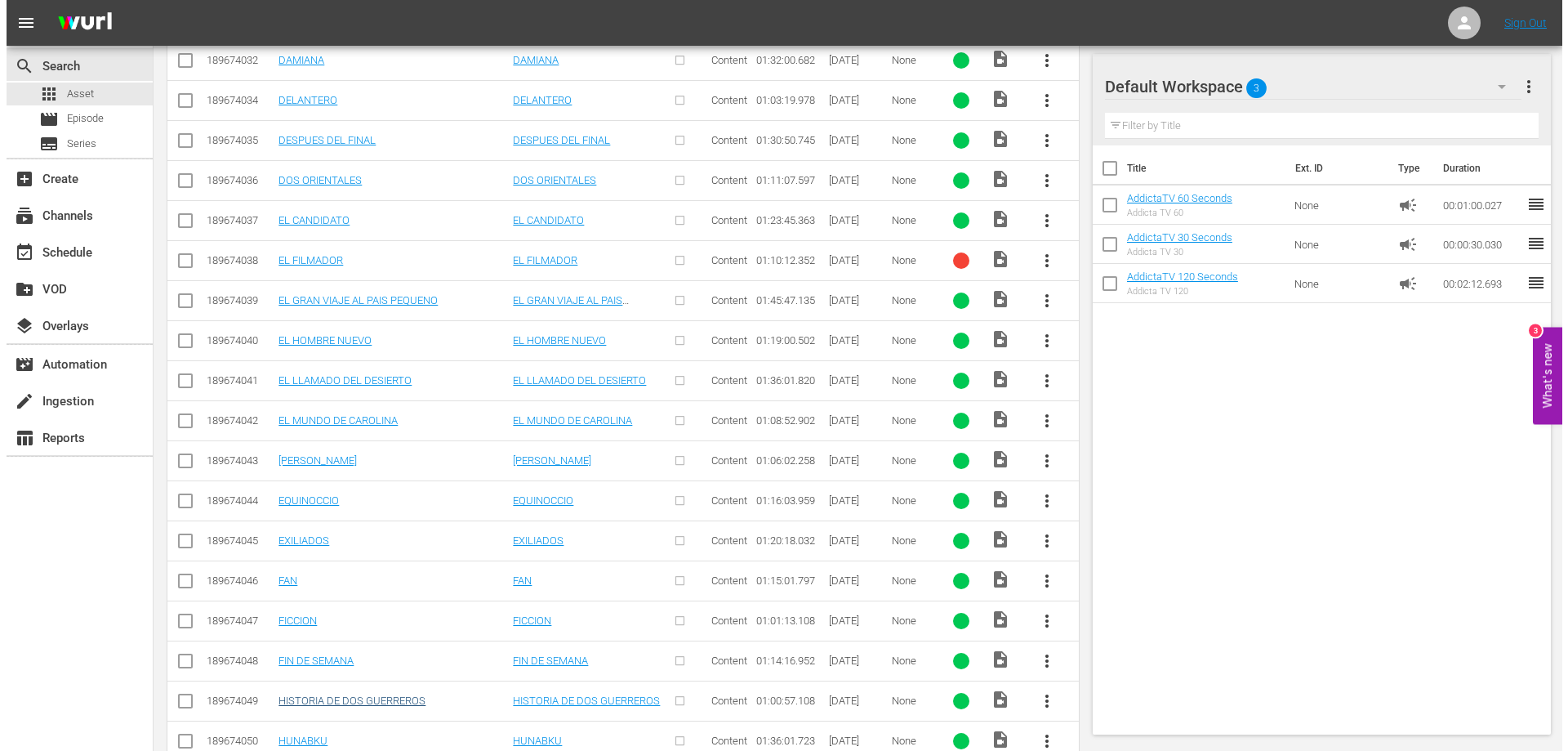
scroll to position [4034, 0]
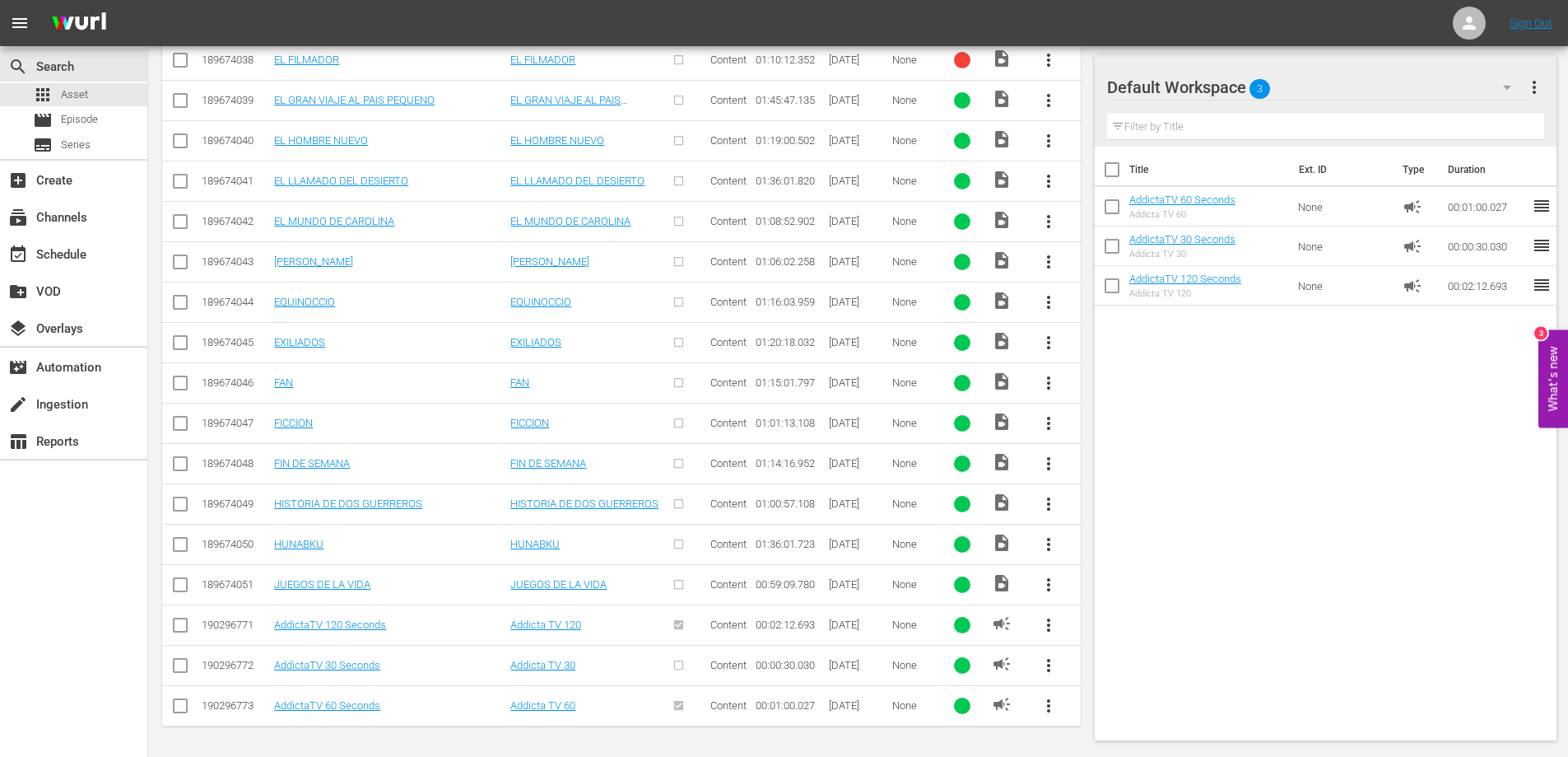
click at [1044, 628] on span "more_vert" at bounding box center [1049, 624] width 20 height 20
click at [1255, 720] on div "Title Ext. ID Type Duration AddictaTV 60 Seconds Addicta TV 60 None campaign 00…" at bounding box center [1326, 440] width 463 height 587
click at [1045, 706] on span "more_vert" at bounding box center [1049, 706] width 20 height 20
click at [1171, 701] on div "Replace within all episodes" at bounding box center [1160, 699] width 158 height 39
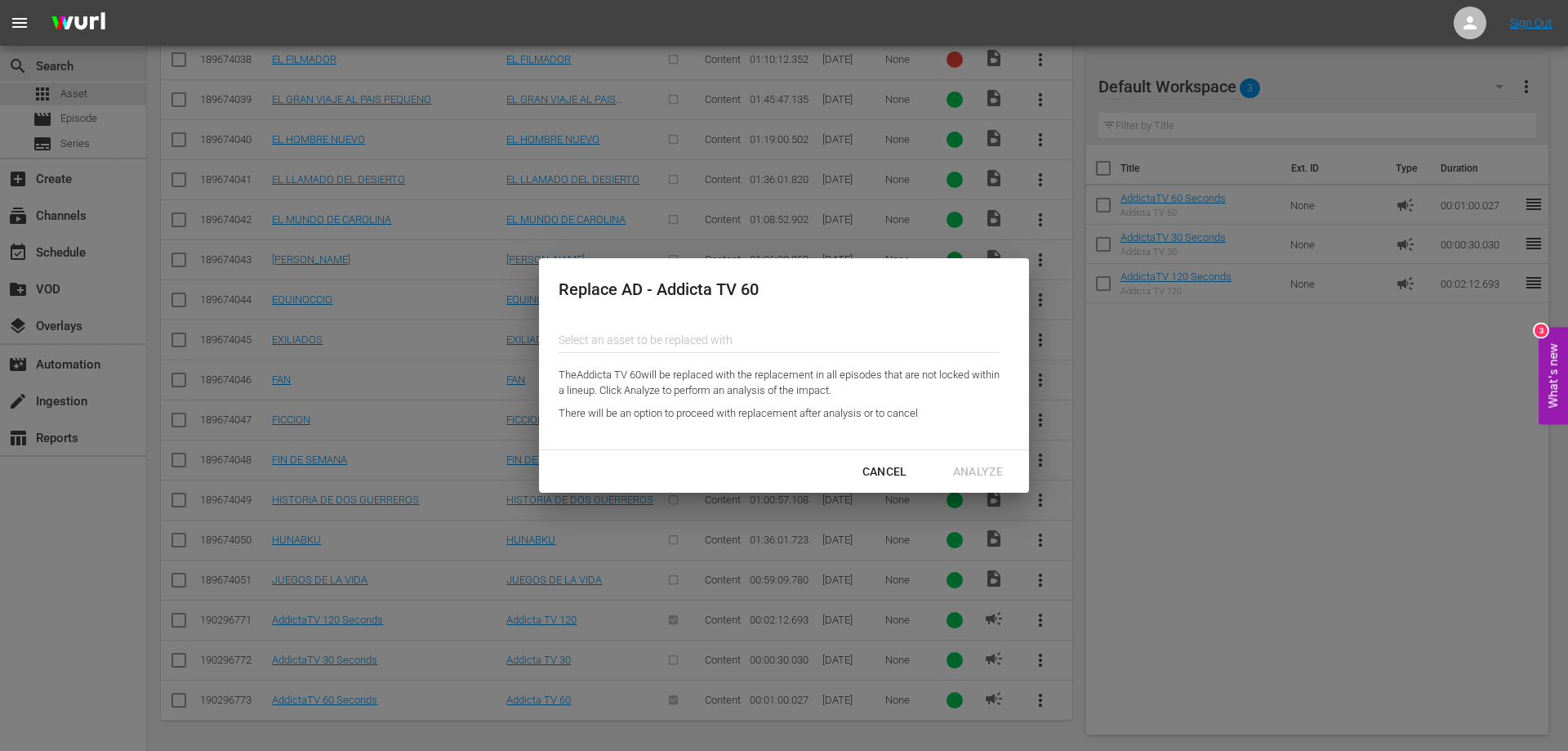
click at [614, 344] on input "text" at bounding box center [779, 339] width 441 height 39
type input "a"
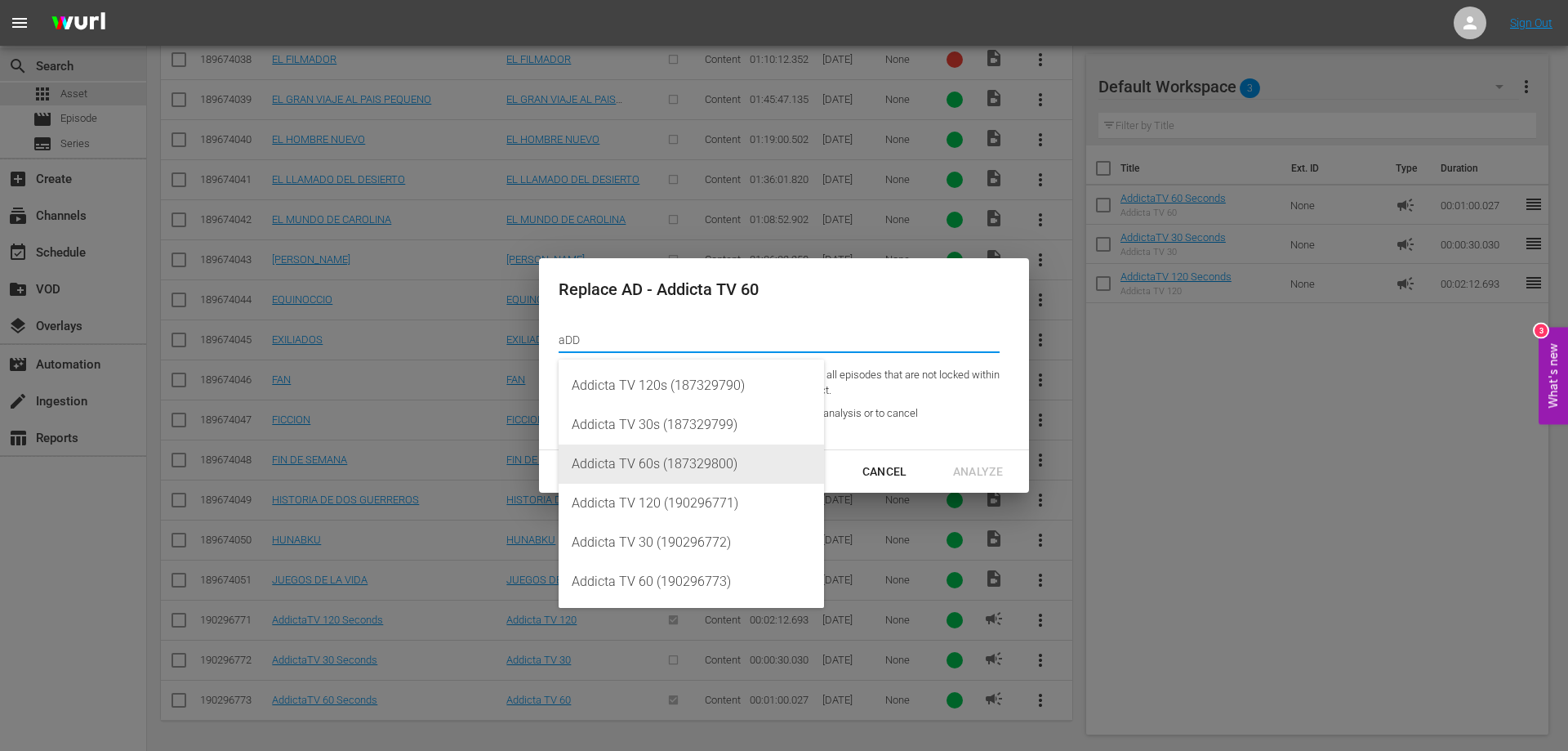
click at [708, 471] on div "Addicta TV 60s (187329800)" at bounding box center [691, 464] width 240 height 39
type input "Addicta TV 60s (187329800)"
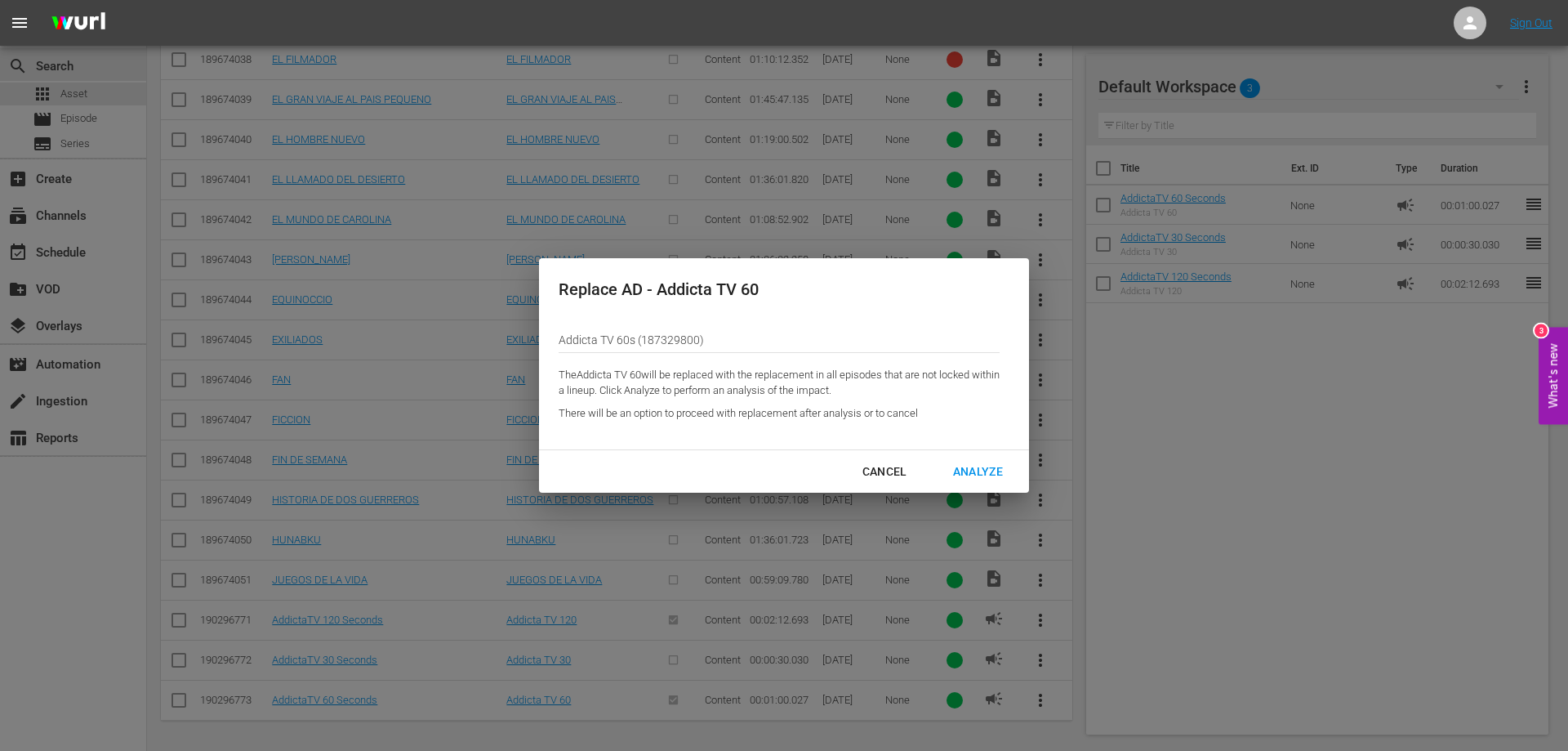
click at [971, 472] on div "Analyze" at bounding box center [978, 472] width 76 height 21
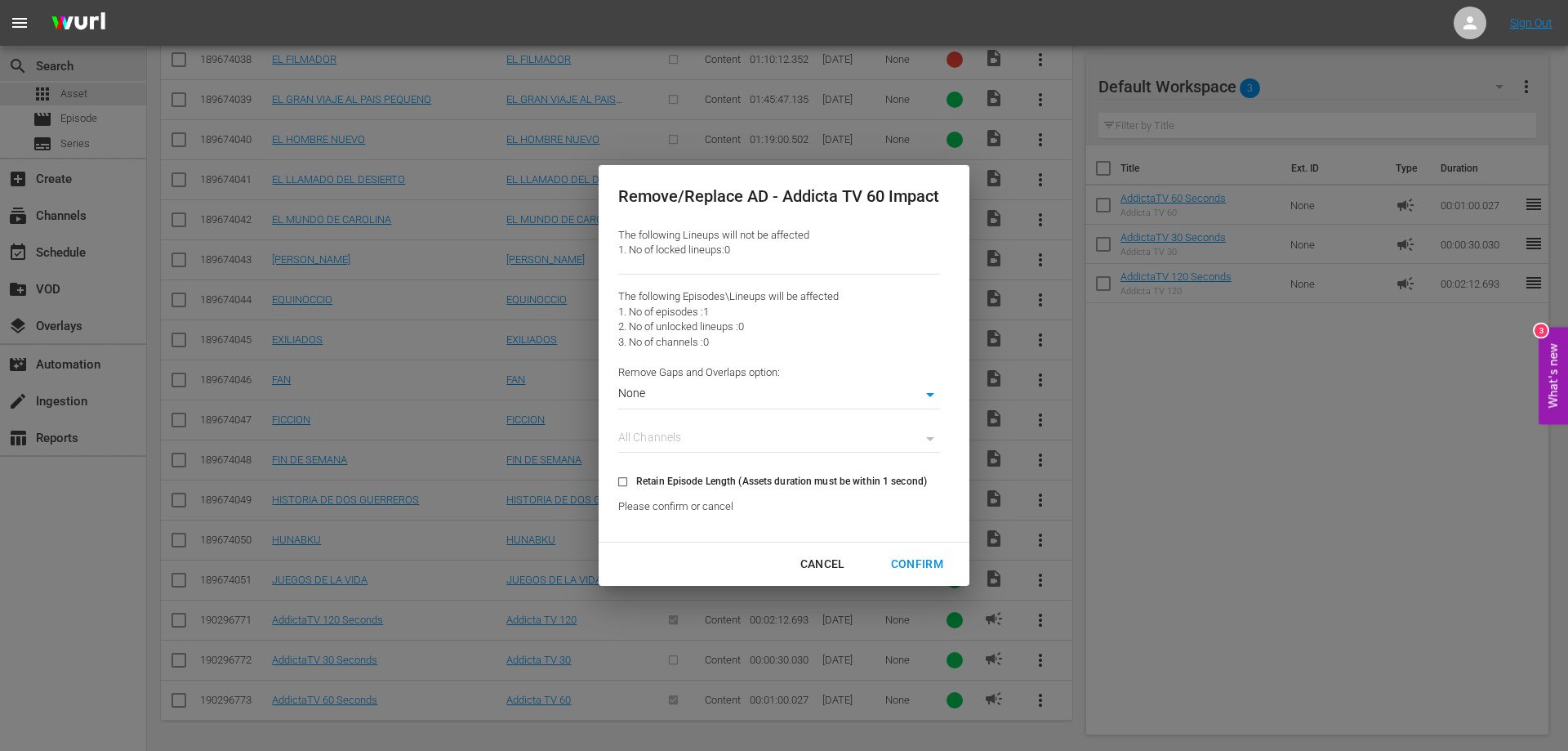
click at [912, 566] on div "Confirm" at bounding box center [917, 564] width 79 height 21
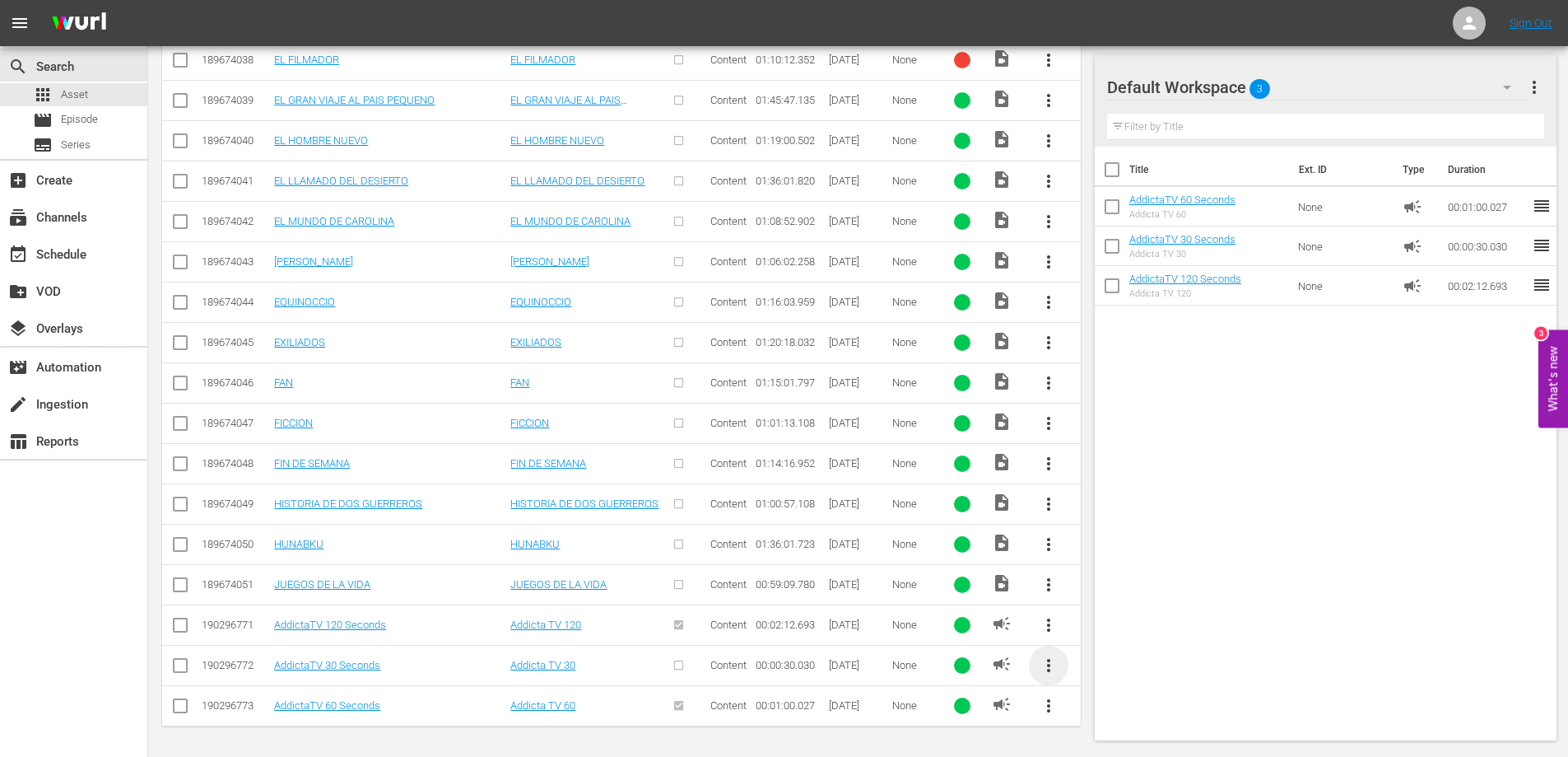
click at [1047, 664] on span "more_vert" at bounding box center [1049, 665] width 20 height 20
click at [1207, 659] on div "Replace within all episodes" at bounding box center [1160, 658] width 158 height 39
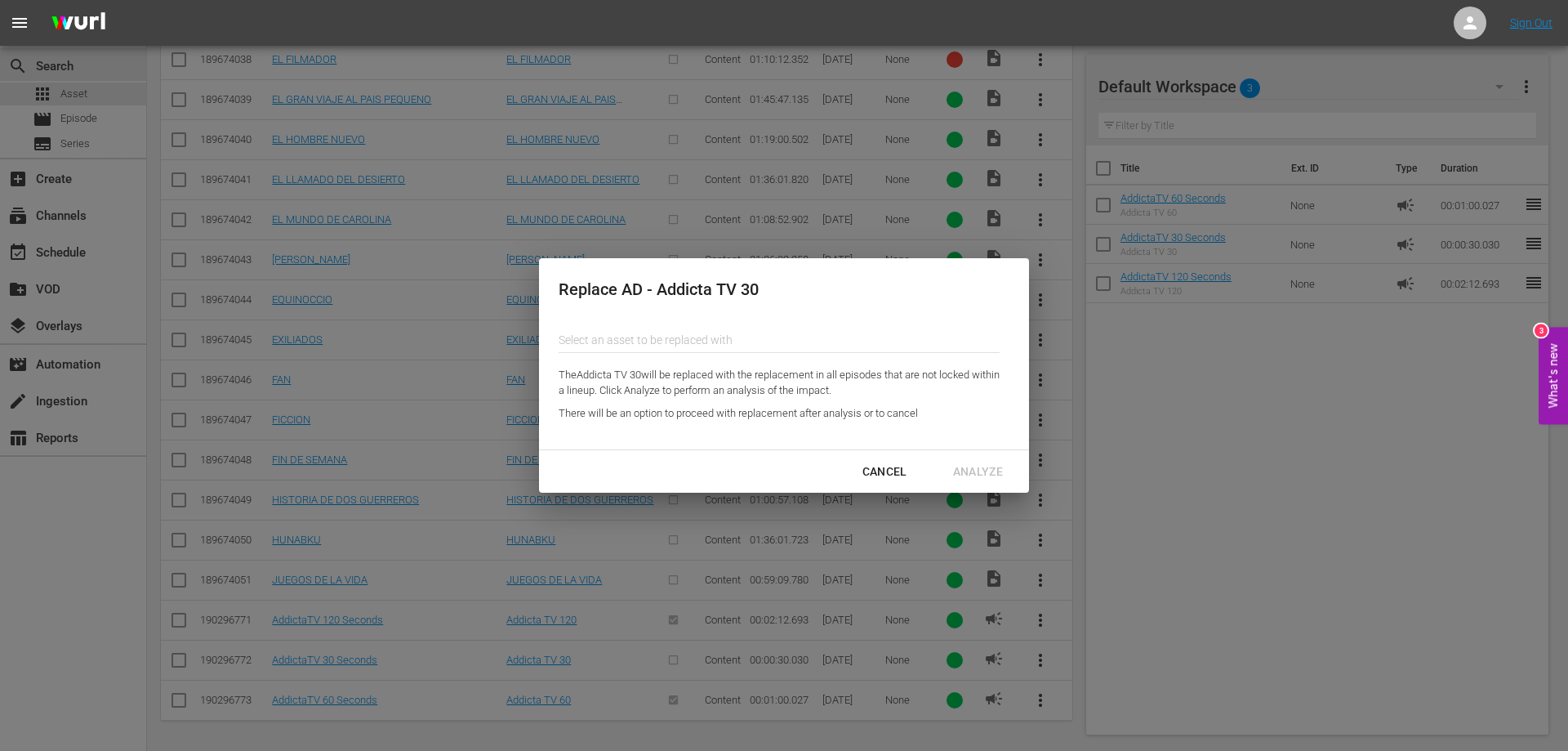
click at [683, 336] on input "text" at bounding box center [779, 339] width 441 height 39
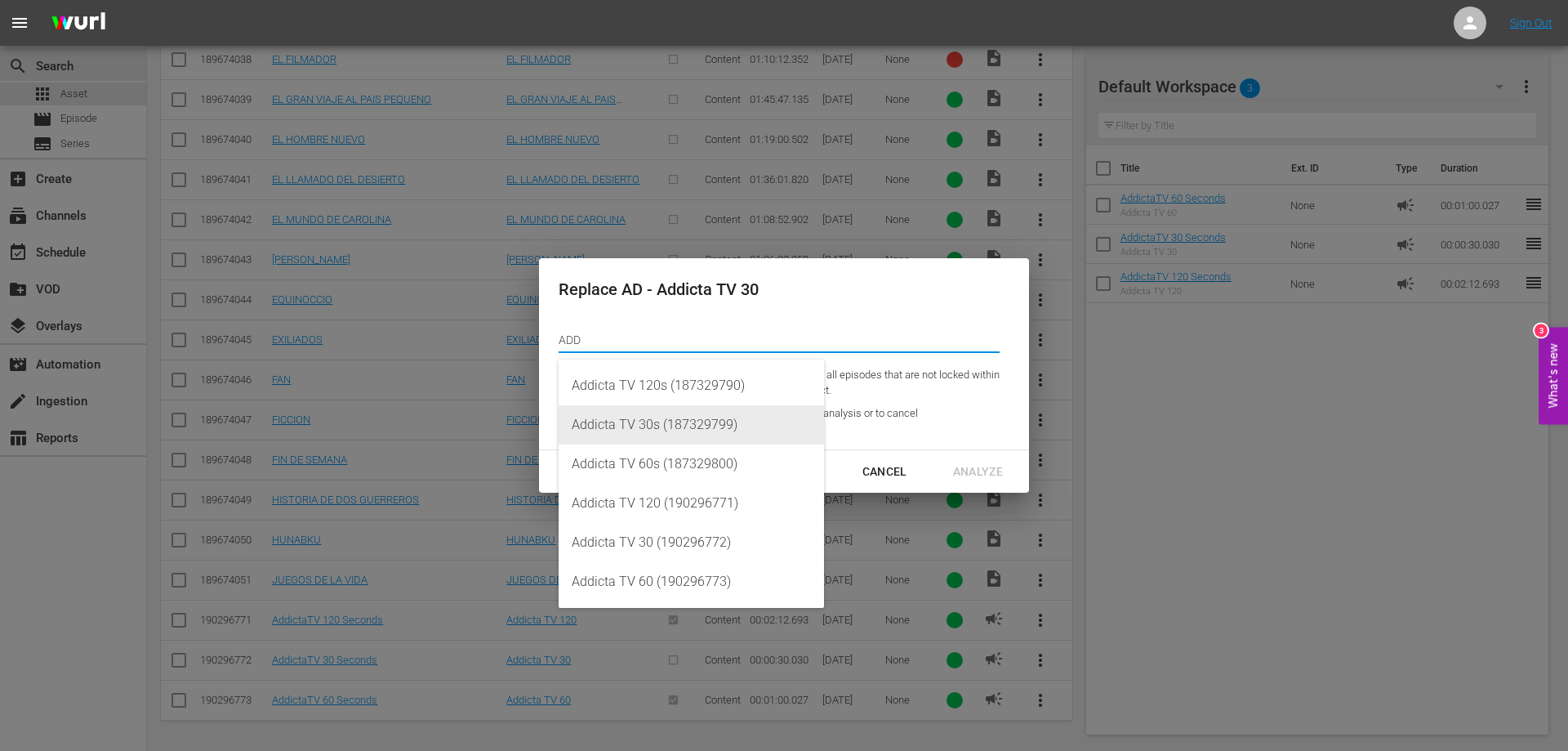
click at [709, 420] on div "Addicta TV 30s (187329799)" at bounding box center [691, 424] width 240 height 39
type input "Addicta TV 30s (187329799)"
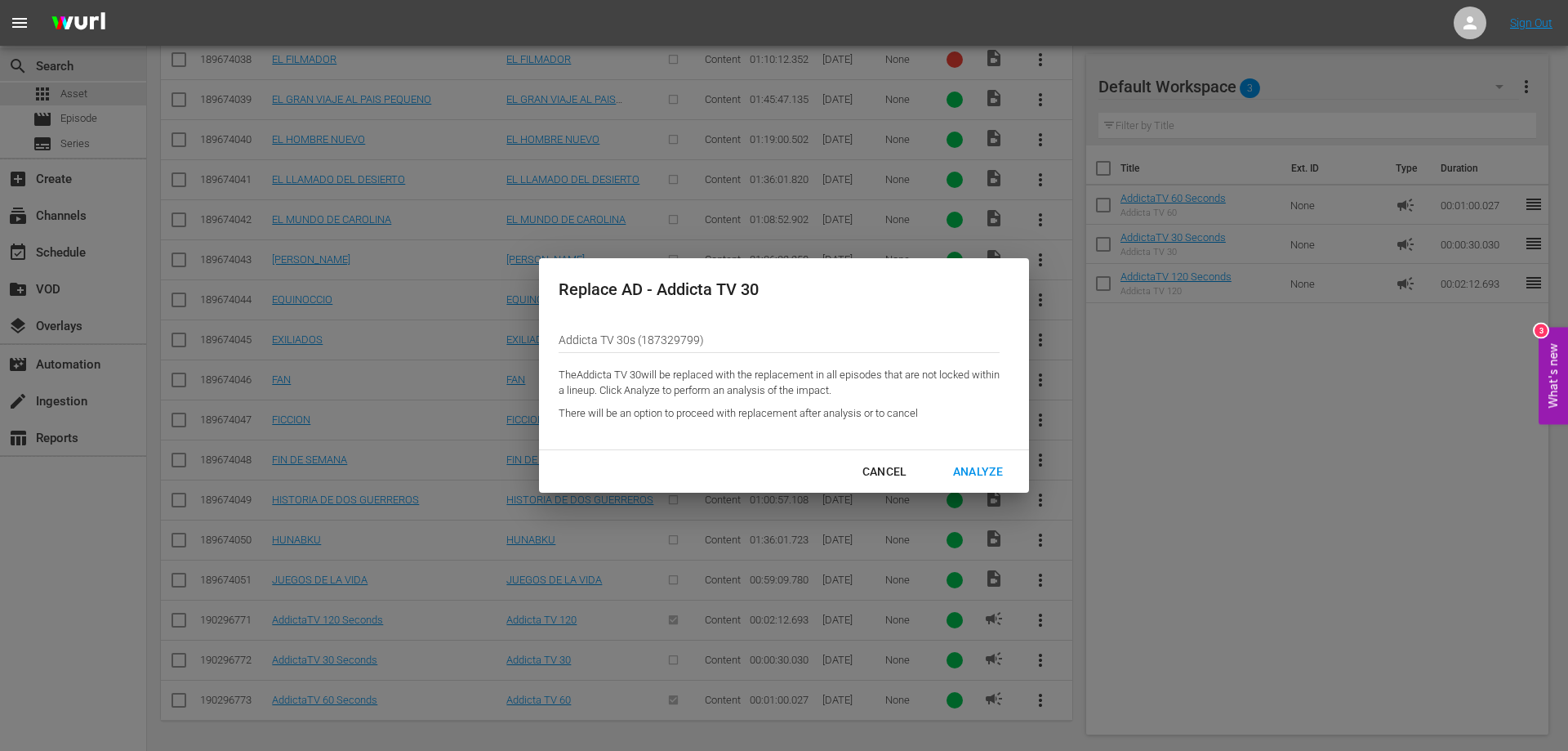
click at [972, 471] on div "Analyze" at bounding box center [978, 472] width 76 height 21
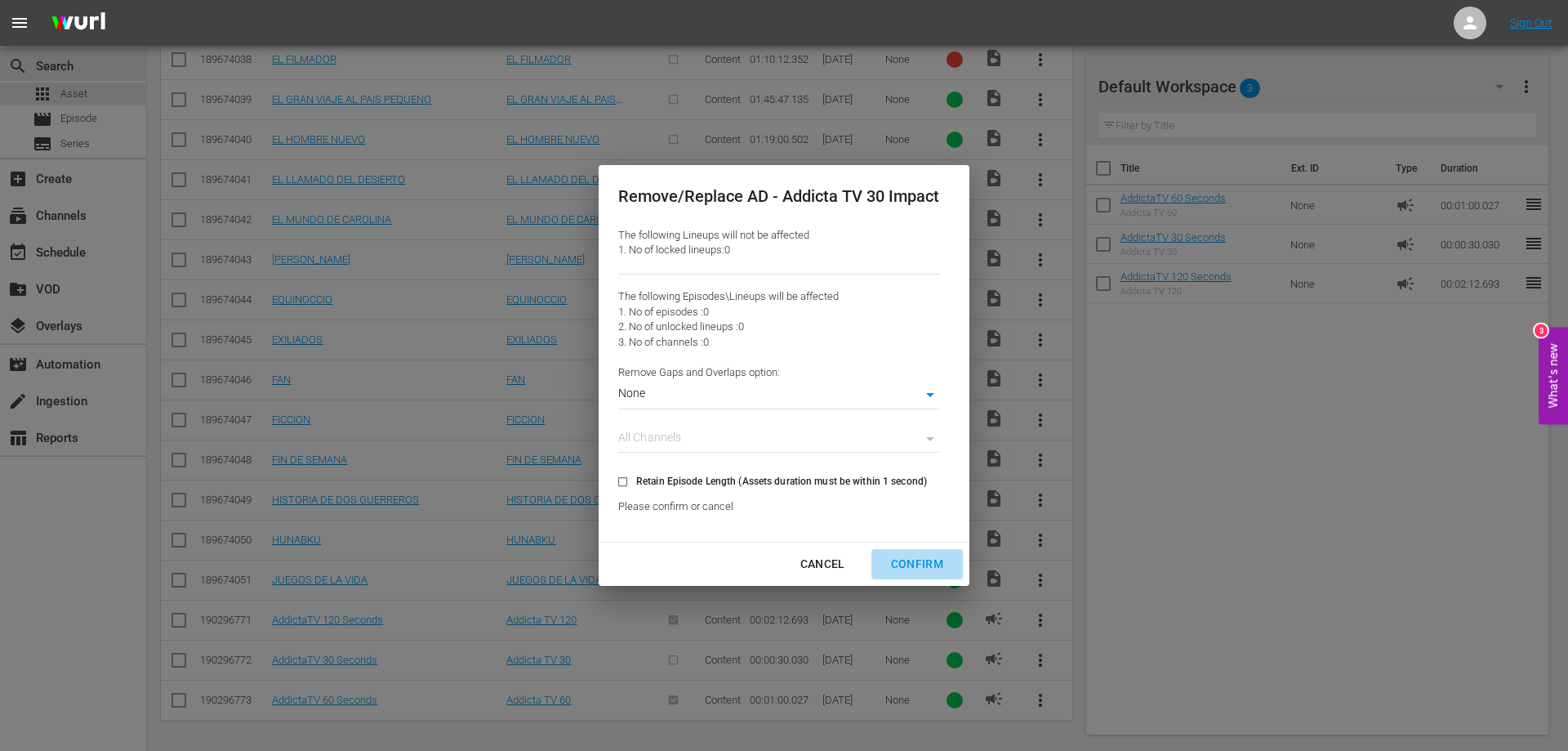
click at [925, 559] on div "Confirm" at bounding box center [917, 564] width 79 height 21
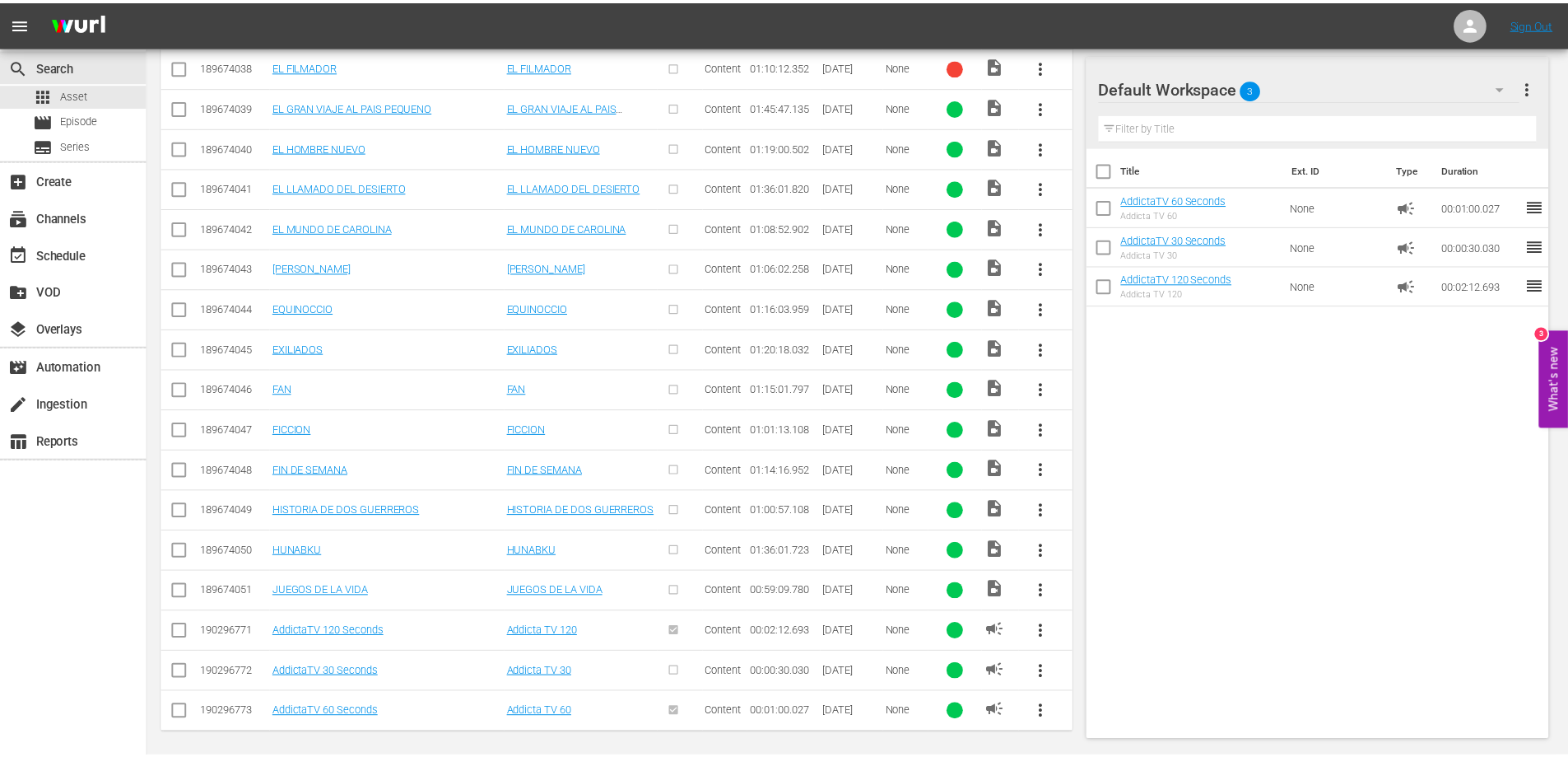
scroll to position [4073, 0]
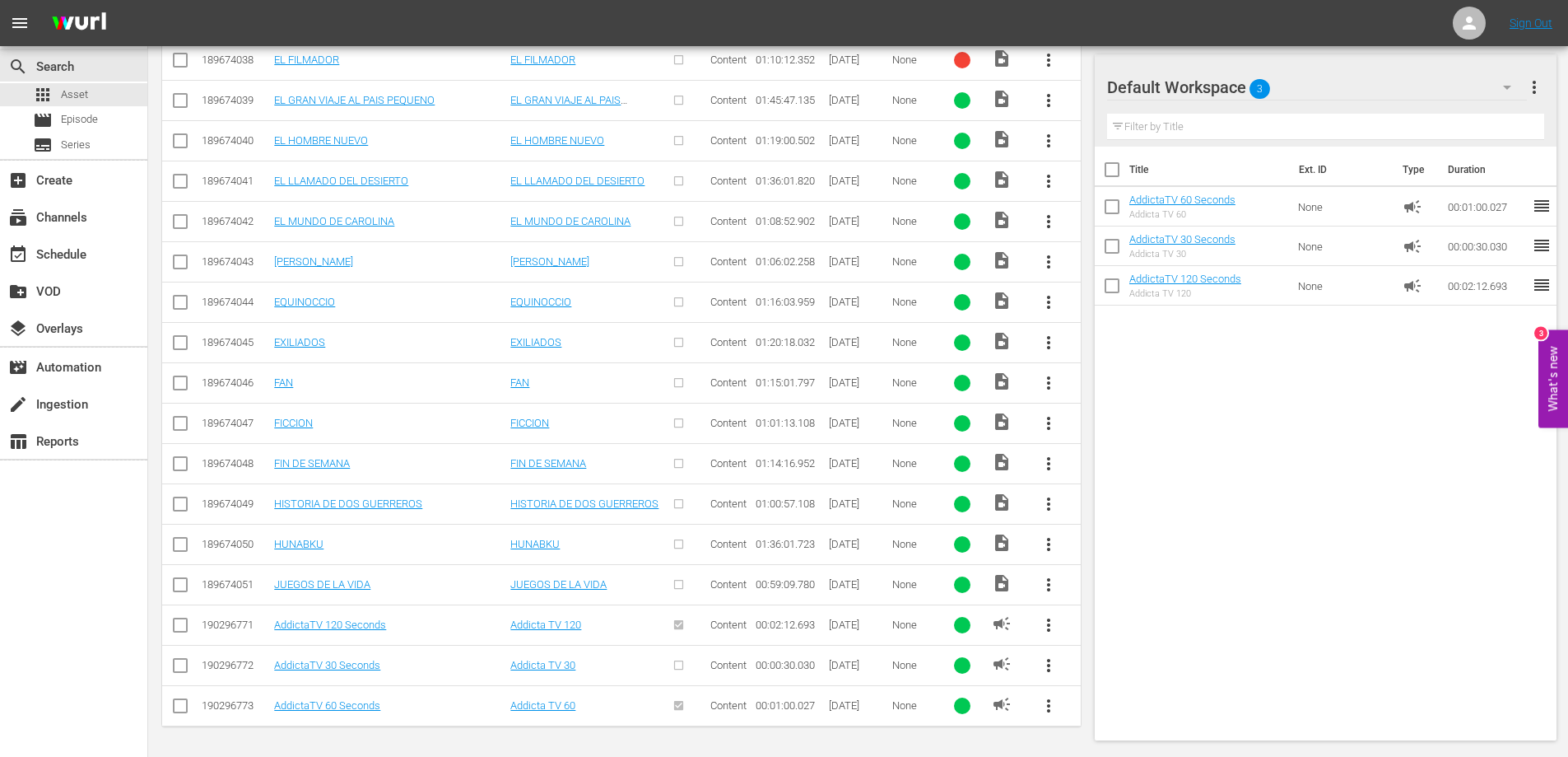
click at [1048, 627] on span "more_vert" at bounding box center [1049, 624] width 20 height 20
click at [187, 631] on input "checkbox" at bounding box center [180, 628] width 20 height 20
click at [1046, 626] on span "more_vert" at bounding box center [1049, 624] width 20 height 20
click at [1400, 539] on div "Title Ext. ID Type Duration AddictaTV 60 Seconds Addicta TV 60 None campaign 00…" at bounding box center [1326, 440] width 463 height 587
click at [180, 624] on input "checkbox" at bounding box center [180, 628] width 20 height 20
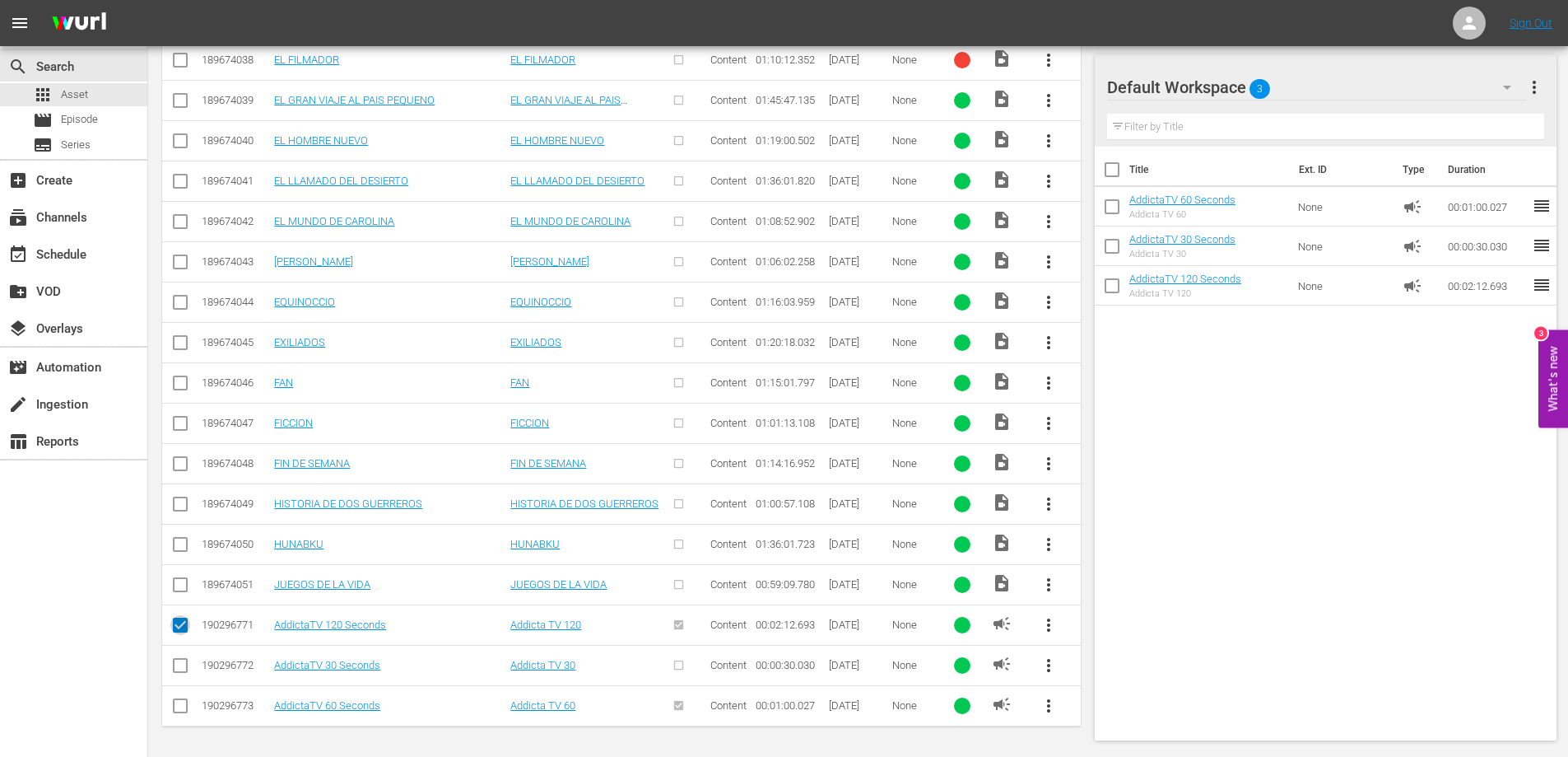
checkbox input "false"
click at [81, 120] on span "Episode" at bounding box center [79, 119] width 37 height 17
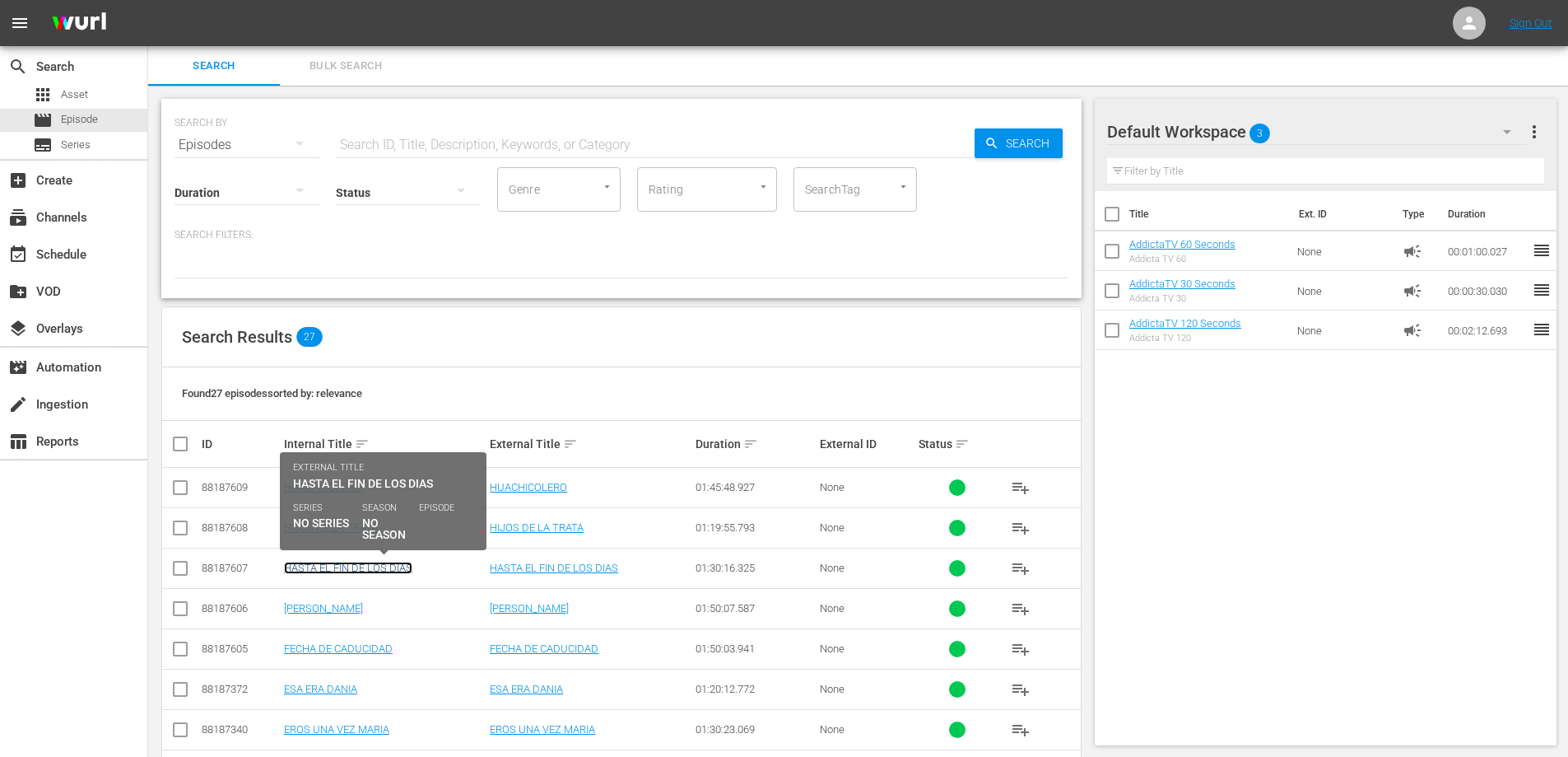
click at [346, 569] on link "HASTA EL FIN DE LOS DIAS" at bounding box center [348, 568] width 128 height 12
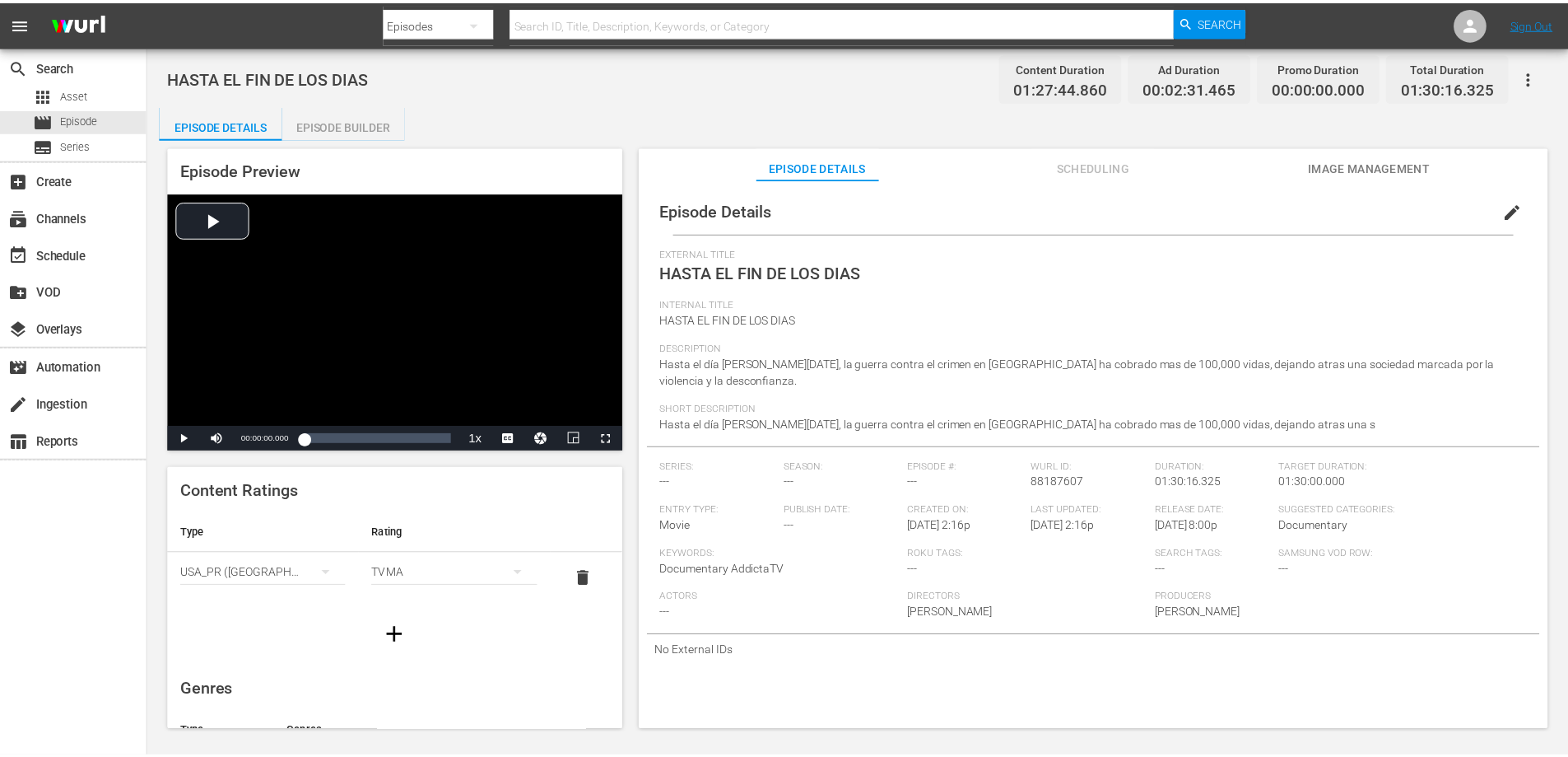
scroll to position [327, 0]
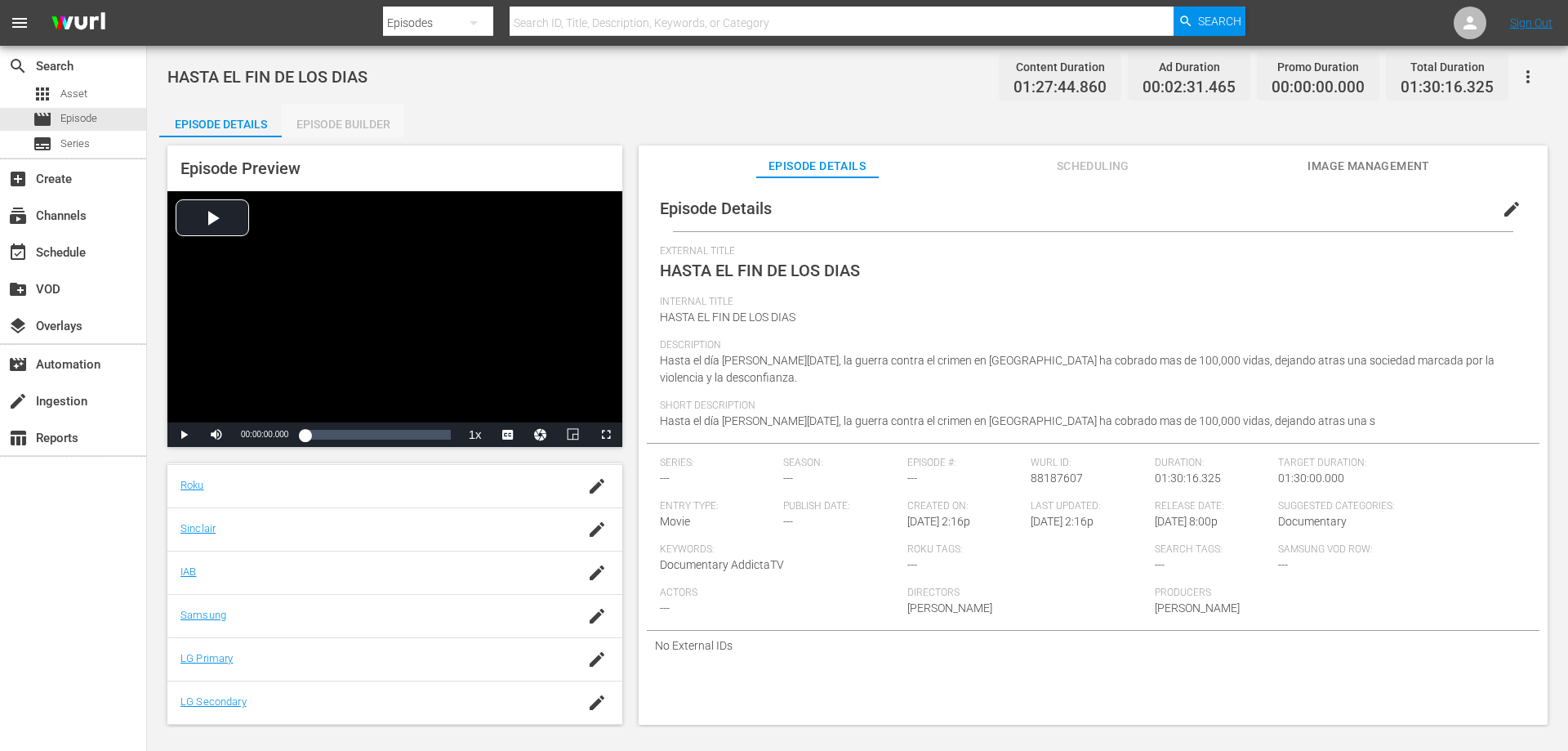
click at [348, 117] on div "Episode Builder" at bounding box center [343, 124] width 123 height 39
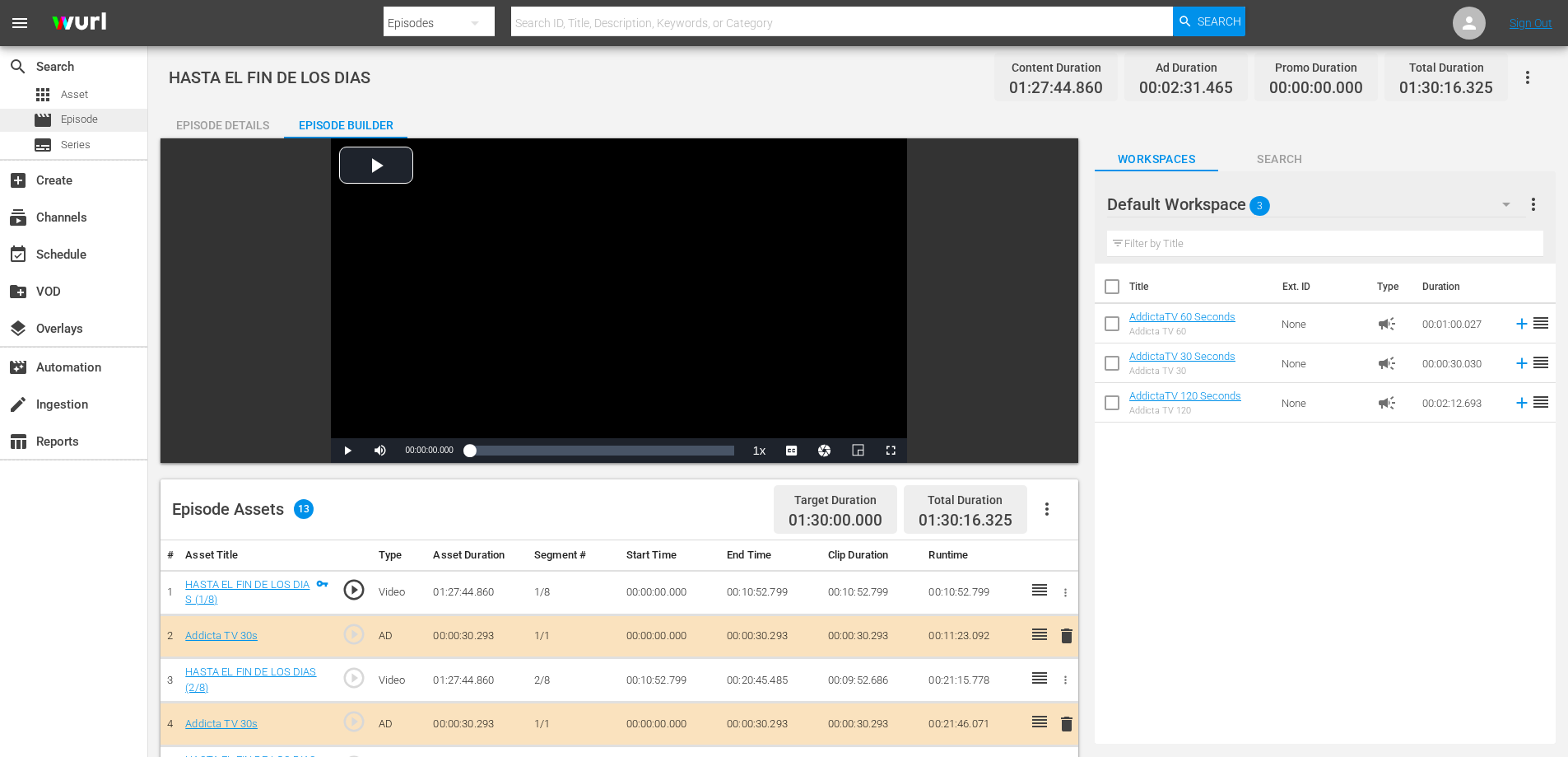
click at [69, 119] on span "Episode" at bounding box center [79, 119] width 37 height 17
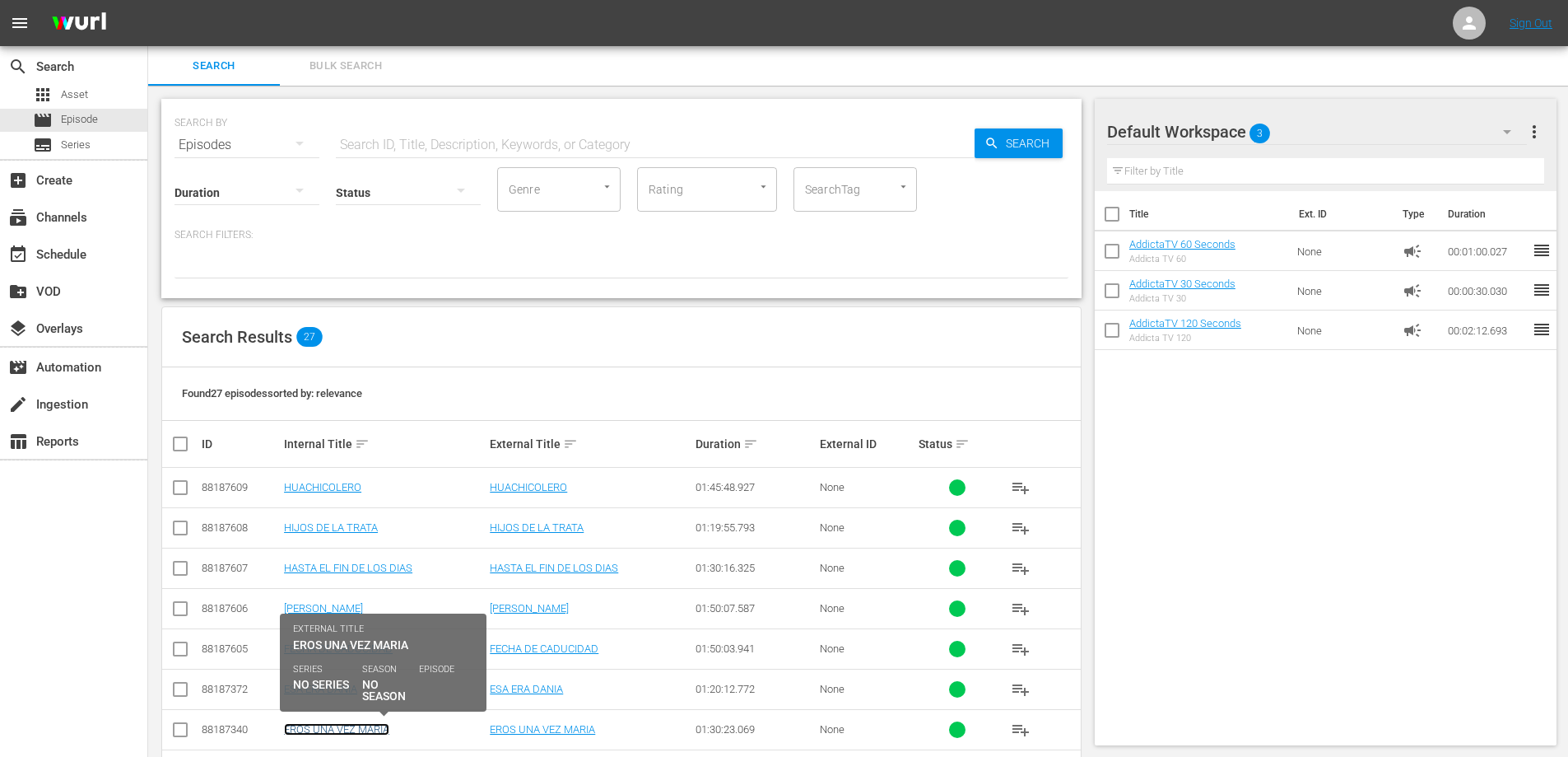
click at [322, 726] on link "EROS UNA VEZ MARIA" at bounding box center [336, 729] width 105 height 12
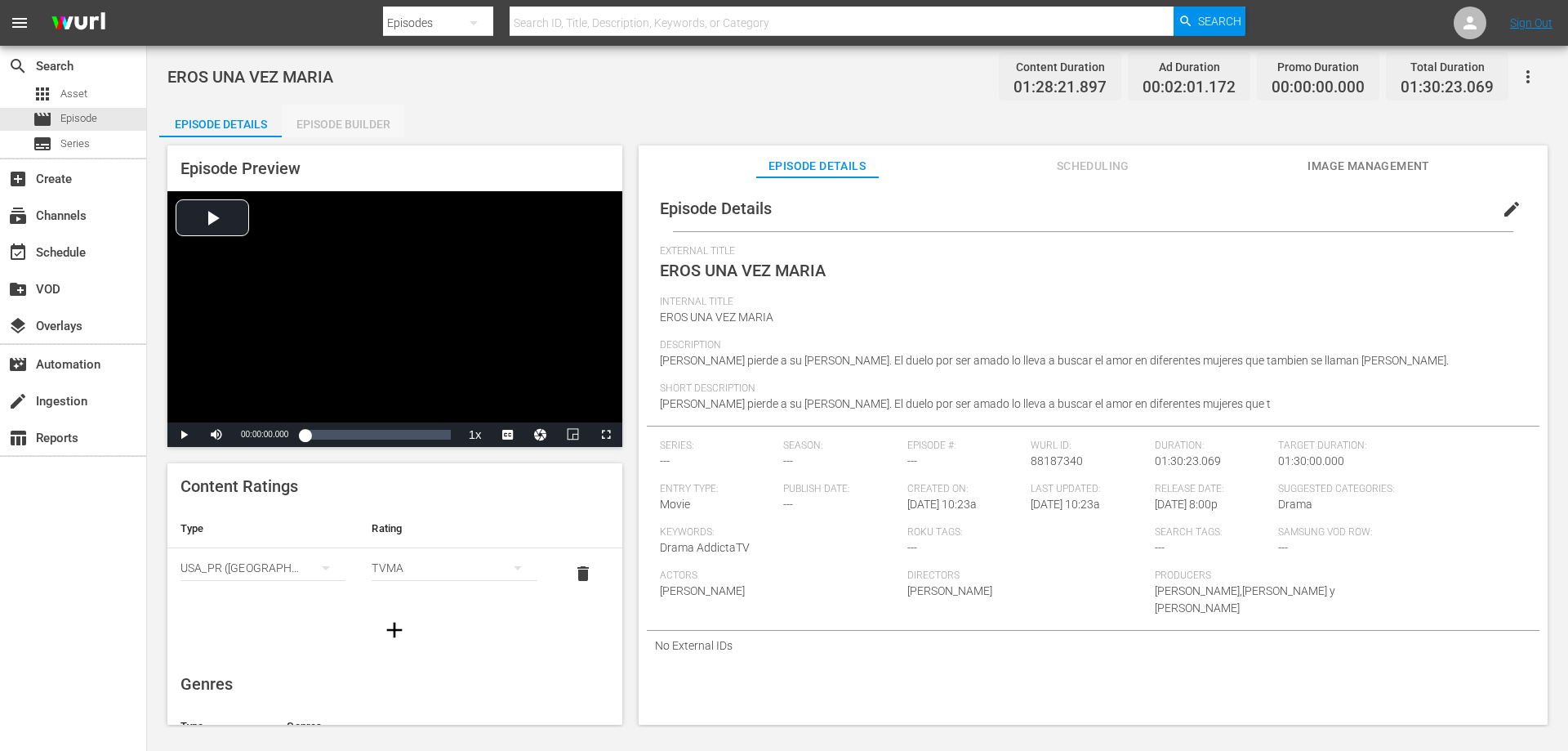
click at [355, 123] on div "Episode Builder" at bounding box center [343, 124] width 123 height 39
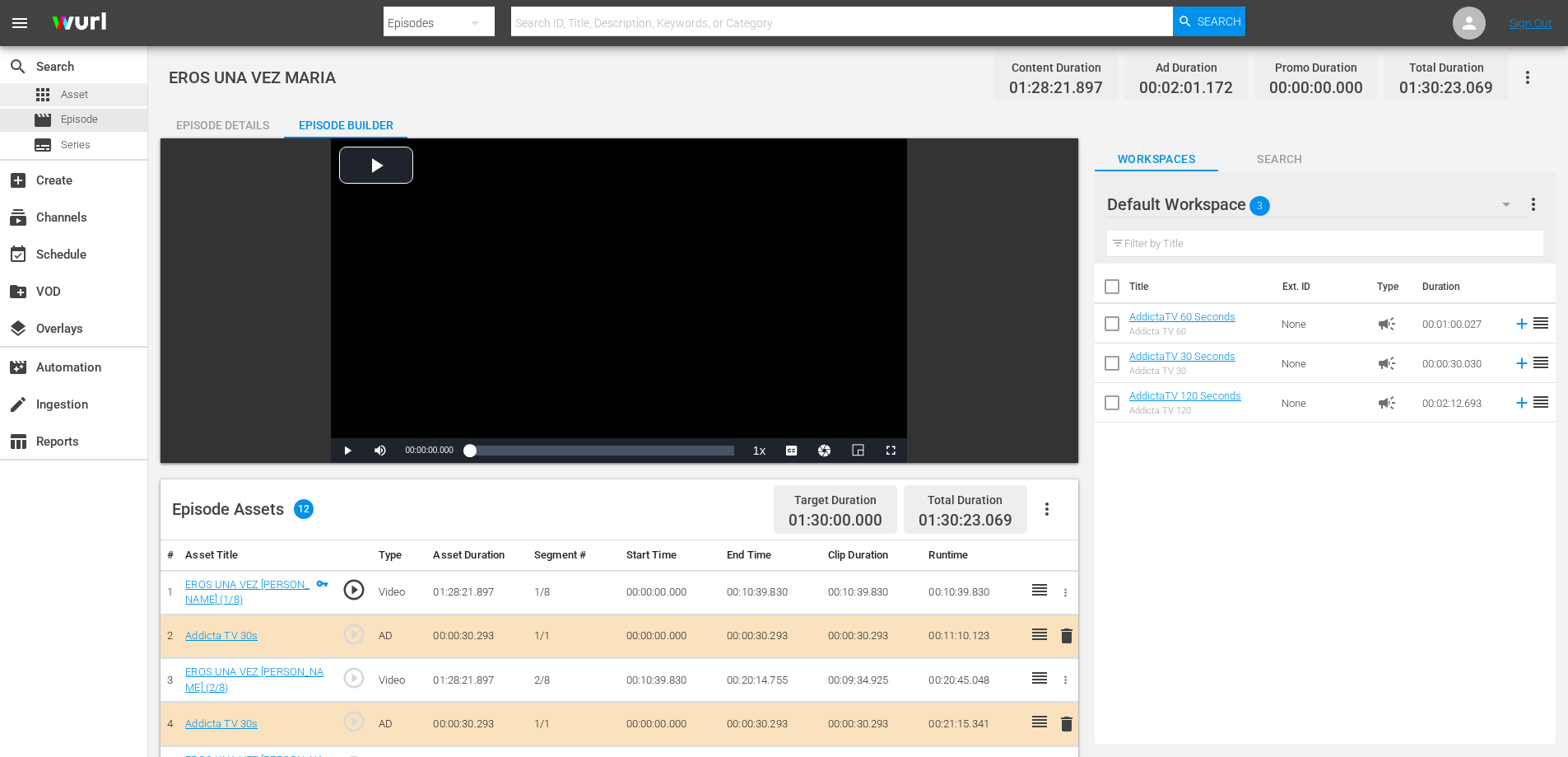
click at [64, 93] on span "Asset" at bounding box center [74, 94] width 27 height 17
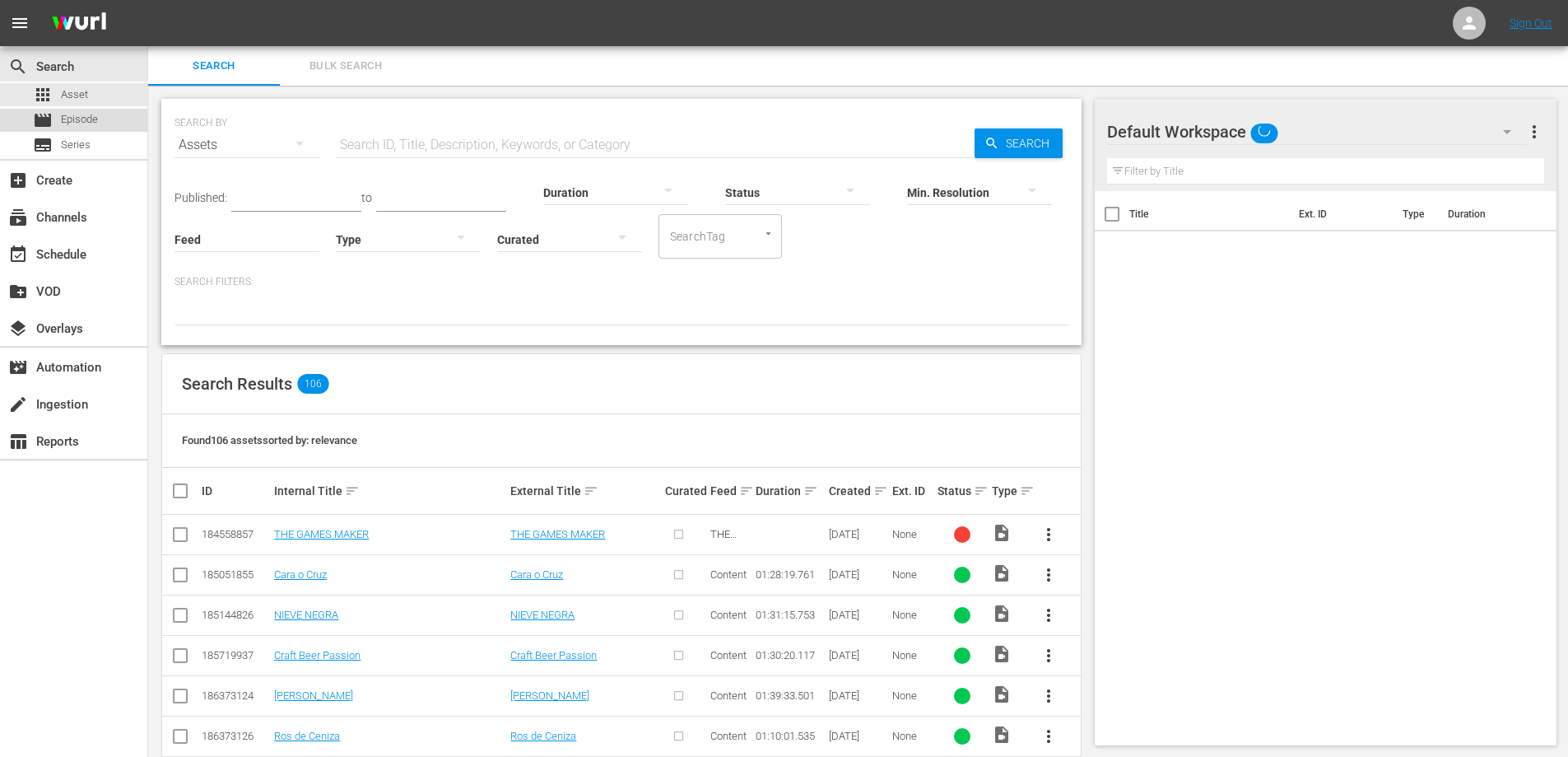
click at [74, 121] on span "Episode" at bounding box center [79, 119] width 37 height 17
